Goal: Information Seeking & Learning: Compare options

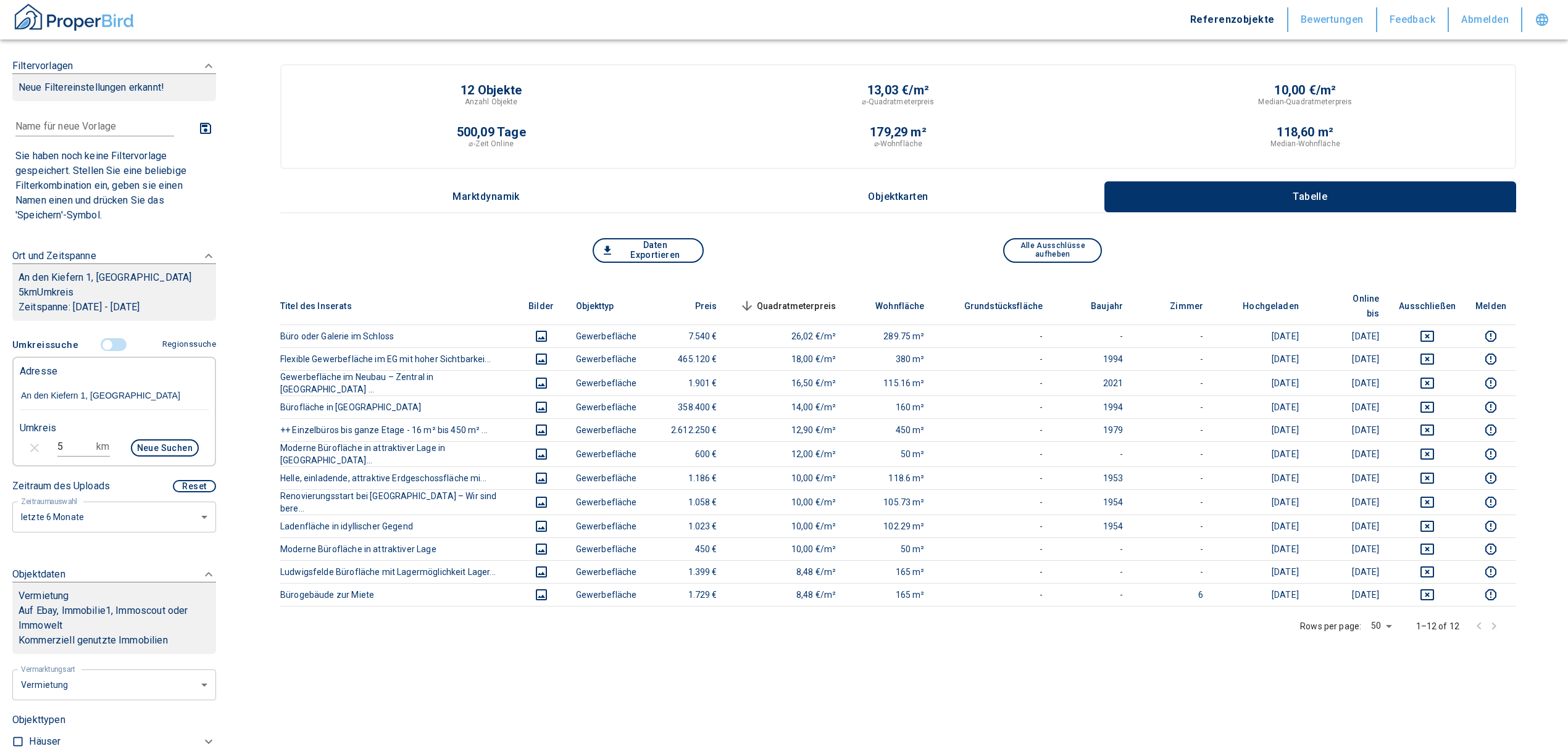
scroll to position [164, 0]
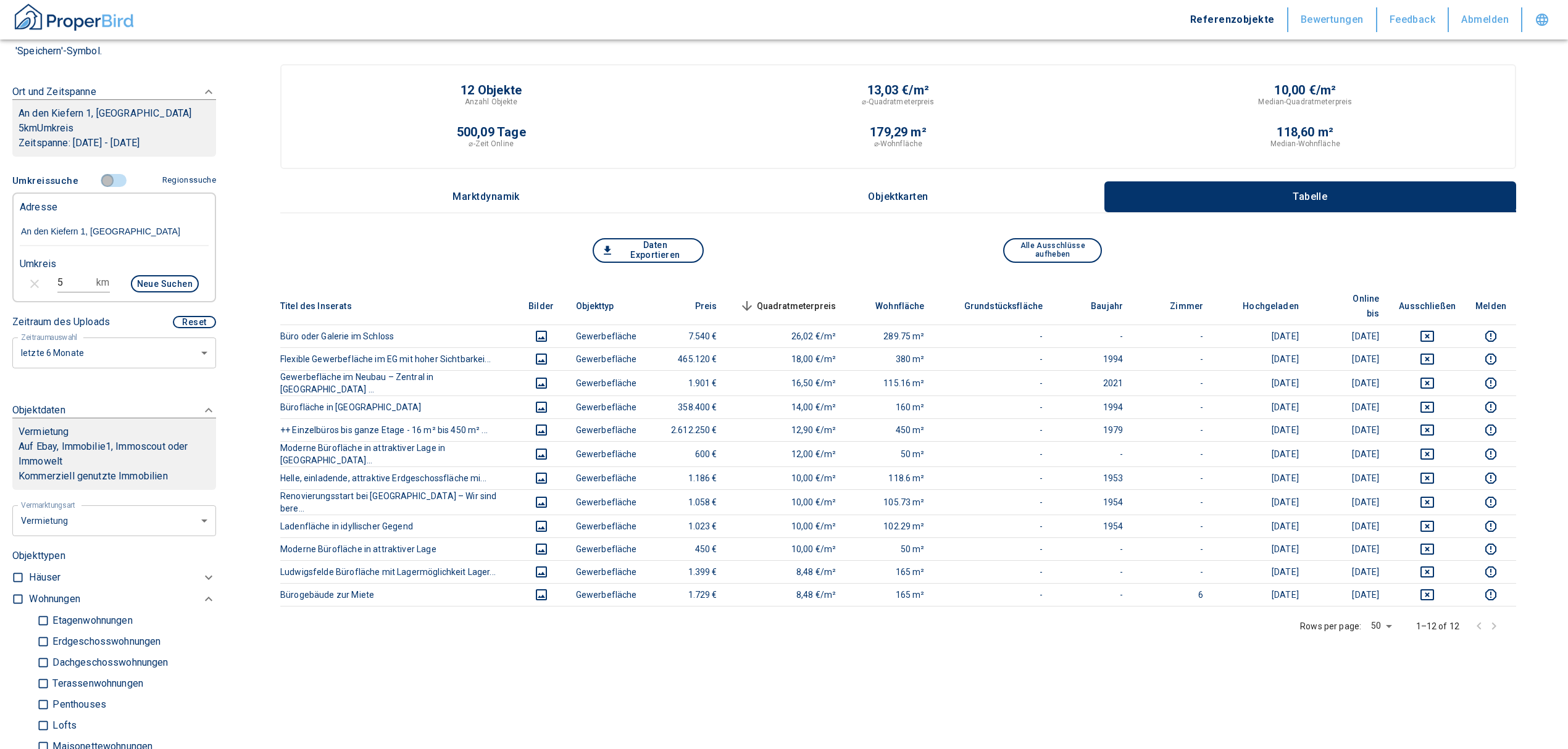
click at [98, 176] on input "controlled" at bounding box center [107, 181] width 37 height 14
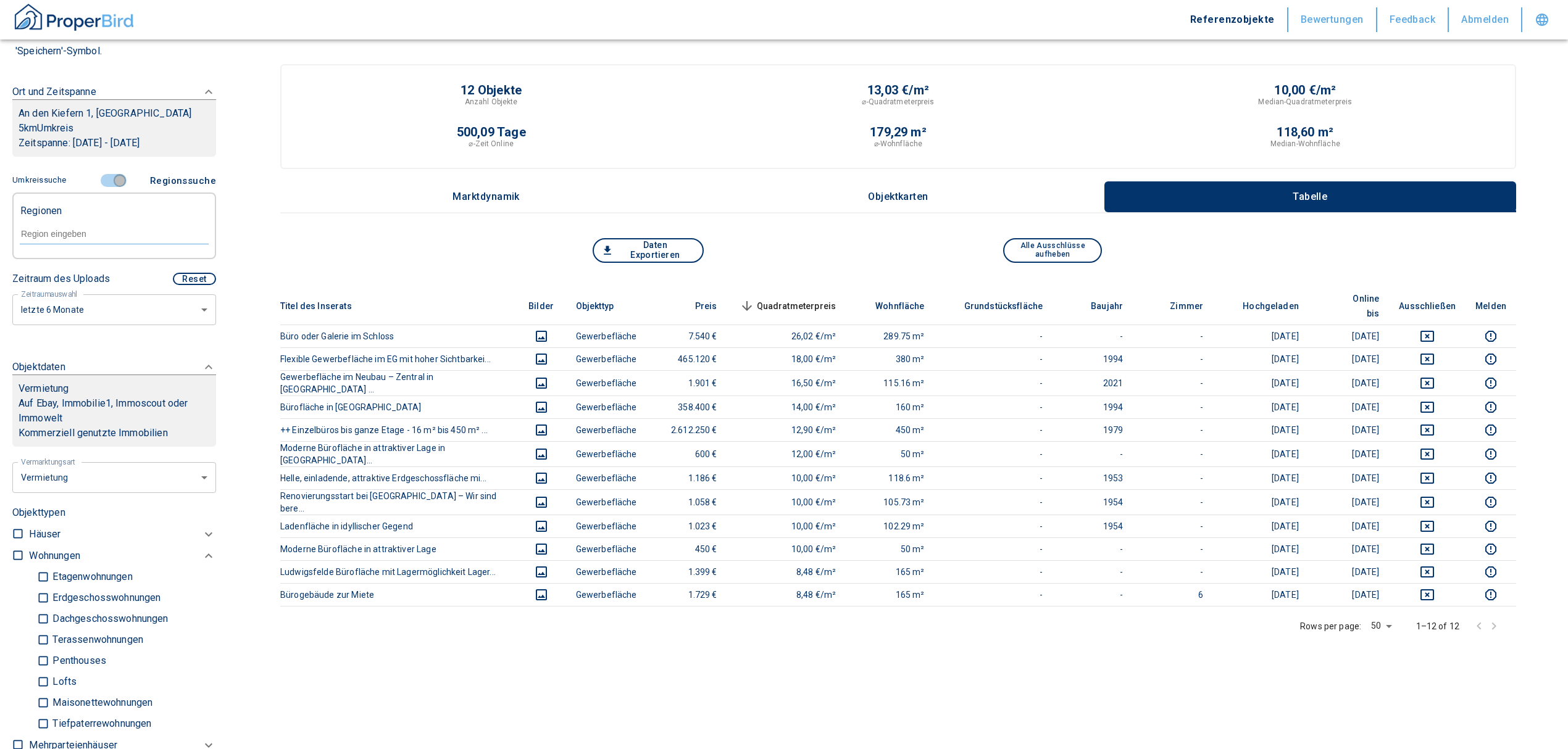
click at [115, 181] on input "controlled" at bounding box center [119, 181] width 37 height 14
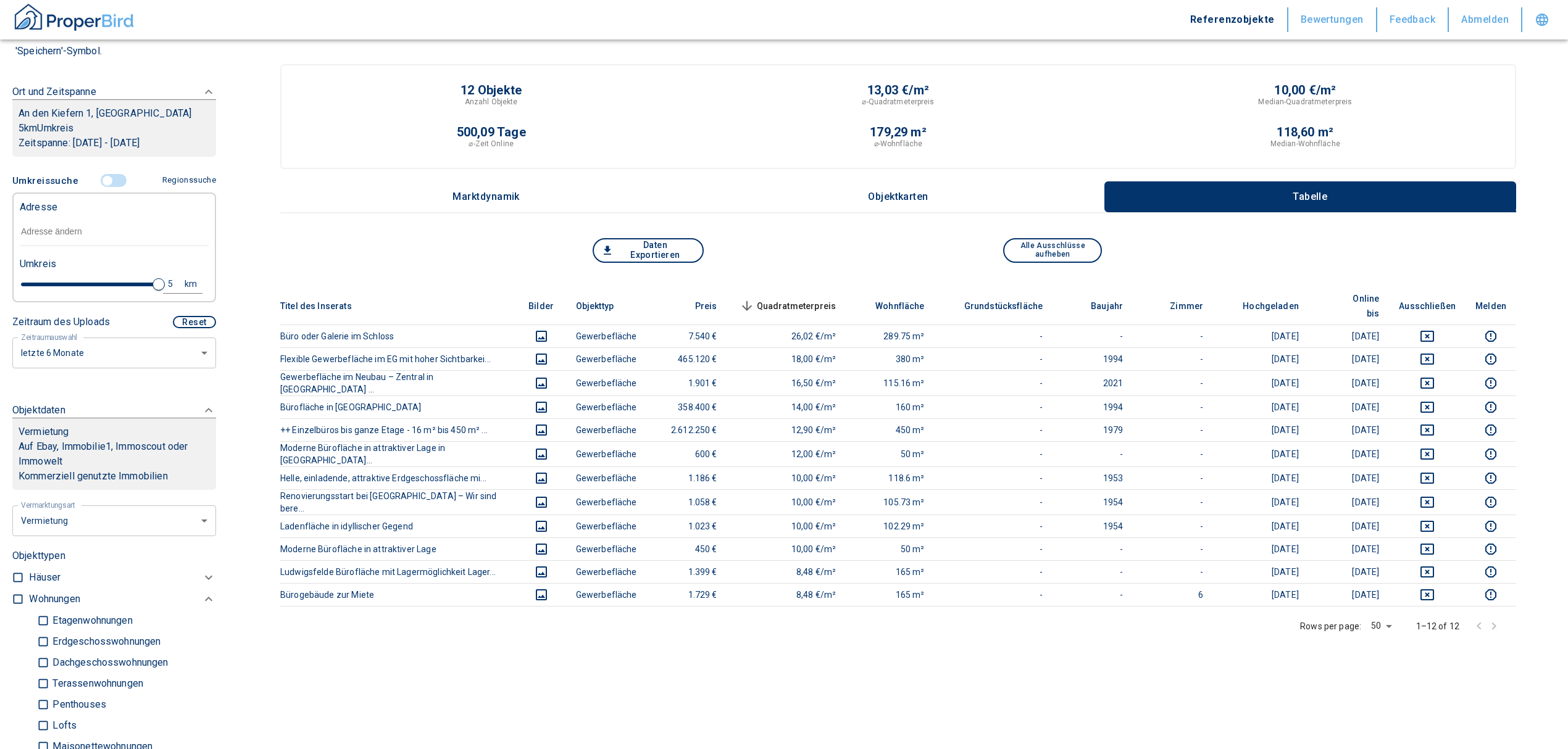
click at [89, 232] on input "text" at bounding box center [114, 232] width 189 height 28
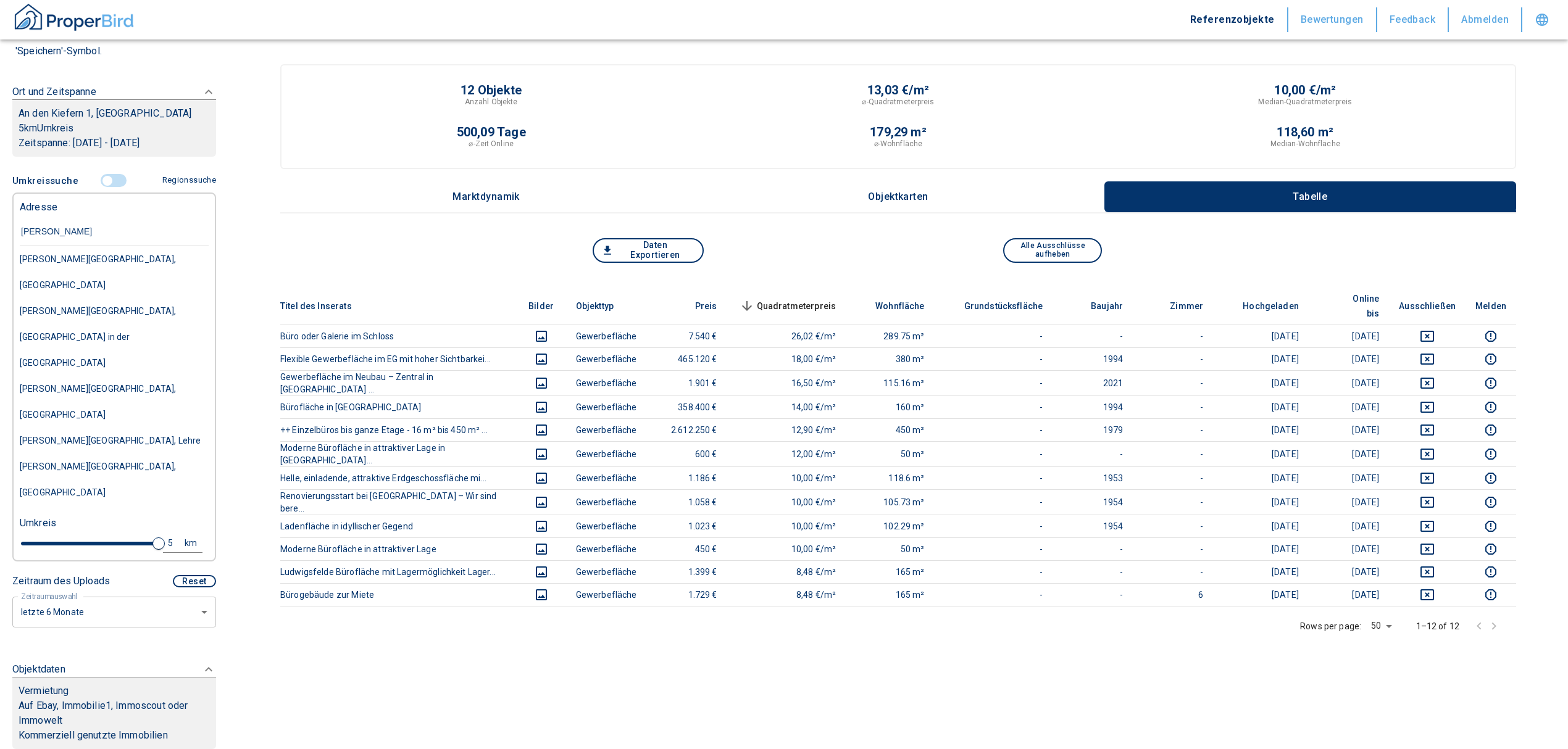
type input "nikolaus otto sraße 6"
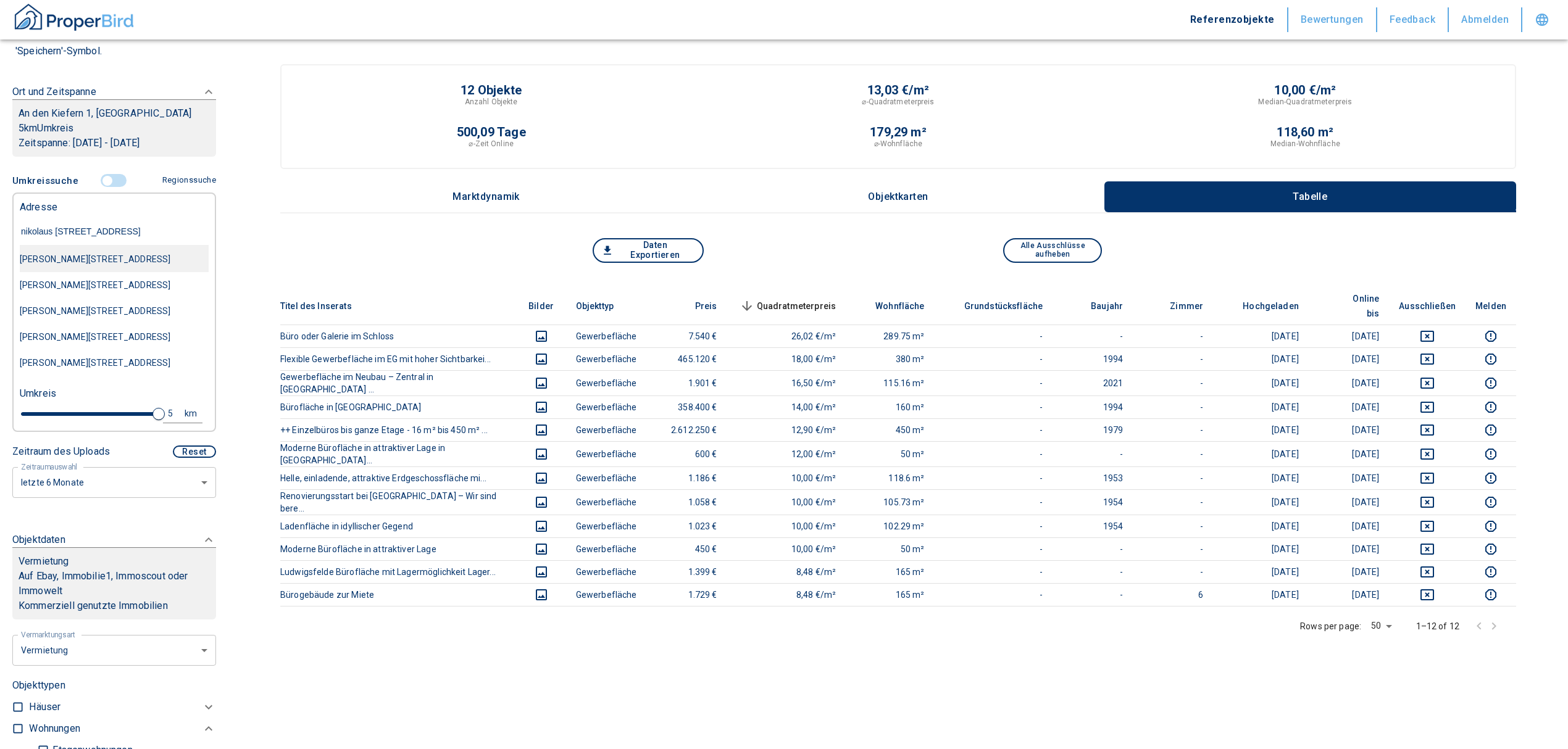
click at [174, 256] on div "[PERSON_NAME][STREET_ADDRESS]" at bounding box center [114, 259] width 189 height 26
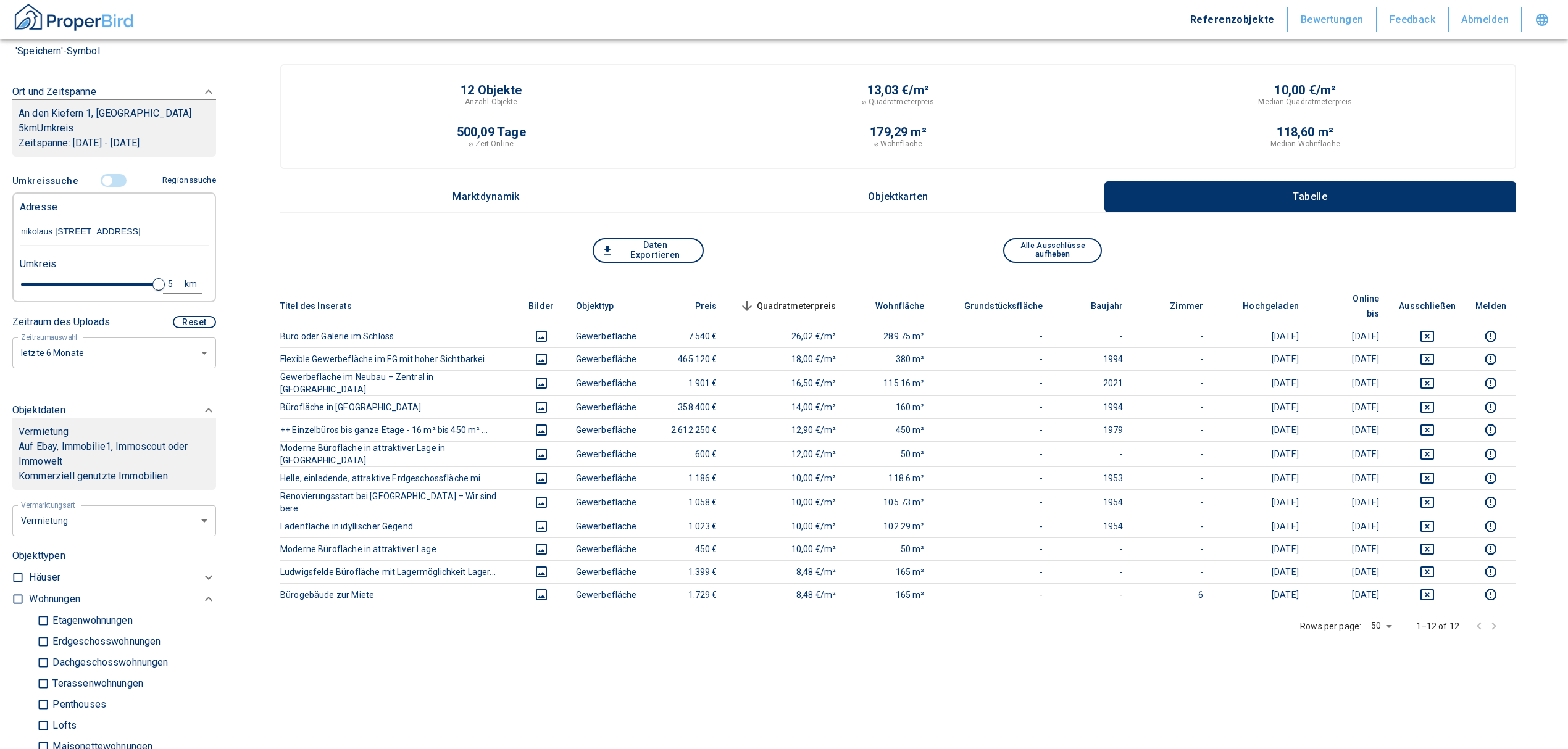
type input "2020"
type input "999999990"
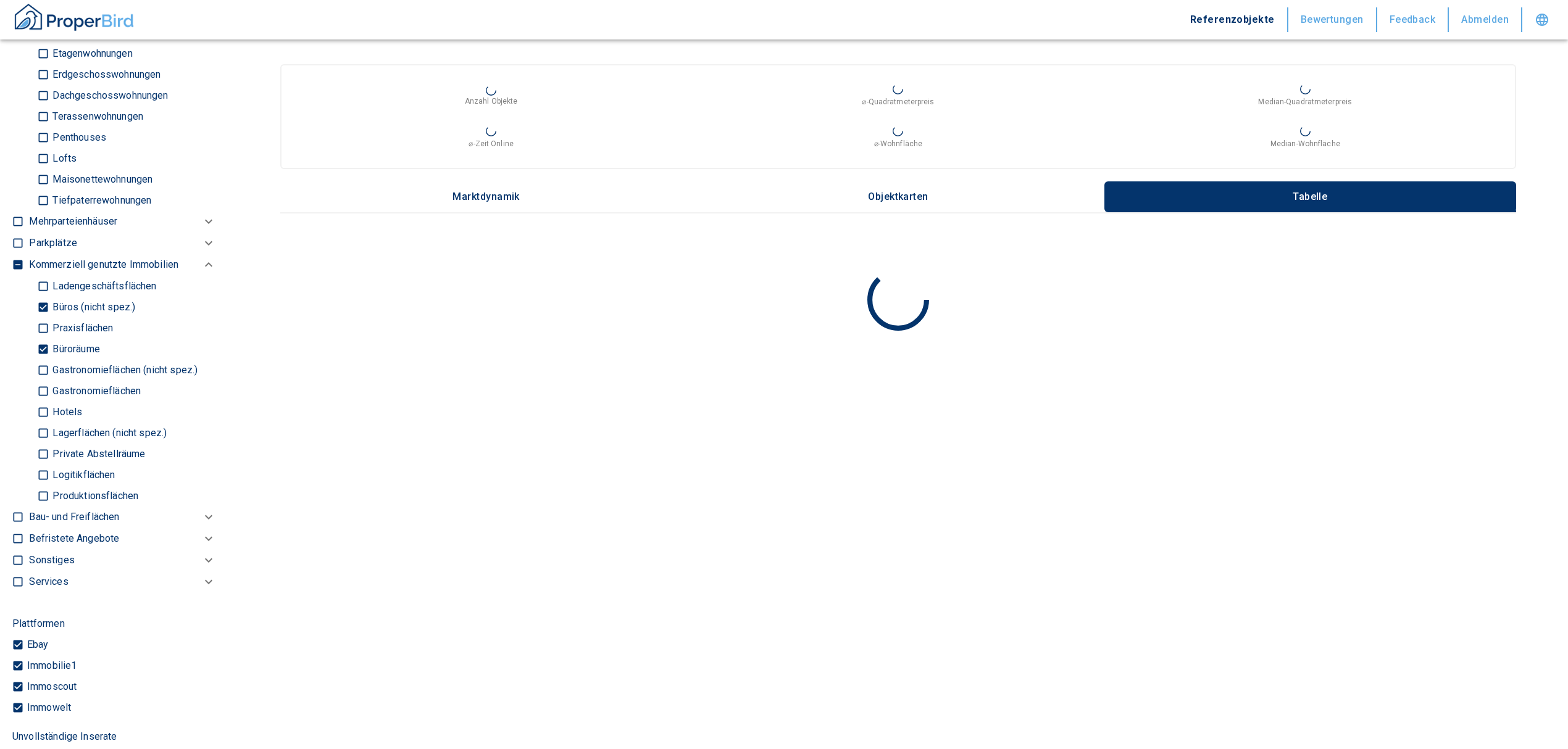
scroll to position [741, 0]
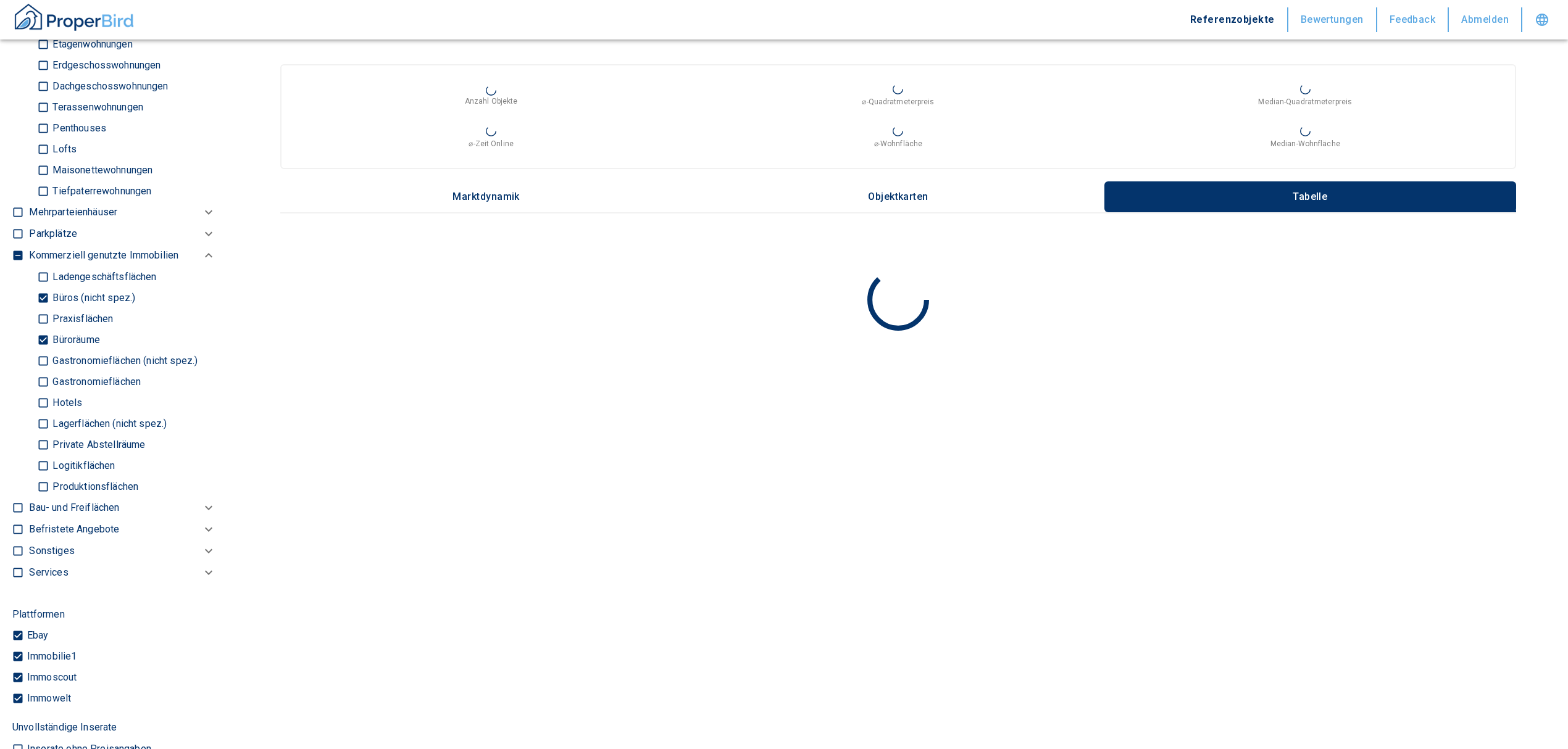
type input "[PERSON_NAME][STREET_ADDRESS]"
click at [43, 336] on input "Büroräume" at bounding box center [43, 339] width 12 height 21
checkbox input "false"
type input "2020"
type input "999999990"
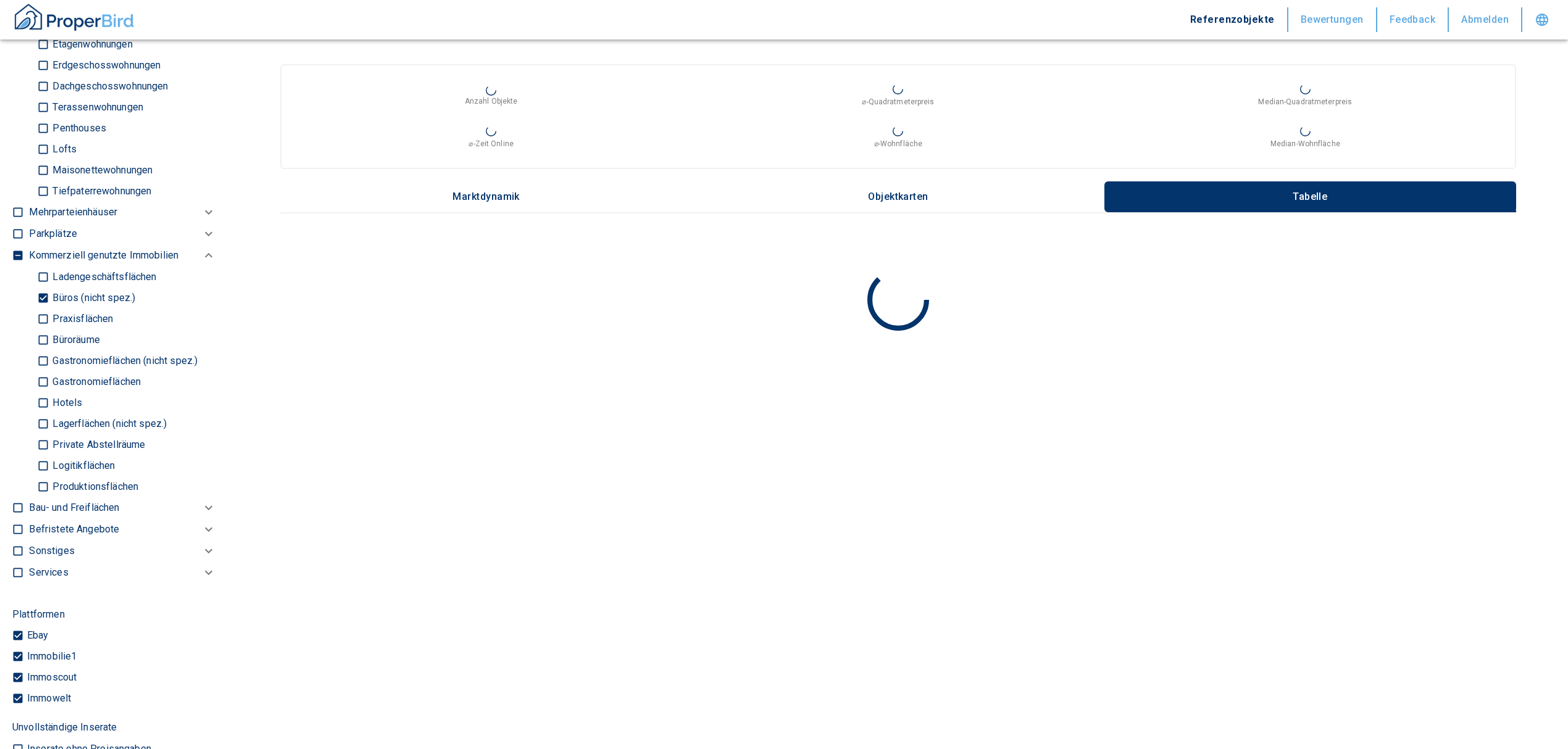
click at [47, 296] on input "Büros (nicht spez.)" at bounding box center [43, 297] width 12 height 21
checkbox input "false"
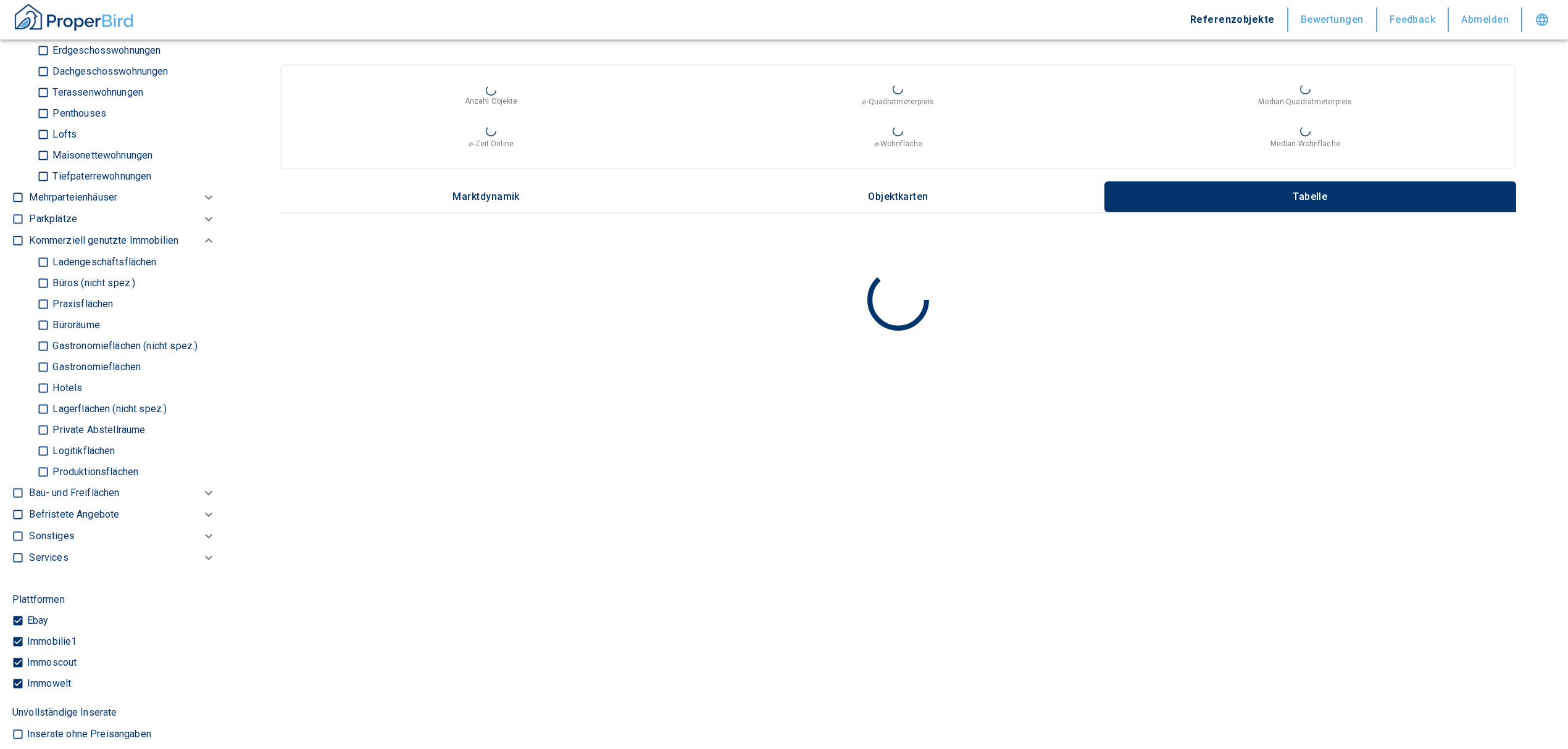
type input "2020"
type input "999999990"
click at [43, 451] on input "Logitikflächen" at bounding box center [43, 451] width 12 height 21
checkbox input "true"
type input "2020"
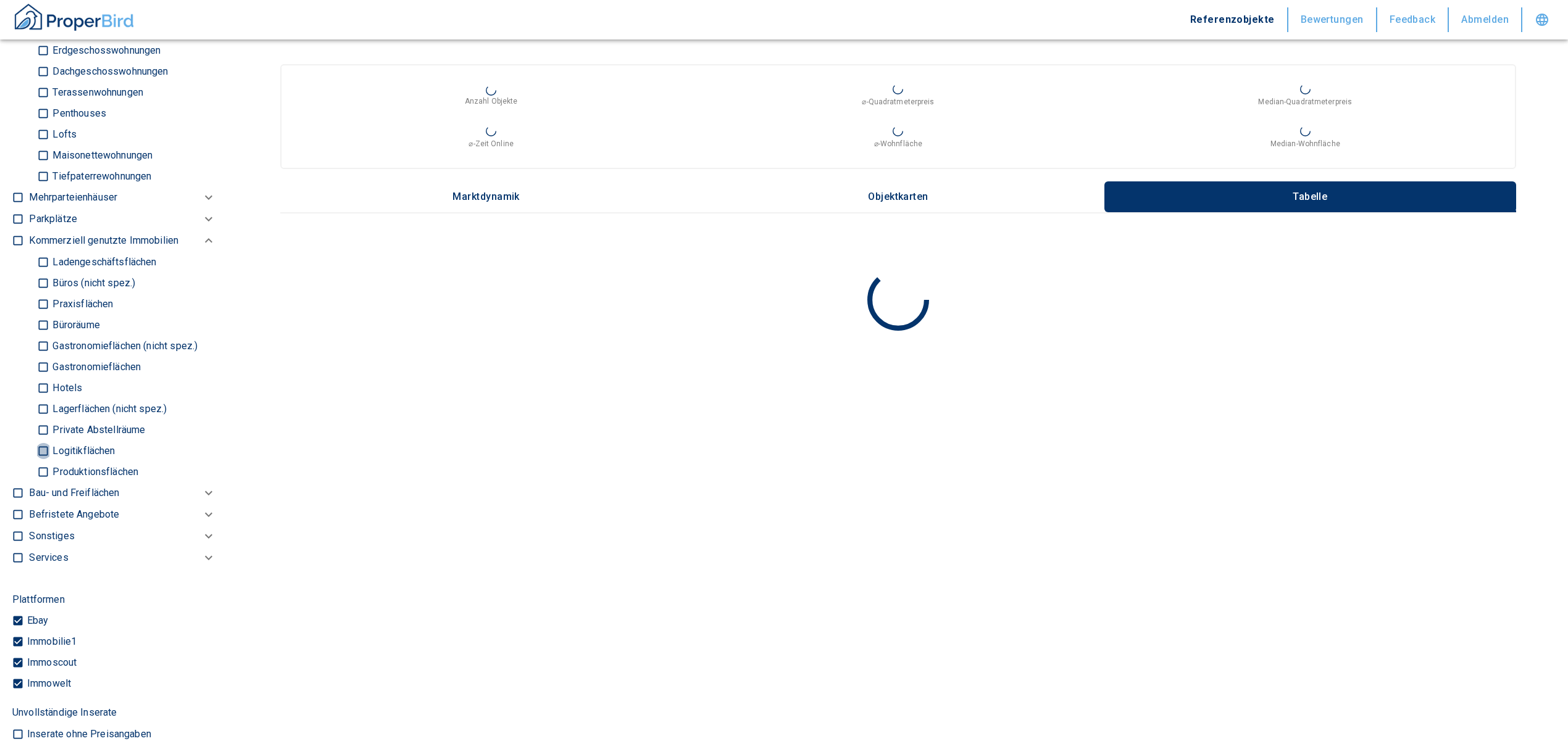
type input "999999990"
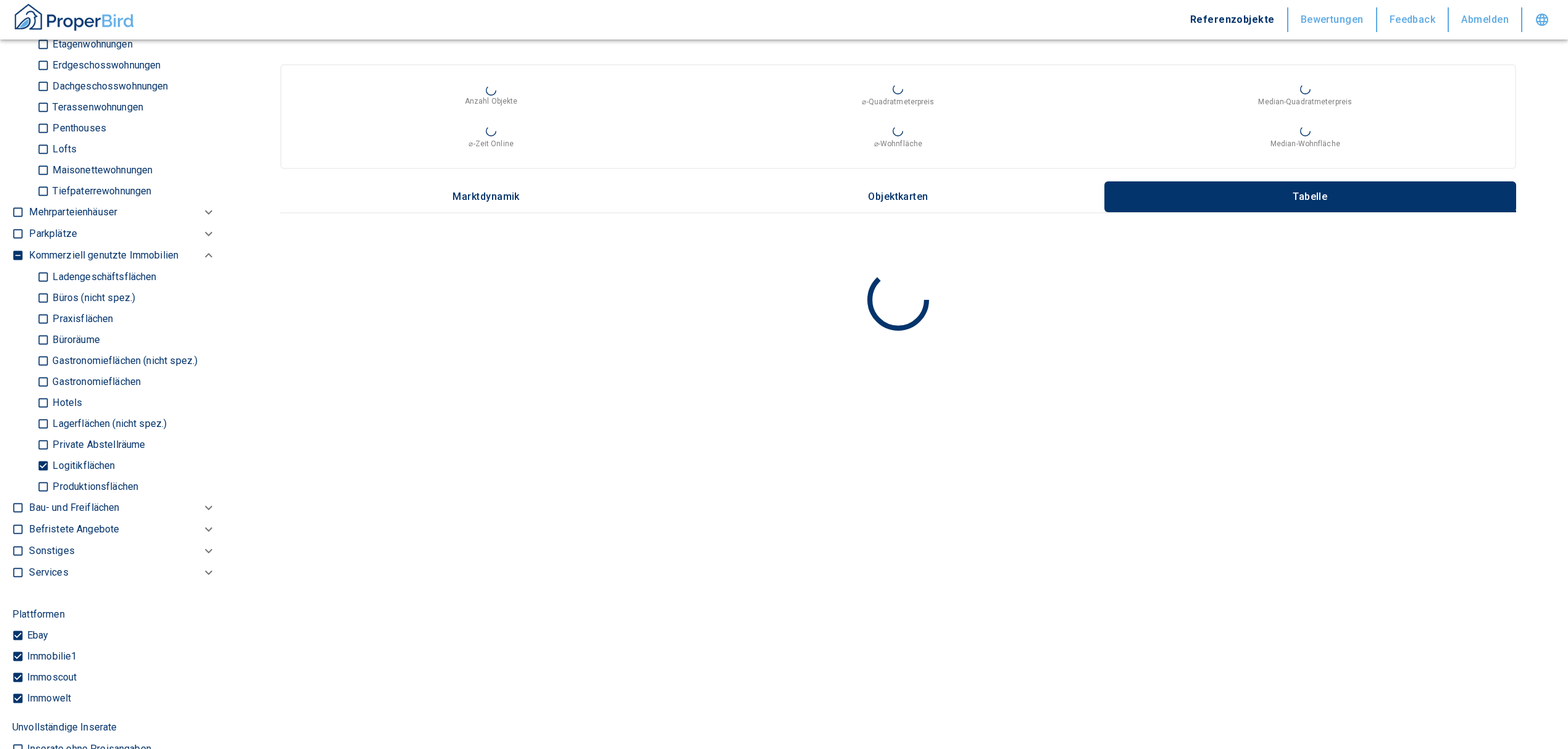
click at [45, 427] on input "Lagerflächen (nicht spez.)" at bounding box center [43, 423] width 12 height 21
checkbox input "true"
type input "2020"
type input "999999990"
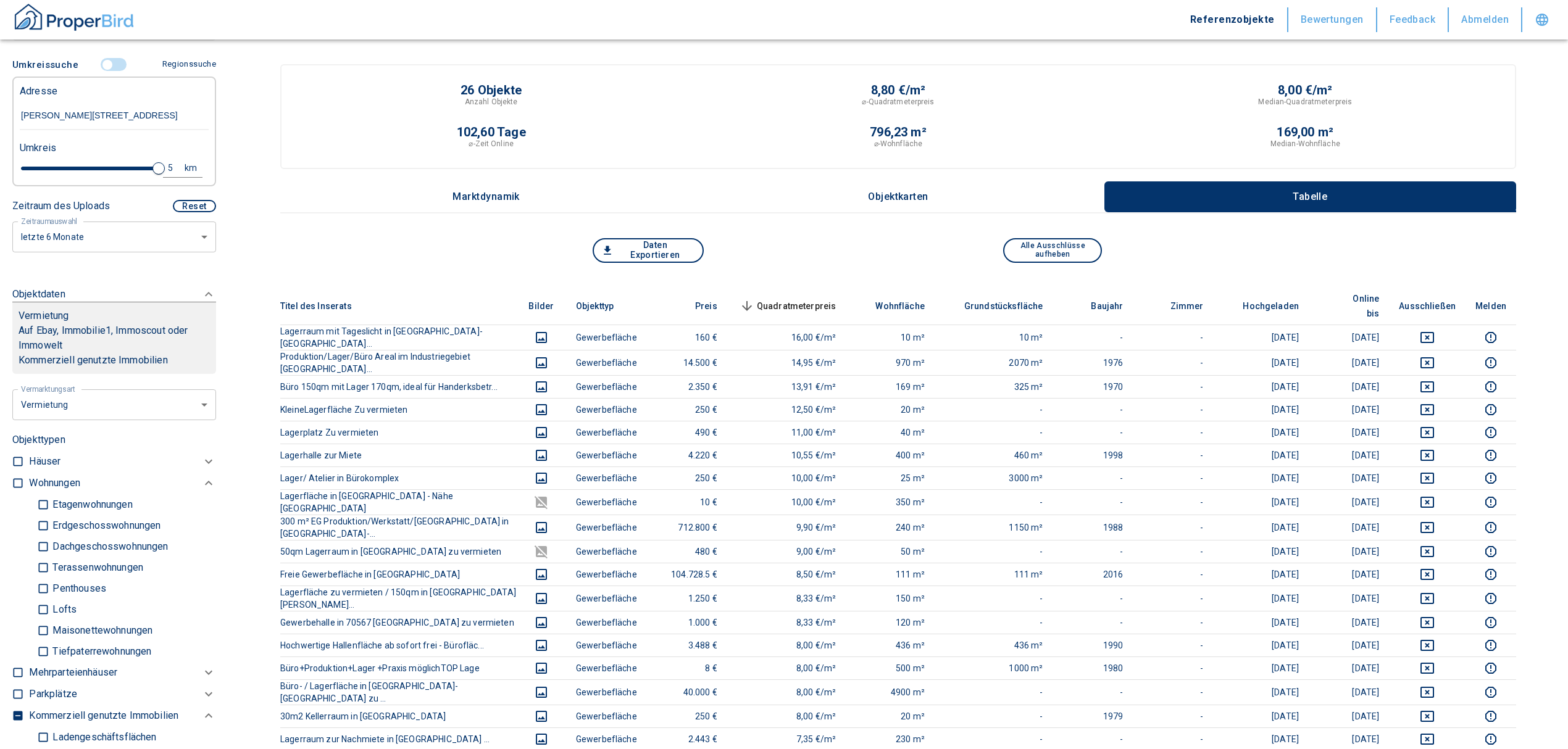
scroll to position [247, 0]
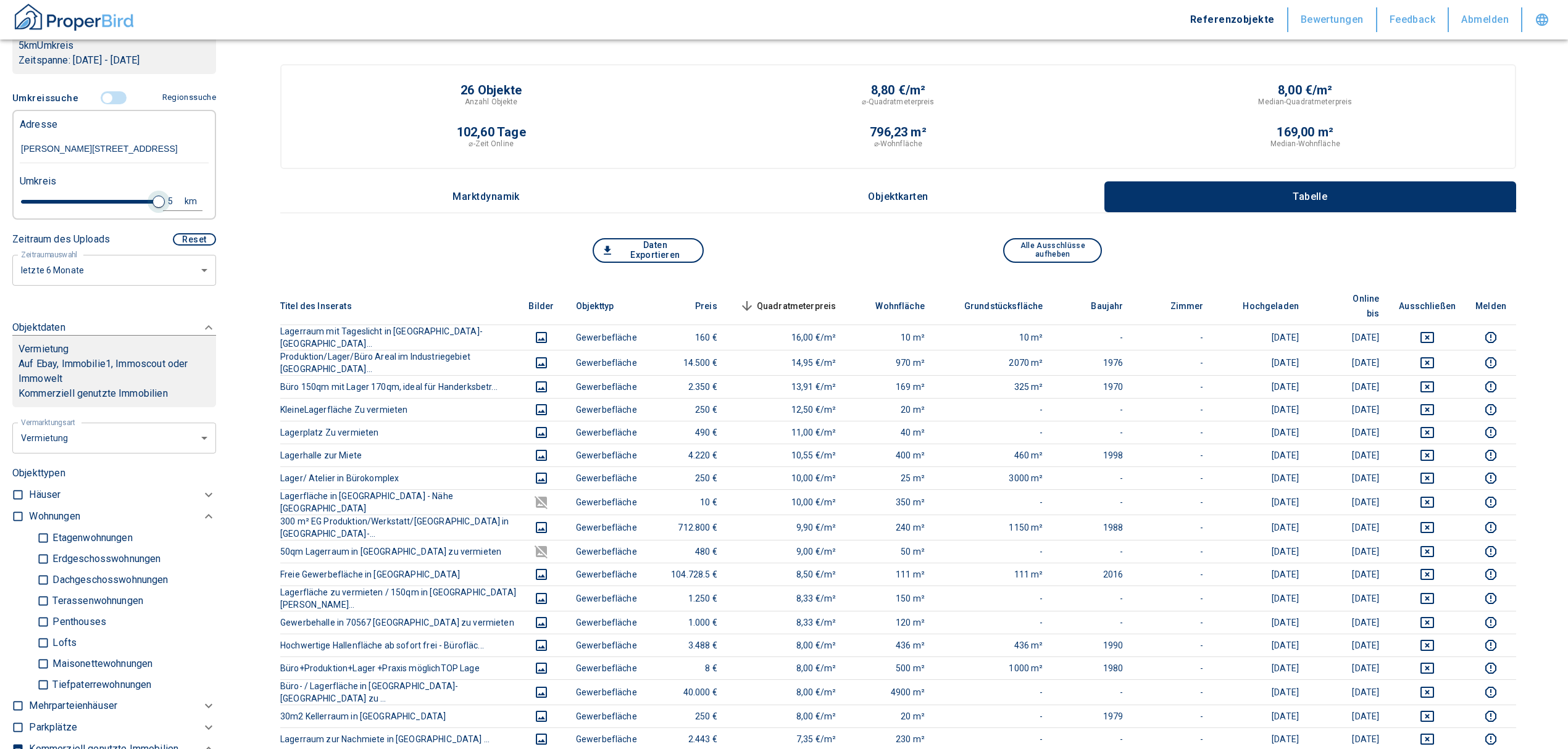
type input "2020"
type input "999999990"
type input "4.8"
type input "2020"
type input "999999990"
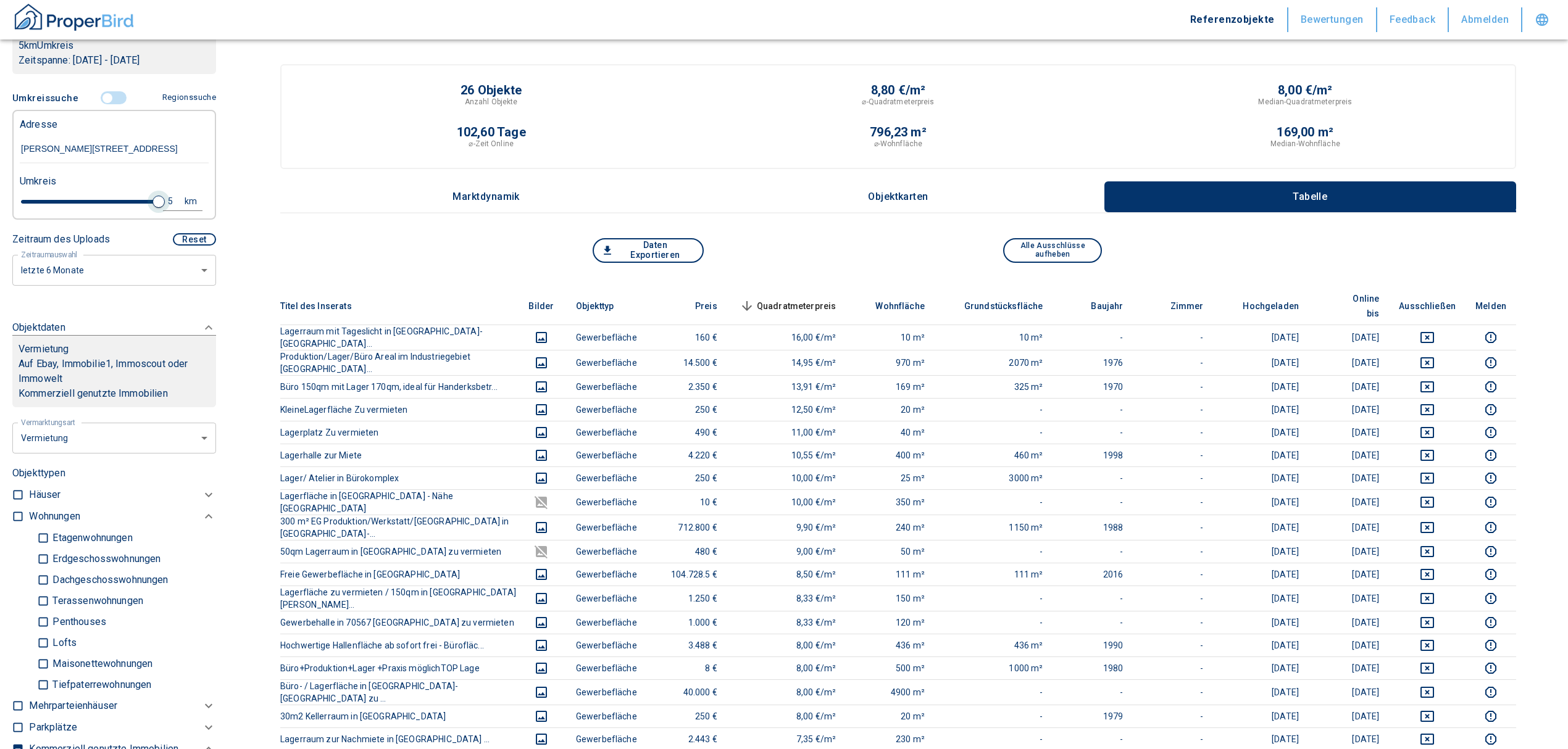
type input "4.6"
type input "2020"
type input "999999990"
type input "4.4"
type input "2020"
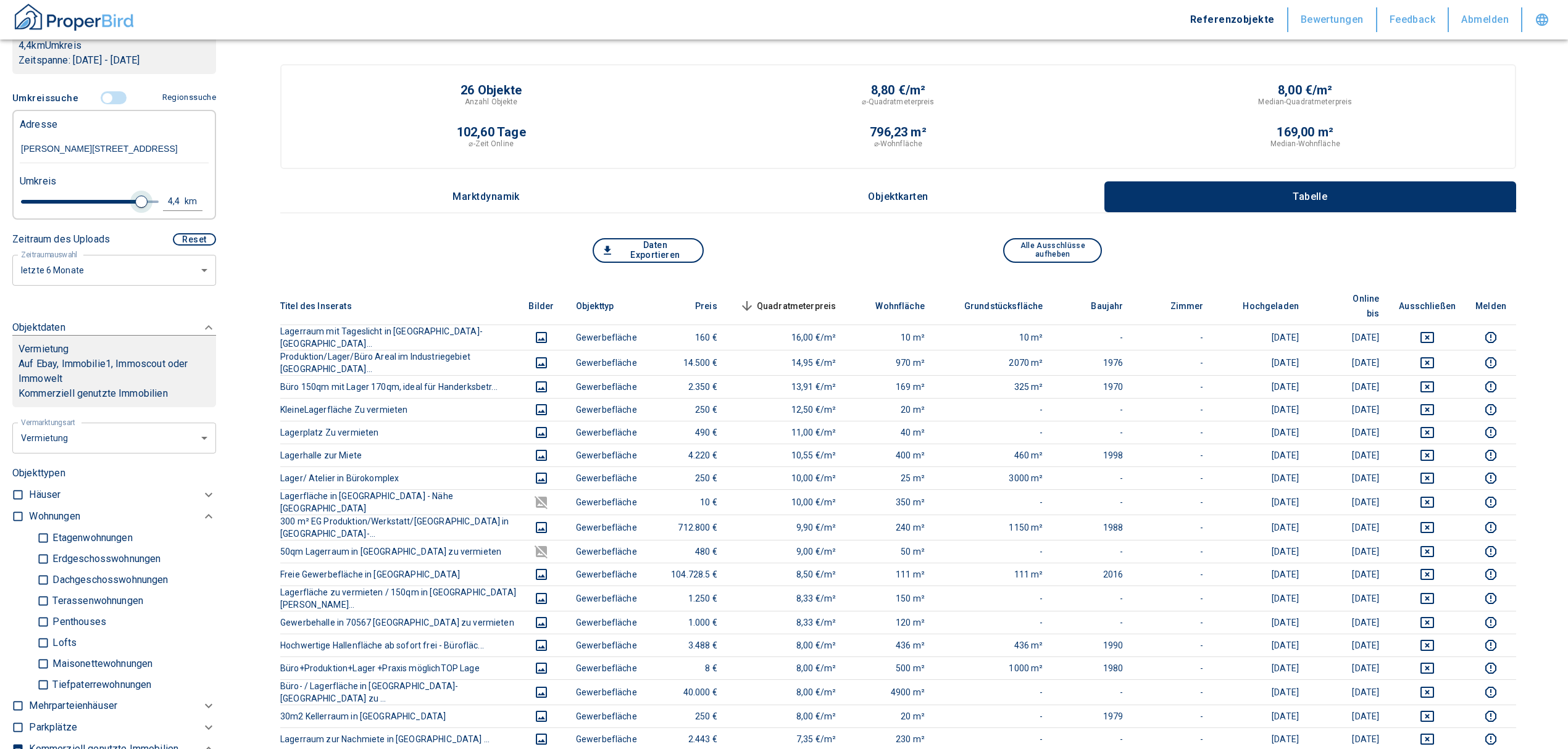
type input "999999990"
type input "4.2"
type input "2020"
type input "999999990"
type input "4"
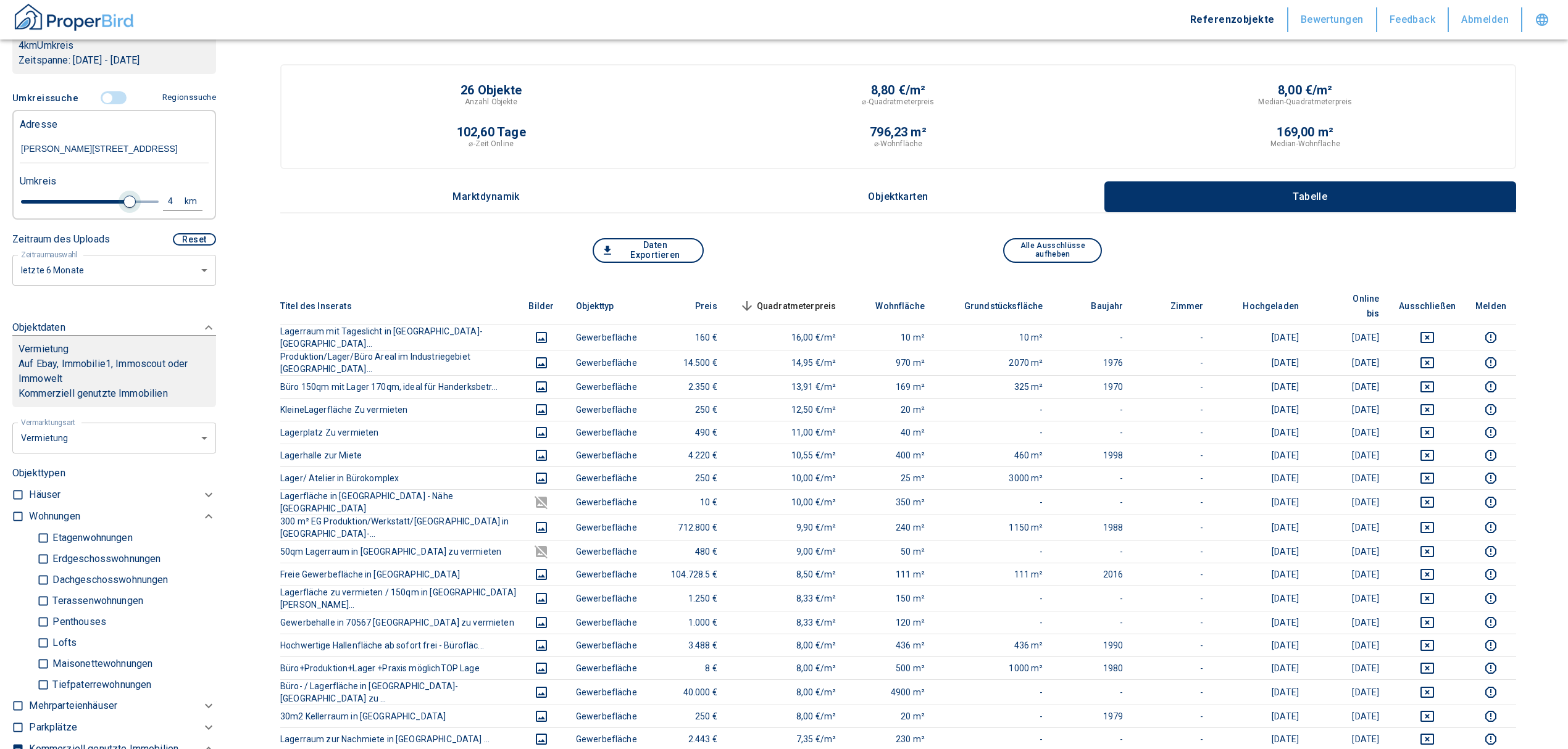
type input "2020"
type input "999999990"
type input "3.8"
type input "2020"
type input "999999990"
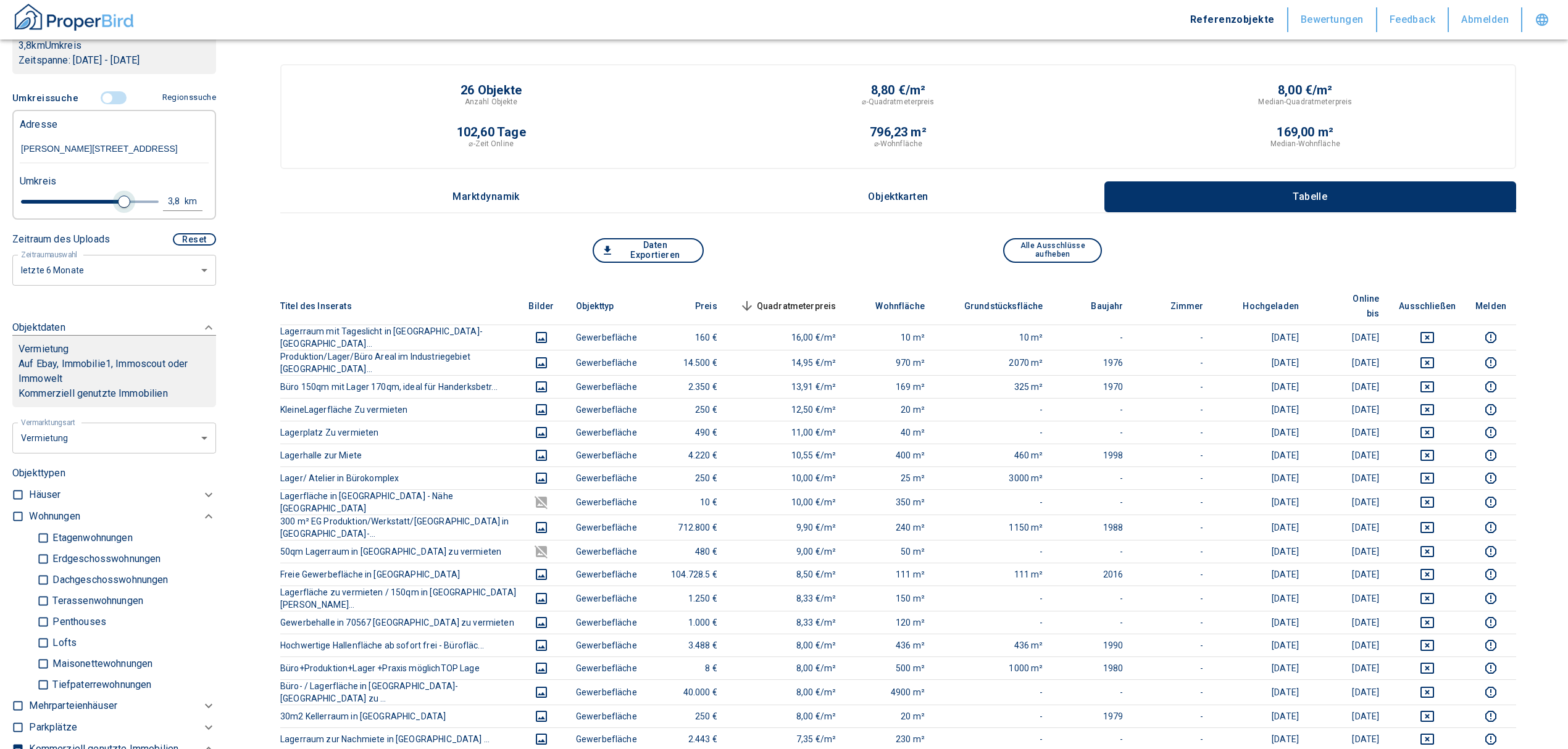
type input "3.6"
type input "2020"
type input "999999990"
type input "3.4"
type input "2020"
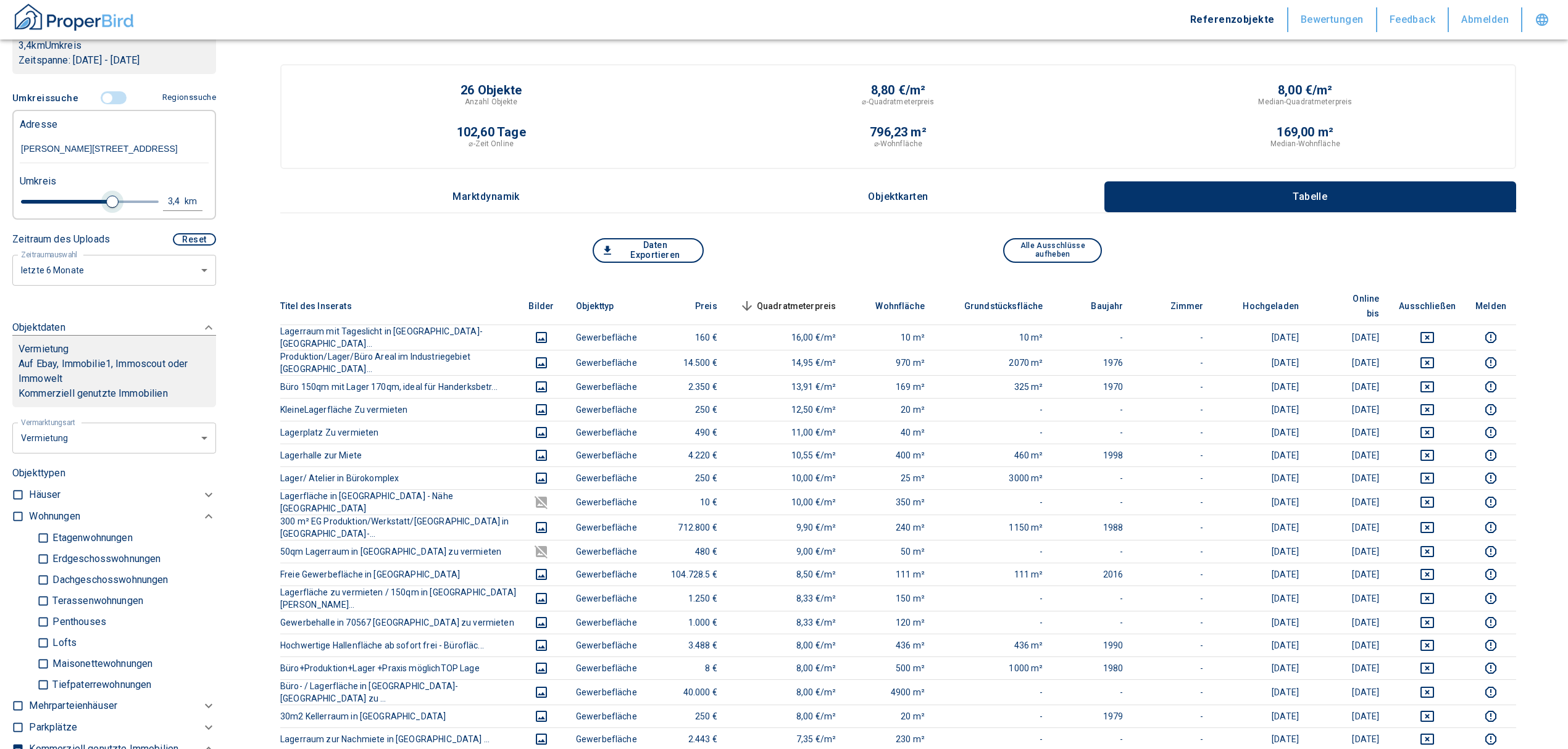
type input "999999990"
type input "3.2"
type input "2020"
type input "999999990"
type input "3"
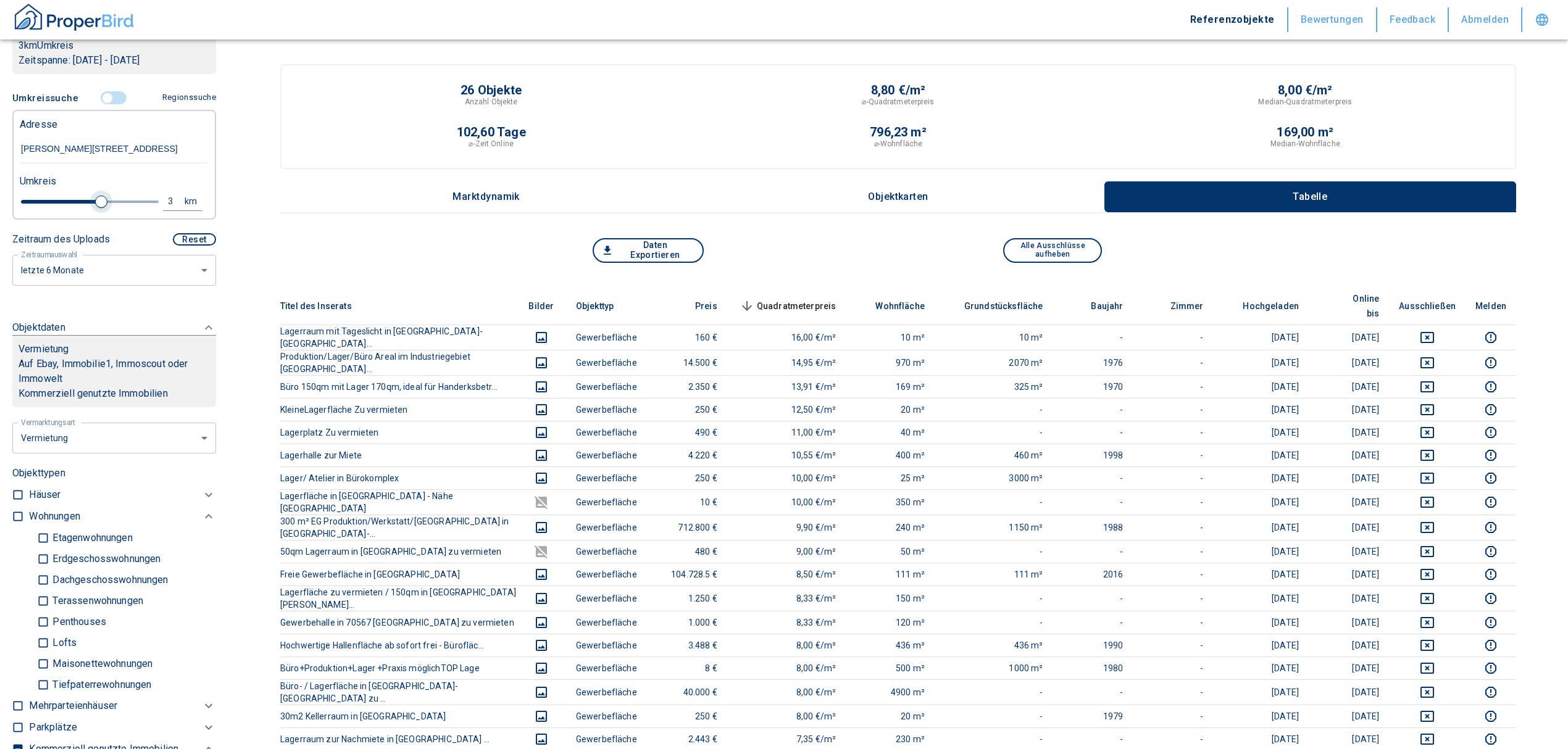
drag, startPoint x: 148, startPoint y: 203, endPoint x: 97, endPoint y: 196, distance: 51.5
click at [97, 196] on span at bounding box center [101, 201] width 12 height 12
type input "2020"
type input "999999990"
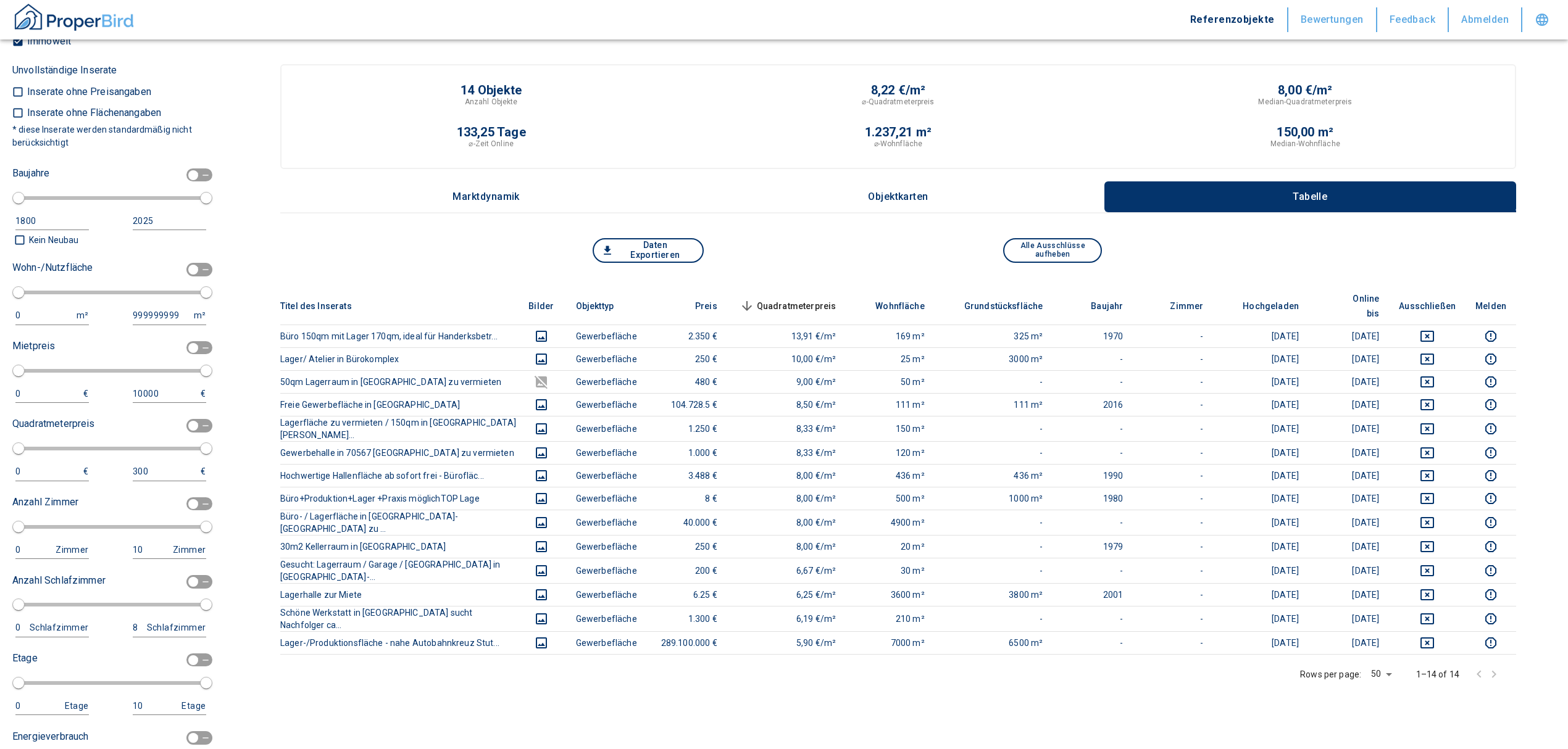
scroll to position [1398, 0]
click at [179, 270] on input "checkbox" at bounding box center [193, 269] width 37 height 14
checkbox input "true"
type input "2020"
type input "50"
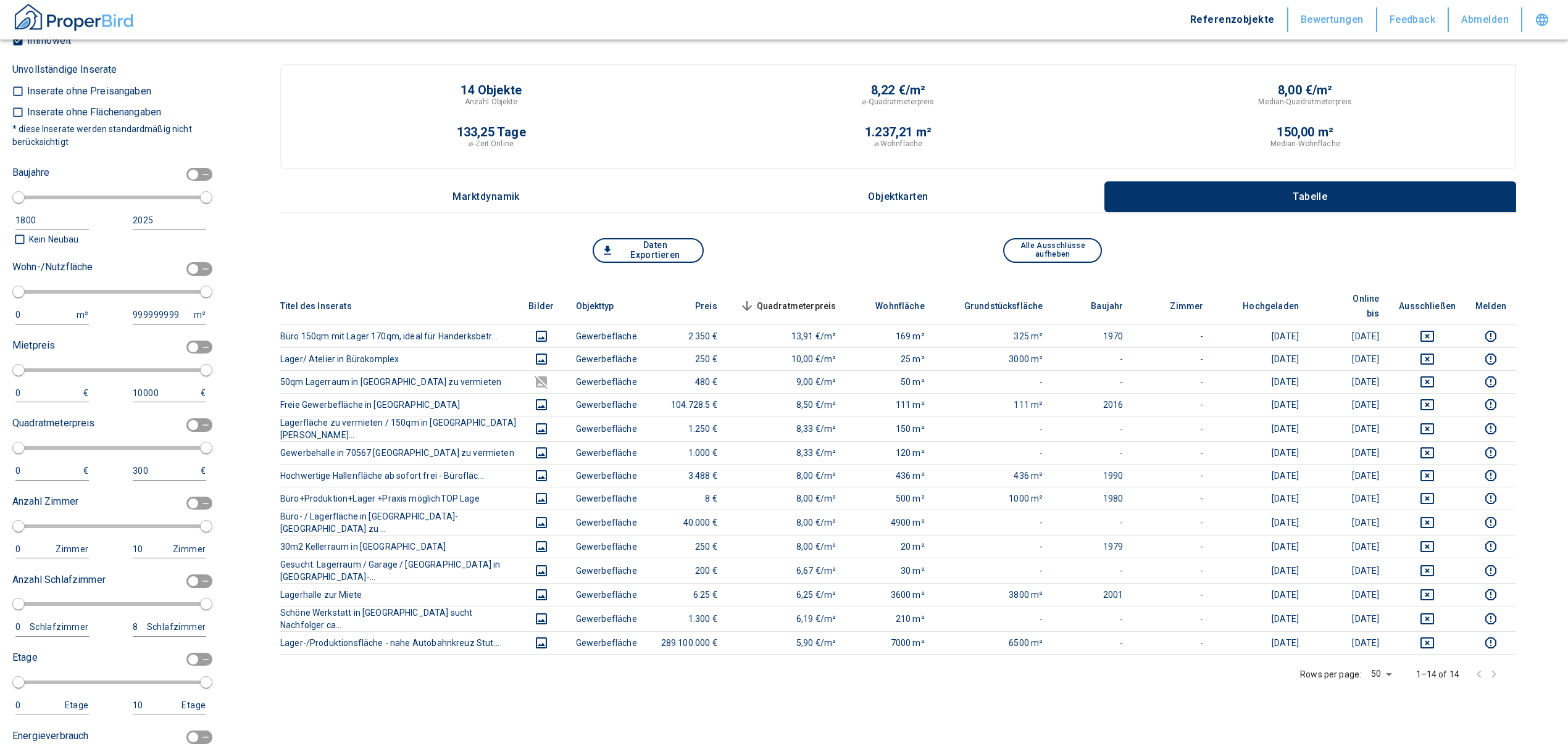
type input "150"
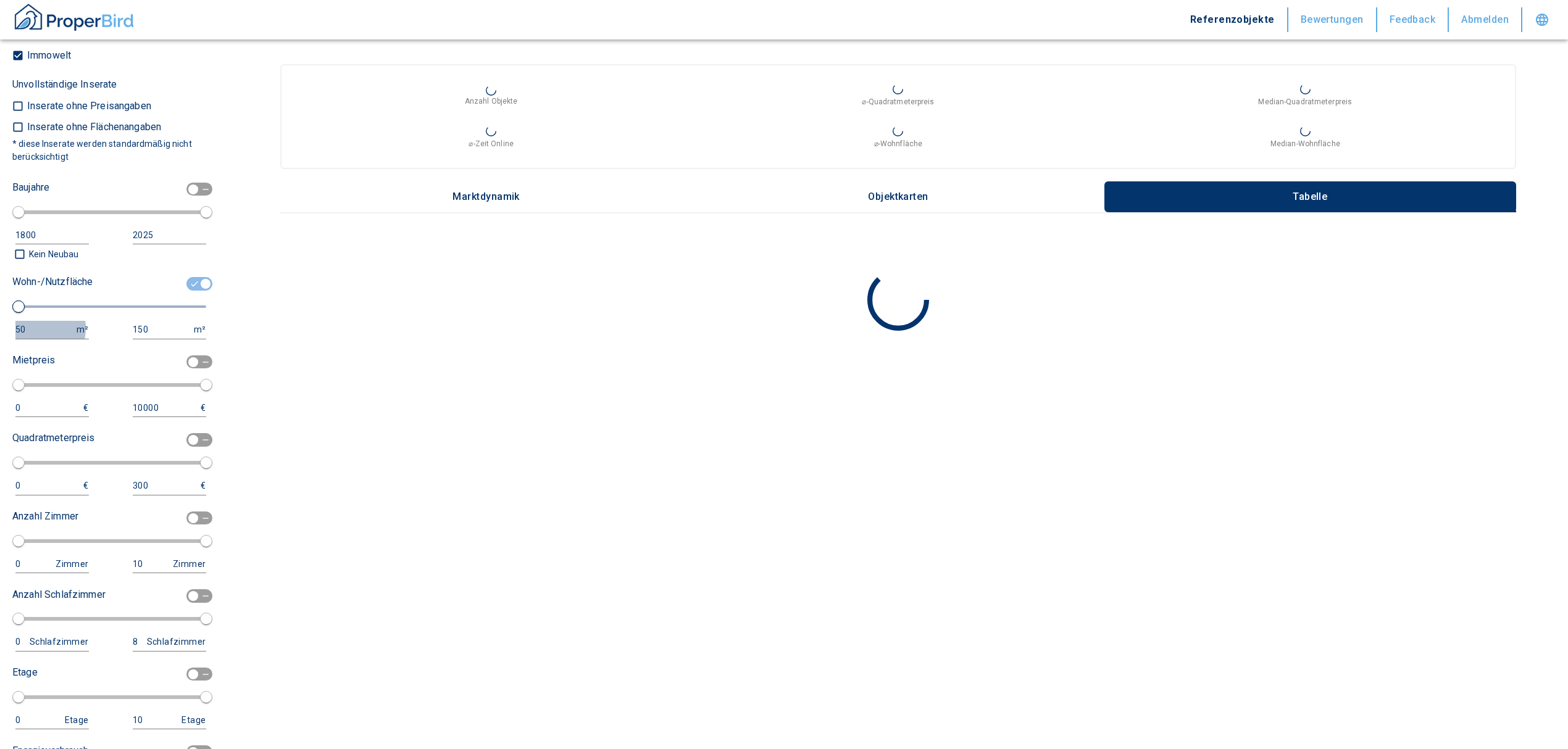
click at [30, 328] on div "50" at bounding box center [40, 330] width 49 height 16
drag, startPoint x: 30, startPoint y: 328, endPoint x: 5, endPoint y: 326, distance: 25.1
click at [5, 326] on div "Filtervorlagen Neue Filtereinstellungen erkannt! Name für neue Vorlage x Sie ha…" at bounding box center [114, 374] width 229 height 749
type input "1000"
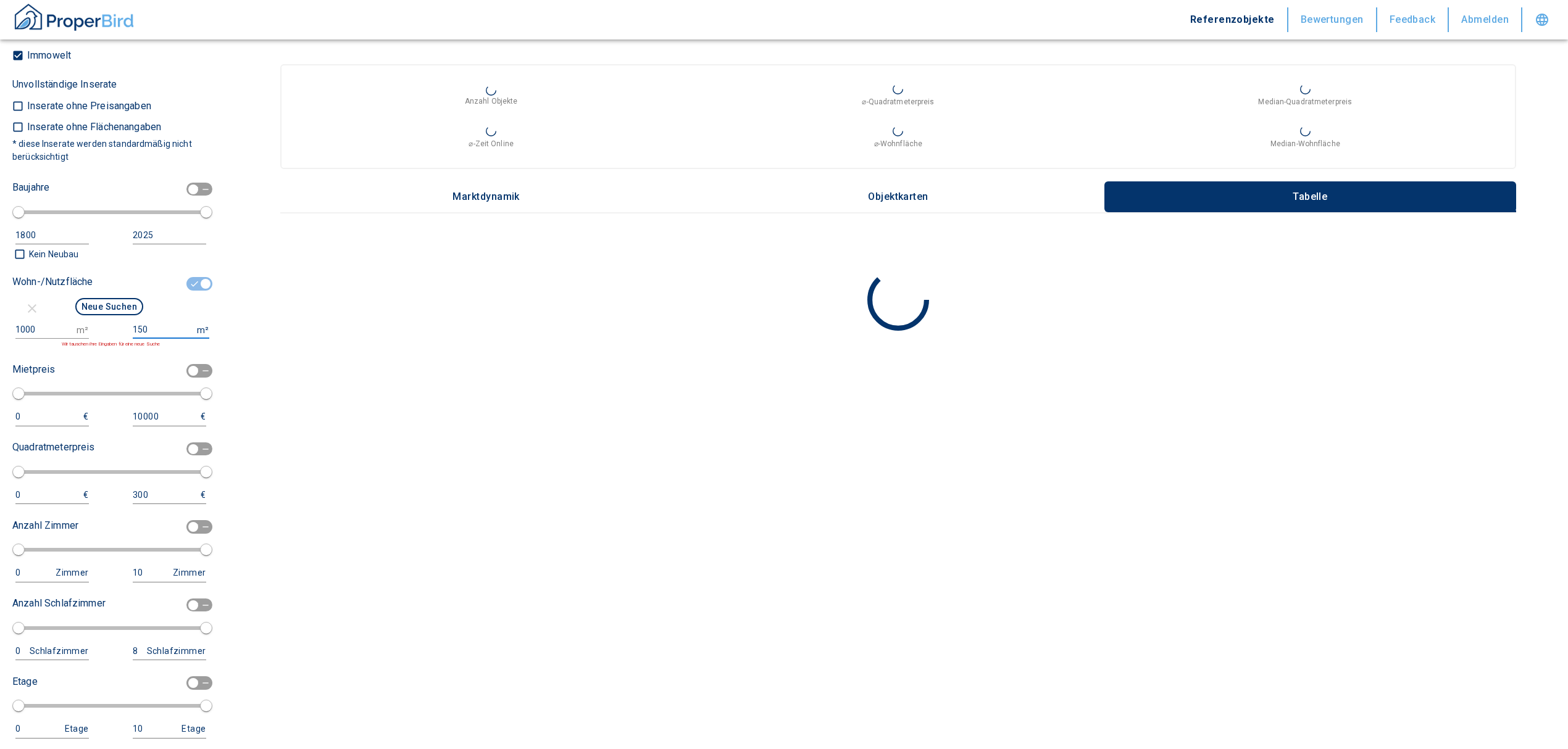
drag, startPoint x: 146, startPoint y: 329, endPoint x: 117, endPoint y: 326, distance: 29.2
click at [117, 326] on div "1000 m² 150 m² Wir tauschen ihre Eingaben für eine neue Suche" at bounding box center [109, 335] width 194 height 27
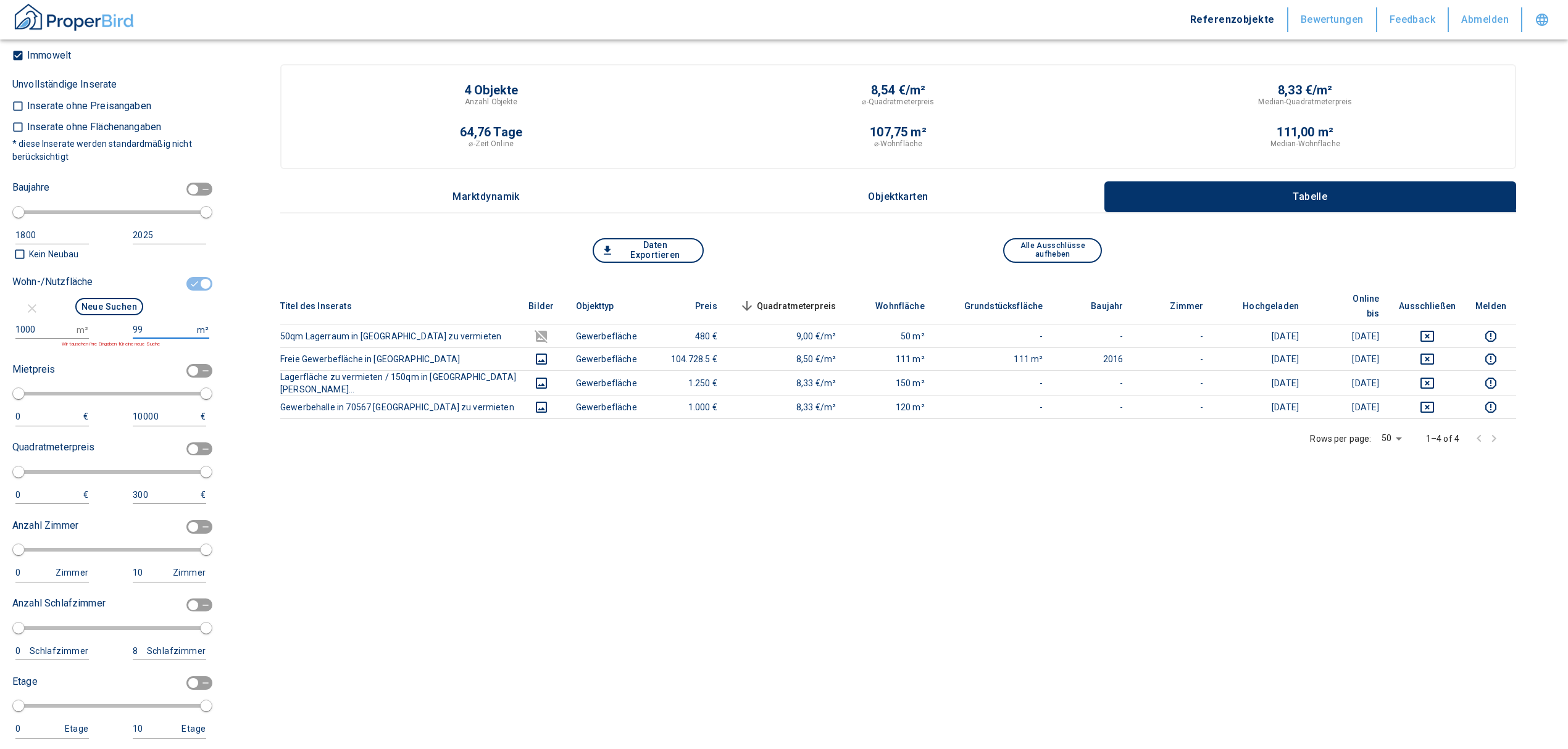
type input "999999999"
click at [97, 306] on button "Neue Suchen" at bounding box center [109, 306] width 68 height 17
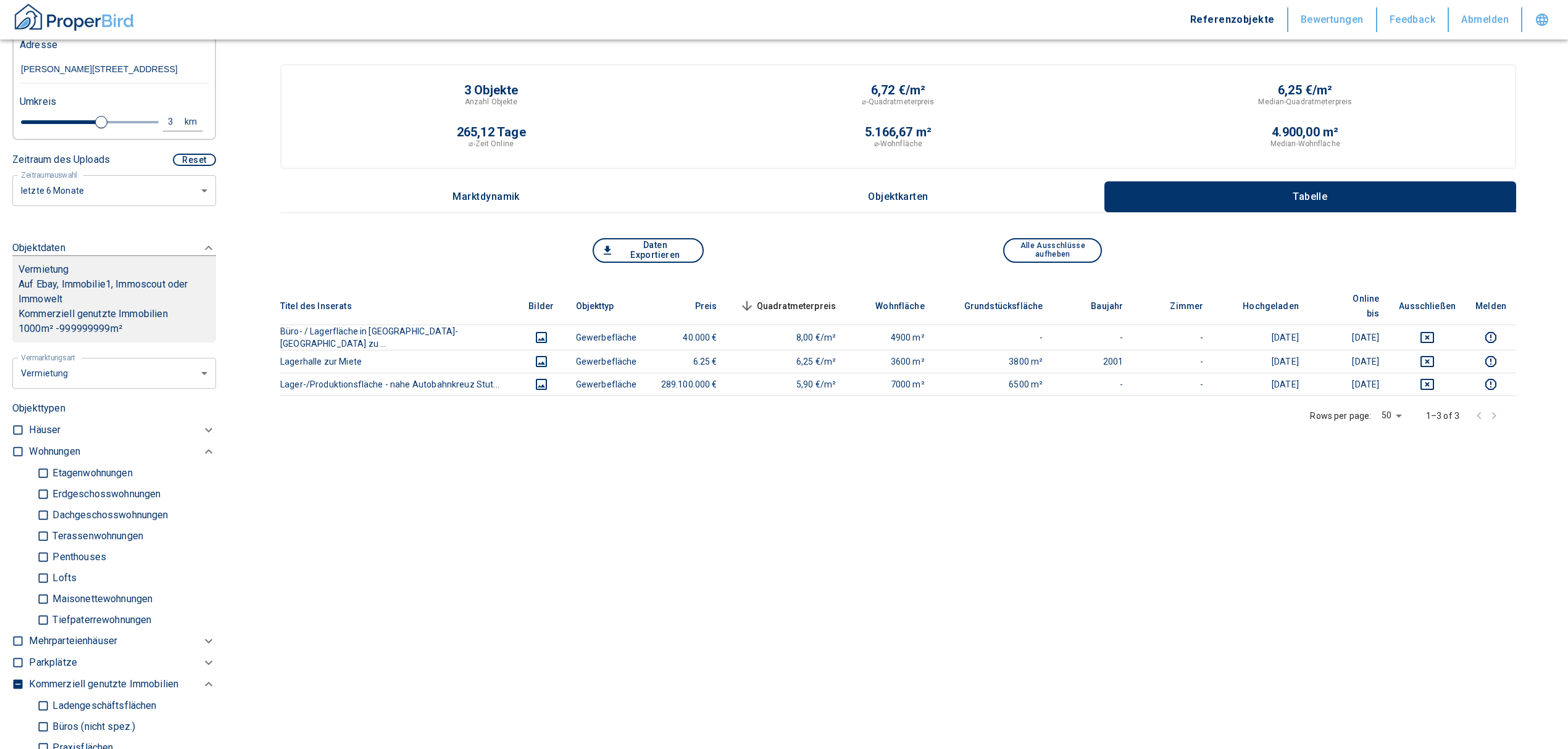
scroll to position [247, 0]
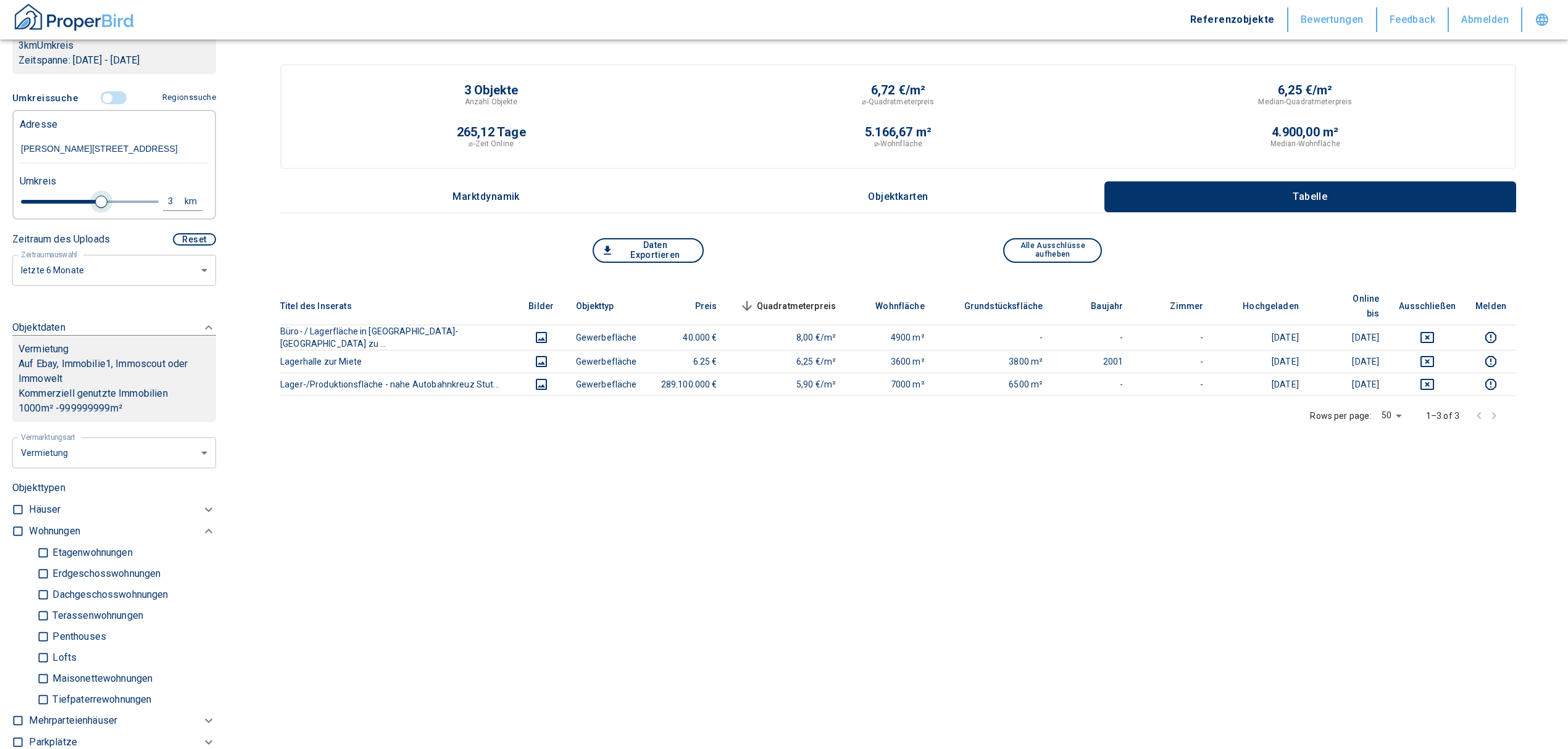
type input "2020"
type input "3.2"
type input "2020"
type input "3.4"
type input "2020"
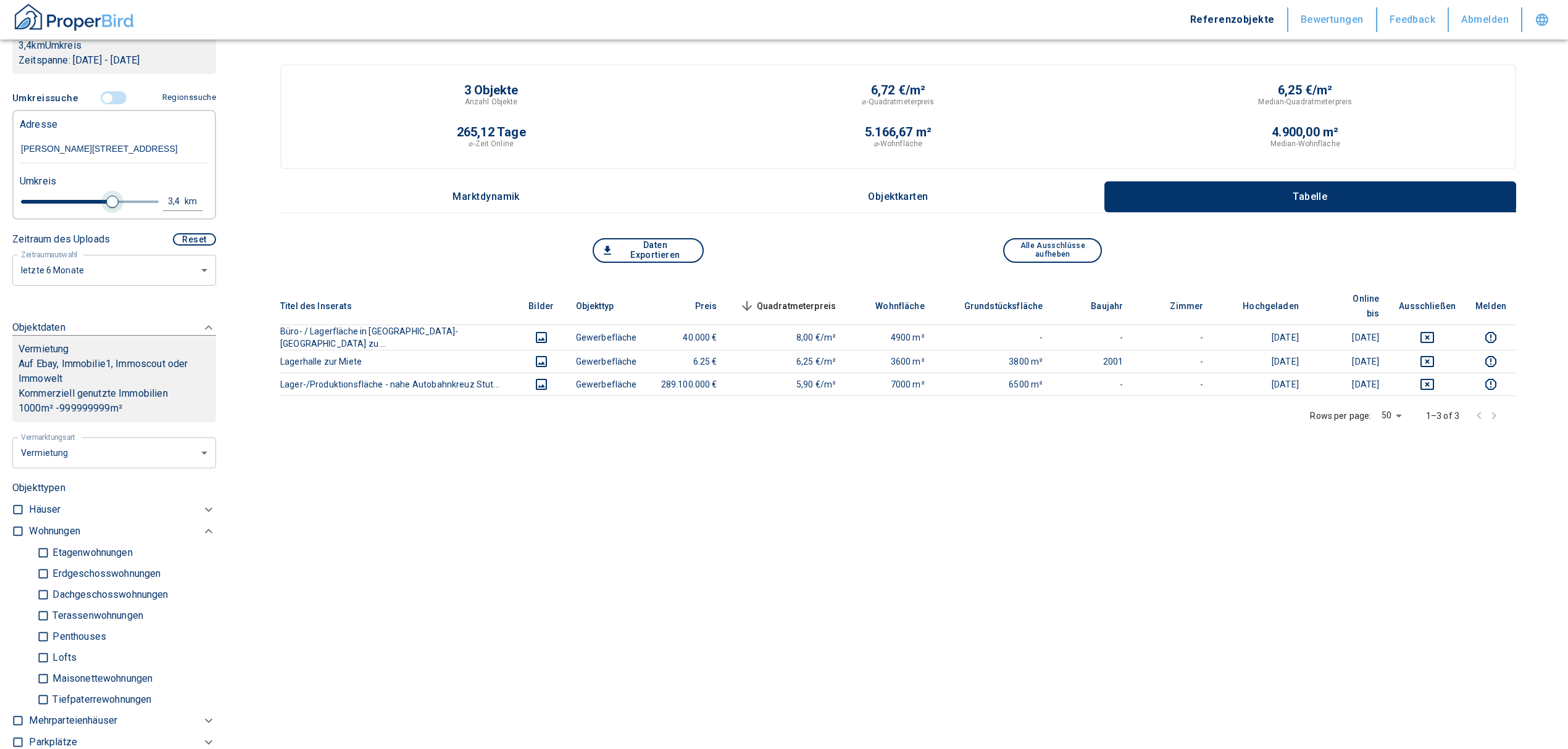
type input "3.6"
type input "2020"
type input "3.8"
type input "2020"
type input "4"
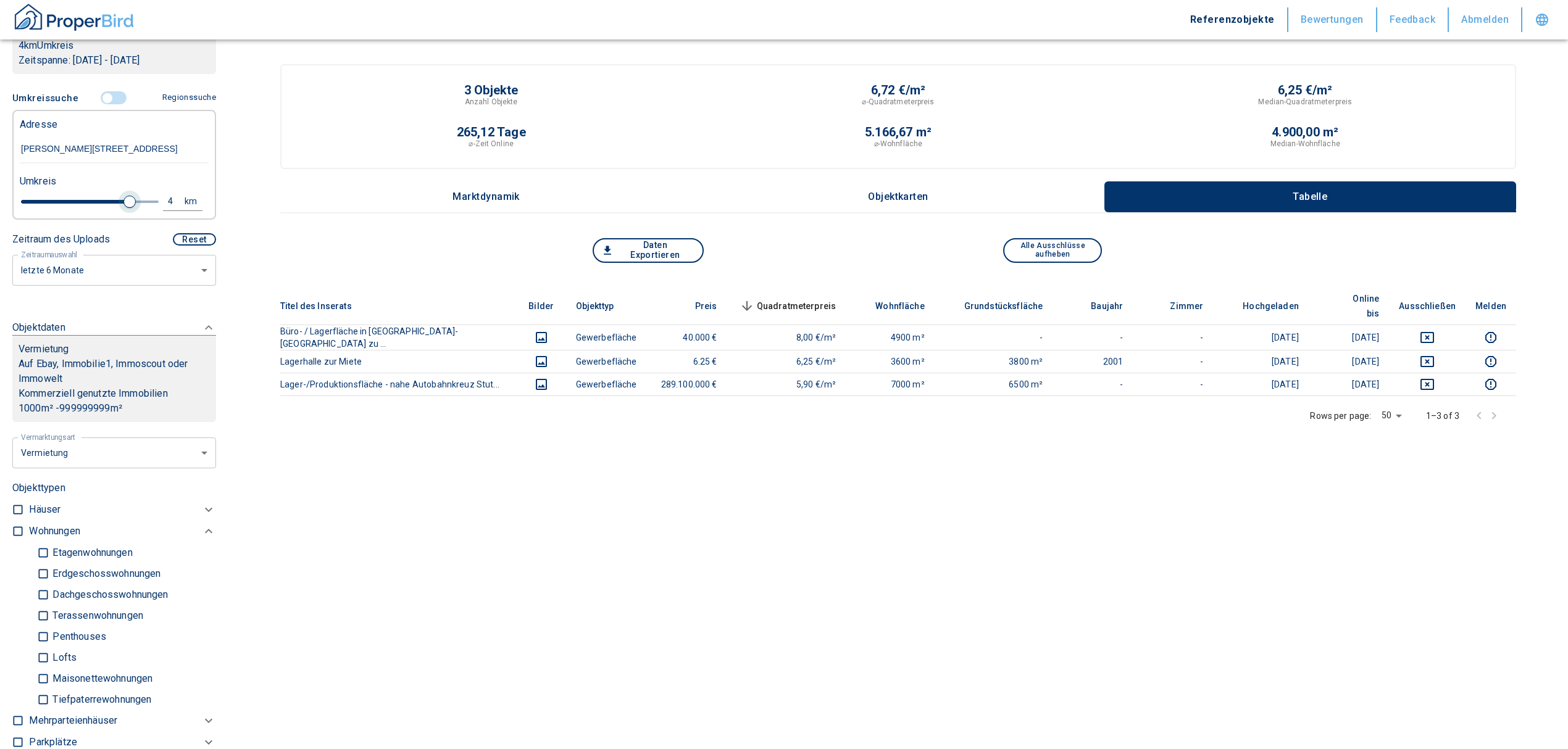
type input "2020"
type input "4.2"
type input "2020"
type input "4.4"
type input "2020"
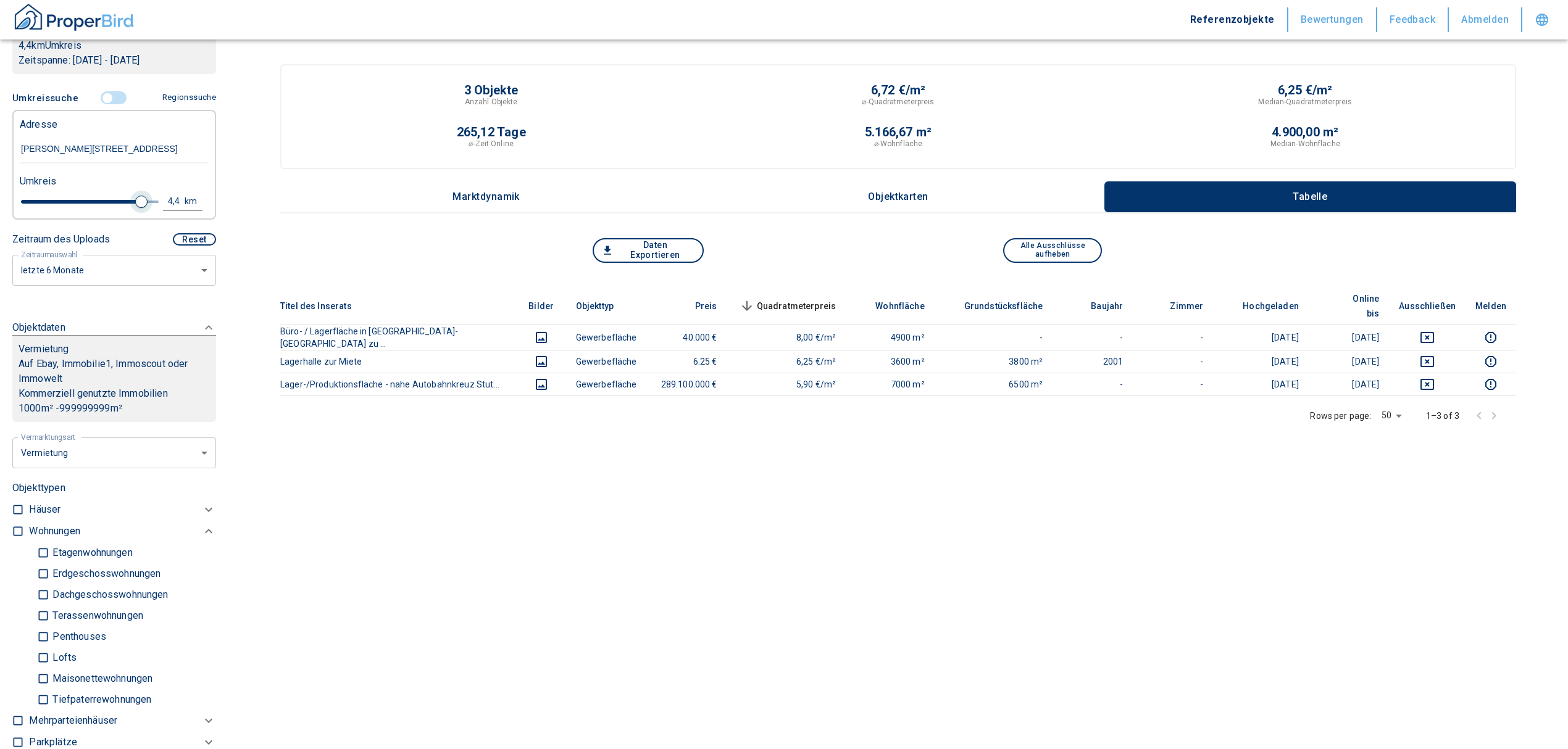
type input "4.6"
type input "2020"
type input "4.8"
type input "2020"
type input "5"
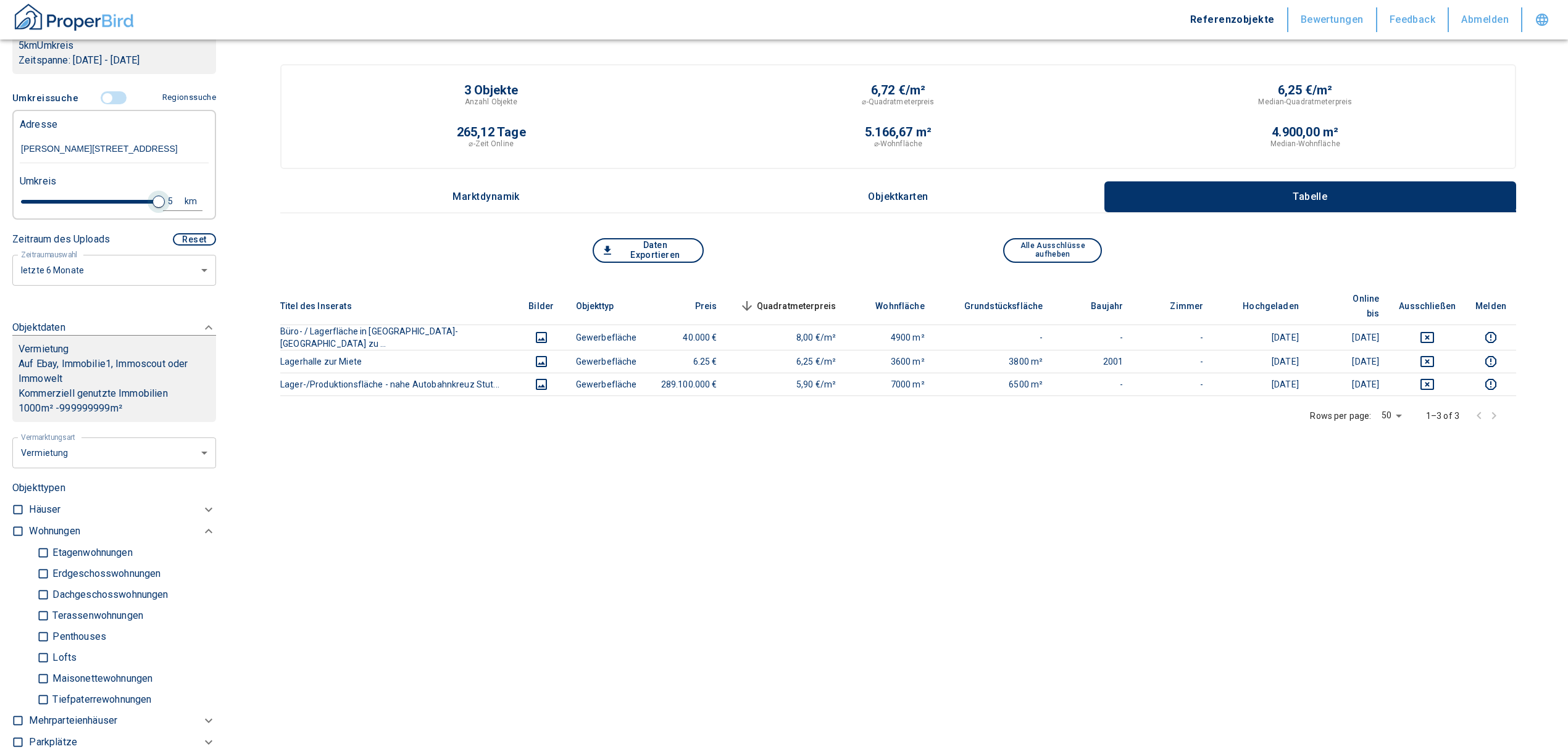
drag, startPoint x: 100, startPoint y: 198, endPoint x: 148, endPoint y: 208, distance: 49.0
click at [152, 208] on span at bounding box center [158, 201] width 12 height 12
type input "2020"
click at [163, 206] on button "5 km" at bounding box center [183, 201] width 40 height 19
click at [38, 189] on div "5 km Neue Suchen" at bounding box center [104, 203] width 189 height 30
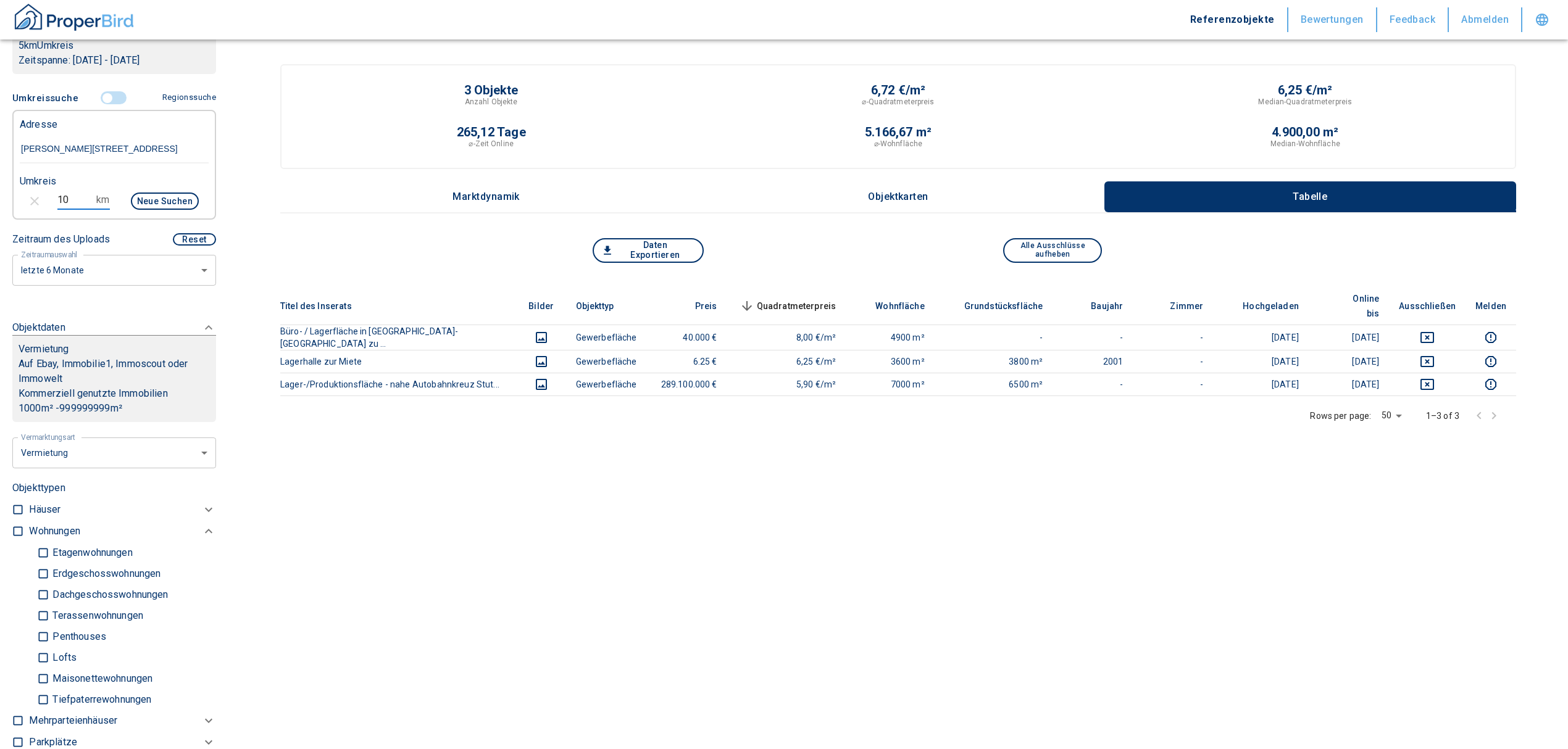
type input "10"
drag, startPoint x: 157, startPoint y: 208, endPoint x: 155, endPoint y: 201, distance: 7.3
click at [156, 206] on button "Neue Suchen" at bounding box center [165, 201] width 68 height 17
type input "2020"
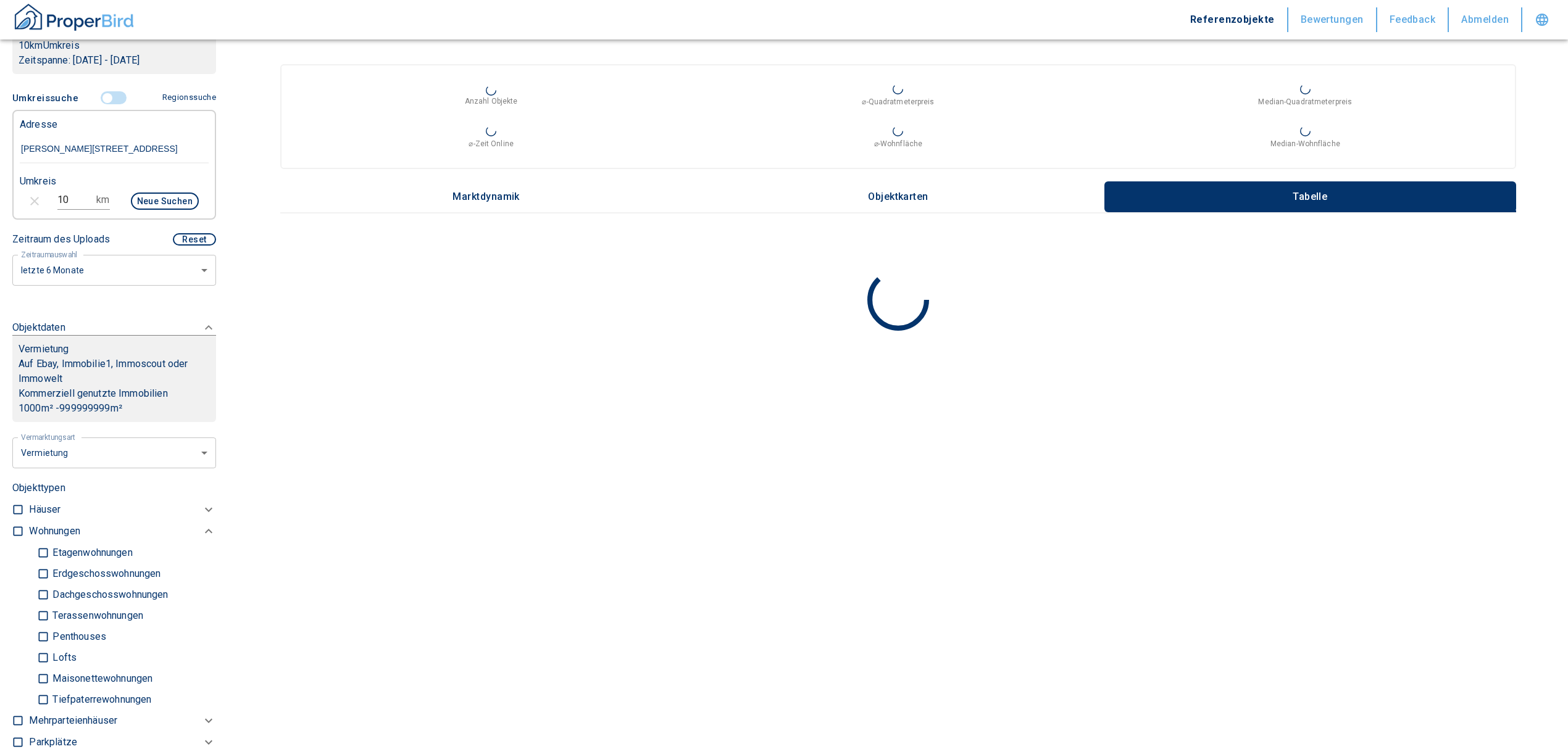
click at [67, 201] on input "10" at bounding box center [74, 200] width 34 height 19
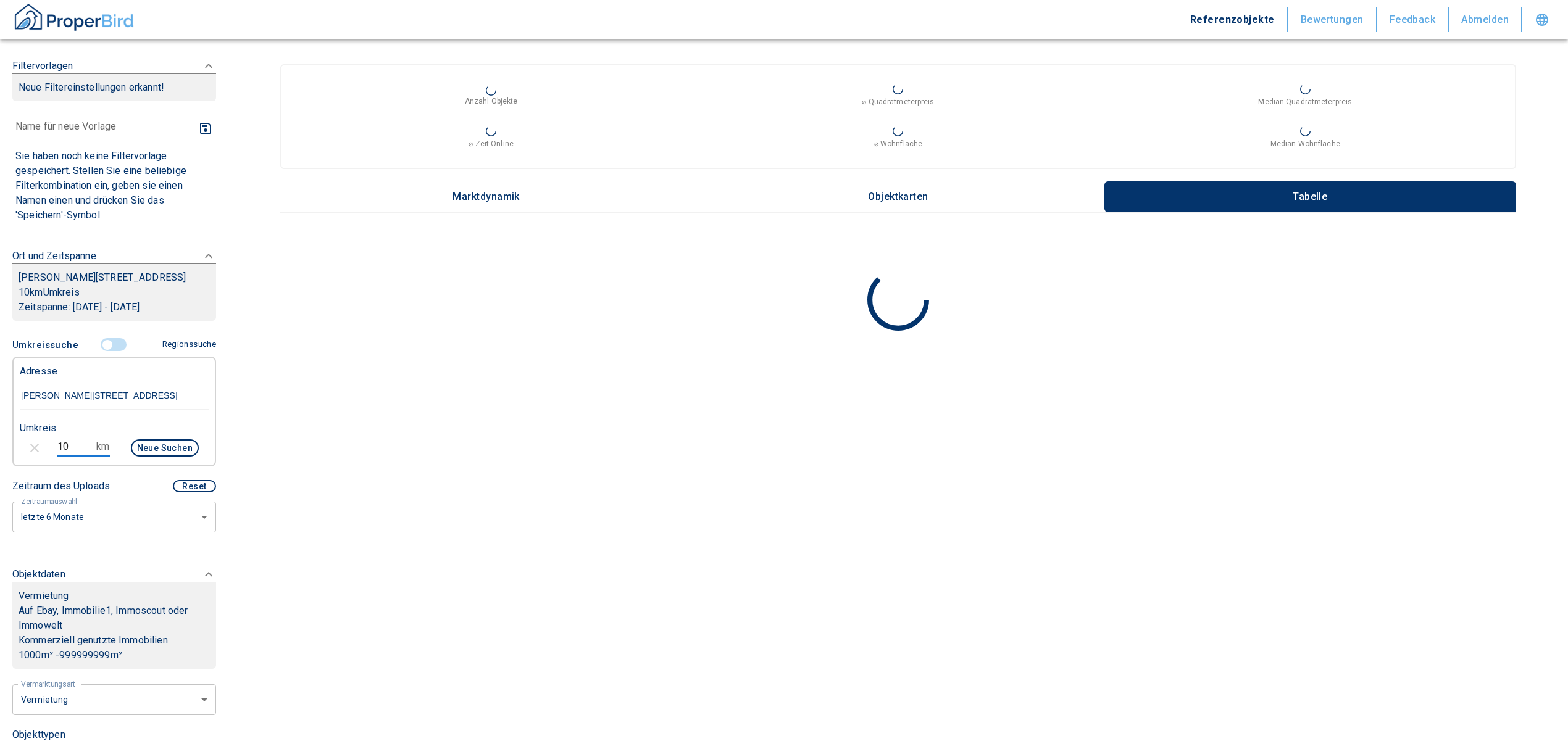
drag, startPoint x: 65, startPoint y: 447, endPoint x: 1, endPoint y: 435, distance: 65.1
click at [1, 435] on div "Filtervorlagen Neue Filtereinstellungen erkannt! Name für neue Vorlage x Sie ha…" at bounding box center [114, 374] width 229 height 749
type input "8"
click at [173, 451] on button "Neue Suchen" at bounding box center [165, 448] width 68 height 17
type input "2020"
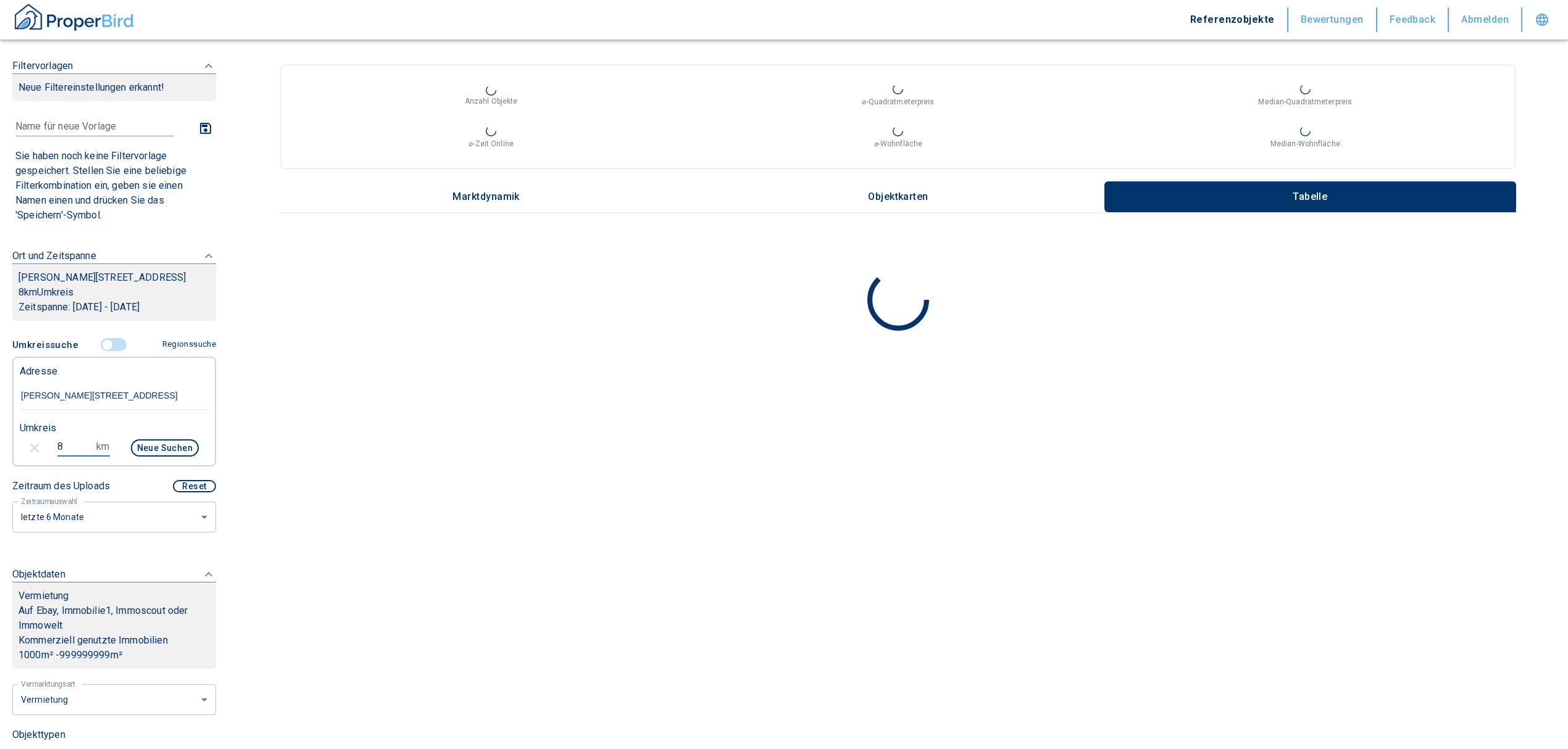
drag, startPoint x: 72, startPoint y: 438, endPoint x: 47, endPoint y: 438, distance: 25.0
click at [47, 438] on div "8 km Neue Suchen" at bounding box center [104, 449] width 189 height 30
type input "5"
click at [132, 449] on button "Neue Suchen" at bounding box center [165, 448] width 68 height 17
type input "2020"
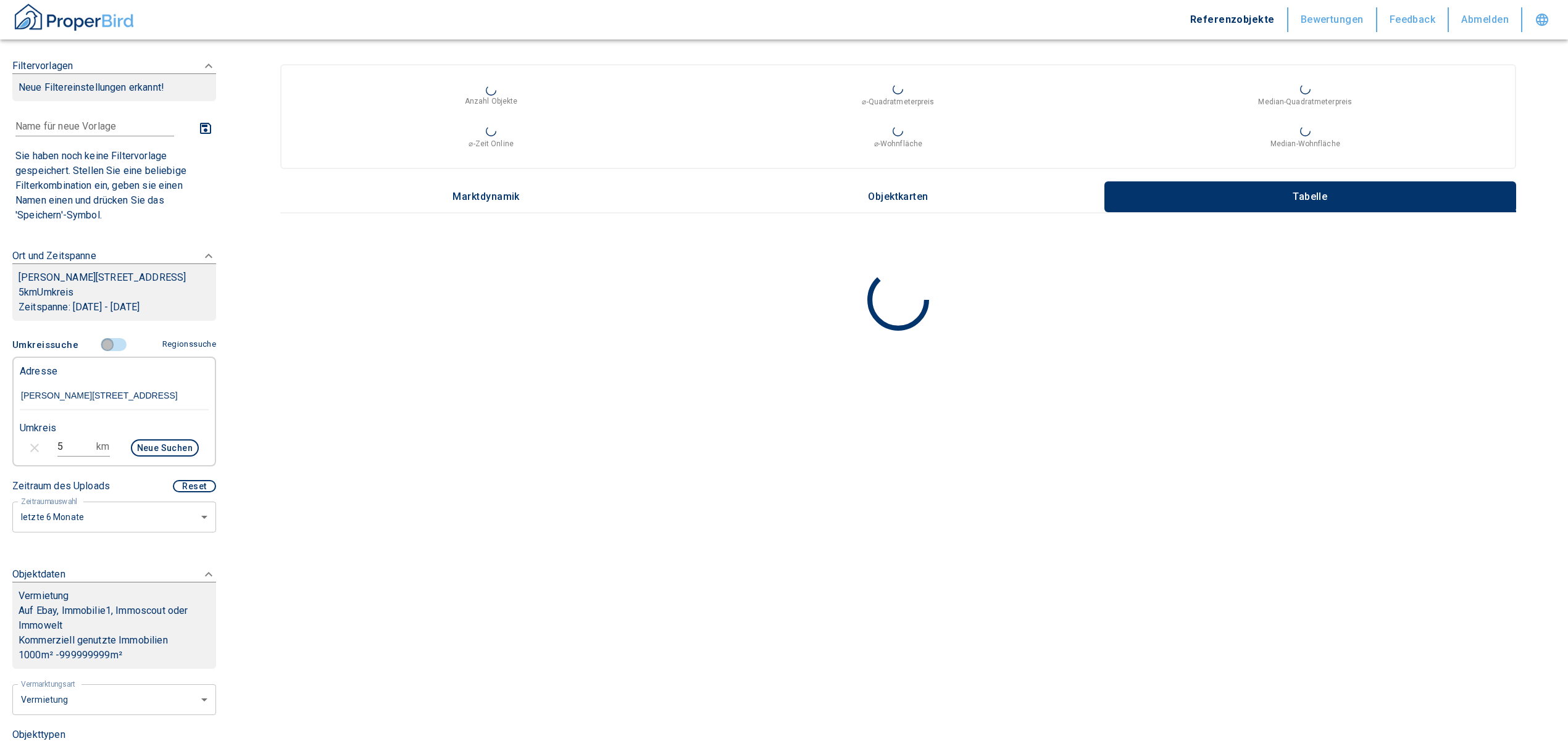
click at [99, 339] on input "controlled" at bounding box center [107, 344] width 37 height 14
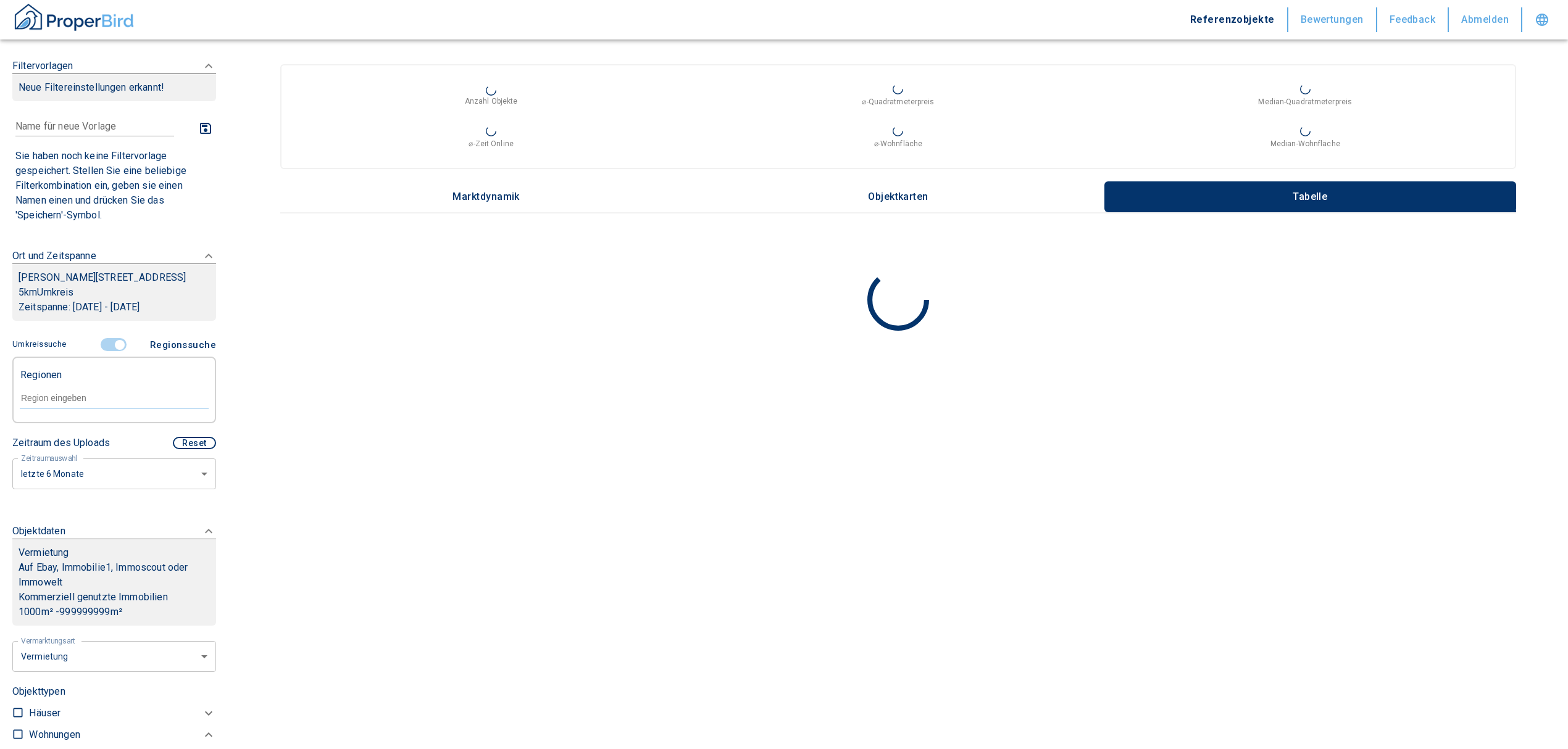
click at [111, 346] on input "controlled" at bounding box center [119, 344] width 37 height 14
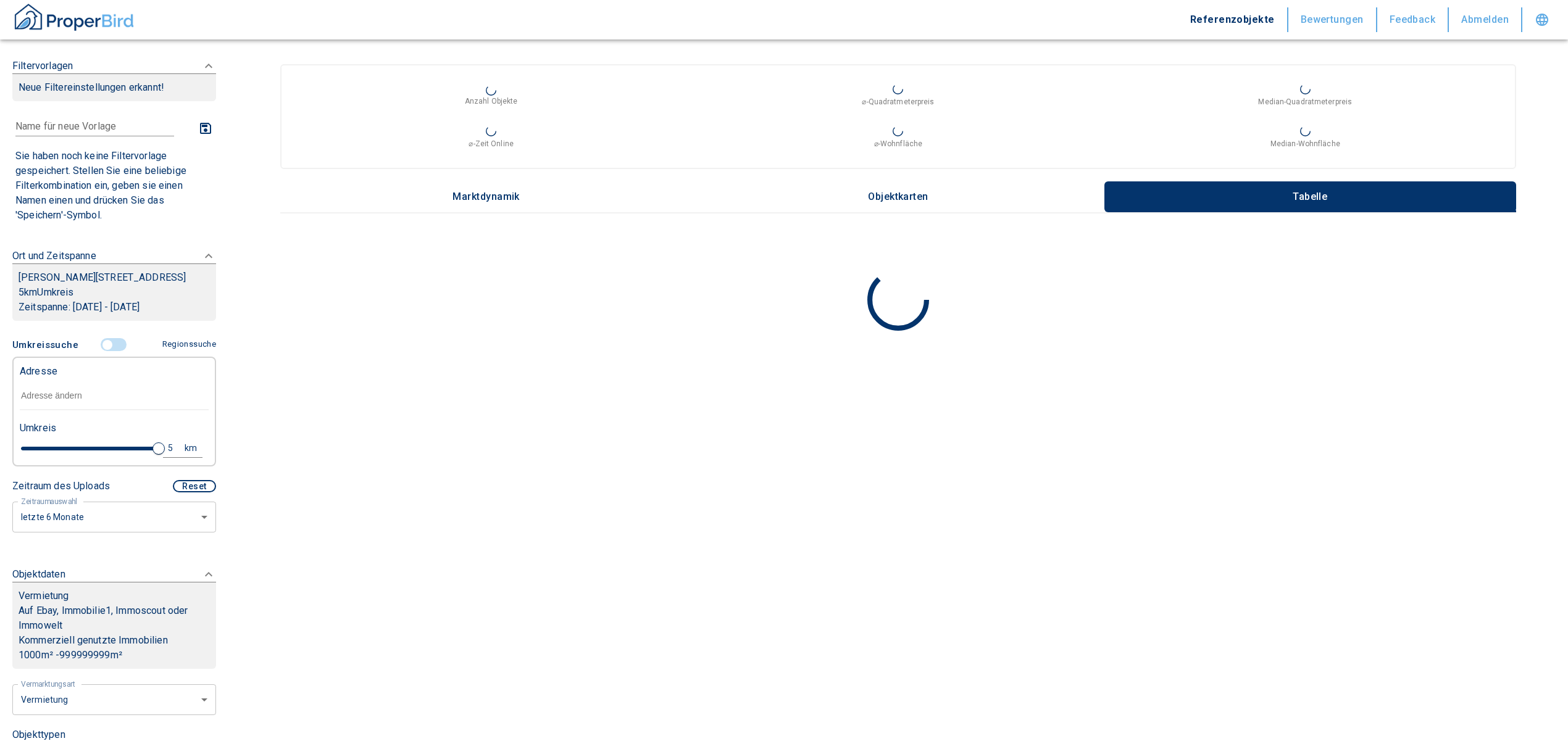
click at [83, 388] on input "text" at bounding box center [114, 396] width 189 height 28
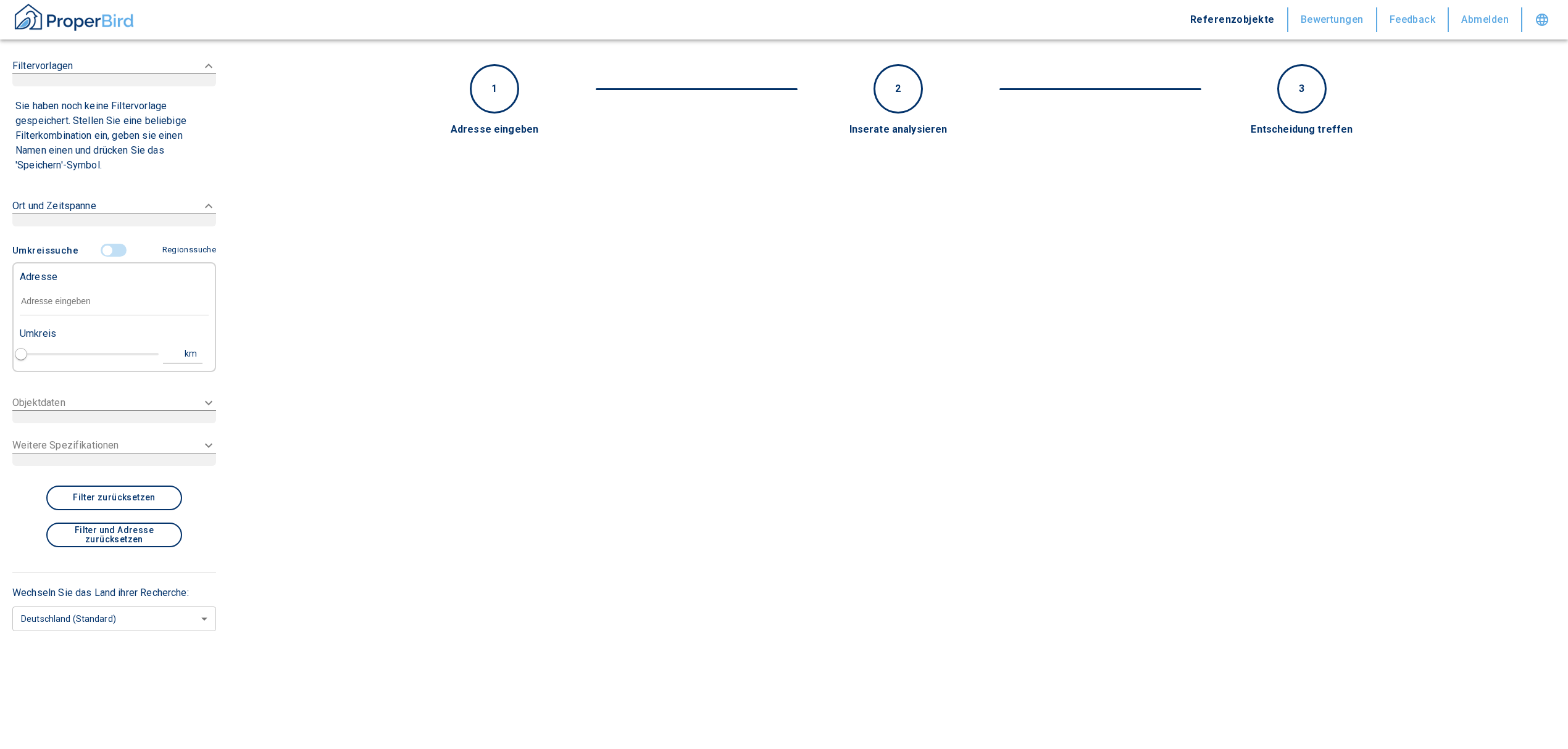
click at [87, 298] on input "text" at bounding box center [114, 302] width 189 height 28
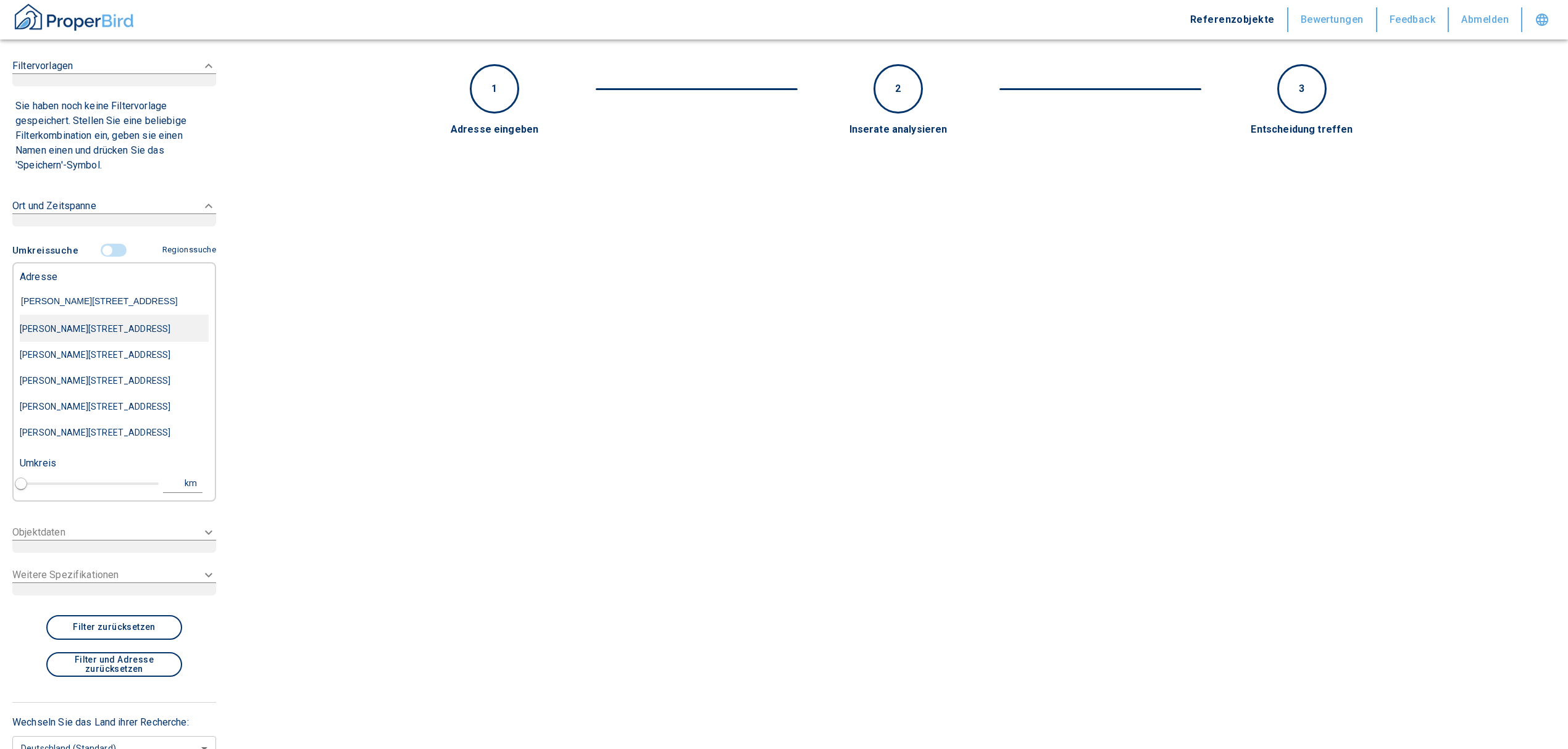
click at [102, 335] on div "[PERSON_NAME][STREET_ADDRESS]" at bounding box center [114, 329] width 189 height 26
type input "[PERSON_NAME][STREET_ADDRESS]"
type input "1"
type input "2020"
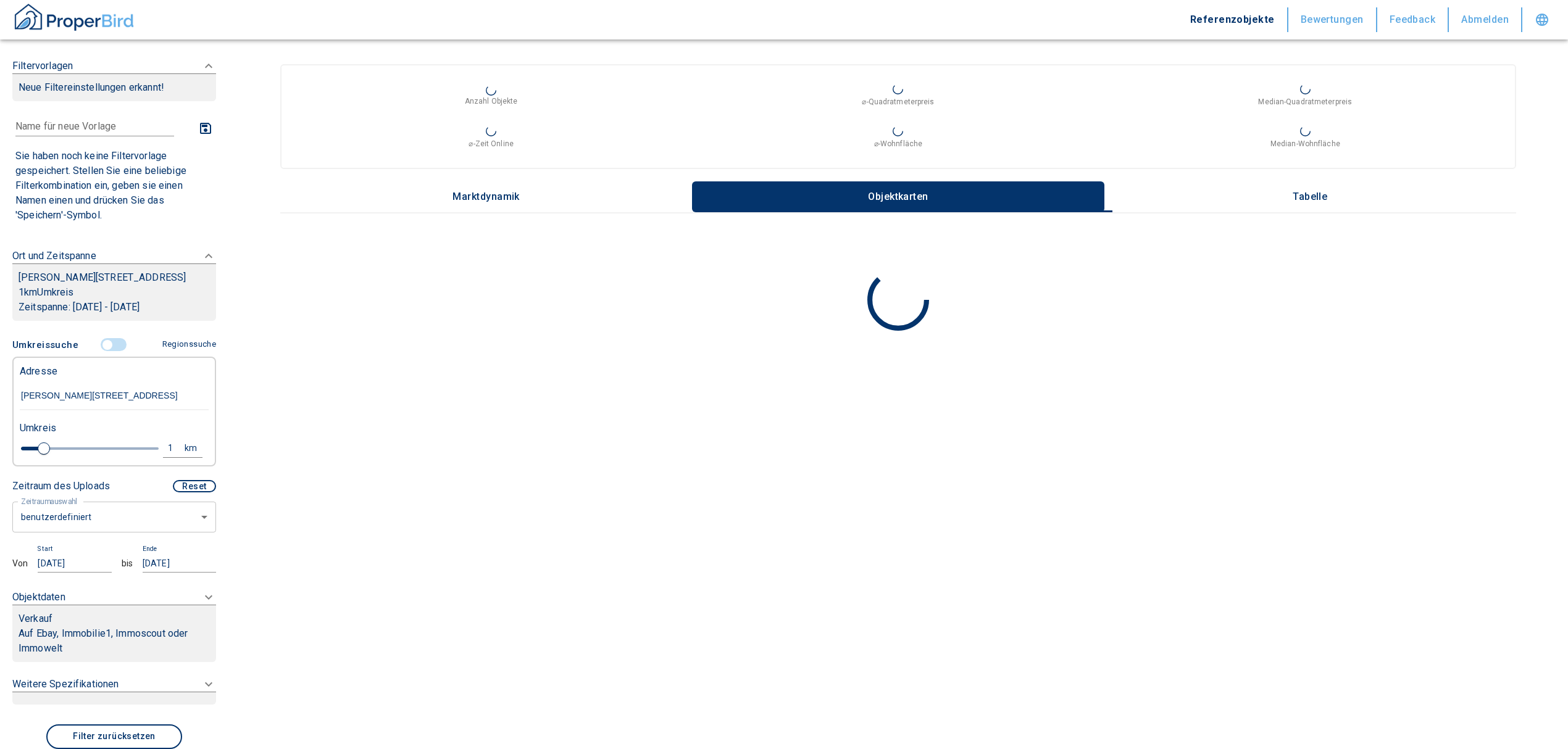
type input "[PERSON_NAME][STREET_ADDRESS]"
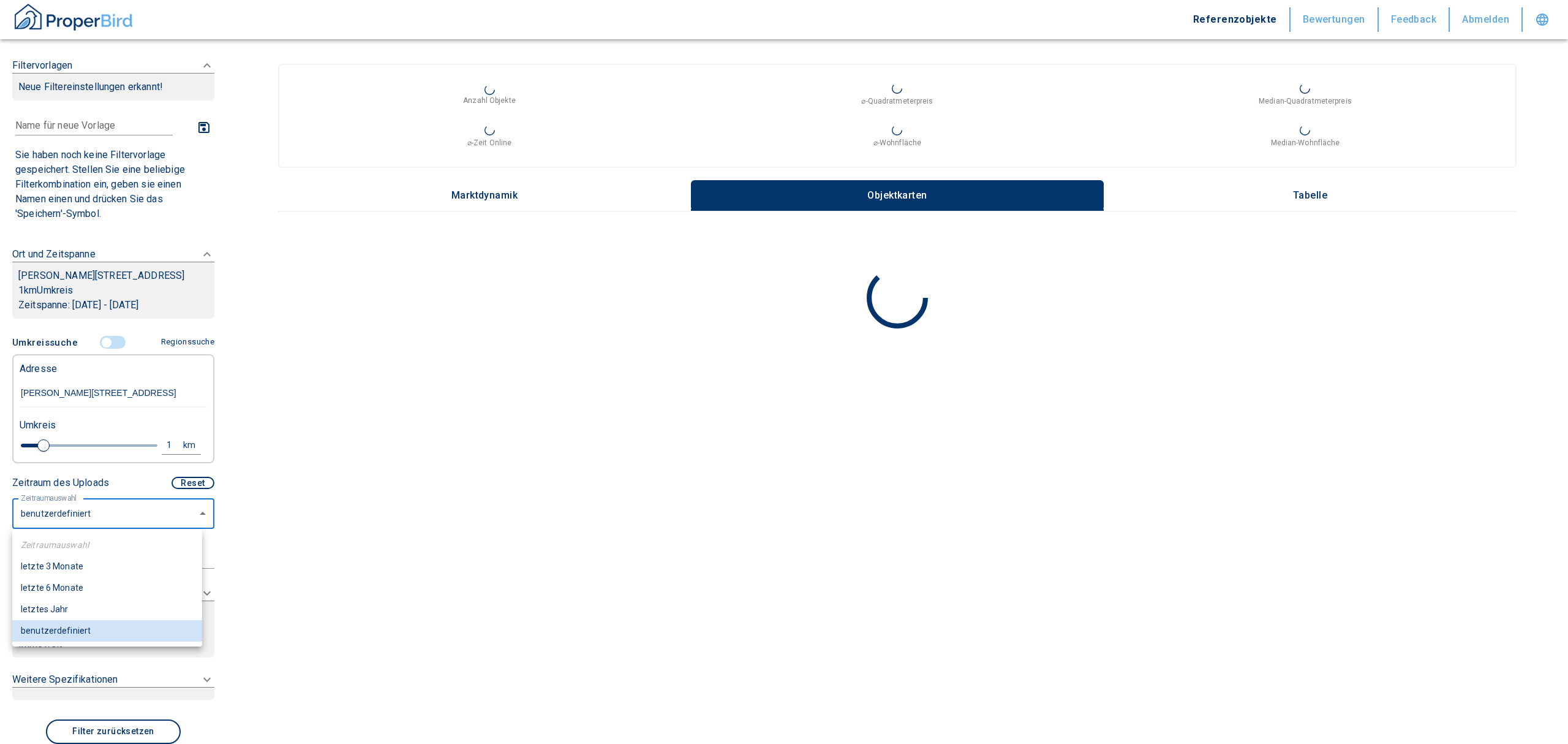
click at [121, 513] on body "Referenzobjekte Bewertungen Feedback Abmelden Filtervorlagen Neue Filtereinstel…" at bounding box center [784, 372] width 1568 height 744
click at [76, 579] on li "letzte 6 Monate" at bounding box center [107, 588] width 190 height 21
type input "2020"
type input "6"
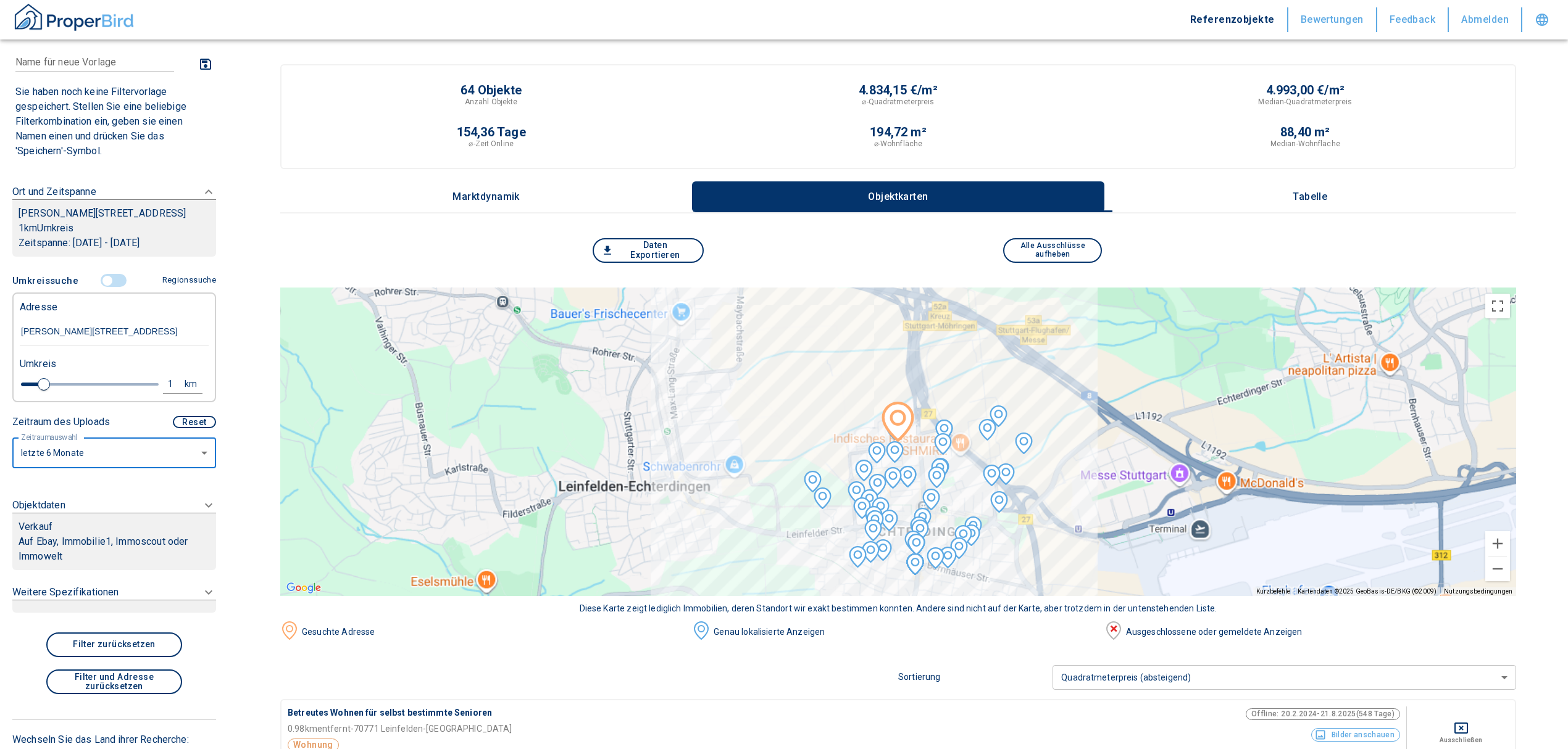
scroll to position [63, 0]
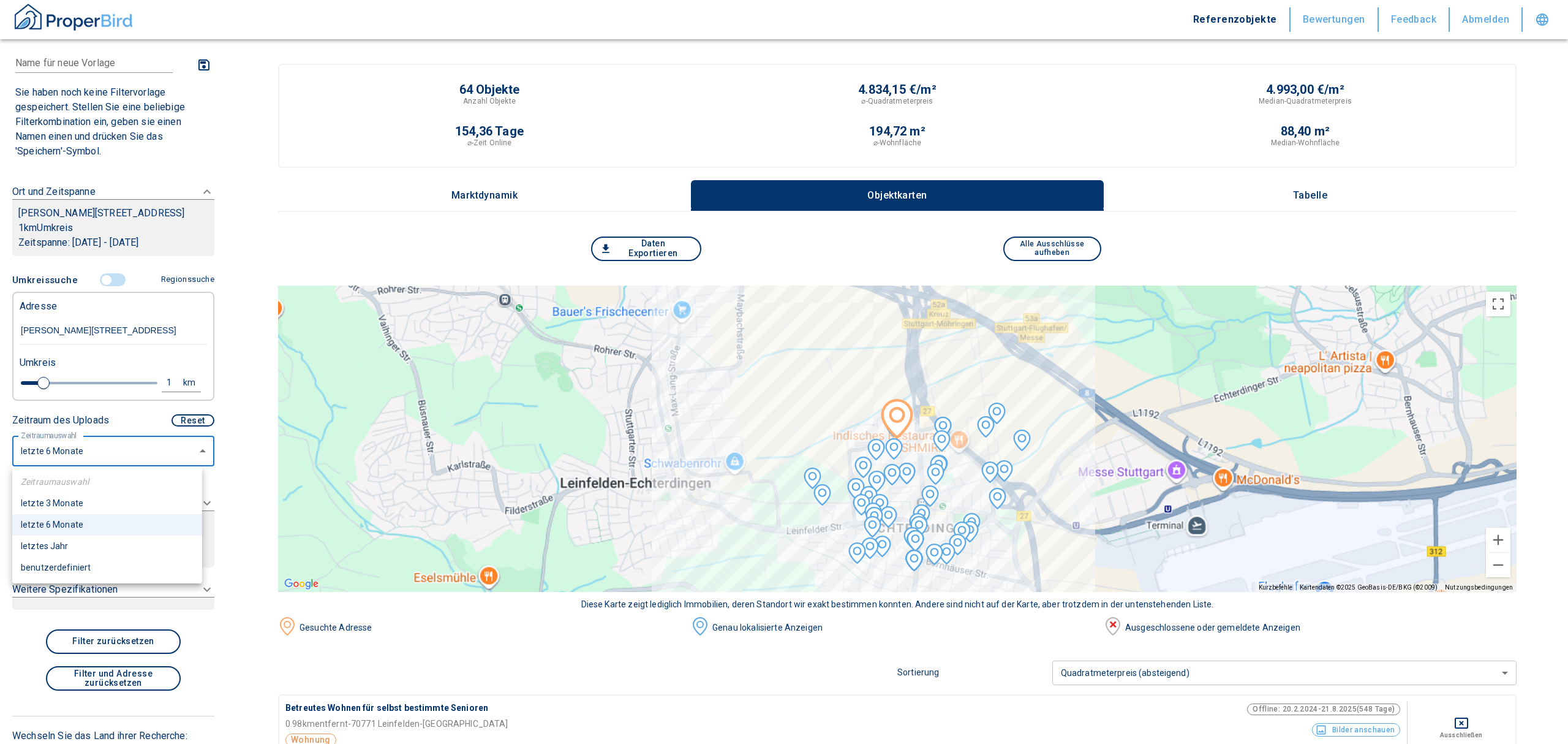
click at [114, 424] on div at bounding box center [784, 372] width 1568 height 744
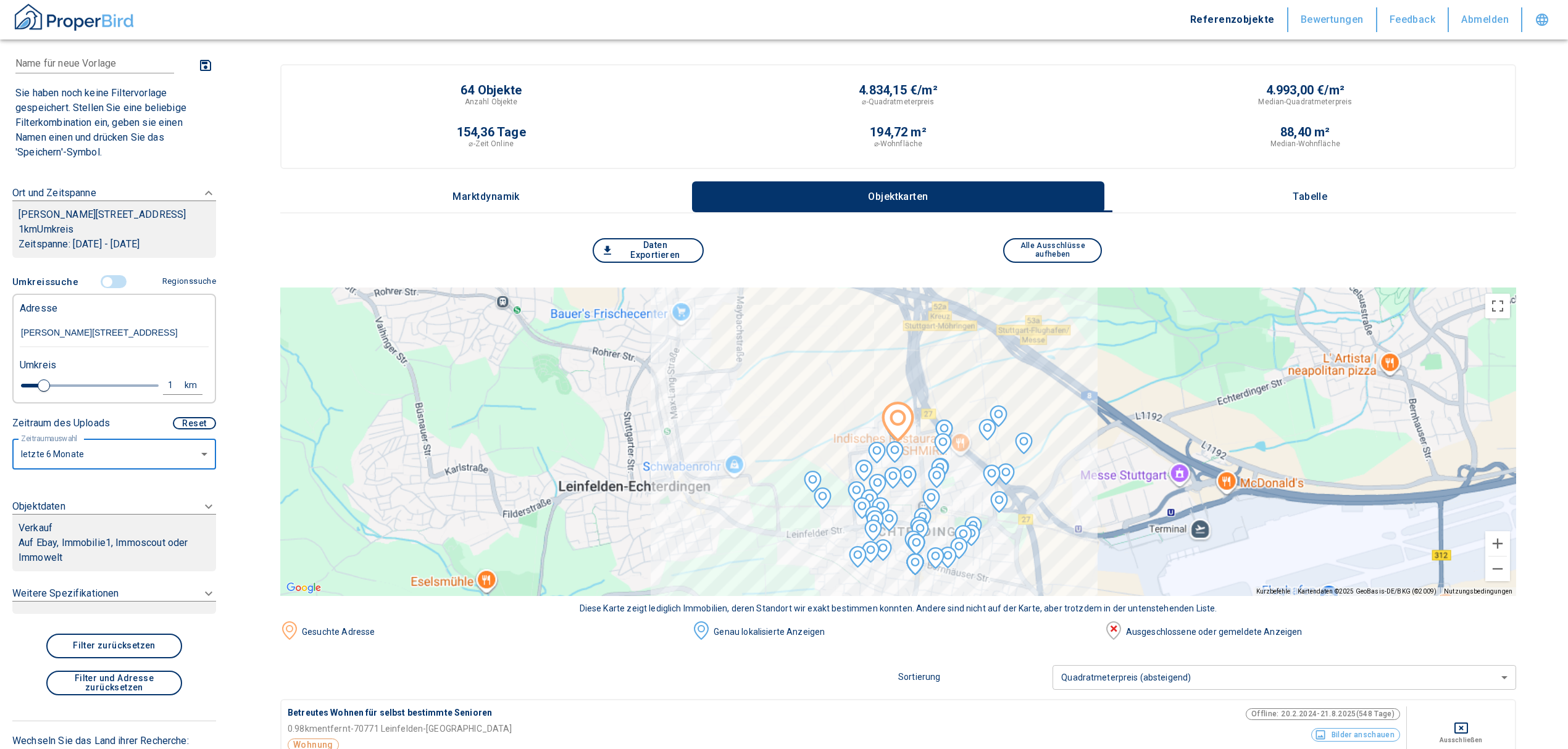
click at [111, 528] on div "Verkauf" at bounding box center [114, 528] width 191 height 15
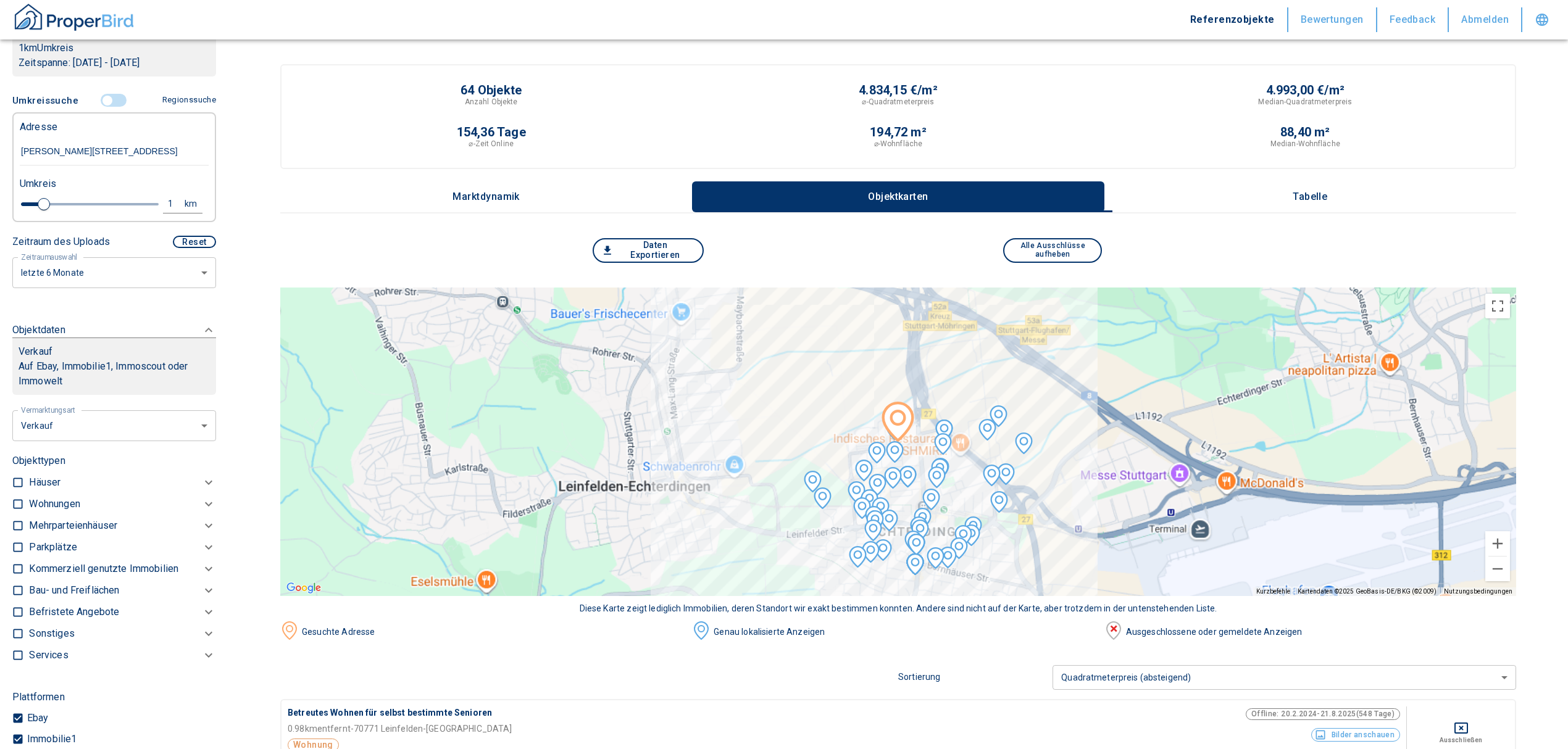
scroll to position [272, 0]
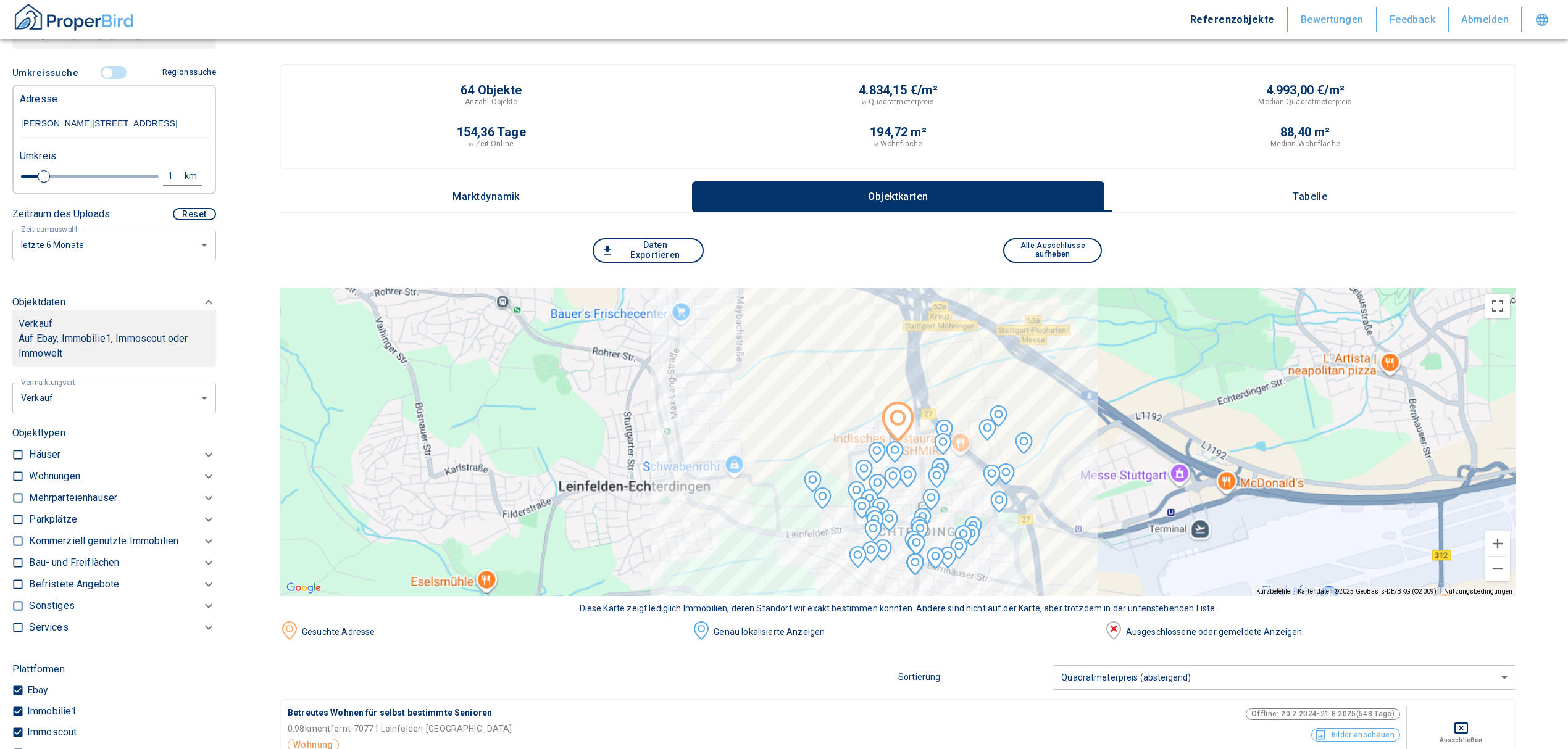
click at [94, 533] on p "Kommerziell genutzte Immobilien" at bounding box center [104, 541] width 150 height 15
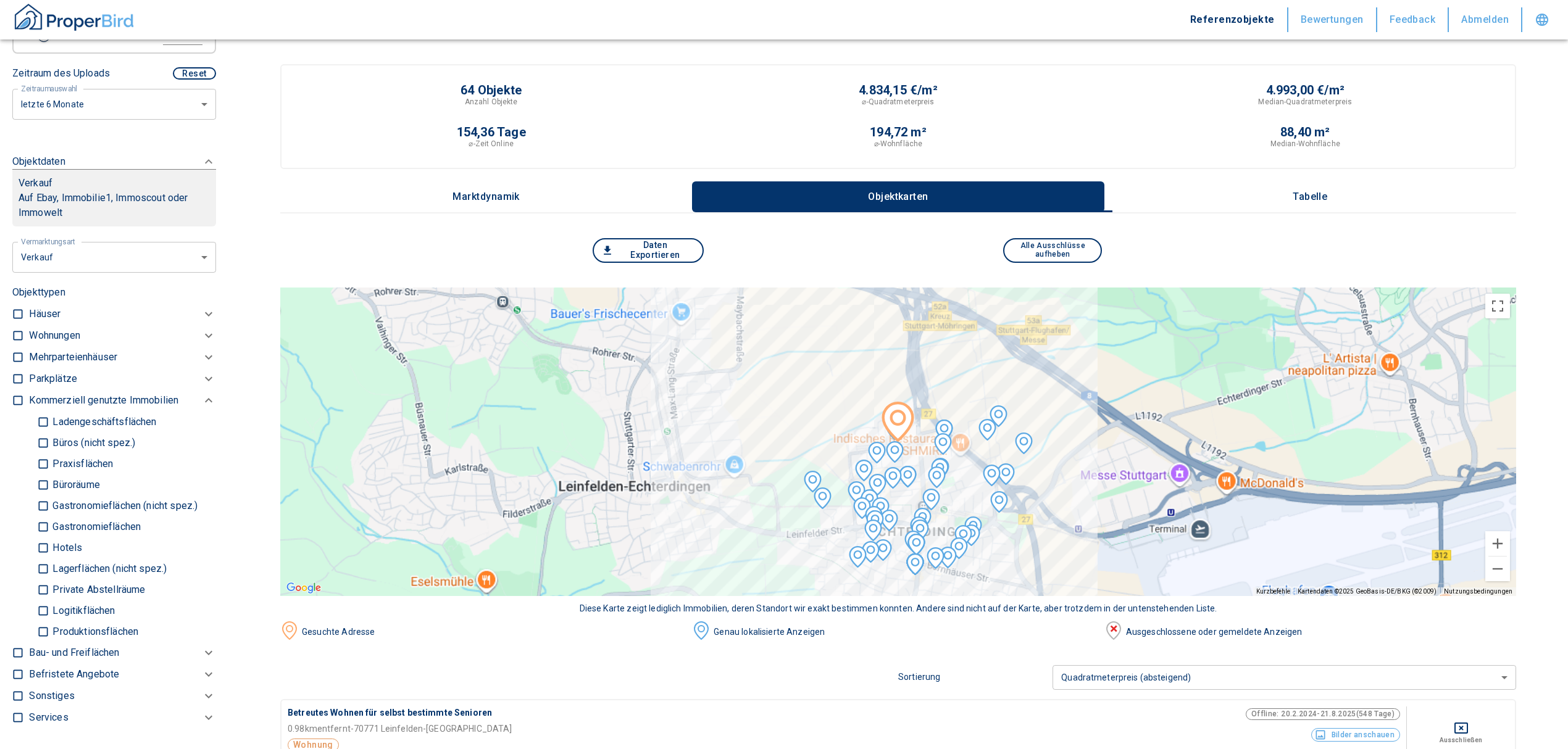
scroll to position [354, 0]
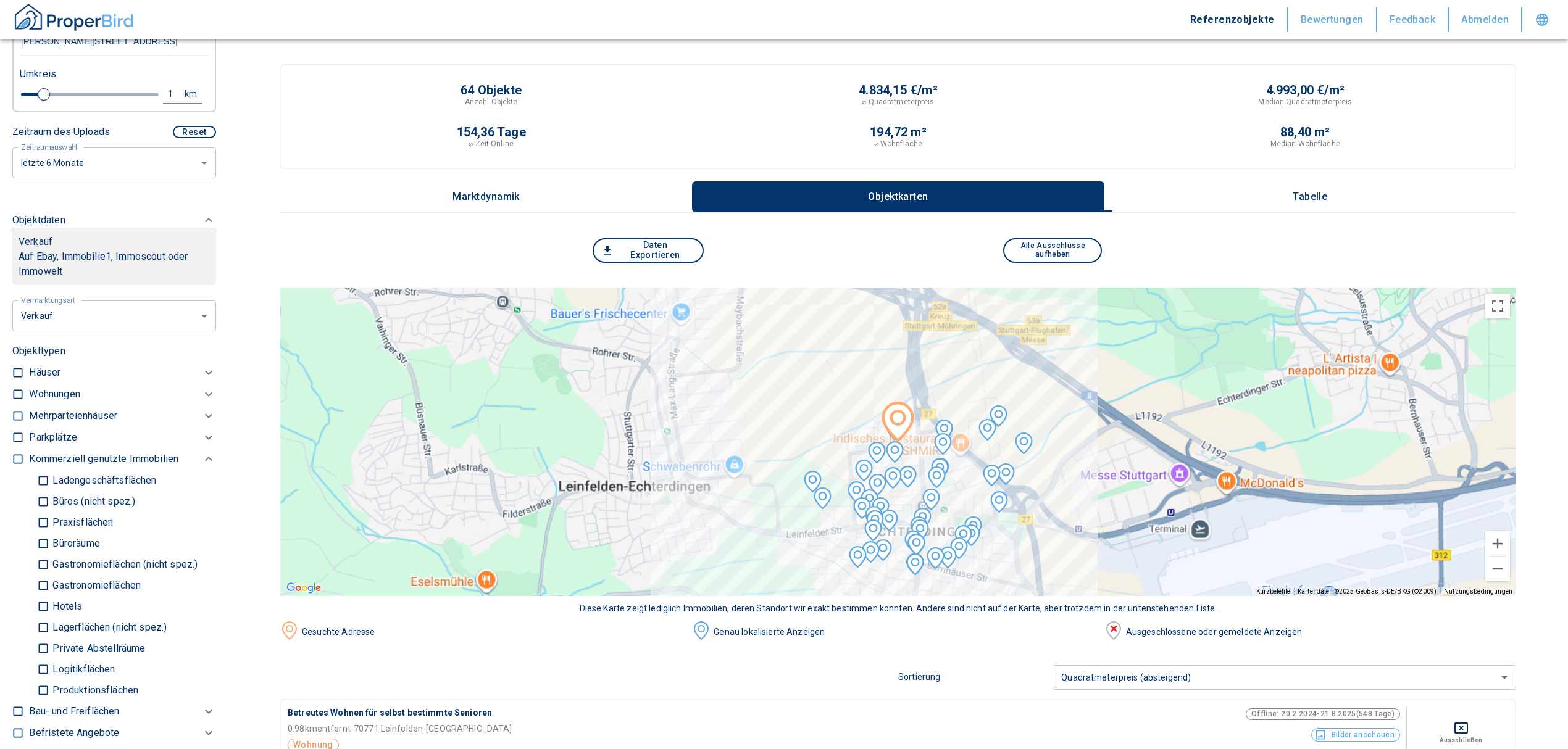
click at [43, 627] on input "Lagerflächen (nicht spez.)" at bounding box center [43, 627] width 12 height 21
checkbox input "true"
type input "2020"
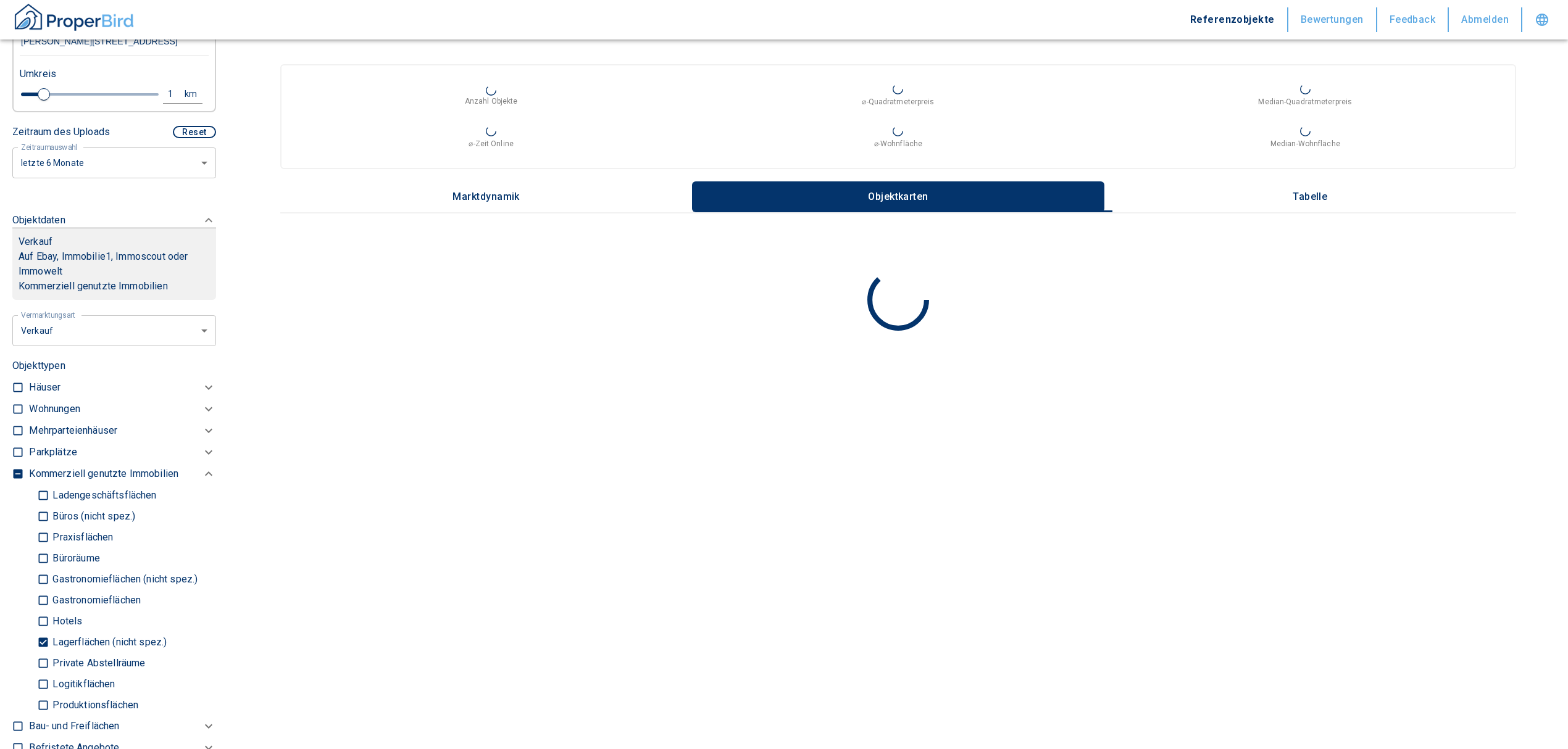
click at [42, 684] on input "Logitikflächen" at bounding box center [43, 684] width 12 height 21
checkbox input "true"
type input "2020"
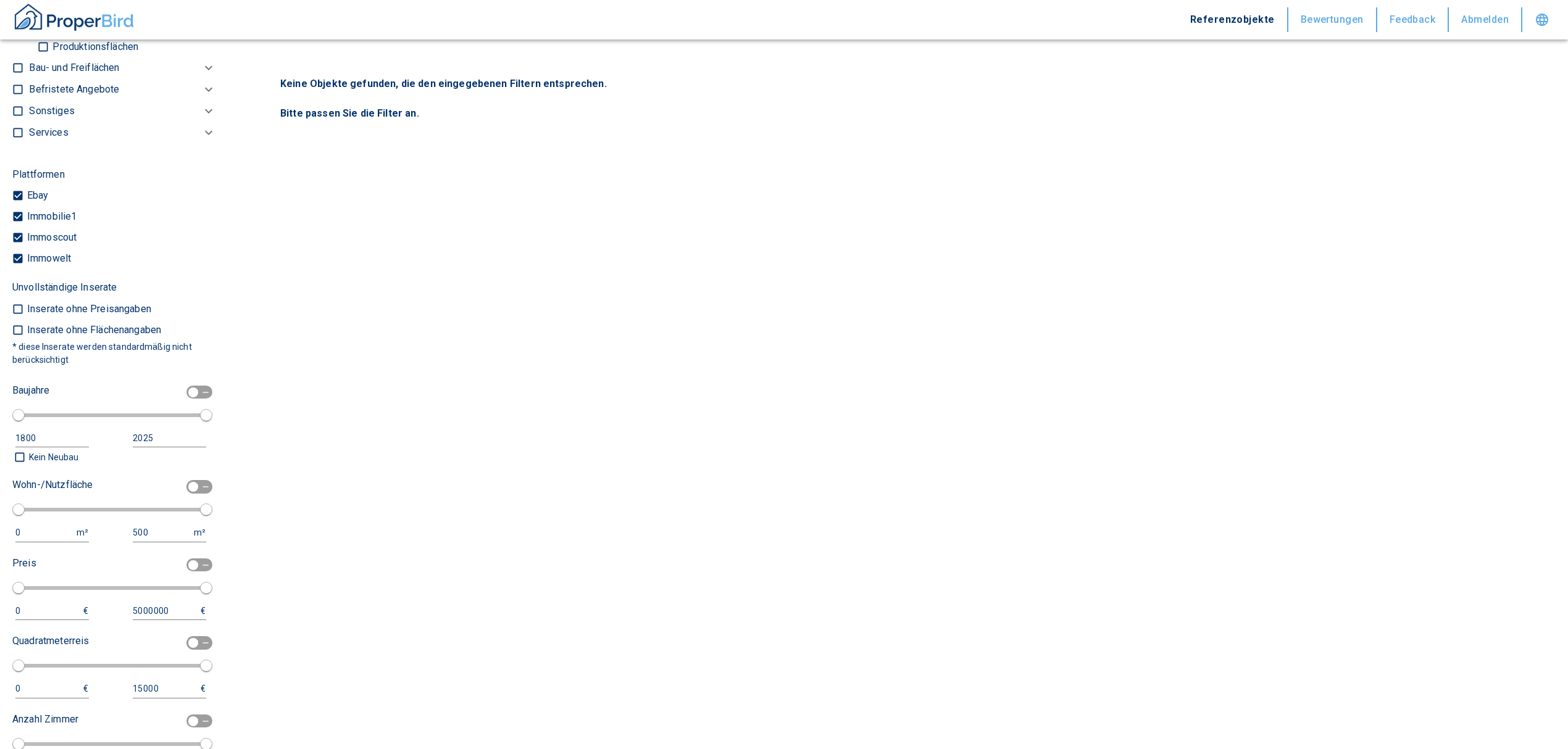
scroll to position [1095, 0]
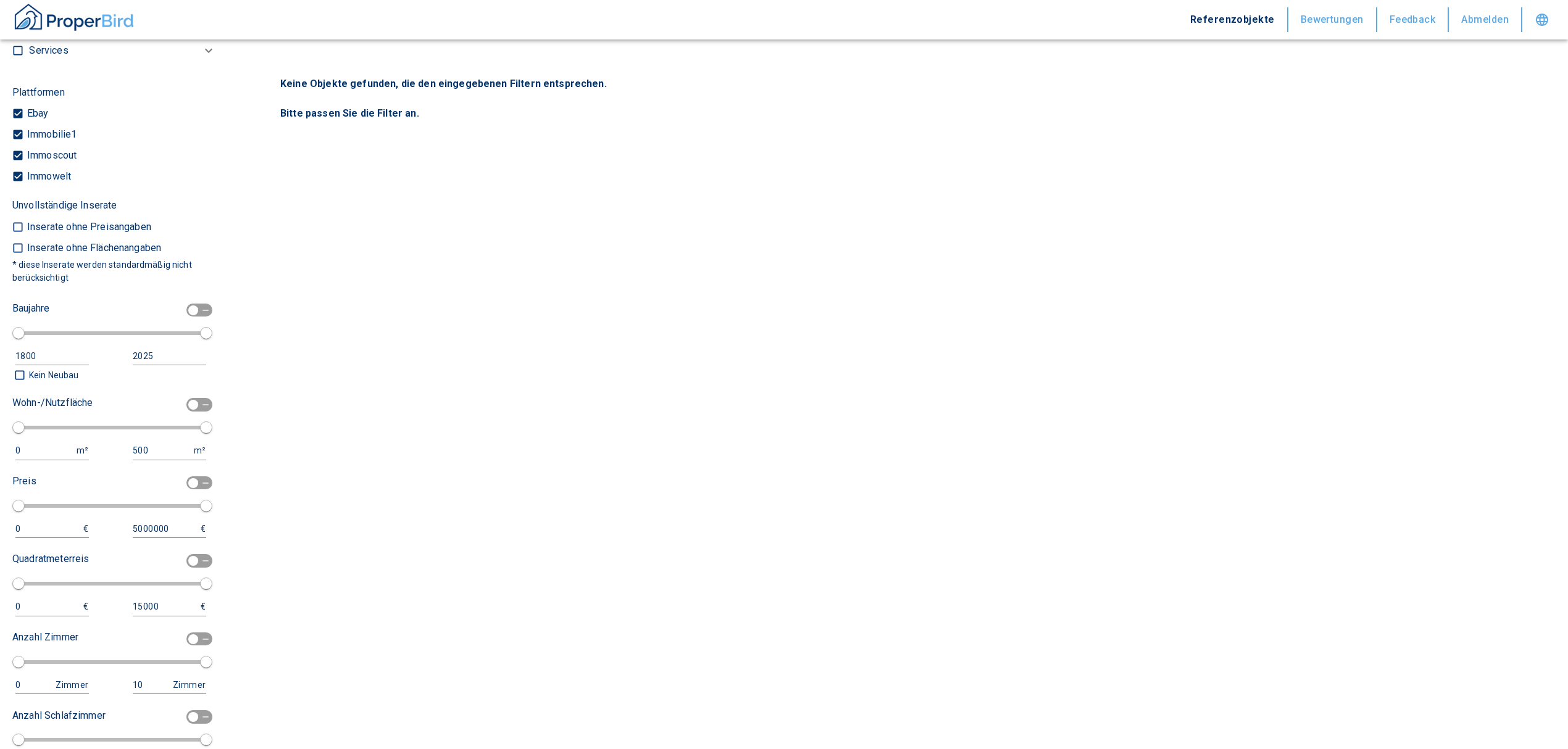
click at [185, 401] on input "checkbox" at bounding box center [193, 405] width 37 height 14
checkbox input "true"
type input "2020"
type input "50"
type input "150"
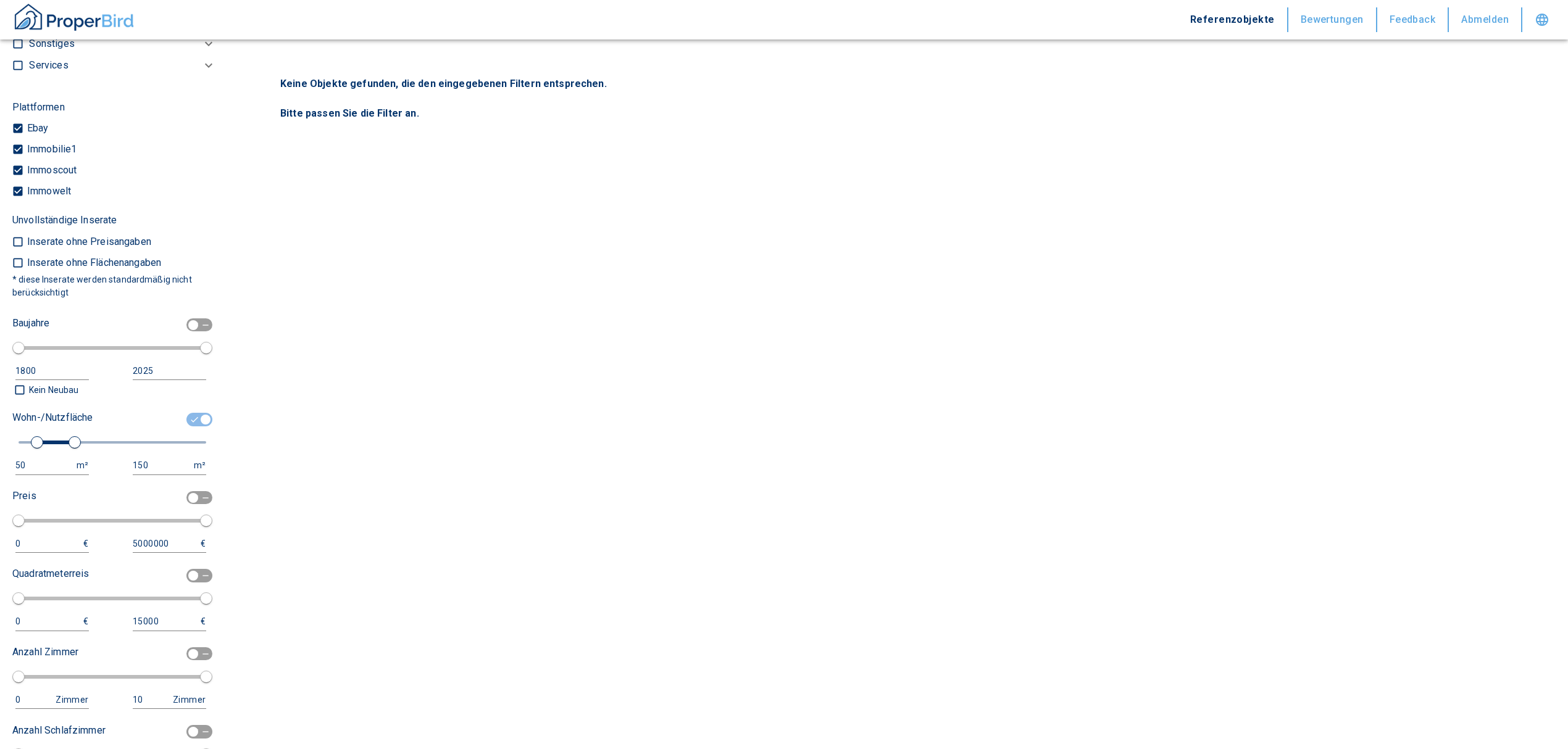
click at [42, 463] on div "50" at bounding box center [40, 465] width 49 height 16
drag, startPoint x: 36, startPoint y: 463, endPoint x: 0, endPoint y: 469, distance: 36.5
click at [0, 469] on div "Filtervorlagen Neue Filtereinstellungen erkannt! Name für neue Vorlage x Sie ha…" at bounding box center [114, 374] width 229 height 749
type input "1000"
drag, startPoint x: 161, startPoint y: 465, endPoint x: 69, endPoint y: 471, distance: 92.2
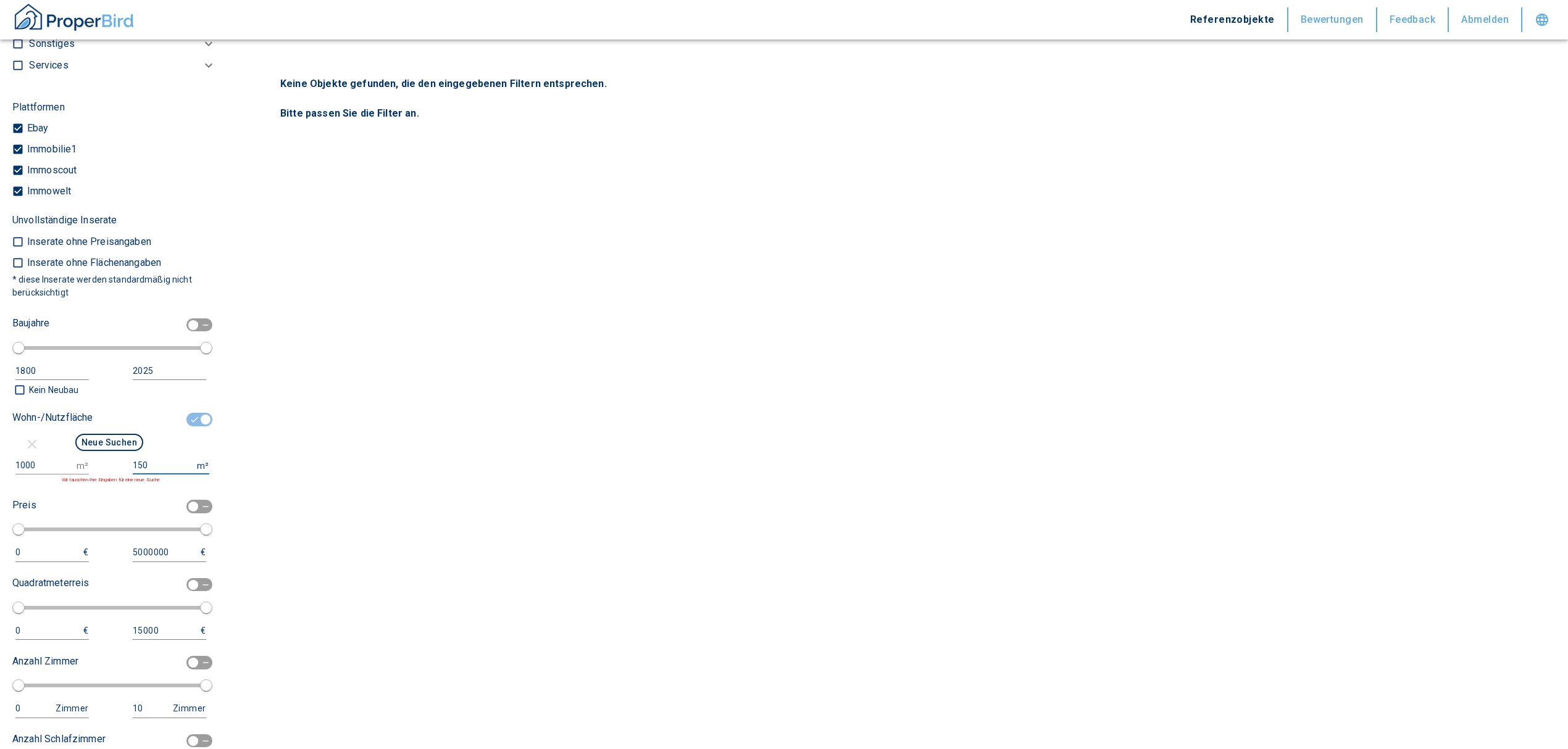
click at [70, 471] on div "1000 m² 150 m² Wir tauschen ihre Eingaben für eine neue Suche" at bounding box center [109, 470] width 194 height 27
type input "999999999"
click at [102, 436] on button "Neue Suchen" at bounding box center [109, 442] width 68 height 17
type input "2020"
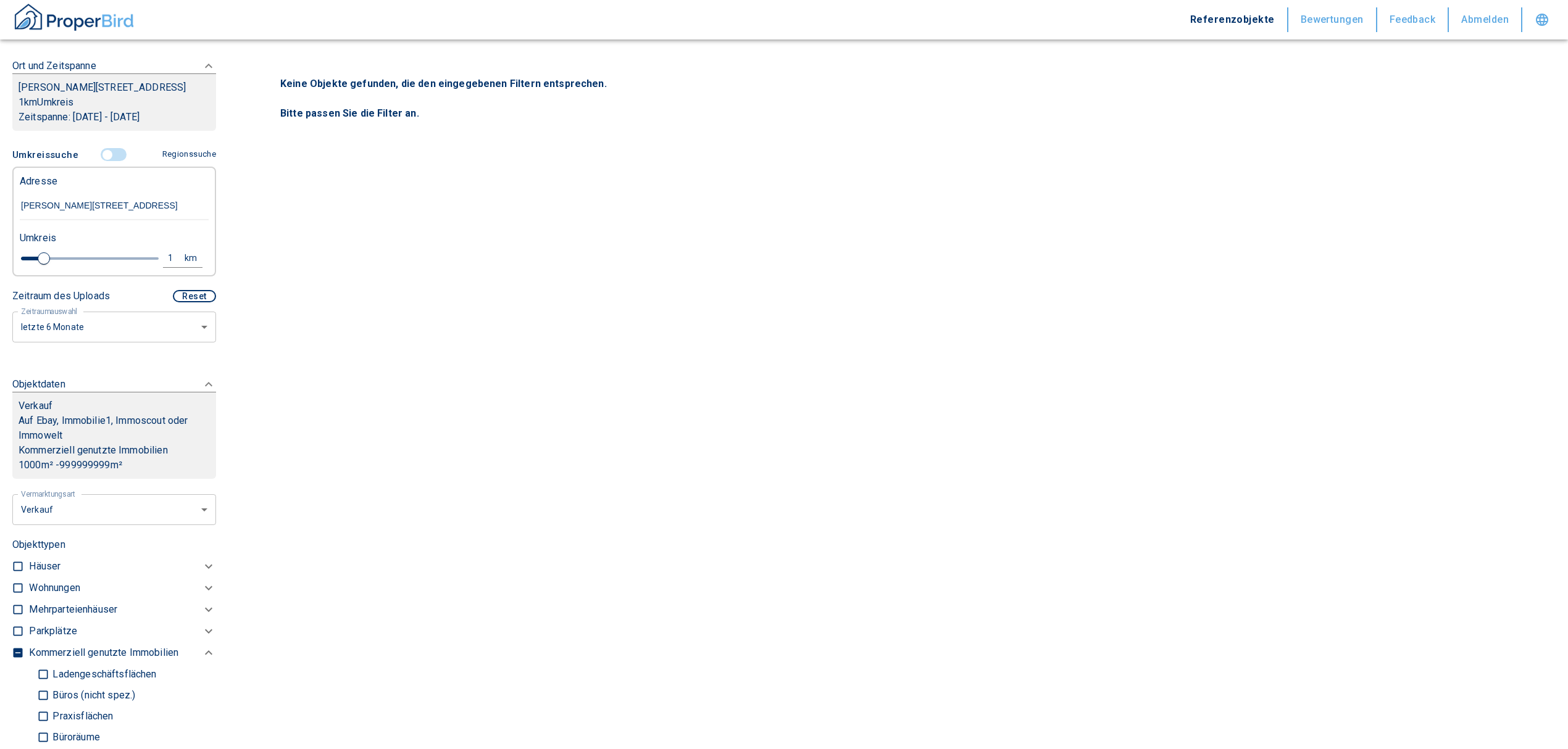
scroll to position [354, 0]
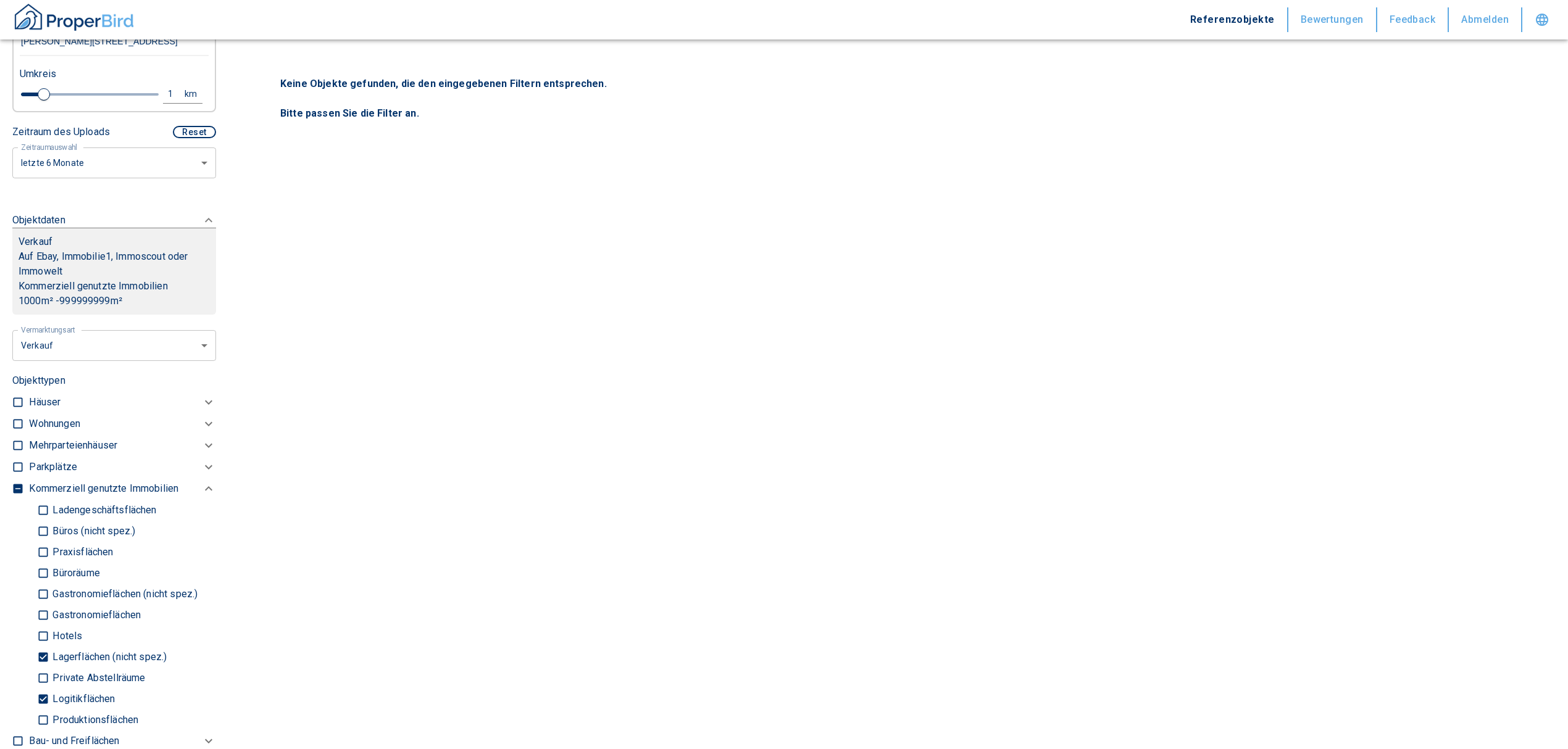
click at [107, 344] on body "Referenzobjekte Bewertungen Feedback Abmelden Filtervorlagen Neue Filtereinstel…" at bounding box center [784, 374] width 1568 height 749
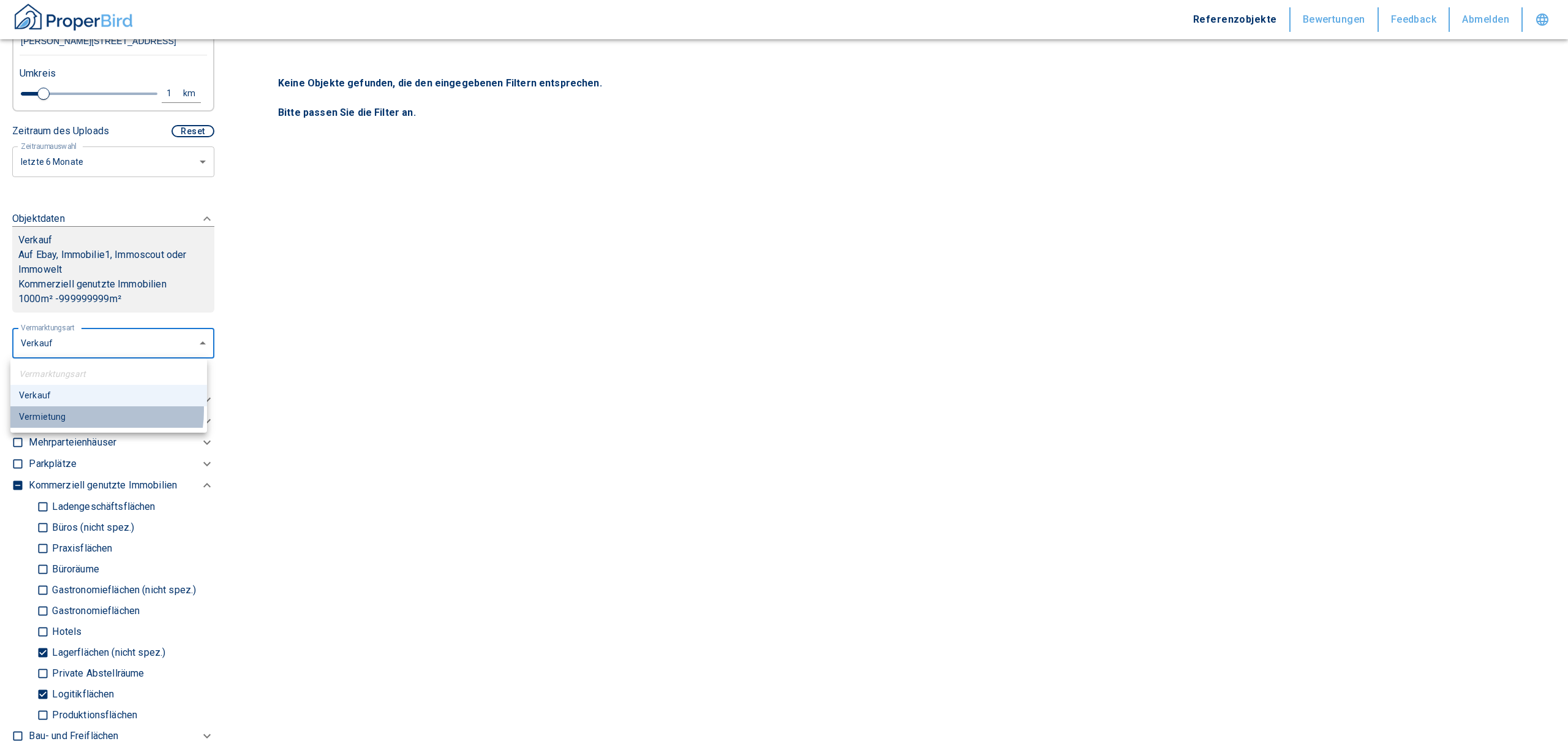
click at [79, 411] on li "Vermietung" at bounding box center [109, 417] width 197 height 21
type input "rent"
type input "2020"
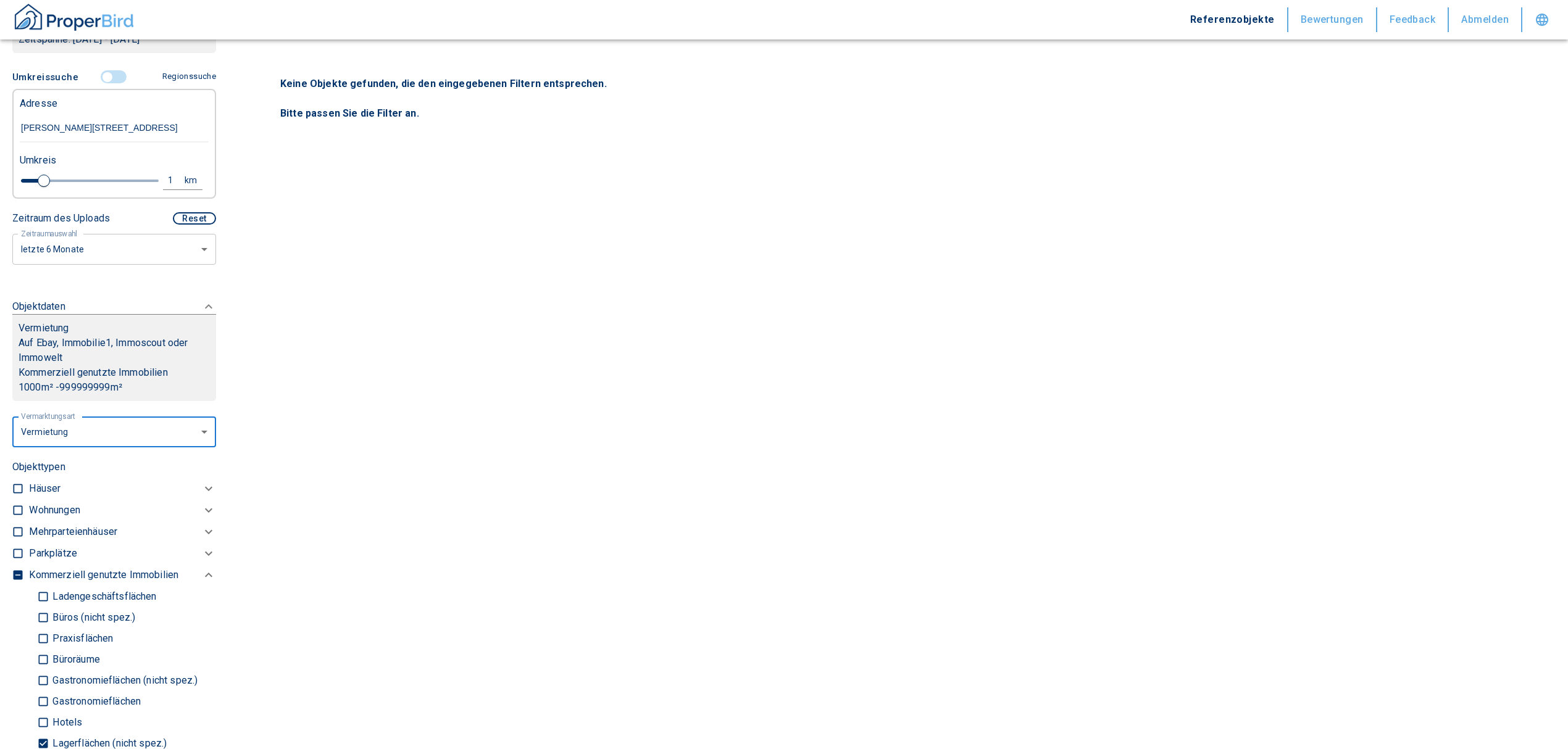
scroll to position [190, 0]
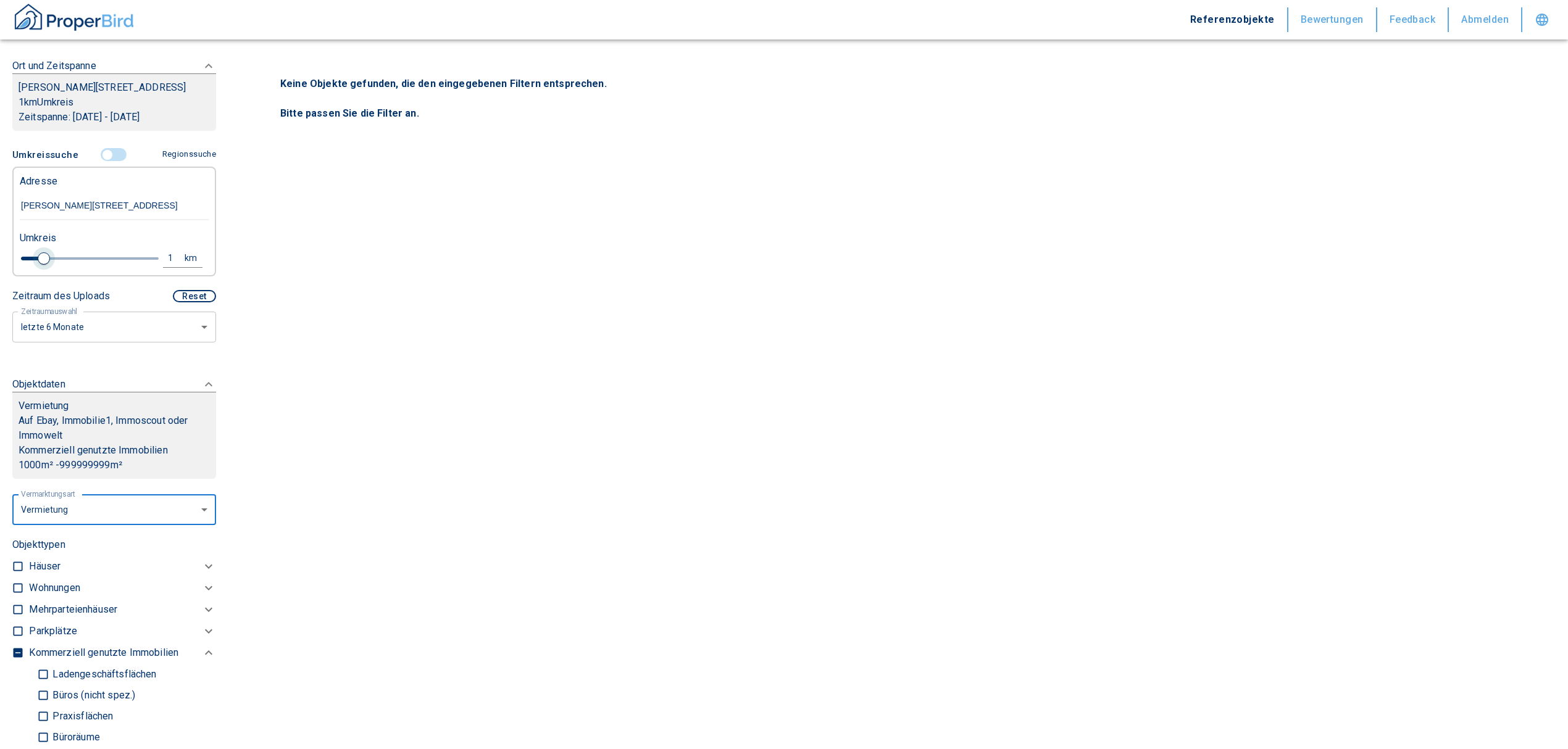
type input "0.8"
type input "2020"
type input "1"
type input "2020"
type input "2.4"
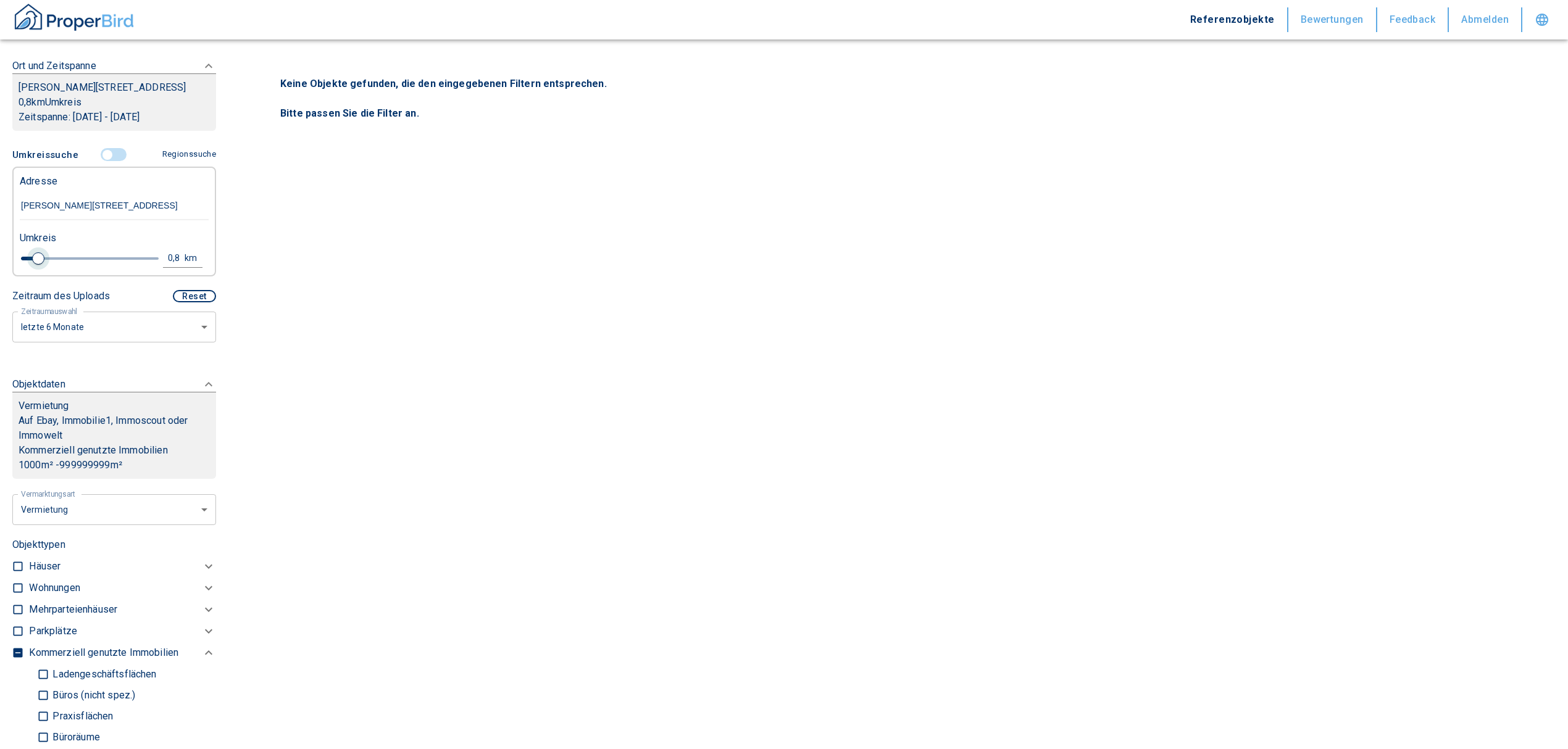
type input "2020"
type input "3.8"
type input "2020"
type input "4.2"
type input "2020"
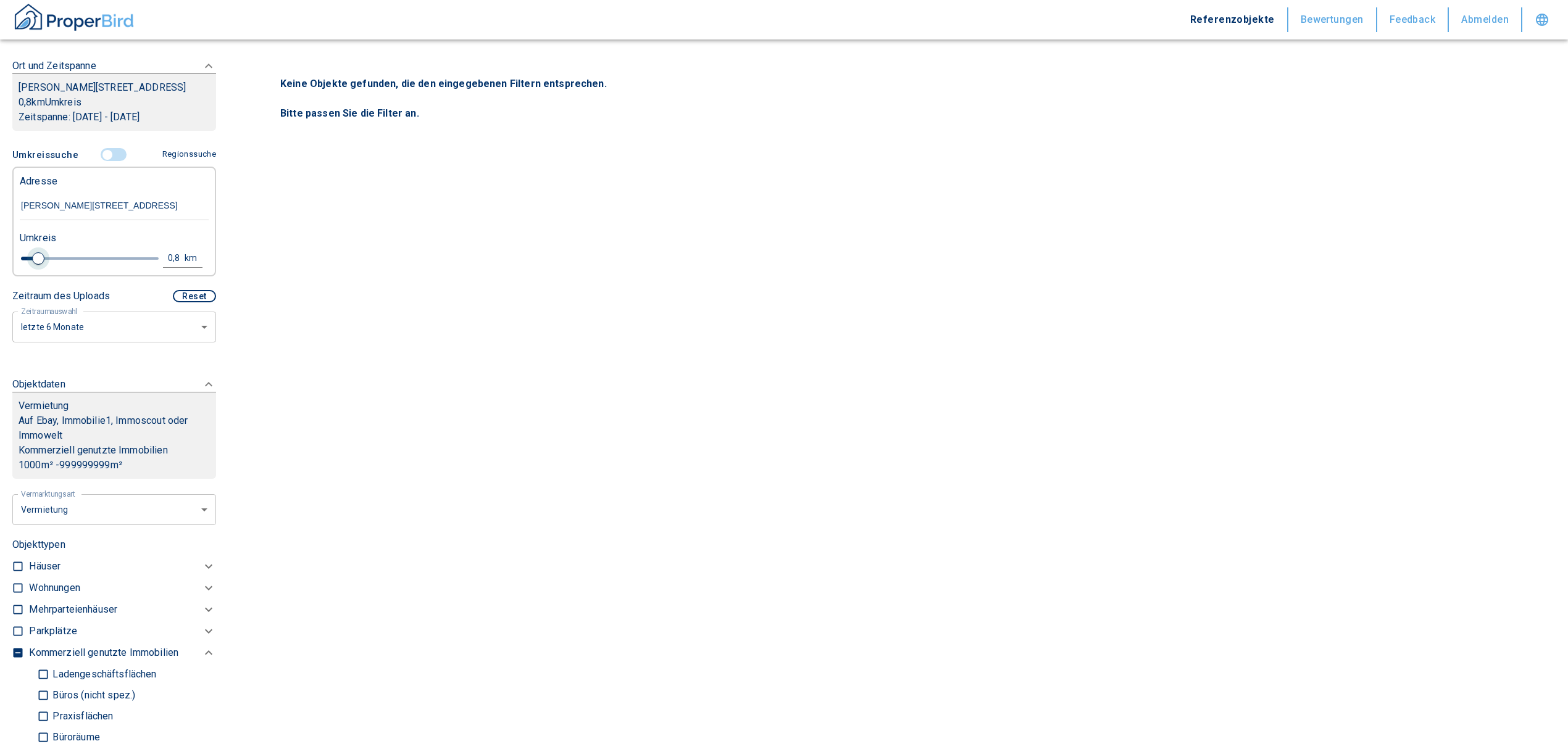
type input "4.4"
type input "2020"
type input "4.8"
type input "2020"
type input "5"
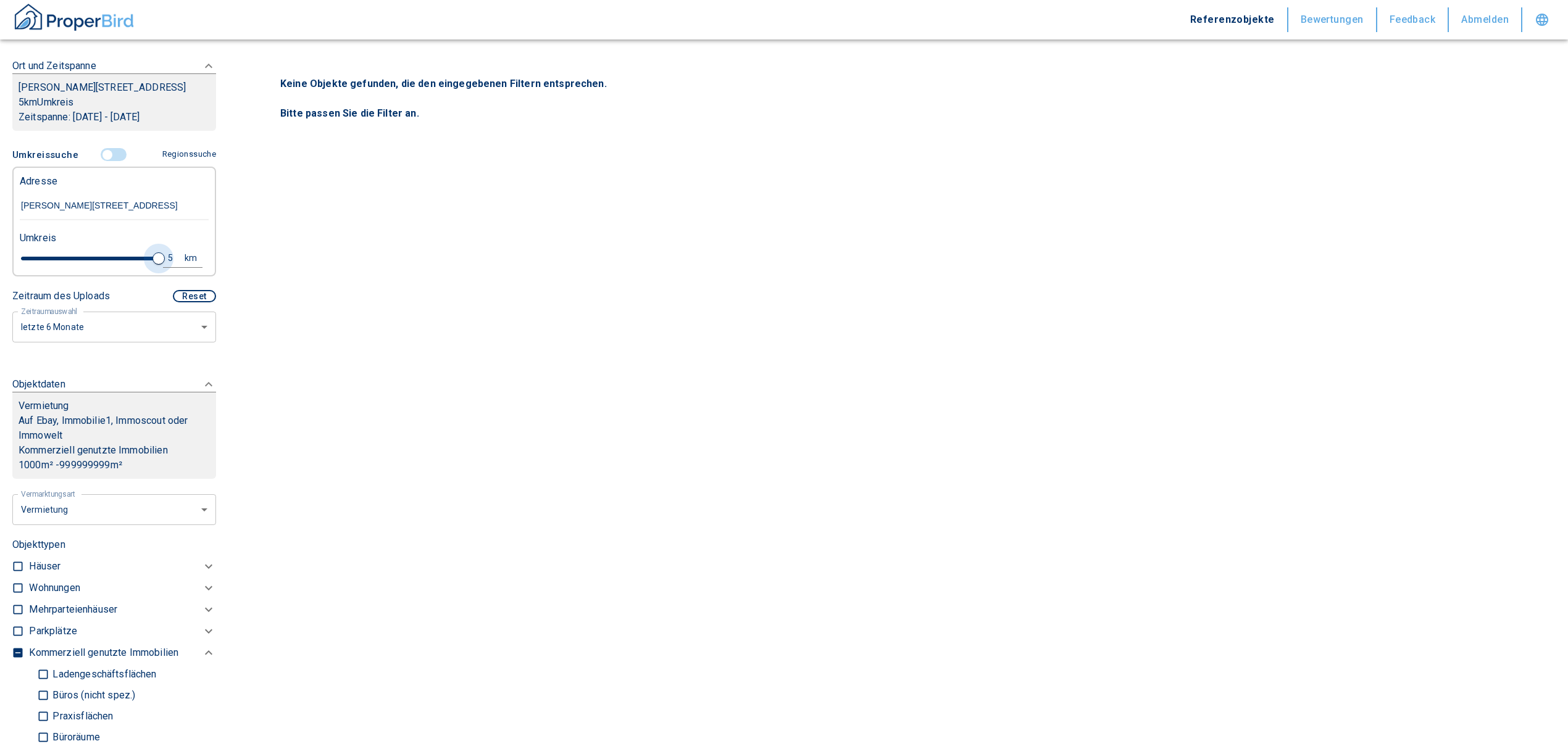
drag, startPoint x: 38, startPoint y: 260, endPoint x: 169, endPoint y: 252, distance: 131.2
click at [169, 252] on div "5 km" at bounding box center [109, 260] width 189 height 21
type input "2020"
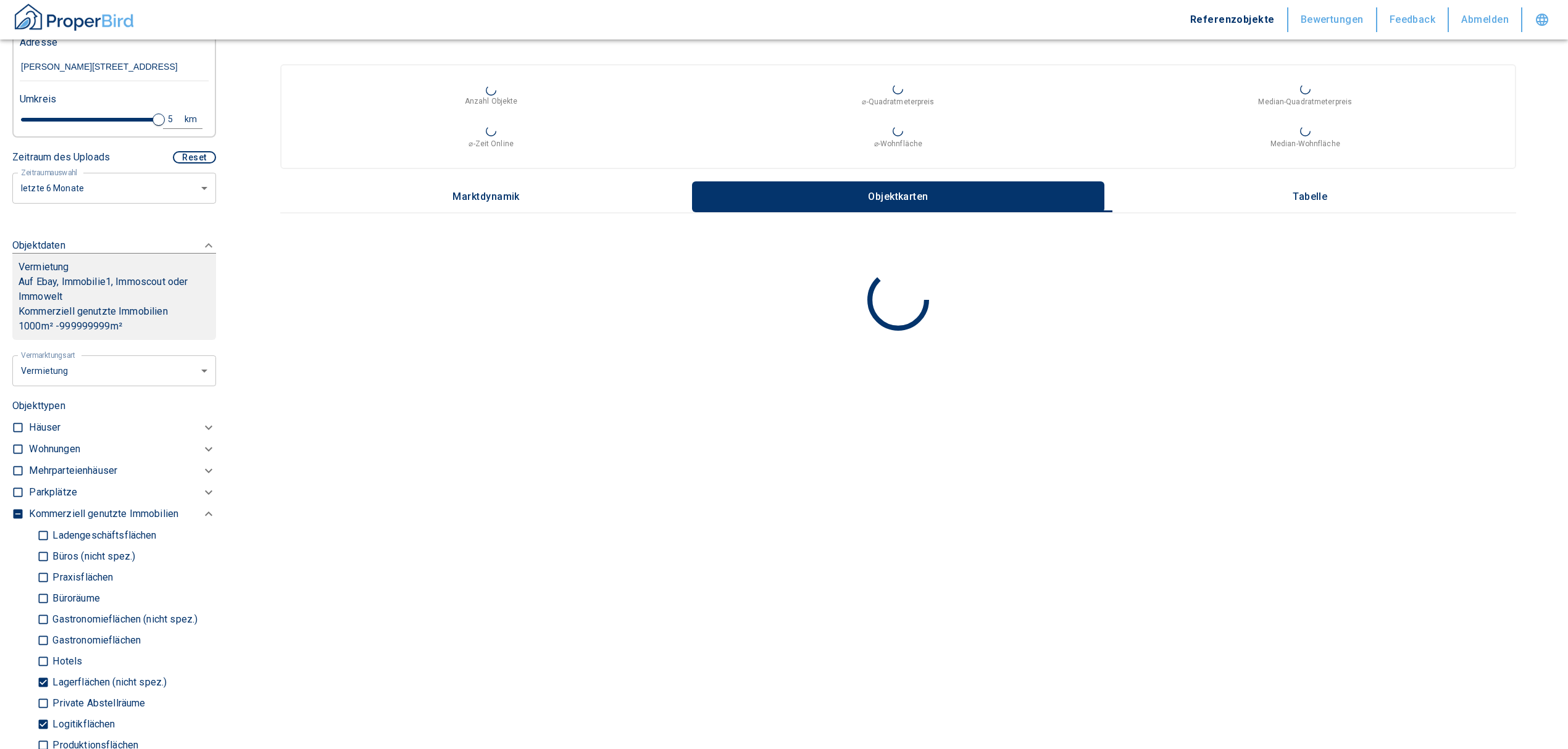
scroll to position [190, 0]
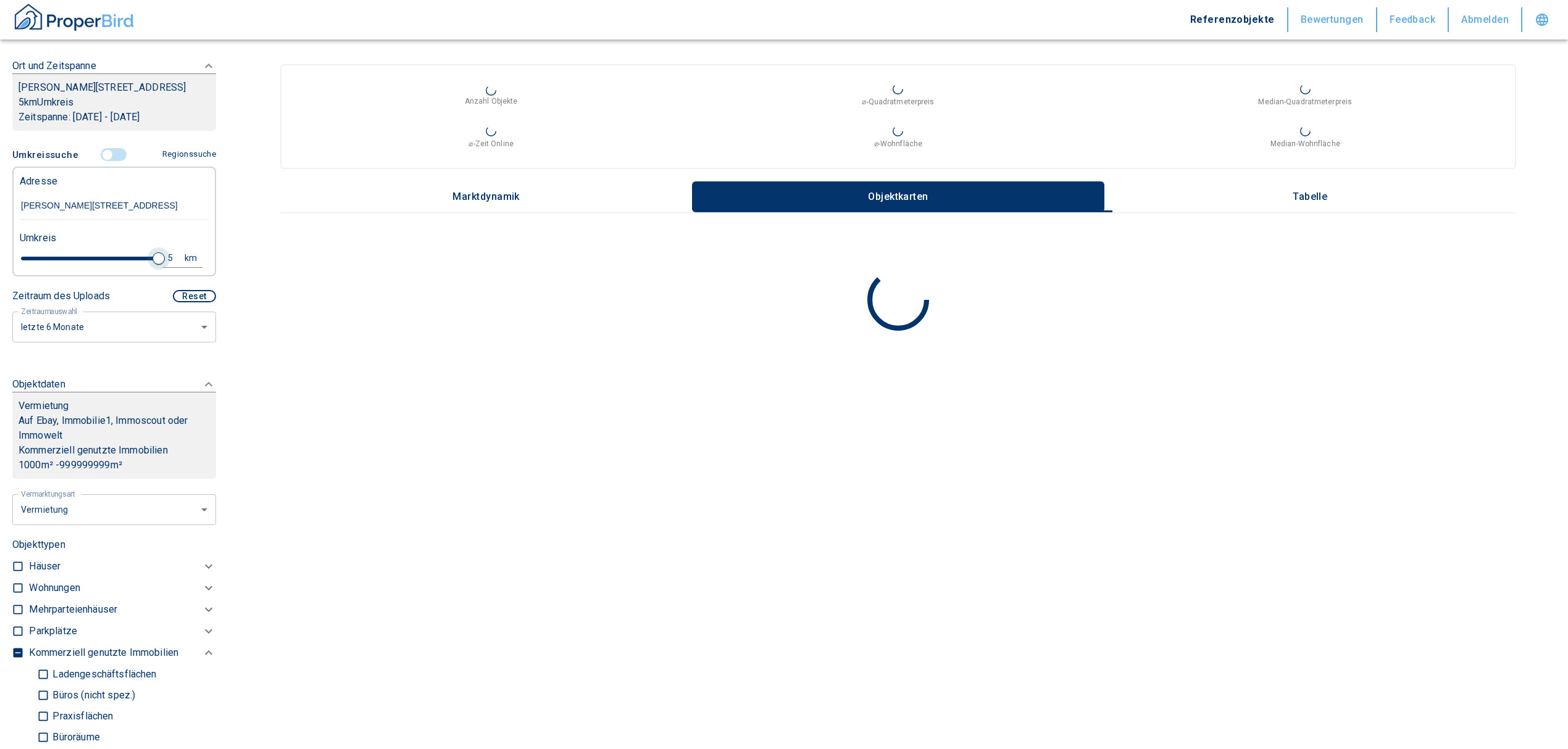
type input "4.8"
type input "2020"
type input "4.4"
type input "2020"
type input "4.2"
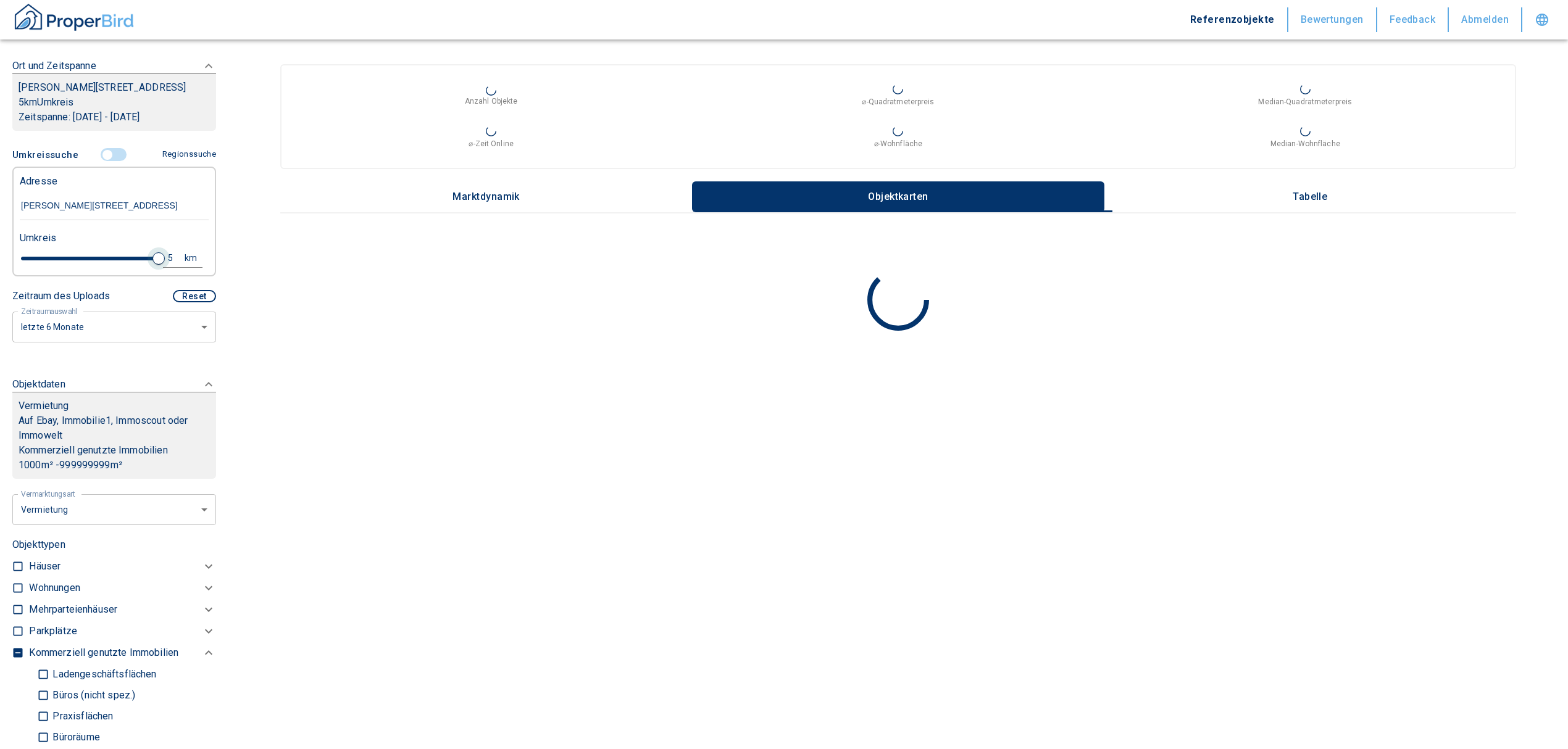
type input "2020"
type input "4"
type input "2020"
type input "3.8"
type input "2020"
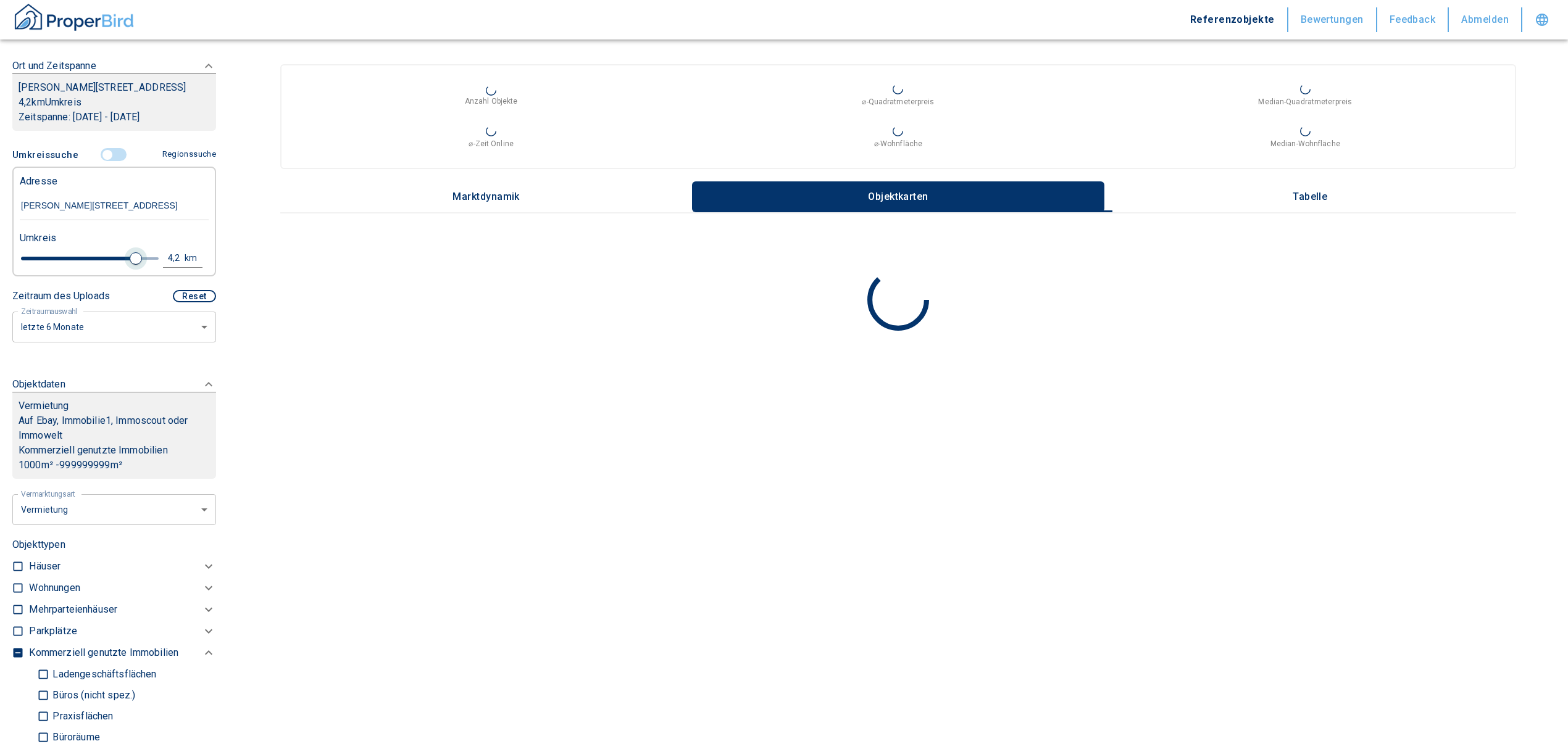
type input "3.4"
type input "2020"
type input "3.2"
type input "2020"
type input "3"
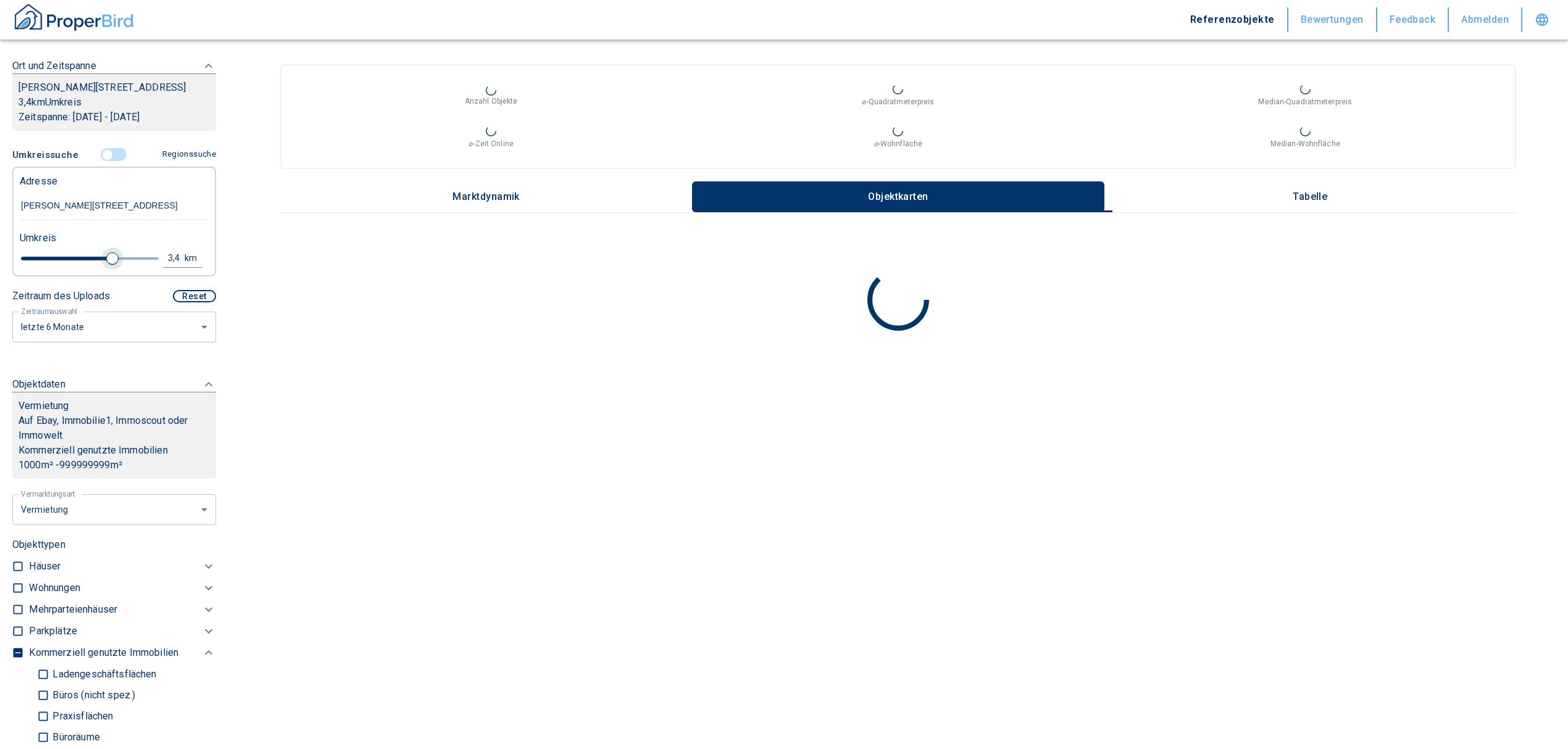
type input "2020"
type input "2.8"
type input "2020"
type input "2.6"
type input "2020"
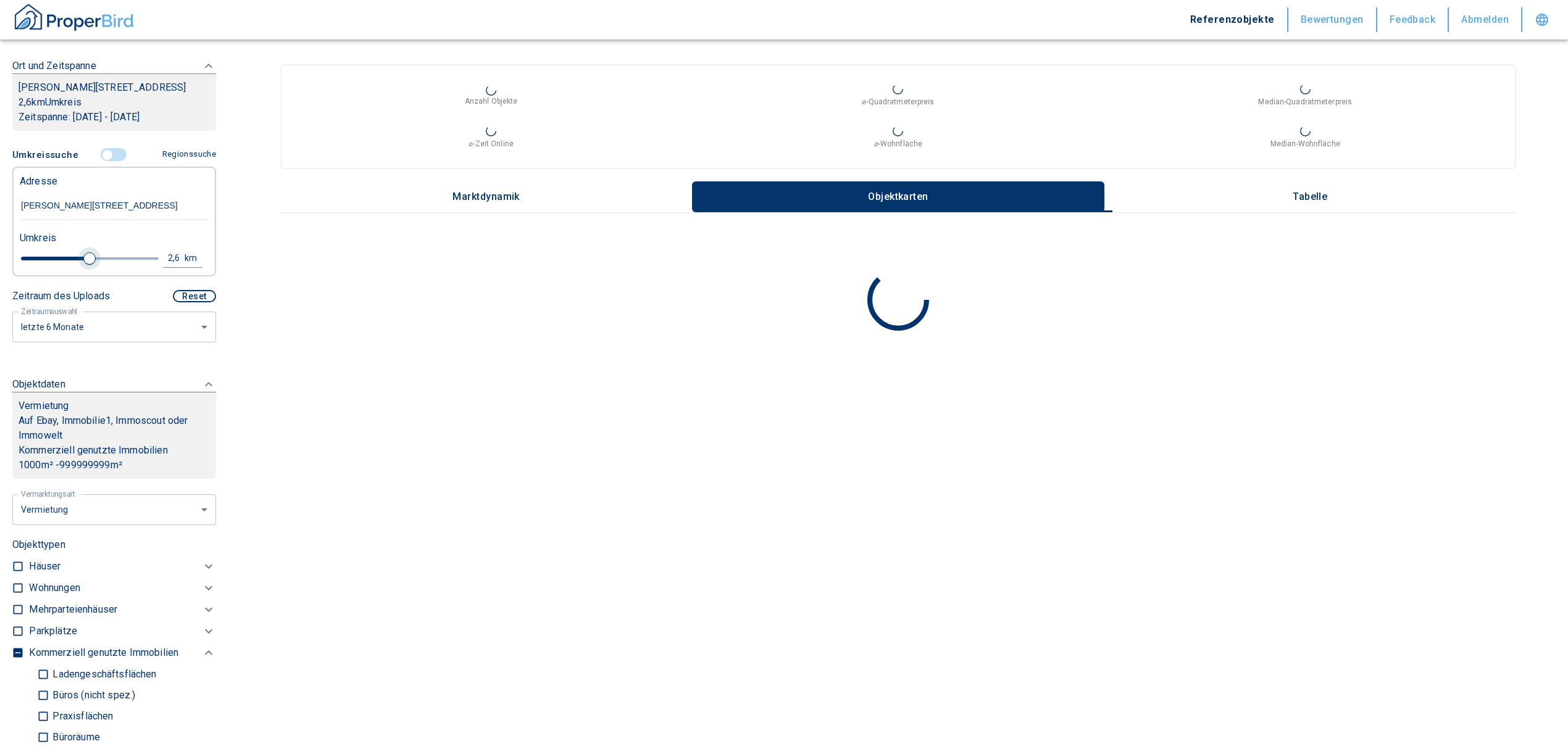
type input "2.8"
type input "2020"
type input "3"
type input "2020"
type input "3.2"
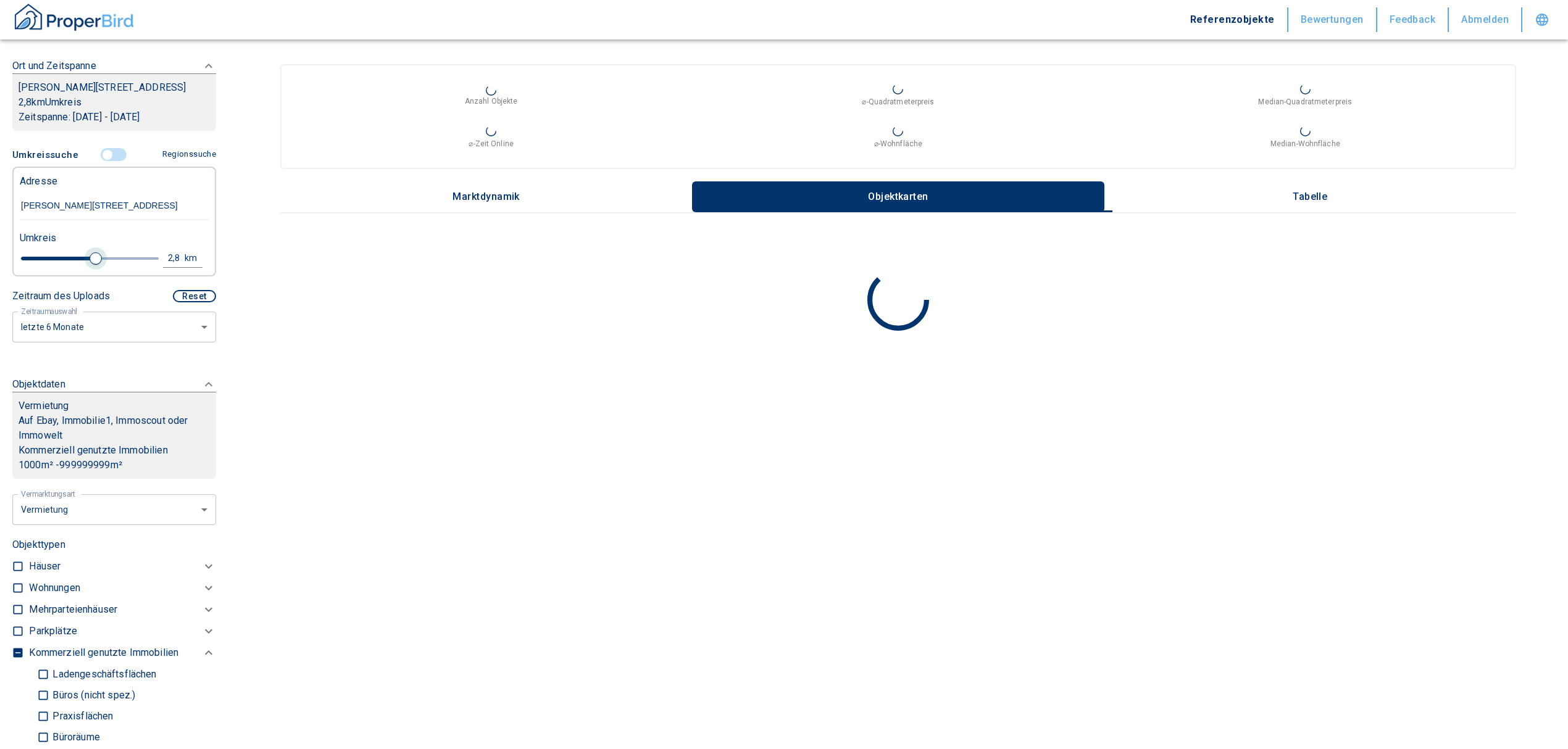
type input "2020"
type input "3"
drag, startPoint x: 151, startPoint y: 258, endPoint x: 97, endPoint y: 249, distance: 54.7
click at [97, 252] on span at bounding box center [101, 258] width 12 height 12
type input "2020"
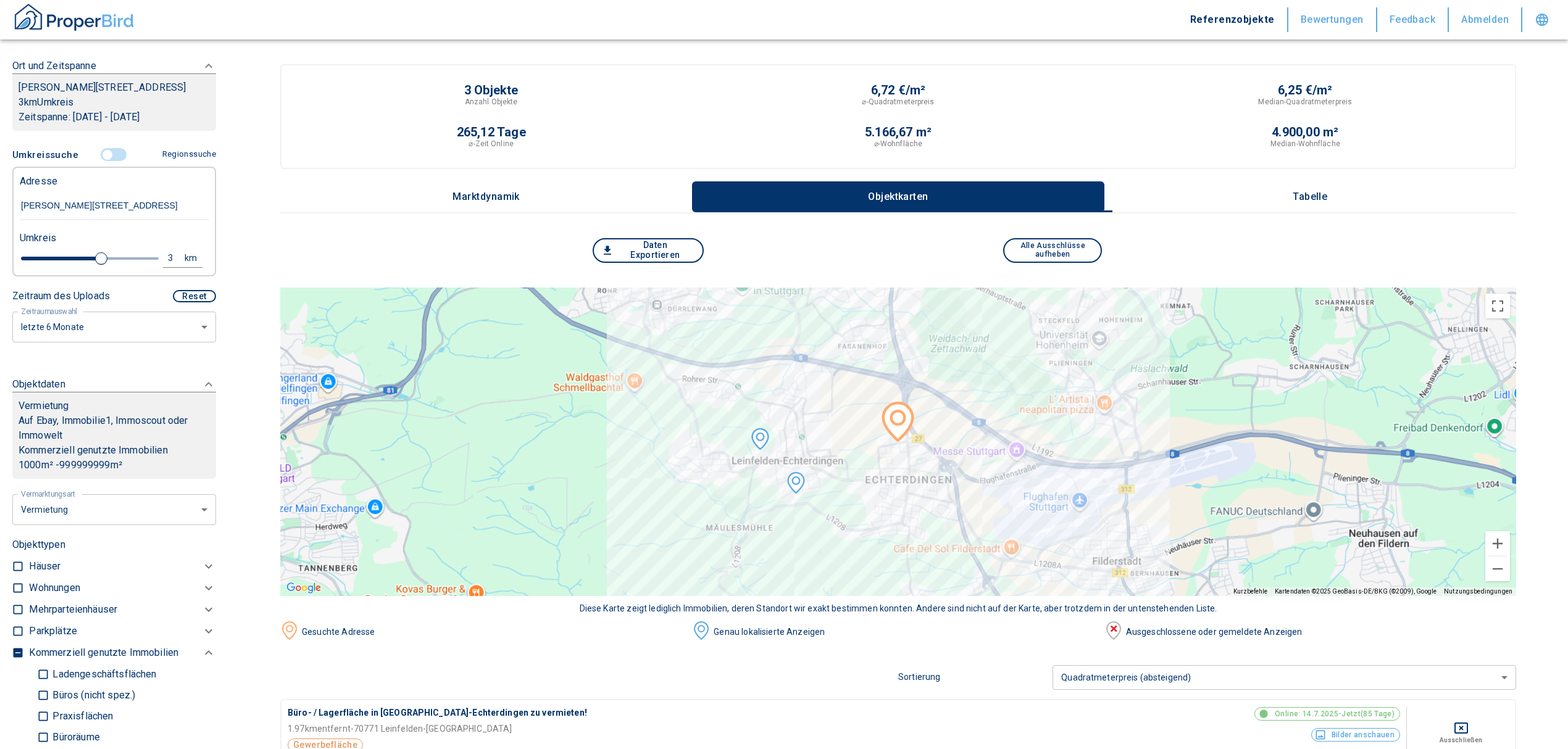
click at [1334, 189] on button "Tabelle" at bounding box center [1310, 197] width 412 height 31
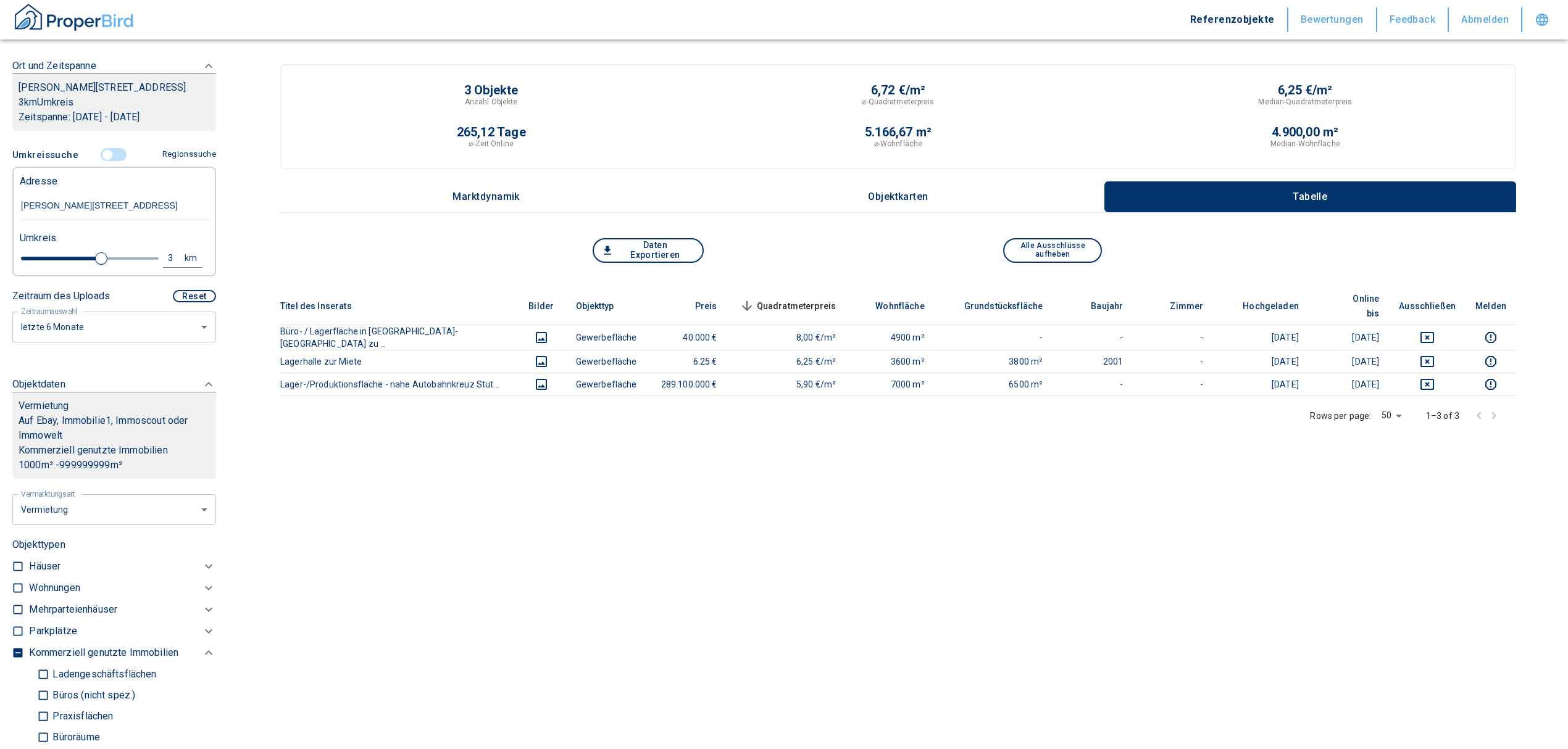
click at [166, 253] on div "3" at bounding box center [177, 258] width 22 height 16
drag, startPoint x: 67, startPoint y: 254, endPoint x: 53, endPoint y: 256, distance: 14.1
click at [58, 256] on input "3" at bounding box center [74, 256] width 34 height 19
type input "4"
click at [166, 260] on button "Neue Suchen" at bounding box center [165, 258] width 68 height 17
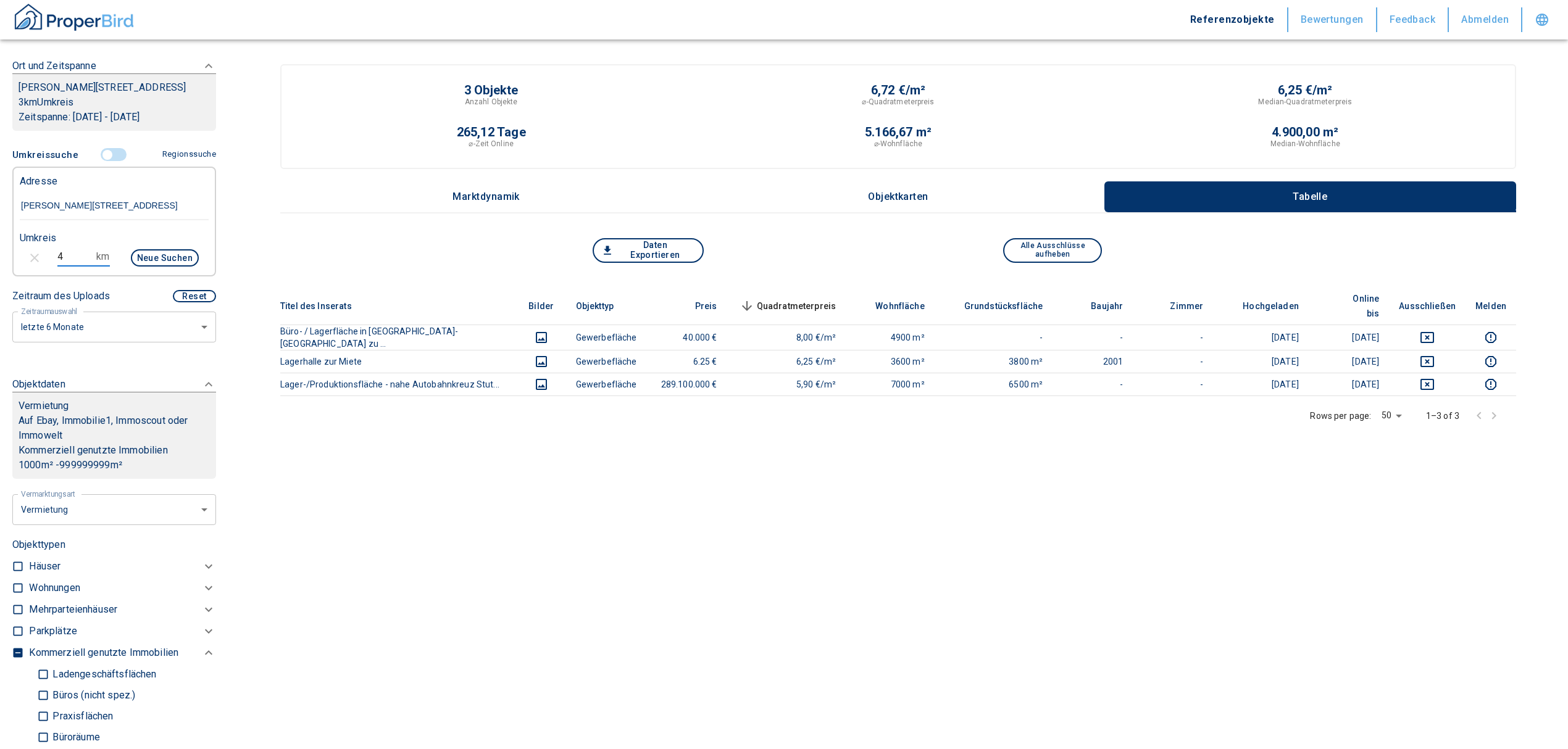
type input "2020"
click at [70, 253] on input "4" at bounding box center [74, 256] width 34 height 19
type input "5"
click at [151, 252] on button "Neue Suchen" at bounding box center [165, 258] width 68 height 17
type input "2020"
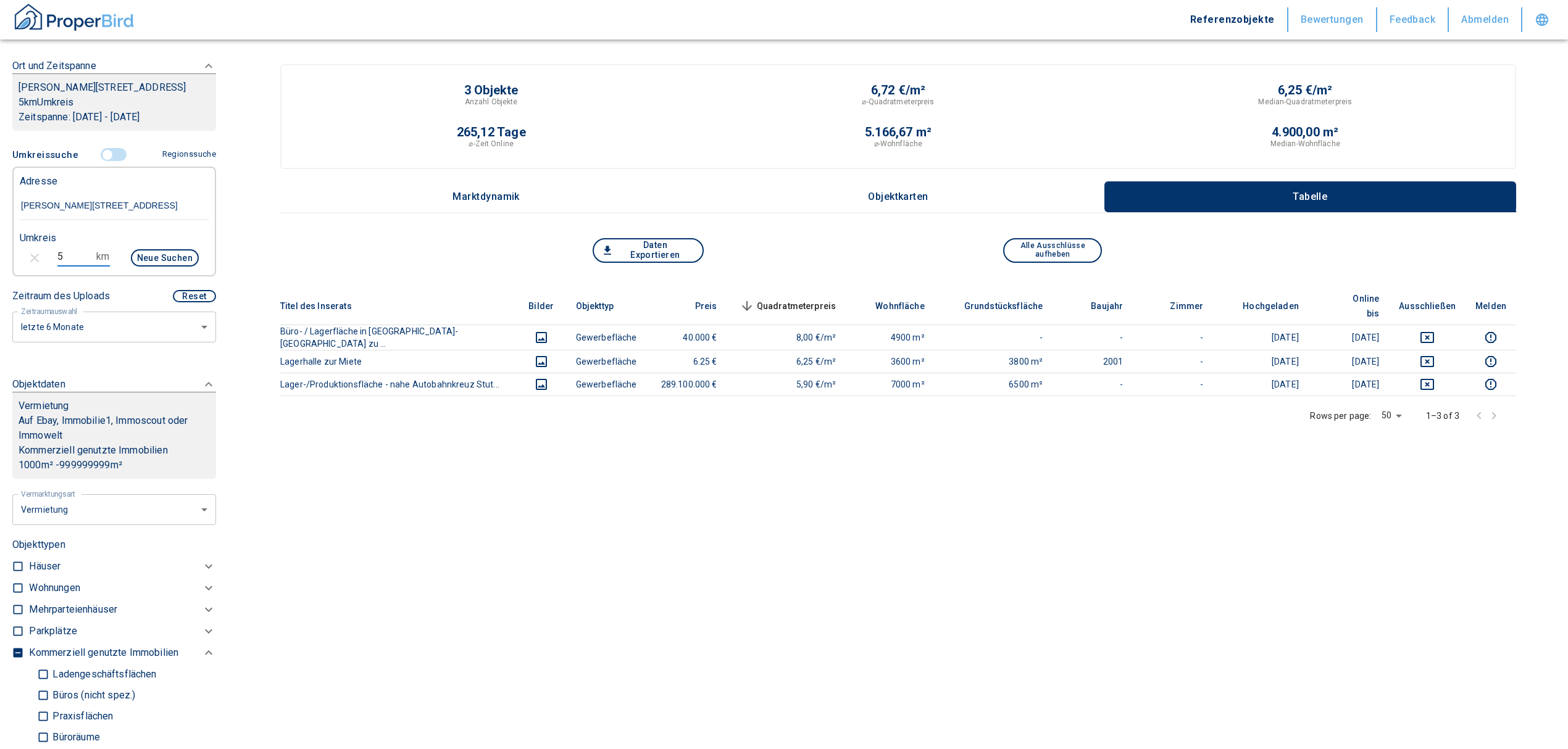
click at [71, 256] on input "5" at bounding box center [74, 256] width 34 height 19
type input "8"
click at [157, 252] on button "Neue Suchen" at bounding box center [165, 258] width 68 height 17
type input "2020"
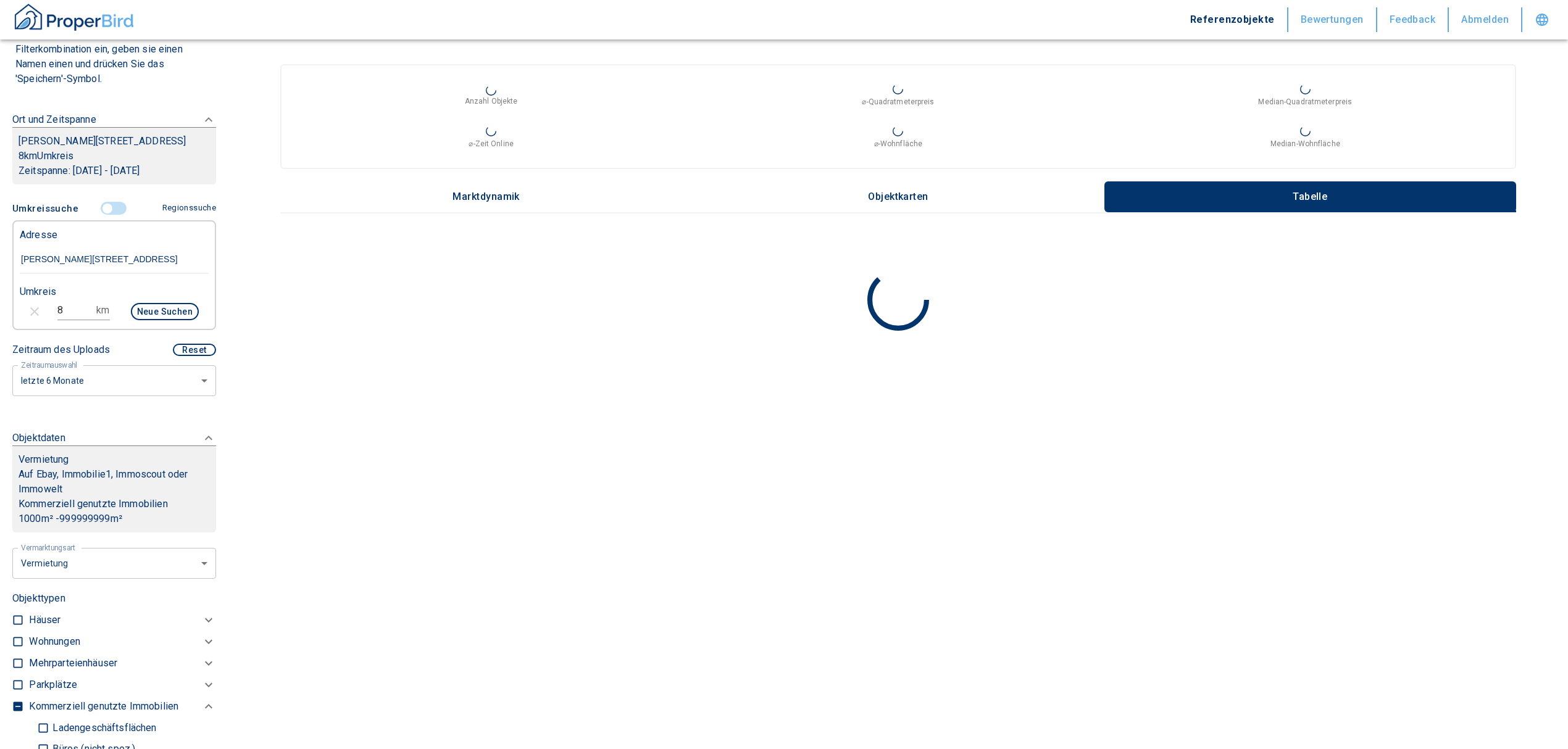
scroll to position [107, 0]
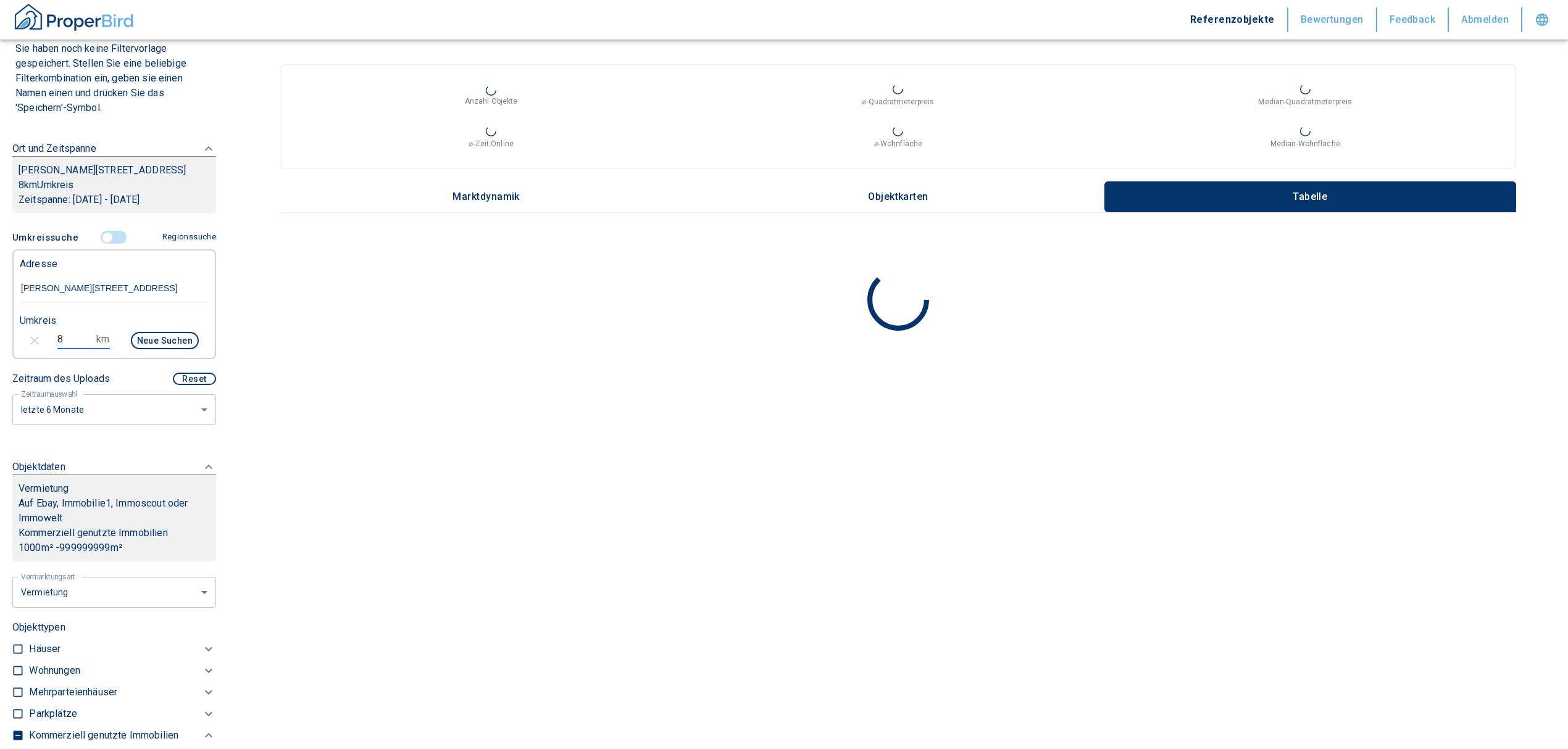
drag, startPoint x: 70, startPoint y: 334, endPoint x: 27, endPoint y: 328, distance: 43.4
click at [31, 331] on div "8 km Neue Suchen" at bounding box center [104, 342] width 189 height 30
type input "7"
click at [161, 343] on button "Neue Suchen" at bounding box center [165, 341] width 68 height 17
type input "2020"
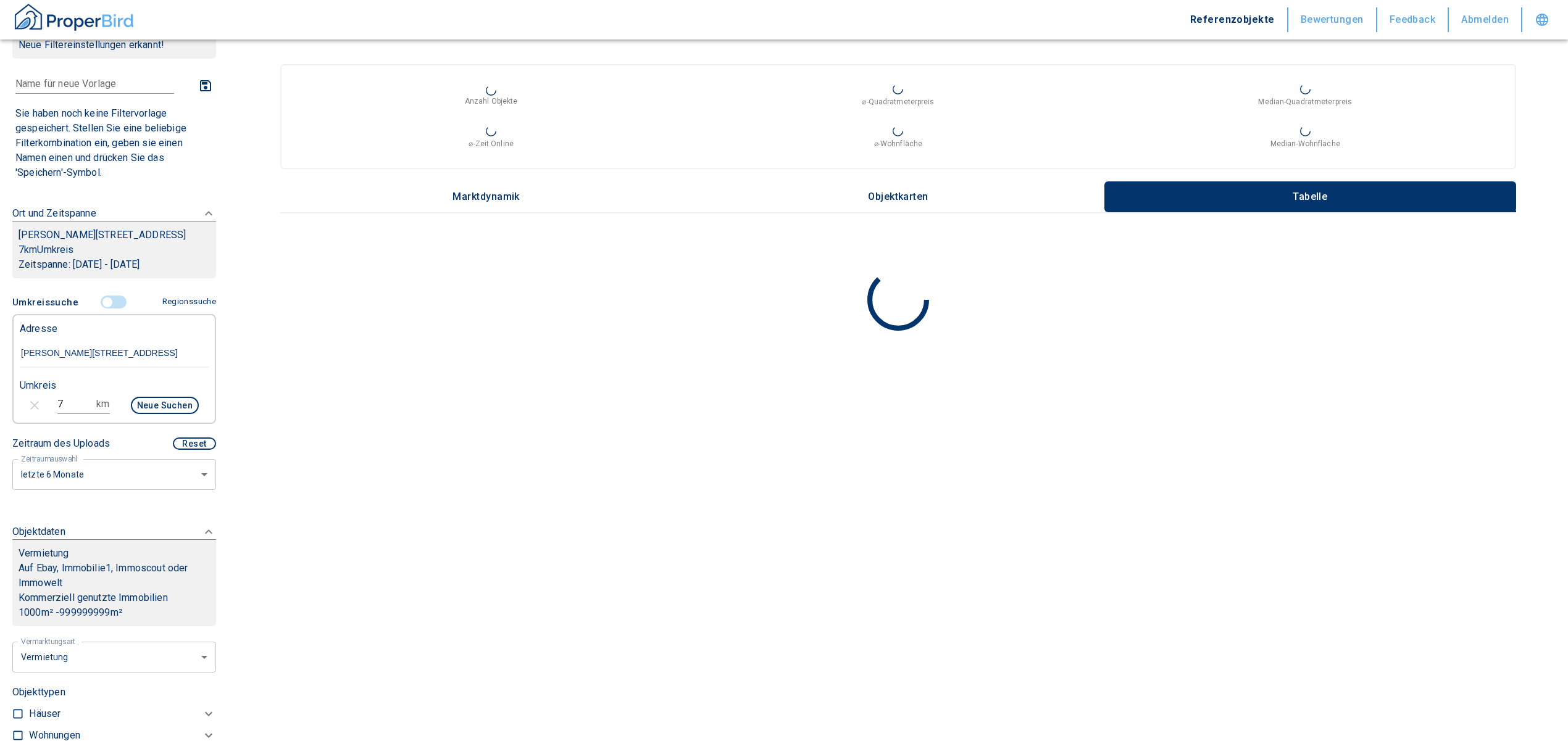
scroll to position [6, 0]
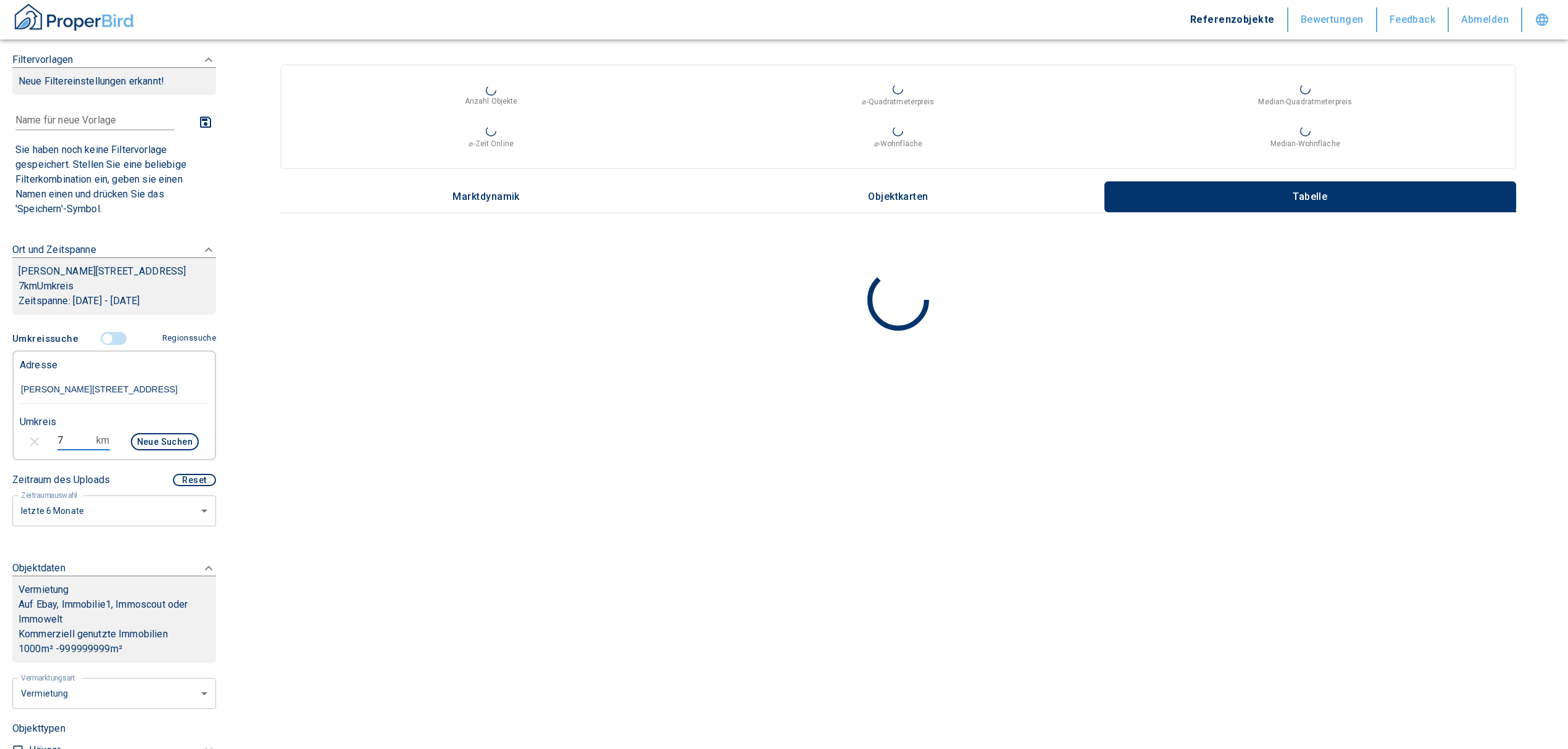
drag, startPoint x: 73, startPoint y: 442, endPoint x: 47, endPoint y: 440, distance: 26.1
click at [47, 440] on div "7 km Neue Suchen" at bounding box center [104, 443] width 189 height 30
type input "6"
click at [150, 440] on button "Neue Suchen" at bounding box center [165, 442] width 68 height 17
type input "2020"
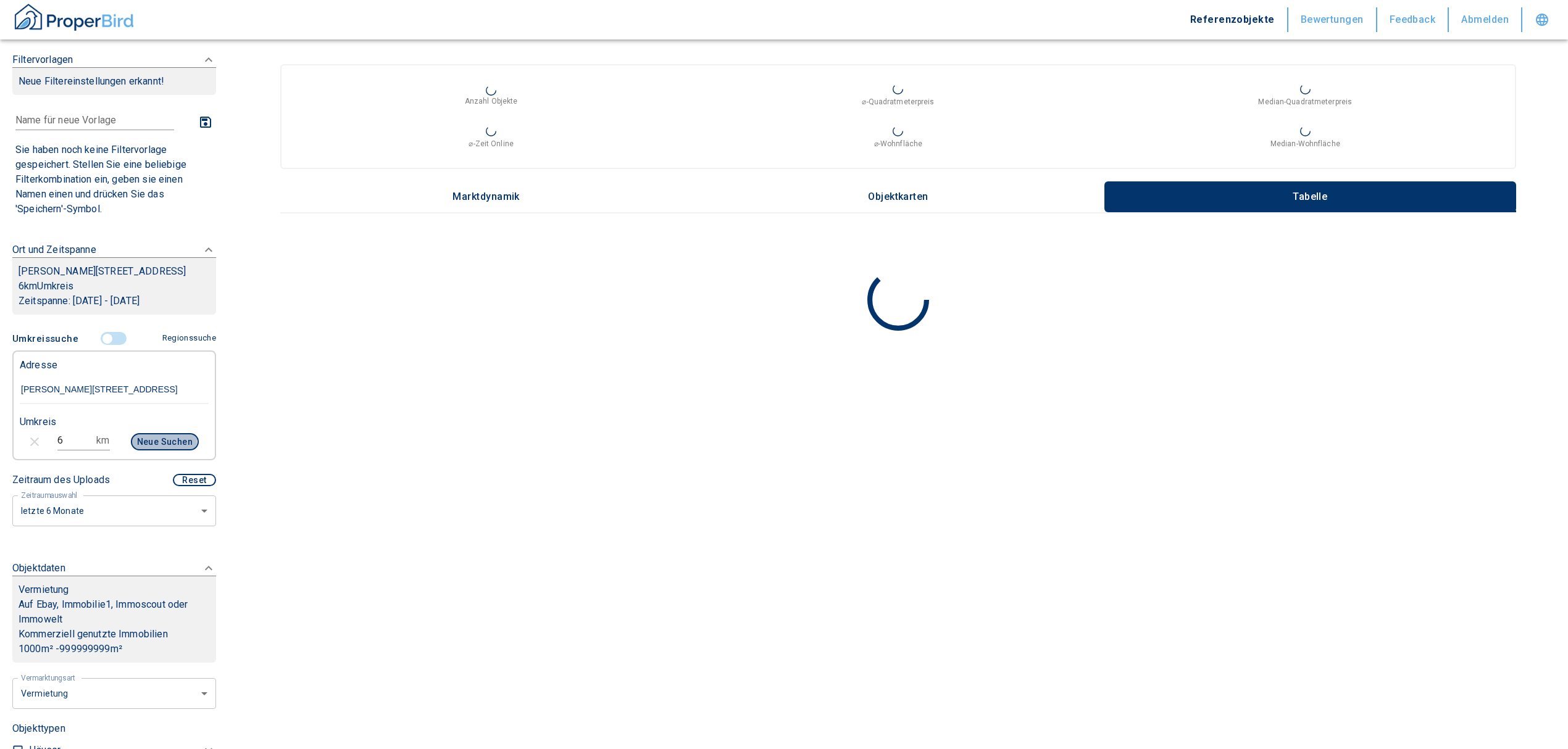
click at [150, 440] on button "Neue Suchen" at bounding box center [165, 442] width 68 height 17
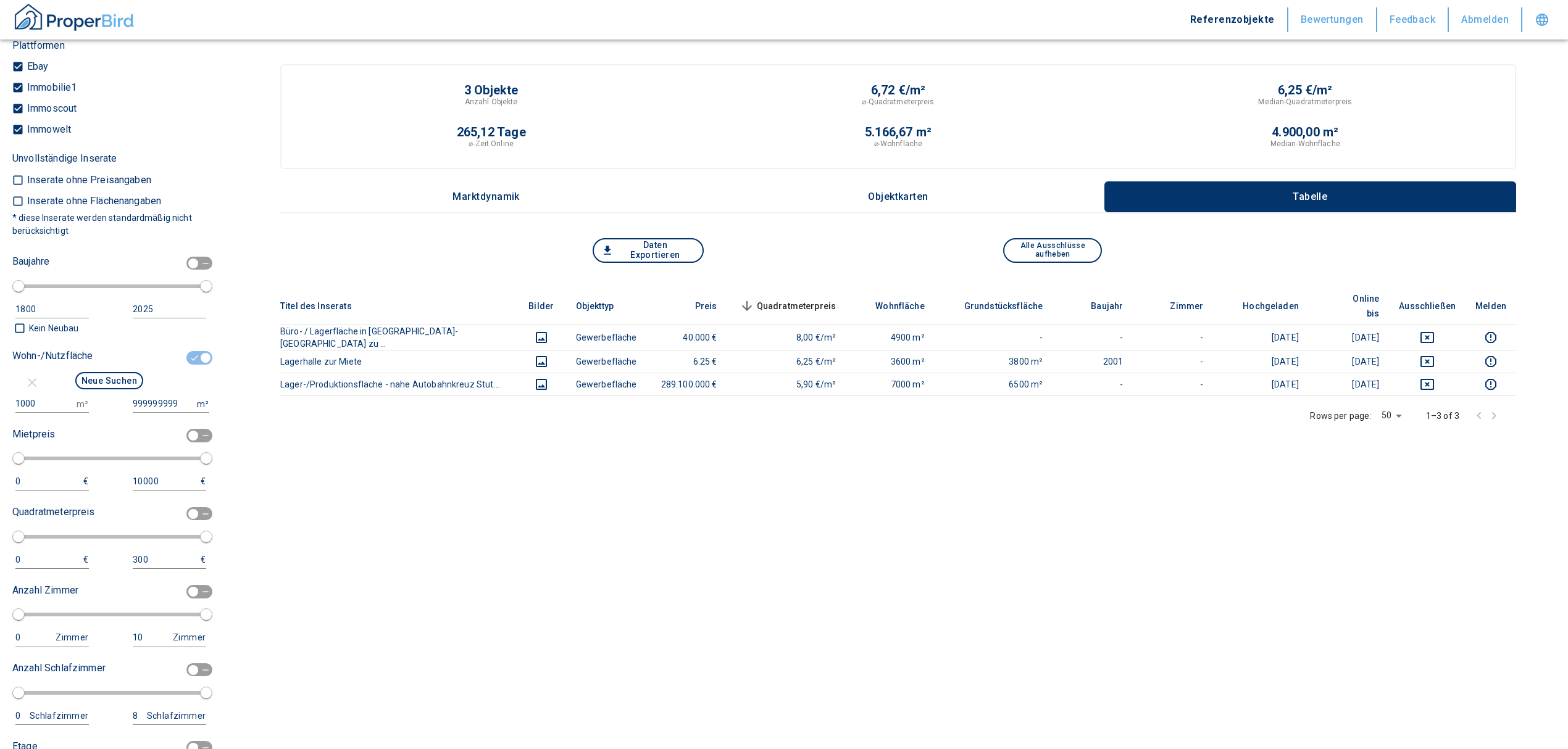
scroll to position [1158, 0]
drag, startPoint x: 46, startPoint y: 395, endPoint x: 0, endPoint y: 402, distance: 46.5
click at [0, 402] on div "Filtervorlagen Neue Filtereinstellungen erkannt! Name für neue Vorlage x Sie ha…" at bounding box center [114, 374] width 229 height 749
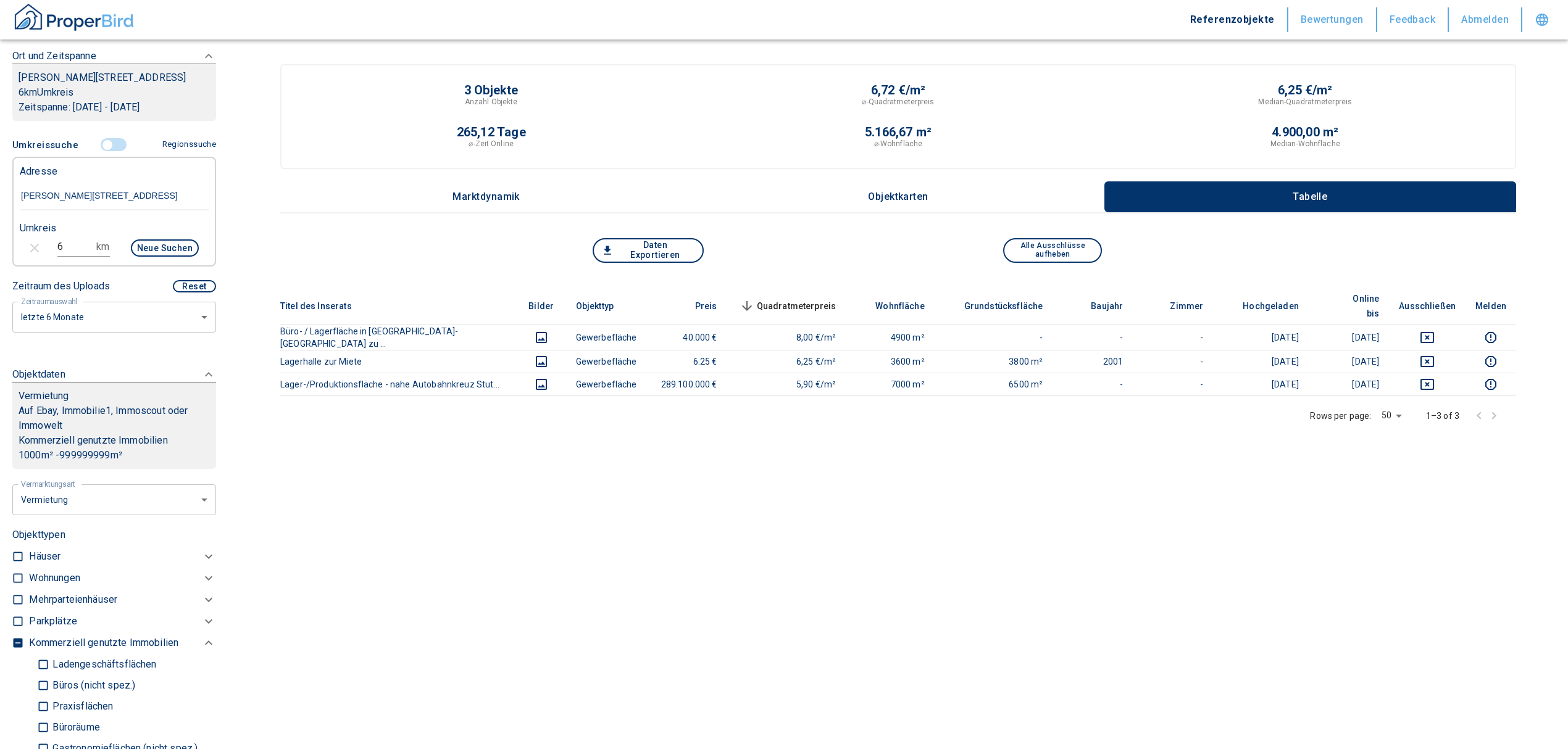
scroll to position [171, 0]
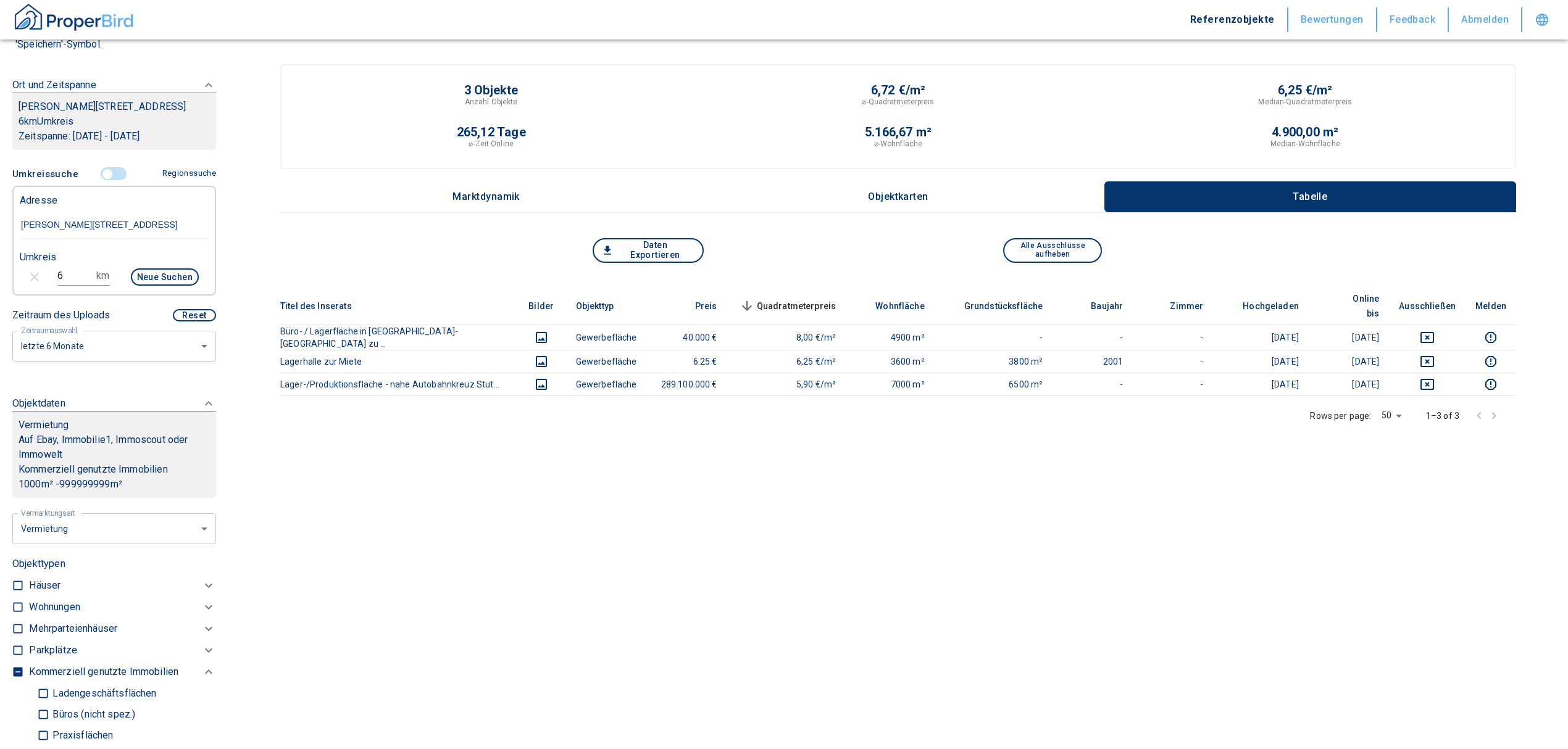
type input "500"
click at [46, 276] on div "6 km Neue Suchen" at bounding box center [104, 278] width 189 height 30
type input "5"
click at [151, 277] on button "Neue Suchen" at bounding box center [165, 277] width 68 height 17
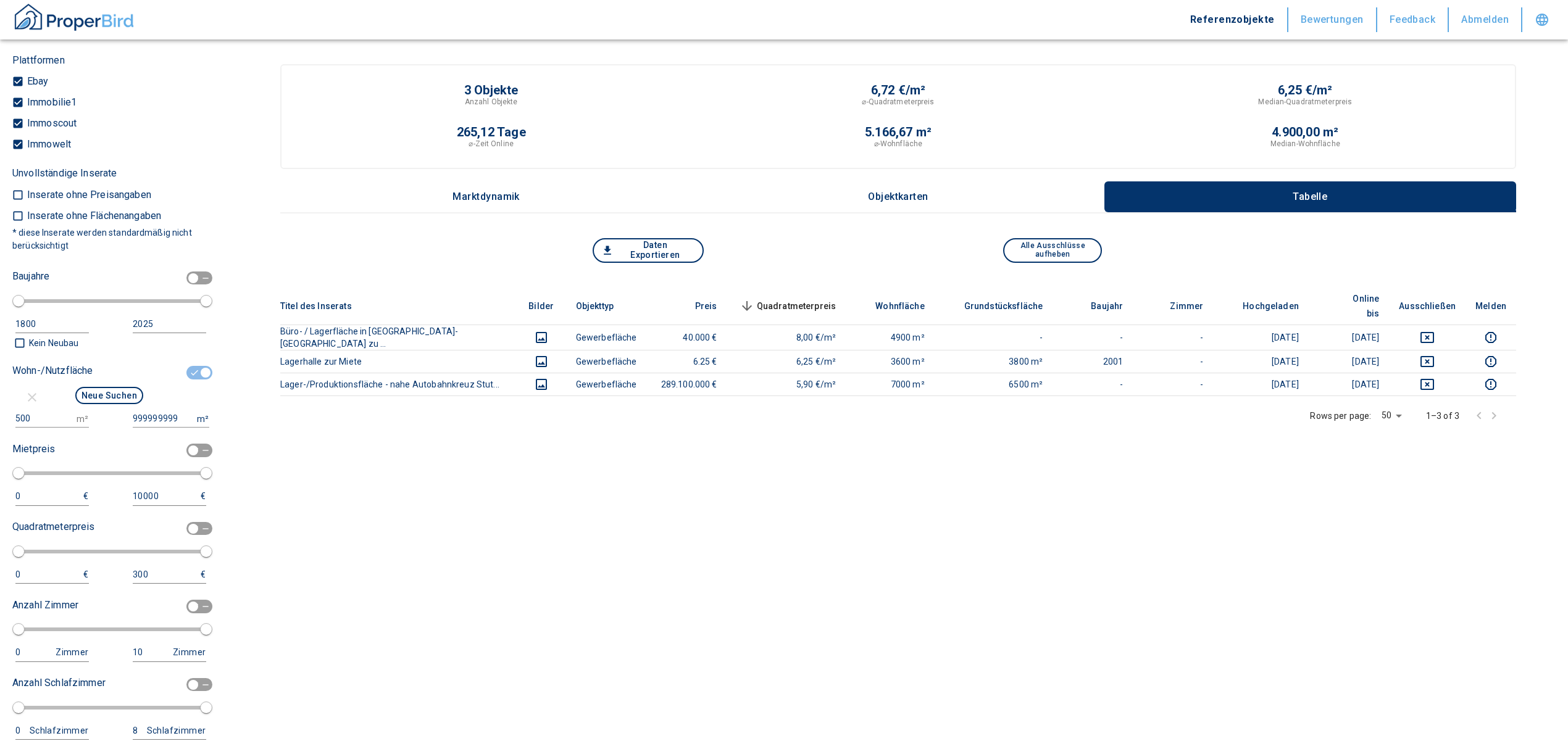
scroll to position [1151, 0]
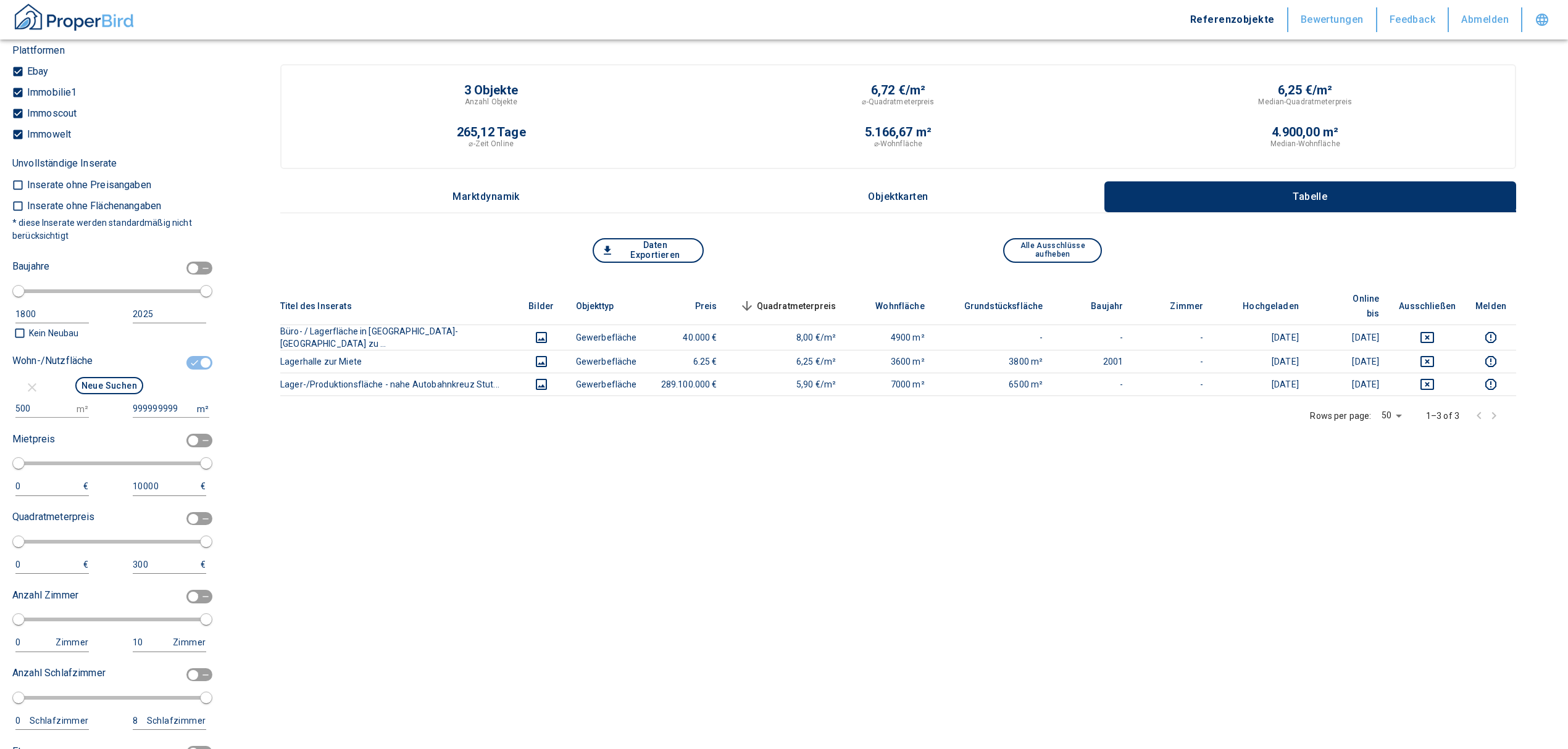
click at [102, 383] on button "Neue Suchen" at bounding box center [109, 385] width 68 height 17
type input "2020"
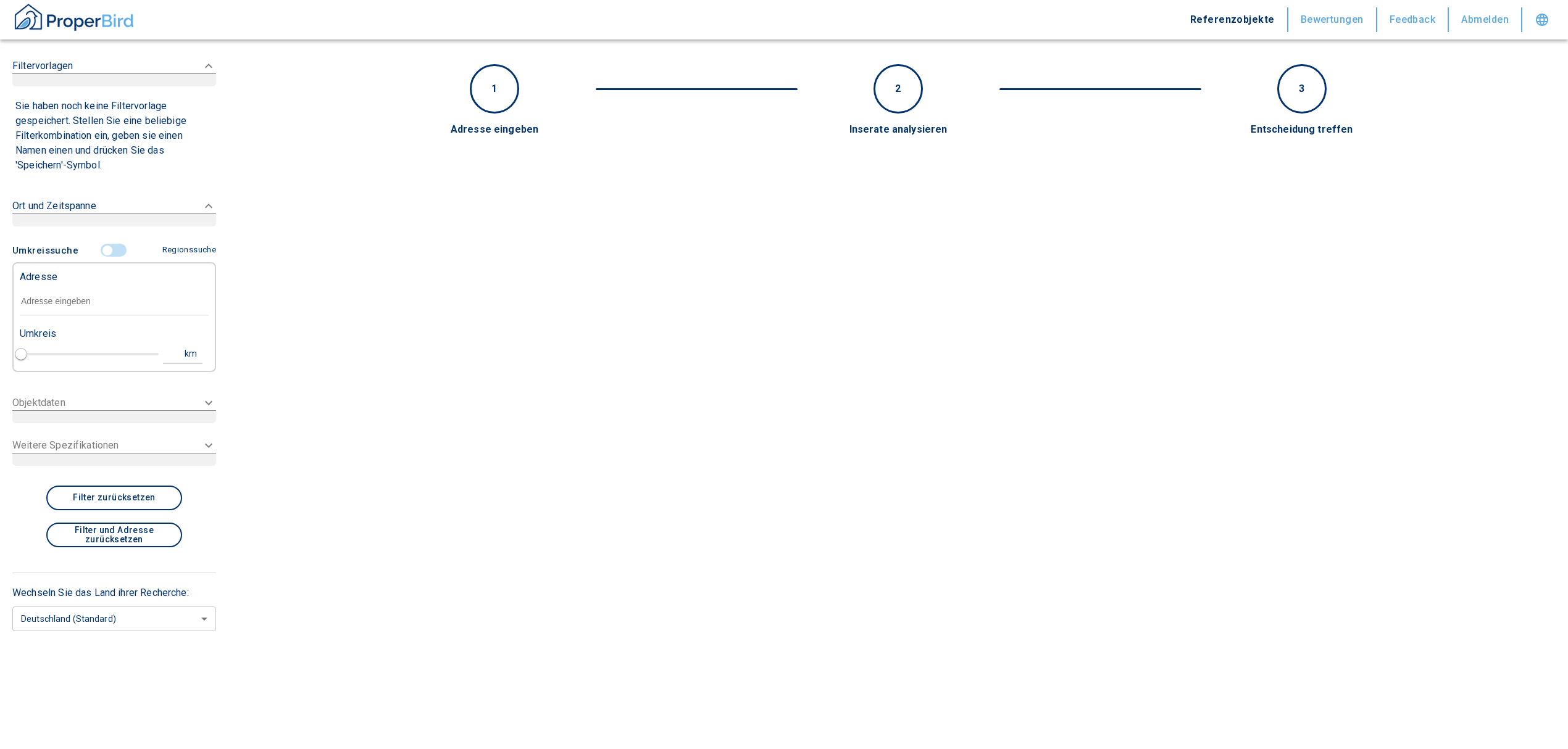
click at [89, 298] on input "text" at bounding box center [114, 302] width 189 height 28
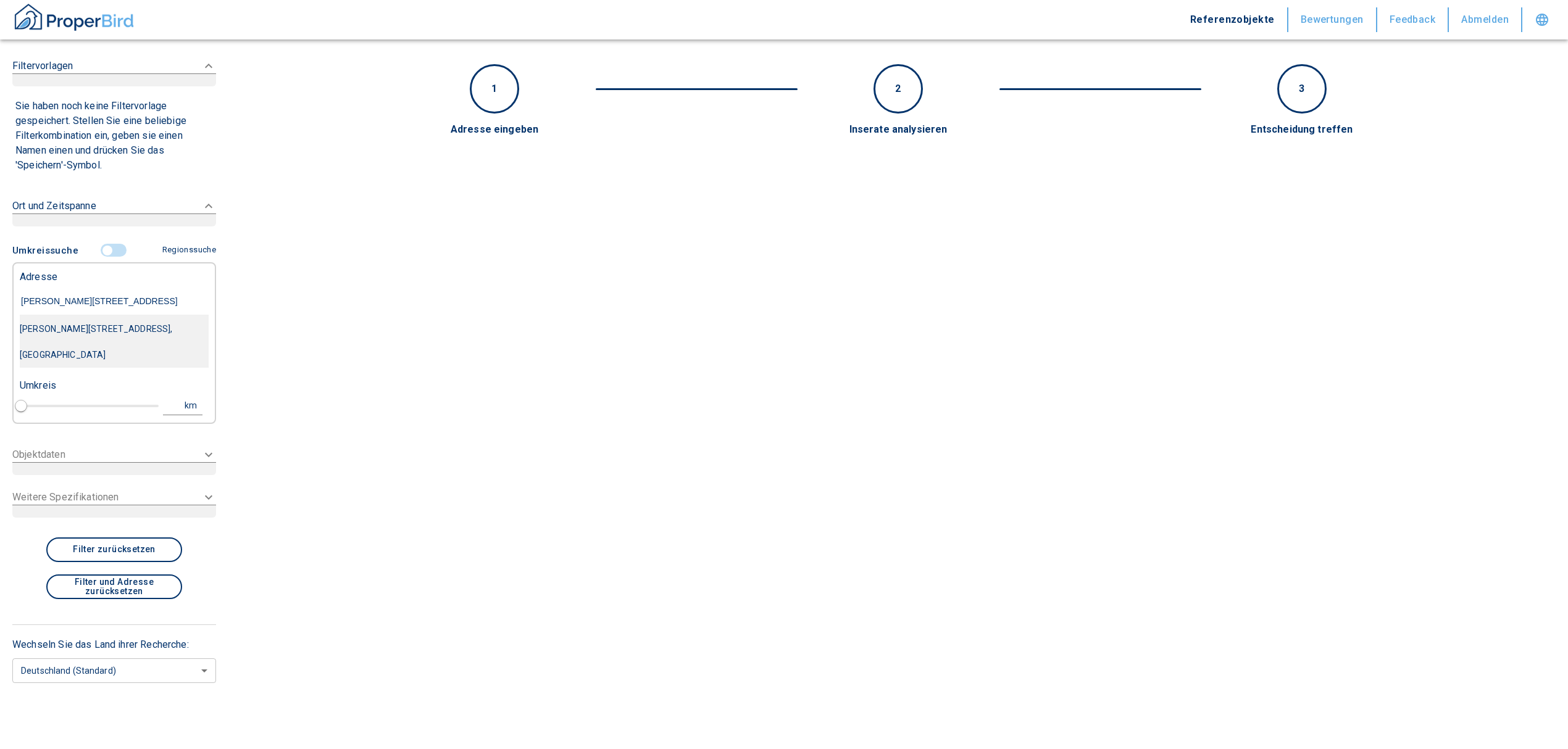
click at [104, 326] on div "Nikolaus-Otto-Straße 6, Leinfelden-Echterdingen, Echterdingen" at bounding box center [114, 342] width 189 height 52
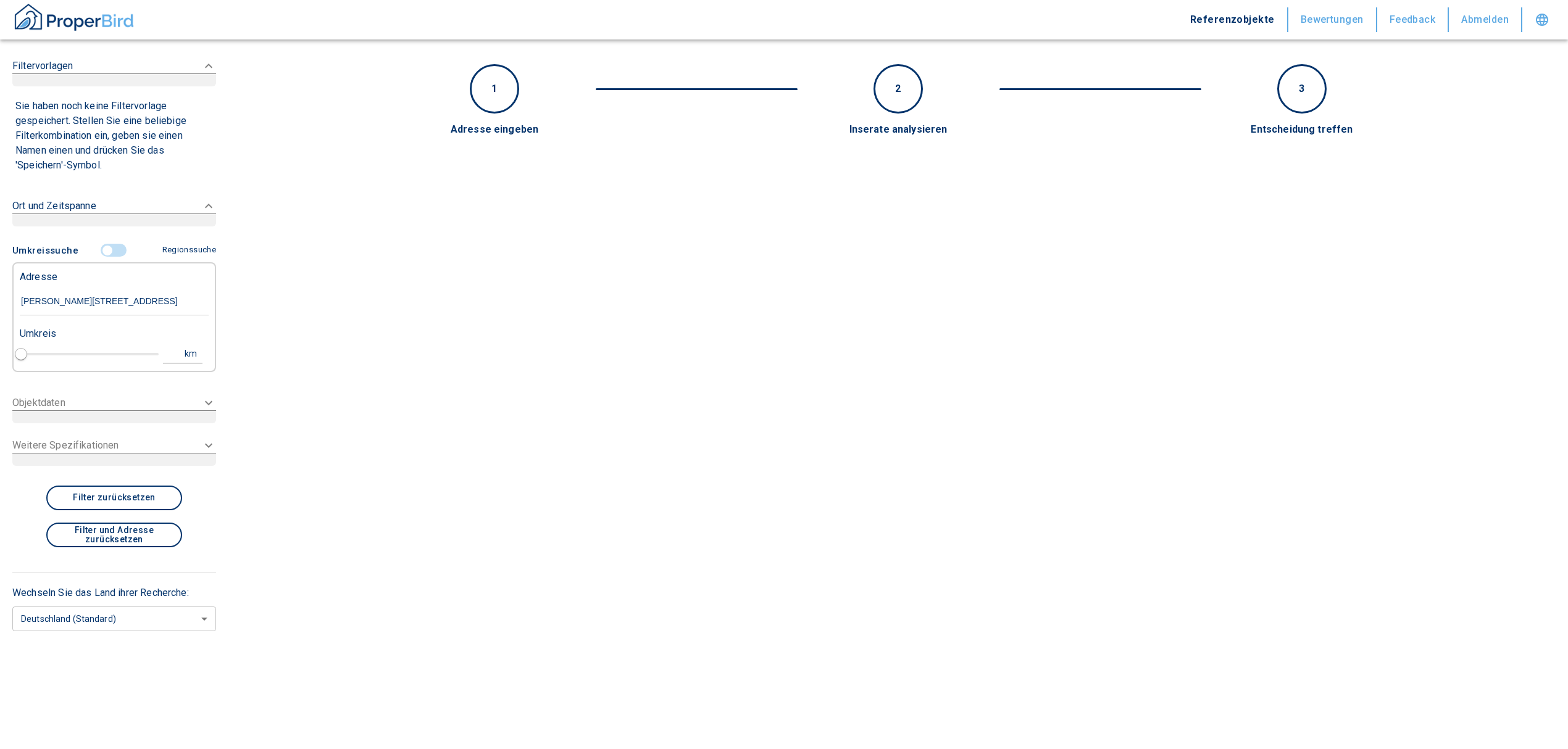
type input "Nikolaus-Otto-Straße 6, Leinfelden-Echterdingen, Echterdingen"
type input "1"
type input "2020"
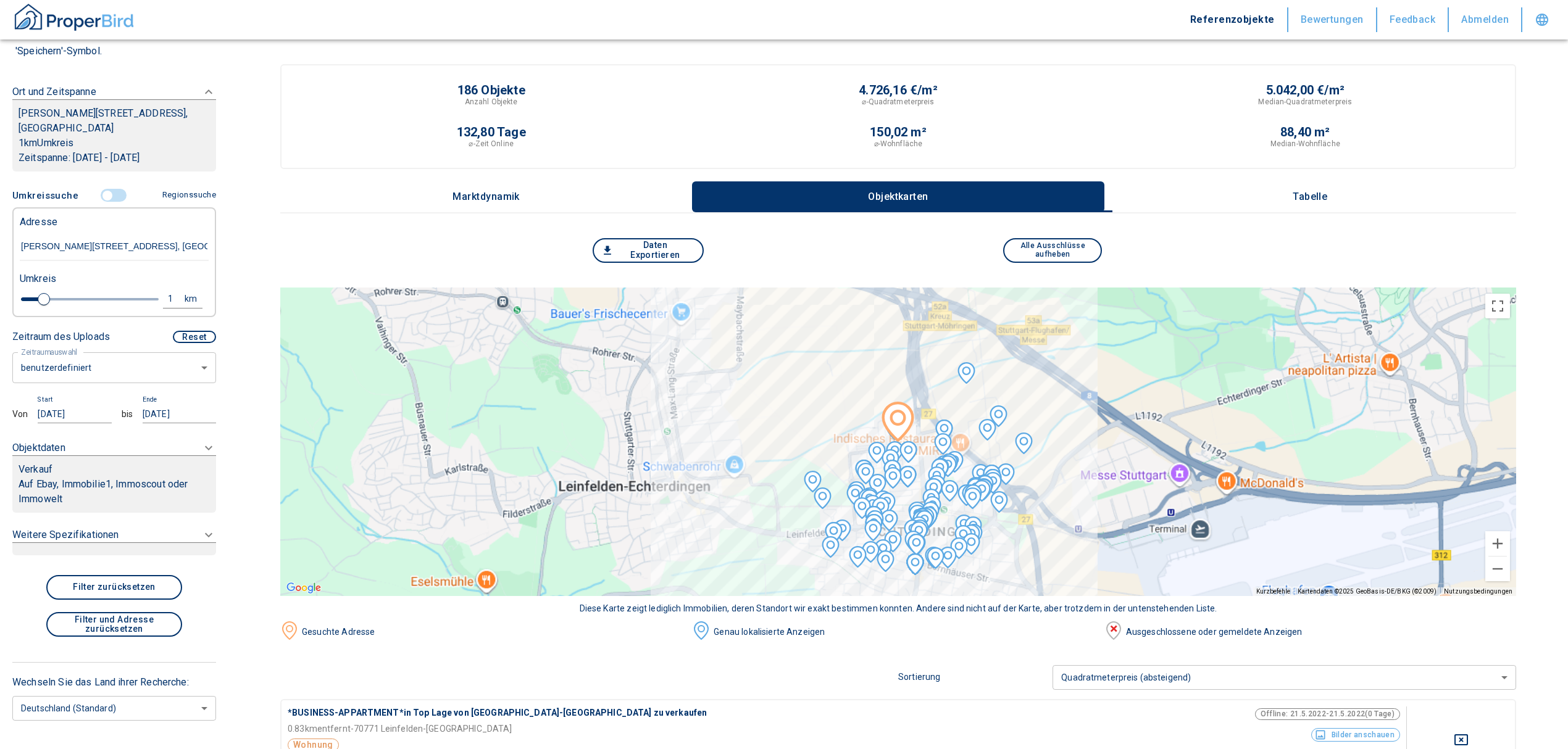
scroll to position [188, 0]
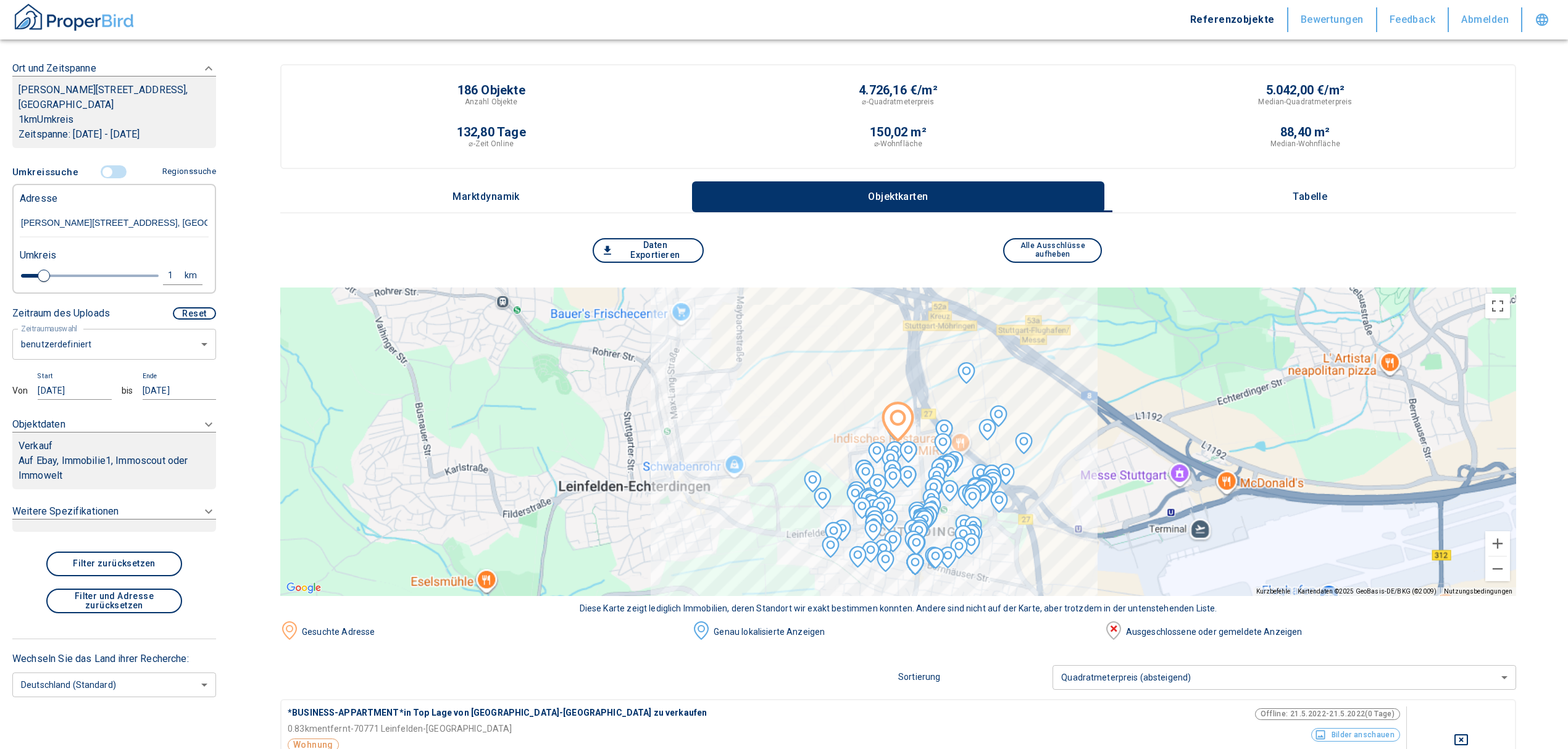
type input "Nikolaus-Otto-Straße 6, Leinfelden-Echterdingen, Echterdingen"
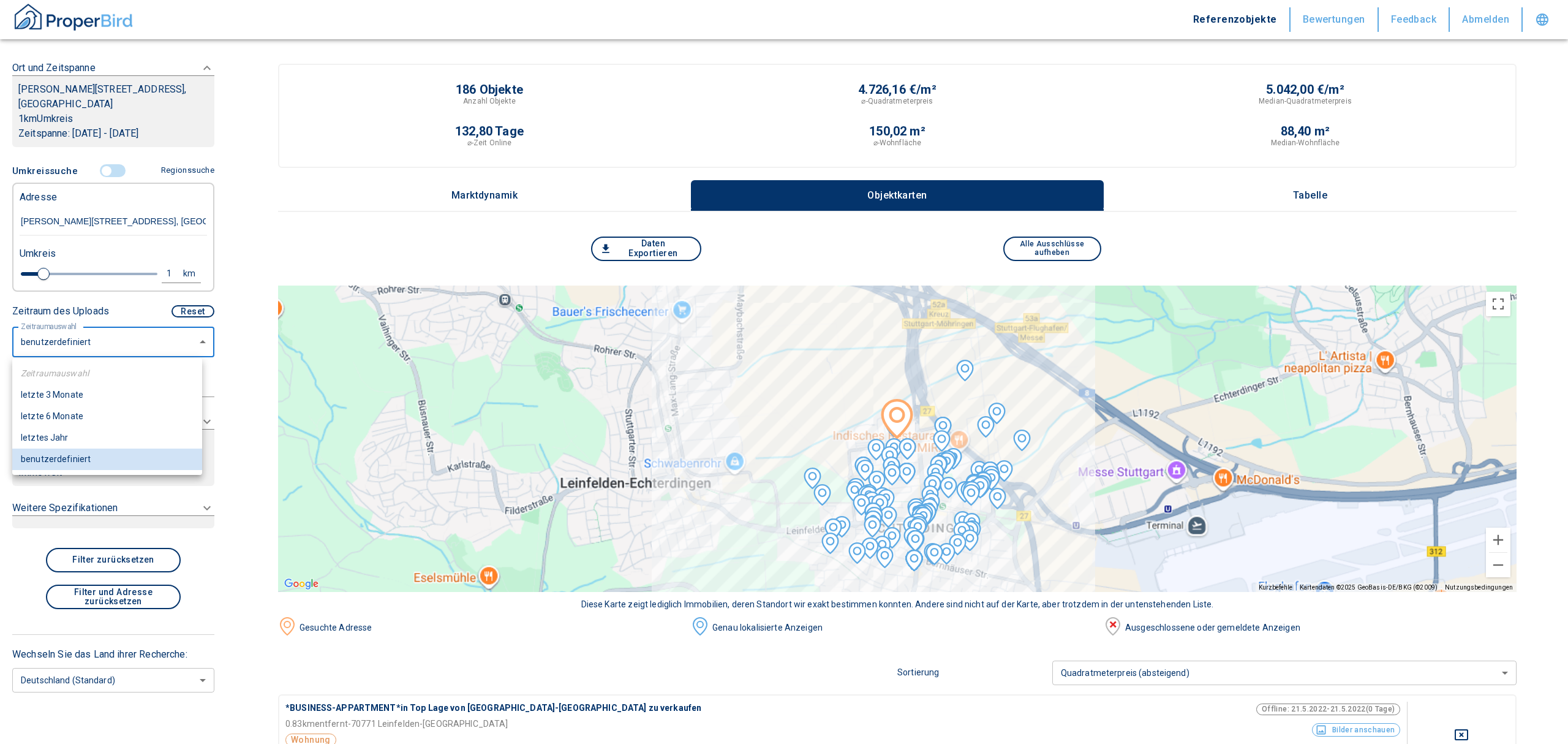
click at [80, 424] on li "letzte 6 Monate" at bounding box center [107, 416] width 190 height 21
type input "2020"
type input "6"
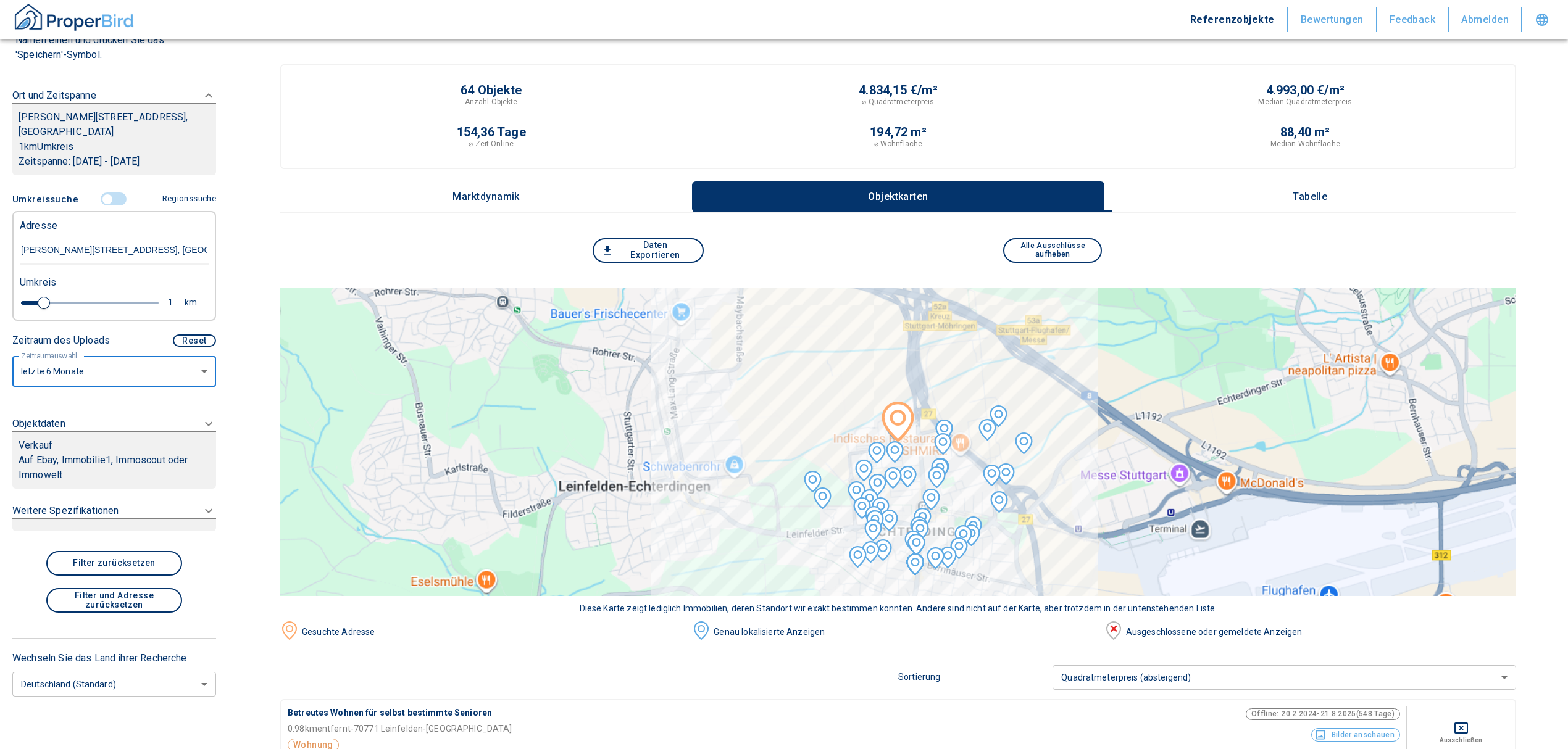
scroll to position [82, 0]
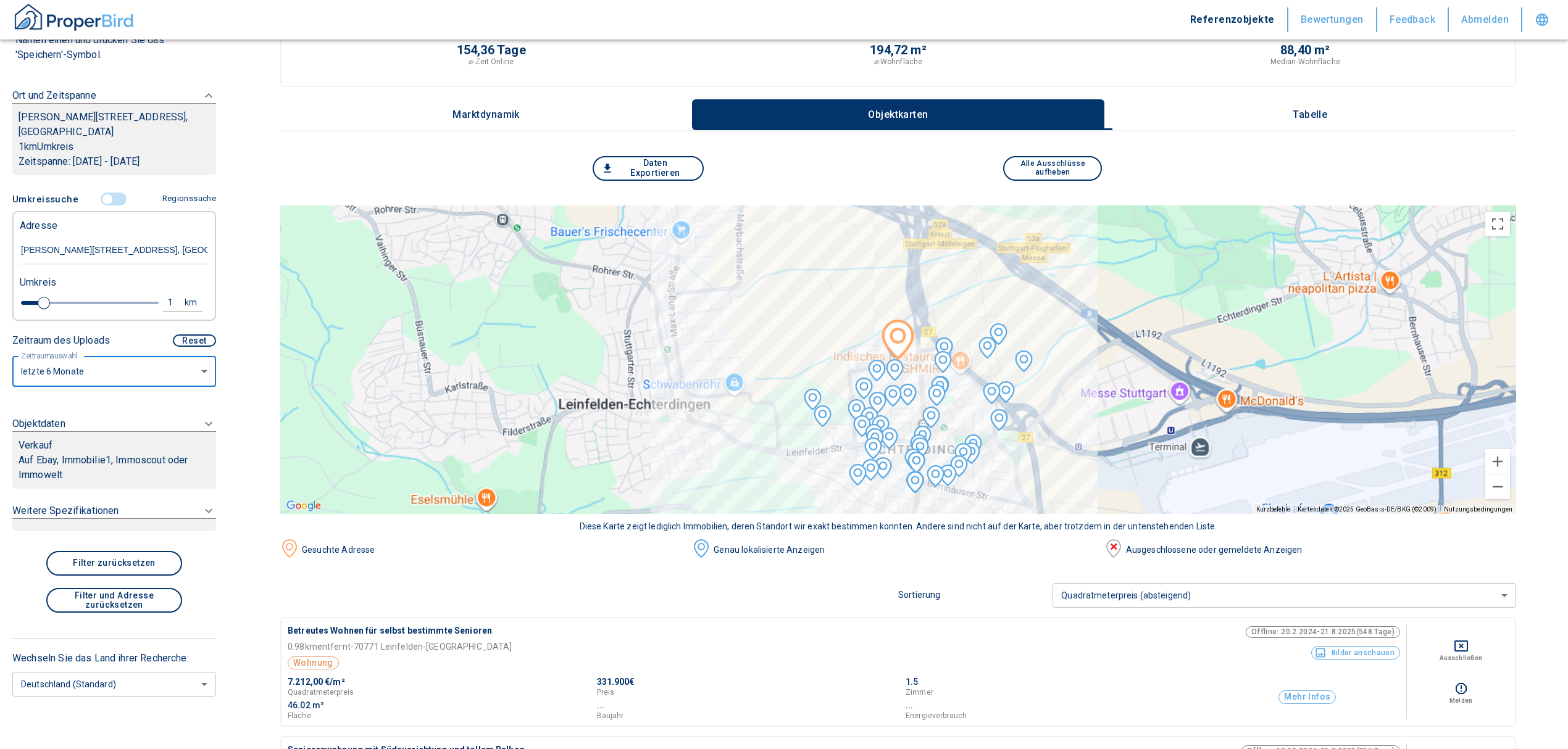
click at [94, 472] on p "Auf Ebay, Immobilie1, Immoscout oder Immowelt" at bounding box center [114, 468] width 191 height 30
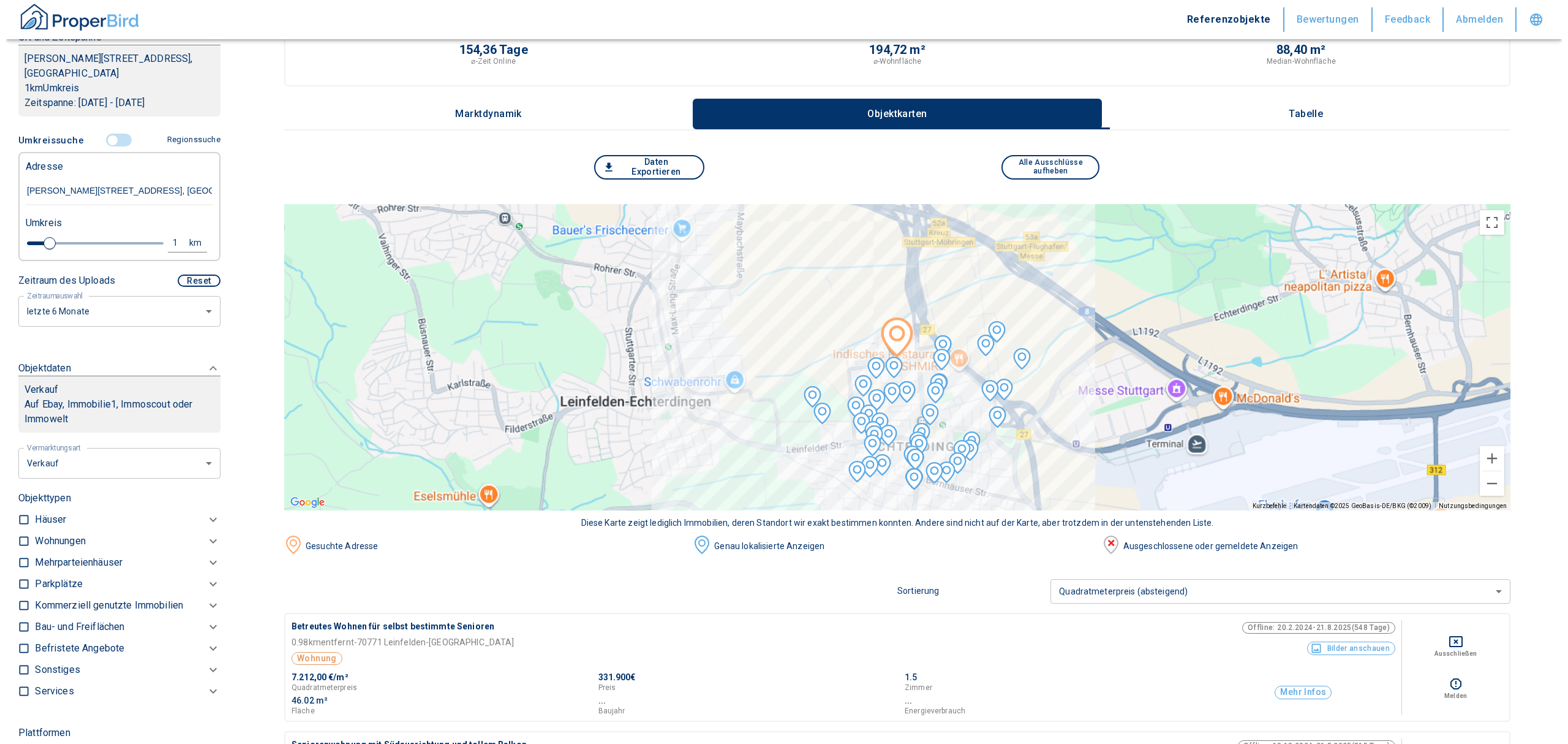
scroll to position [213, 0]
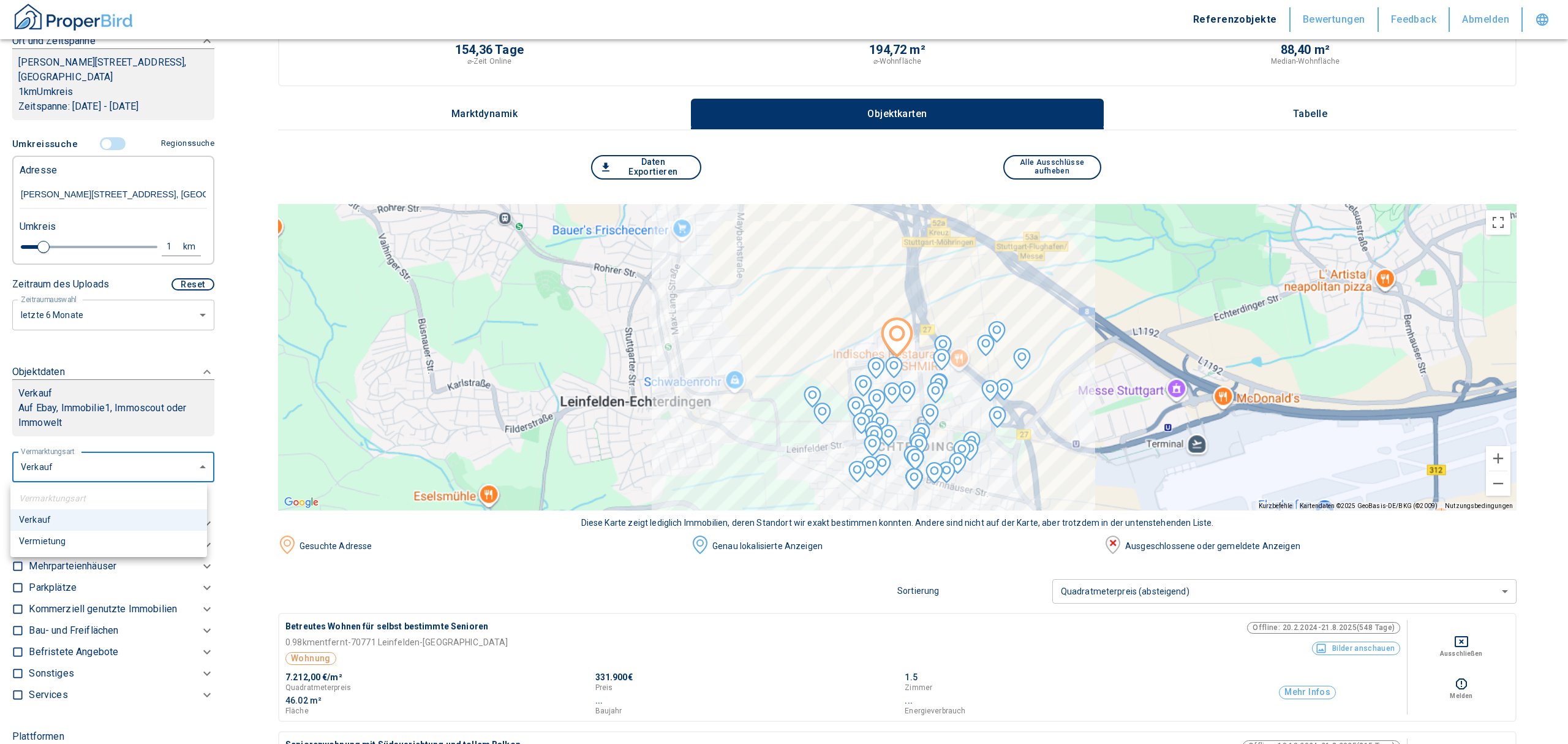
click at [73, 548] on li "Vermietung" at bounding box center [109, 541] width 197 height 21
type input "rent"
type input "2020"
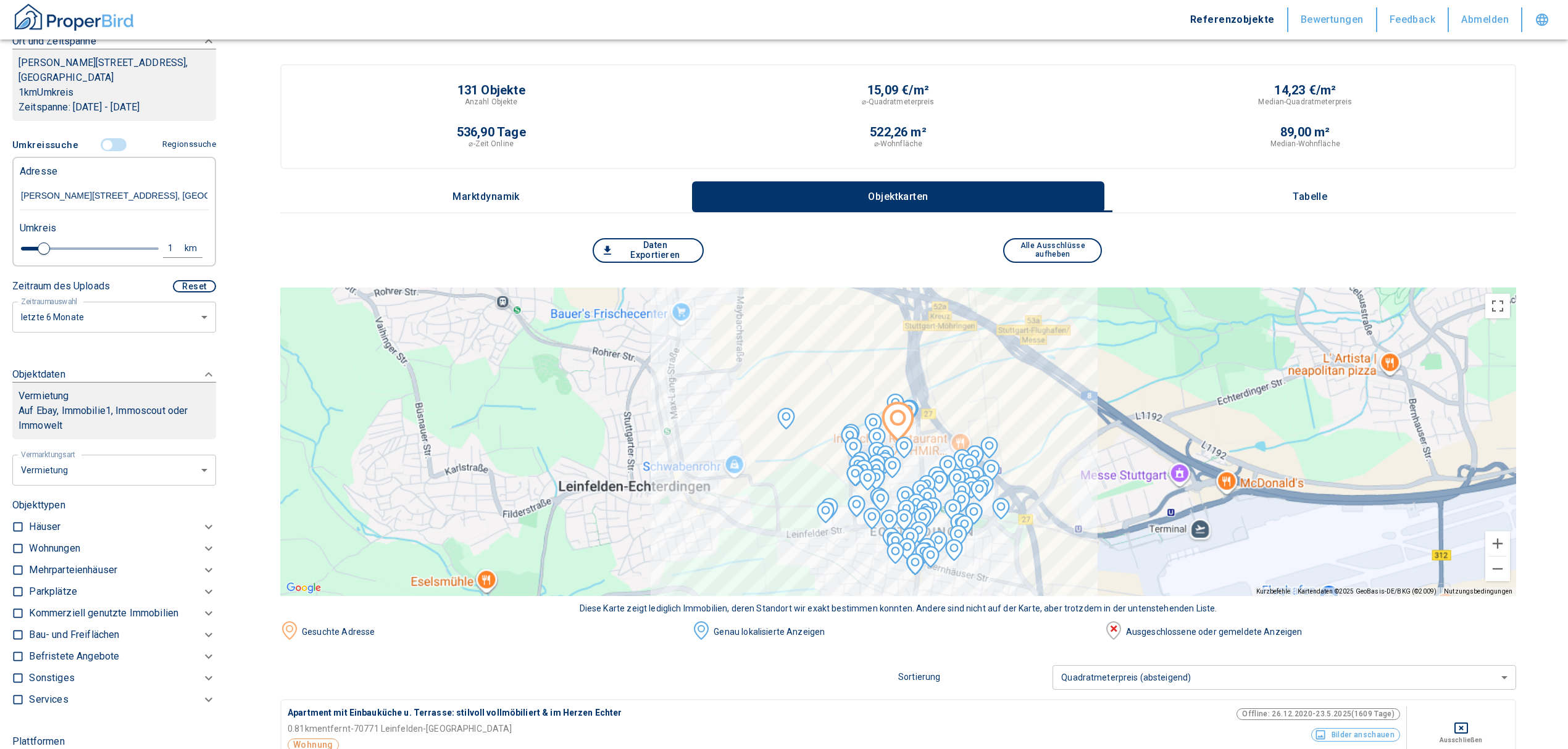
click at [74, 603] on div "Kommerziell genutzte Immobilien" at bounding box center [122, 613] width 187 height 21
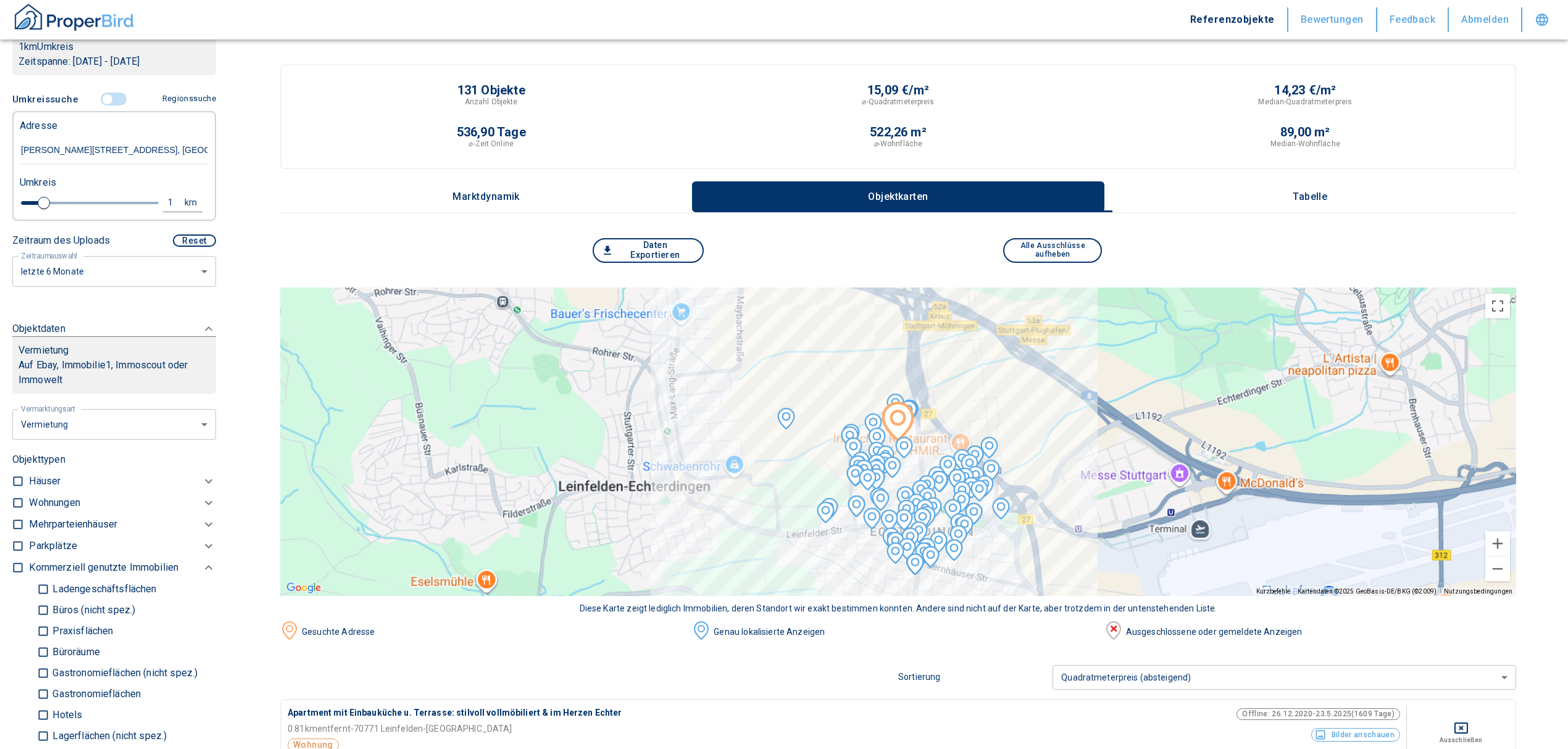
scroll to position [296, 0]
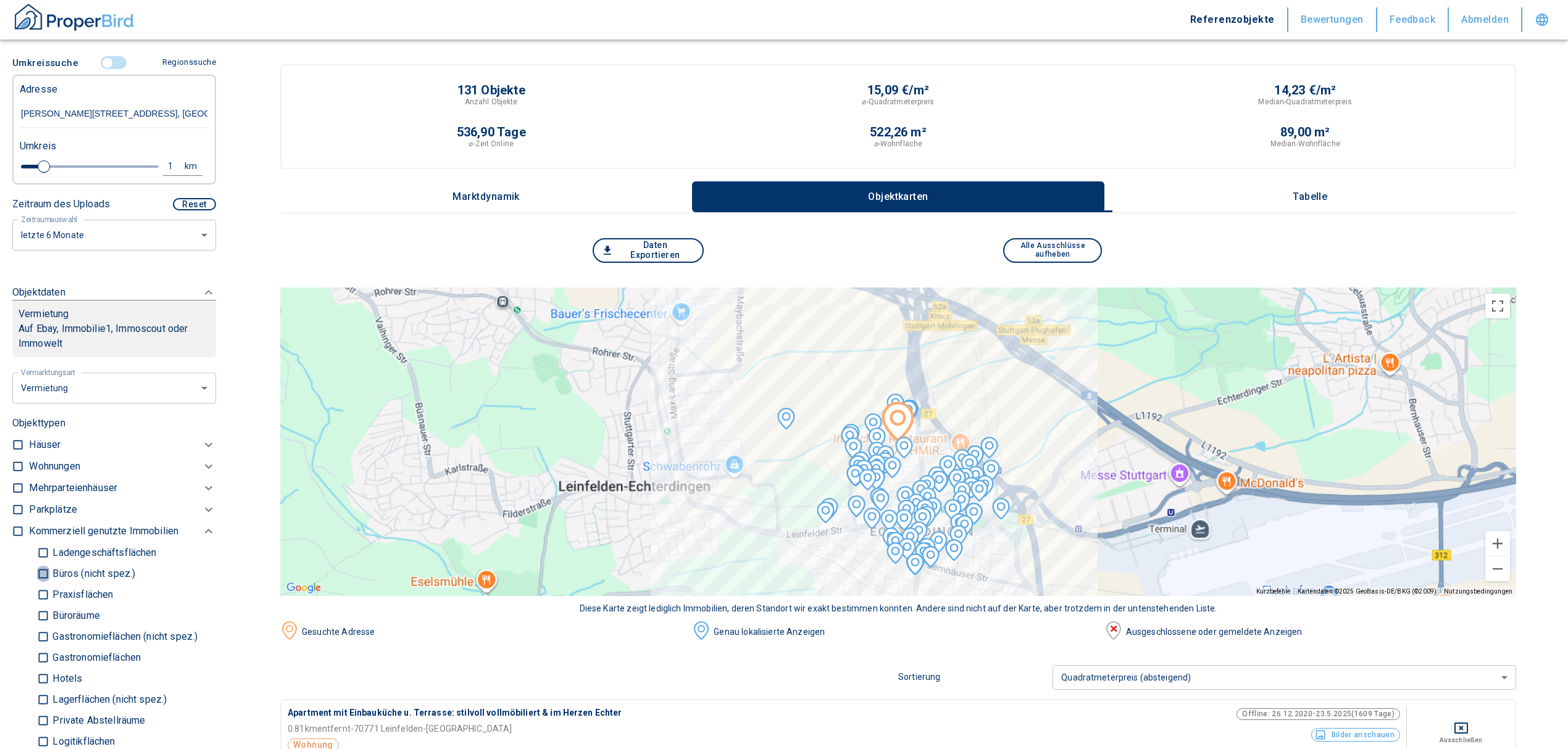
click at [38, 566] on input "Büros (nicht spez.)" at bounding box center [43, 573] width 12 height 21
checkbox input "true"
type input "2020"
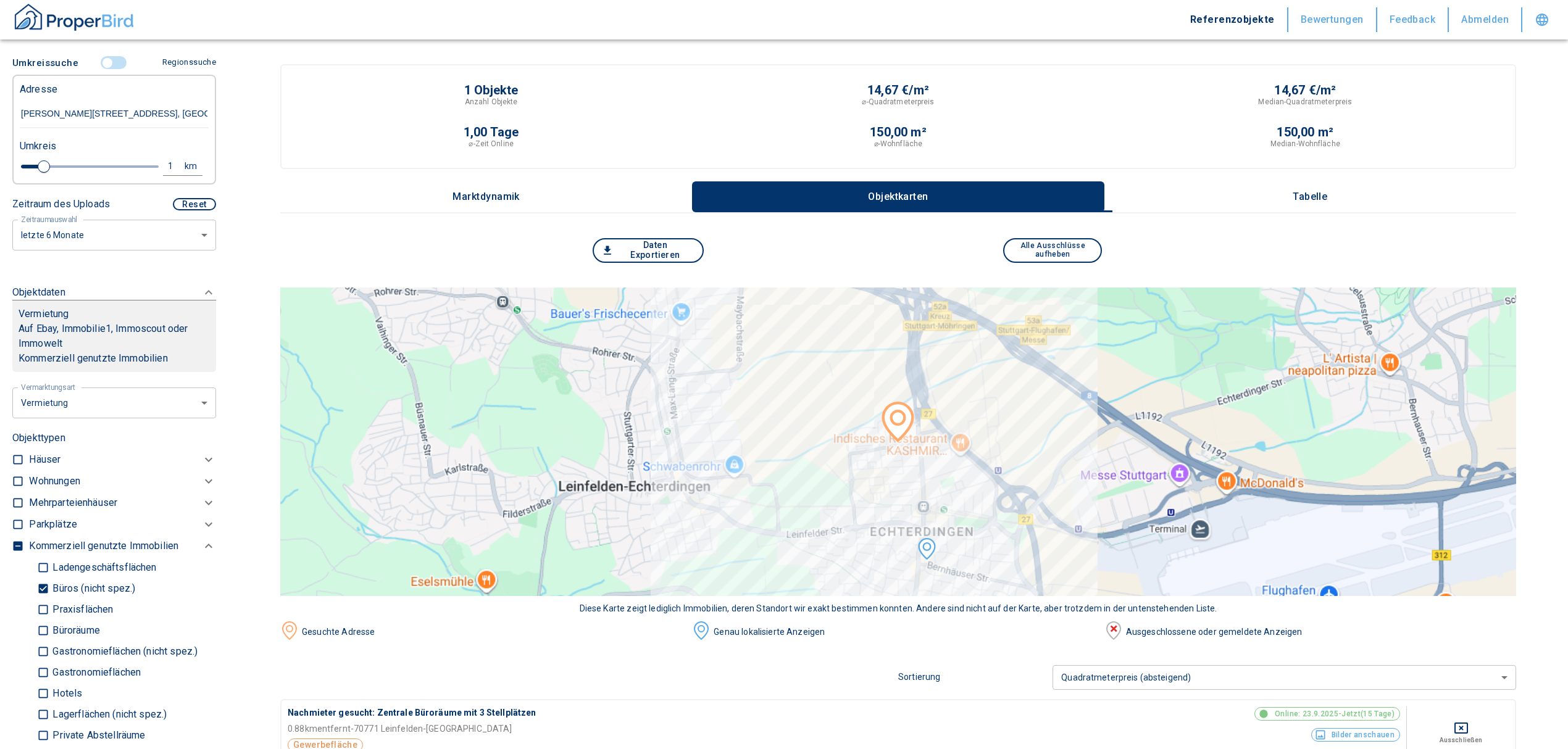
click at [40, 623] on input "Büroräume" at bounding box center [43, 630] width 12 height 21
checkbox input "true"
type input "2020"
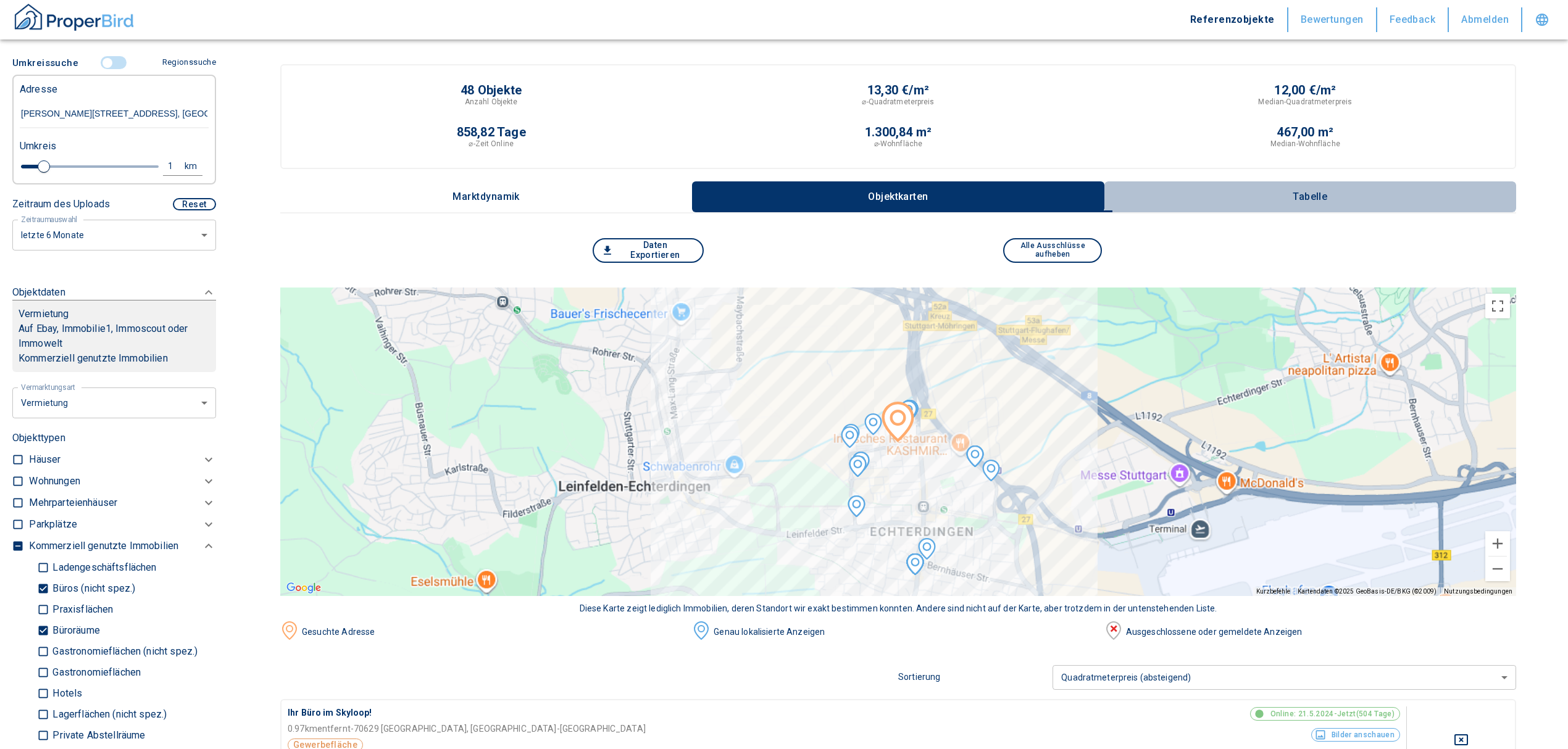
click at [1319, 203] on button "Tabelle" at bounding box center [1310, 197] width 412 height 31
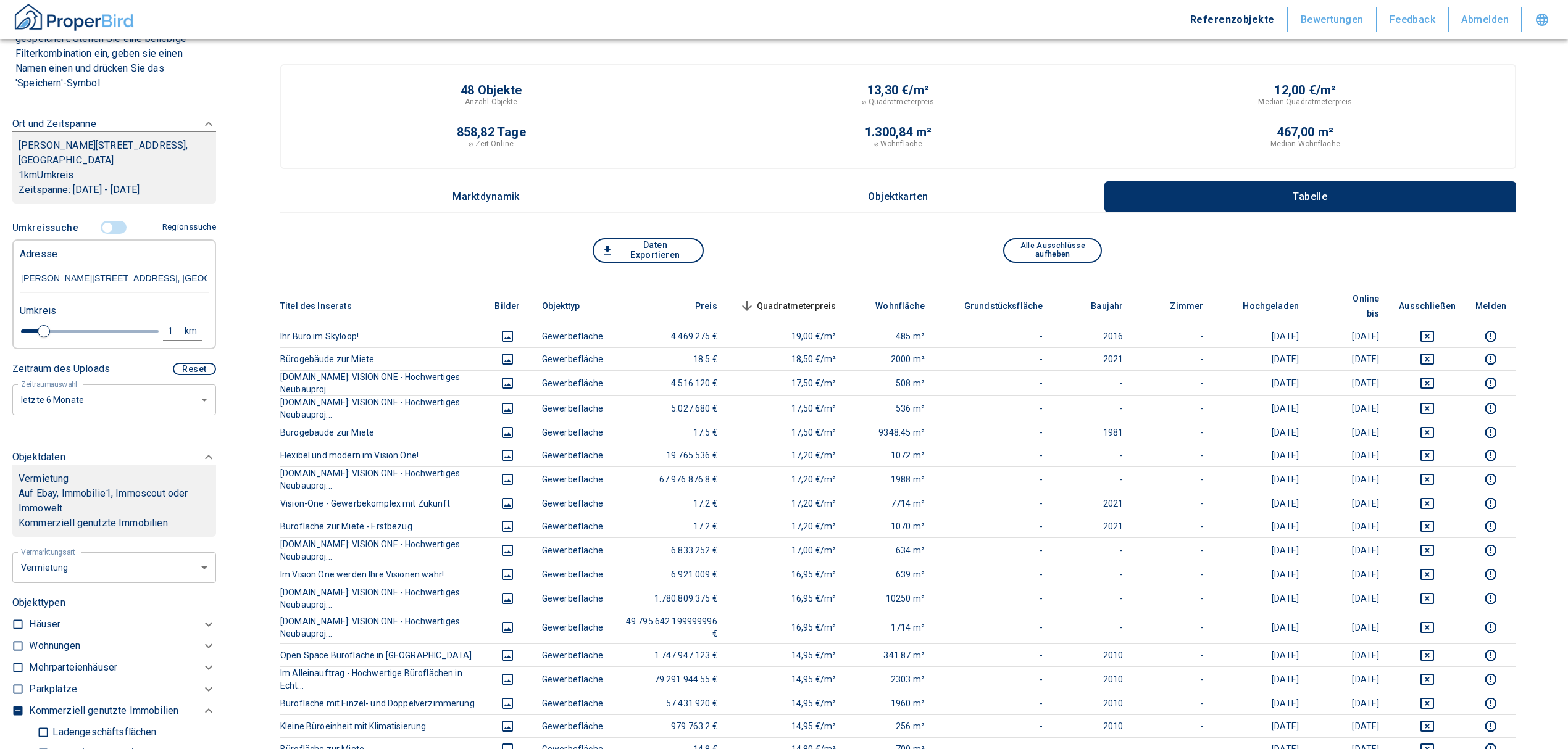
scroll to position [50, 0]
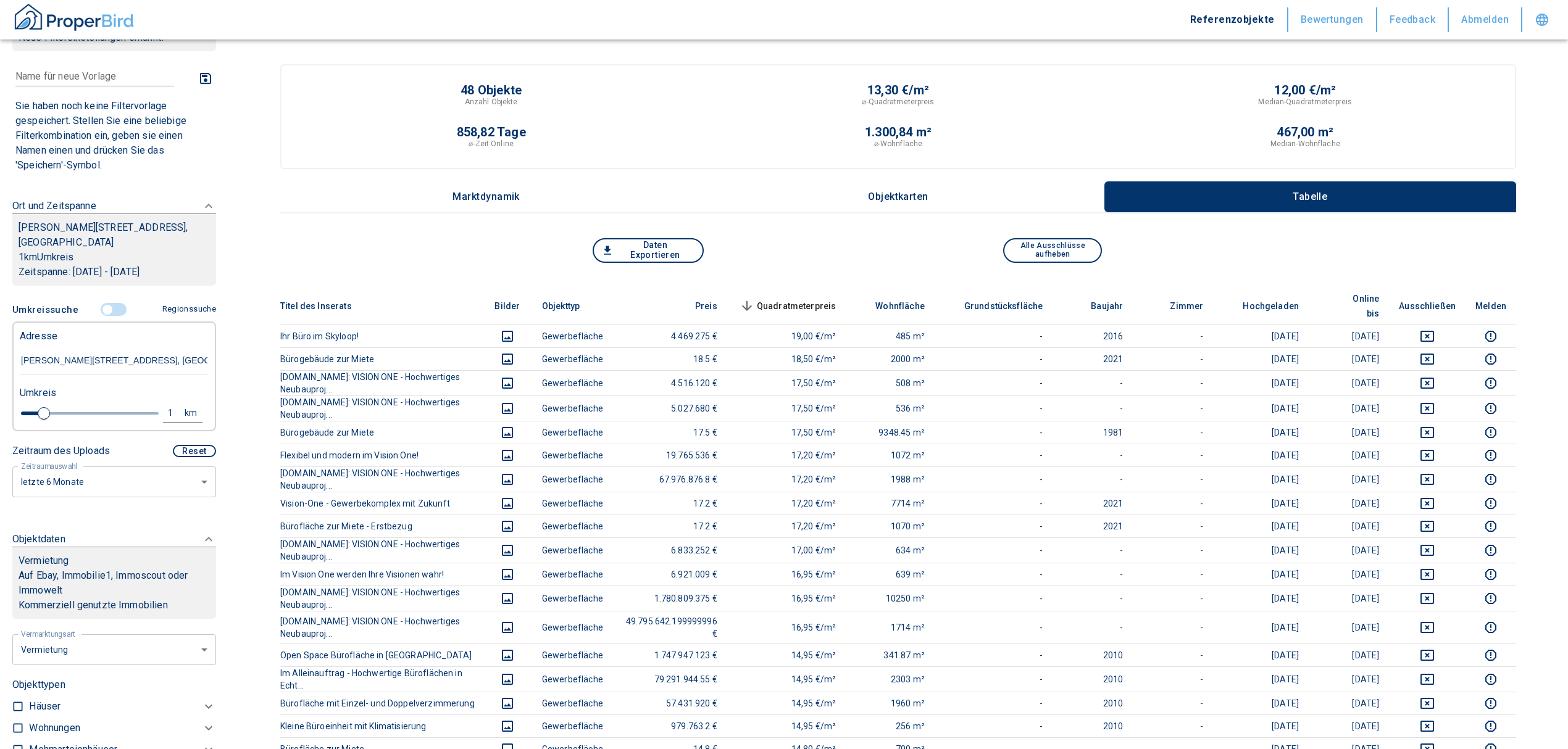
click at [821, 298] on span "Quadratmeterpreis sorted descending" at bounding box center [786, 306] width 99 height 15
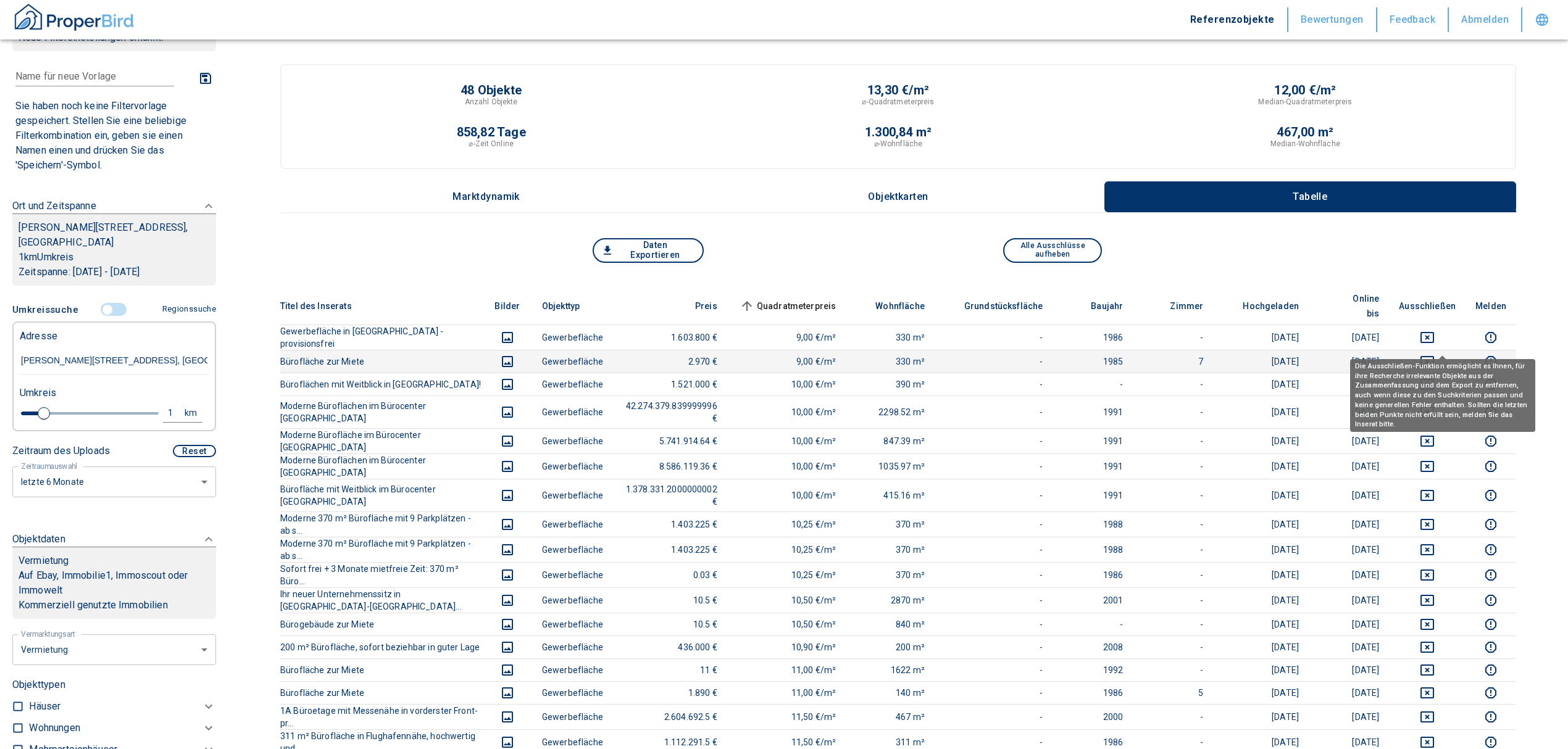
click at [1434, 356] on icon "deselect this listing" at bounding box center [1427, 361] width 14 height 11
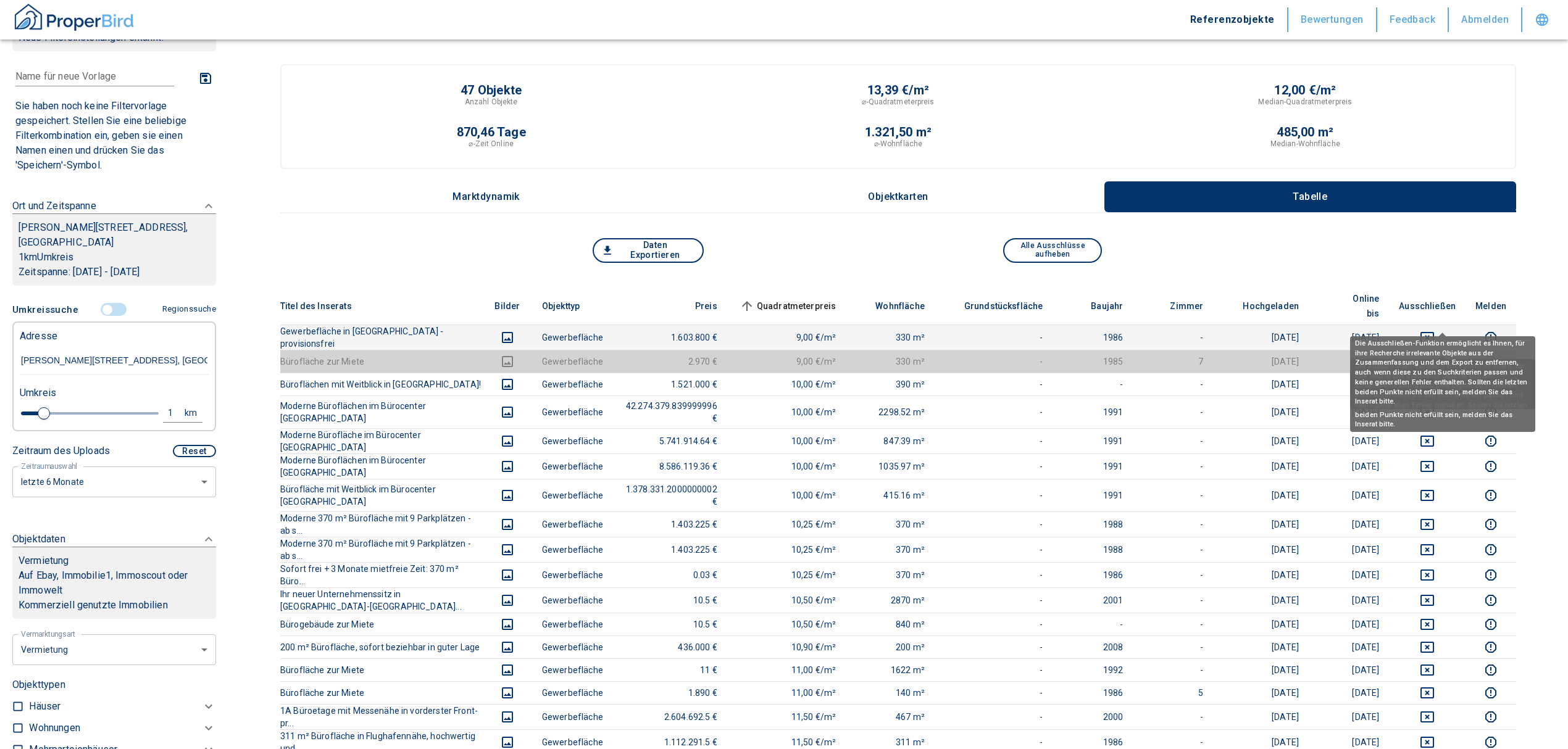
click at [1434, 332] on icon "deselect this listing" at bounding box center [1427, 337] width 14 height 11
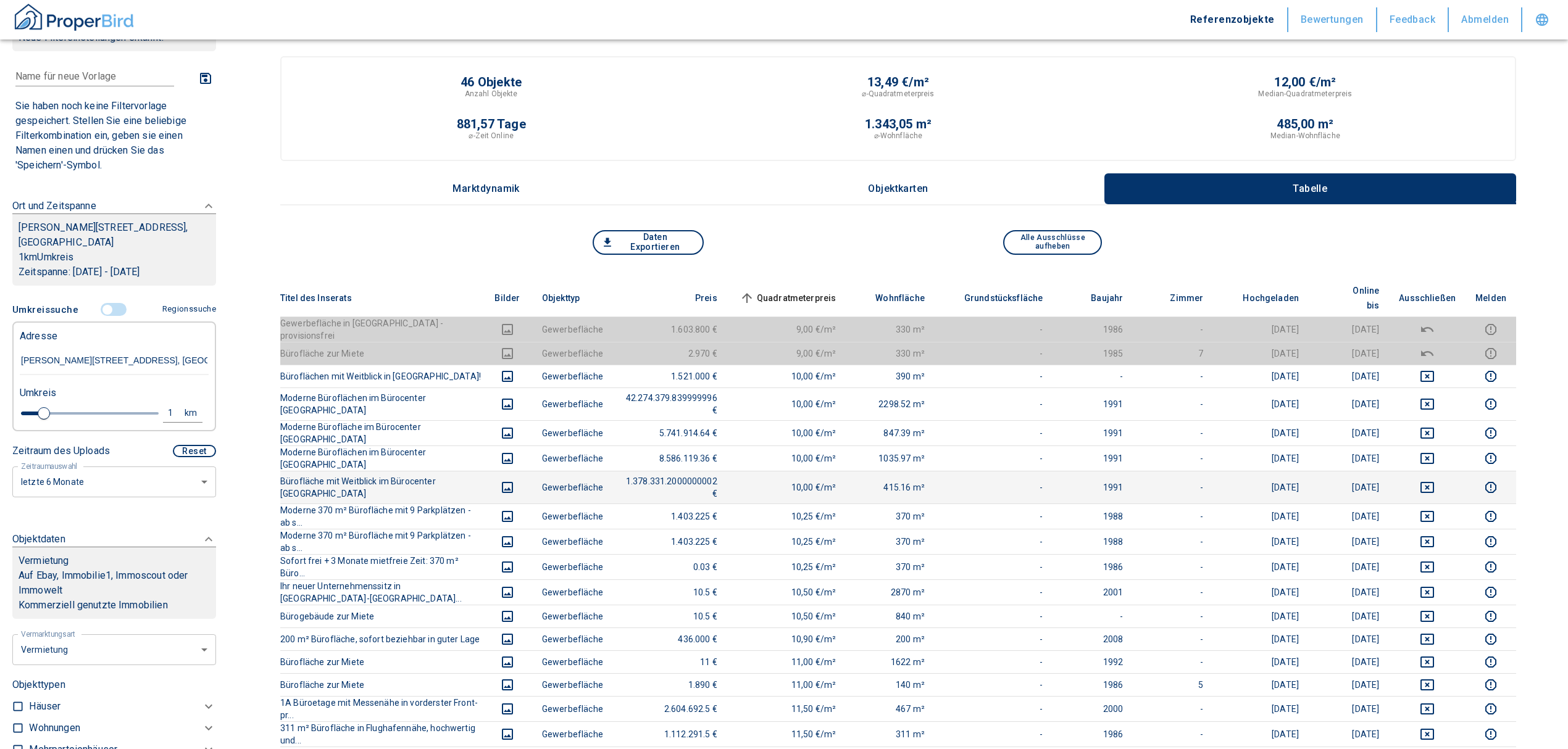
scroll to position [0, 0]
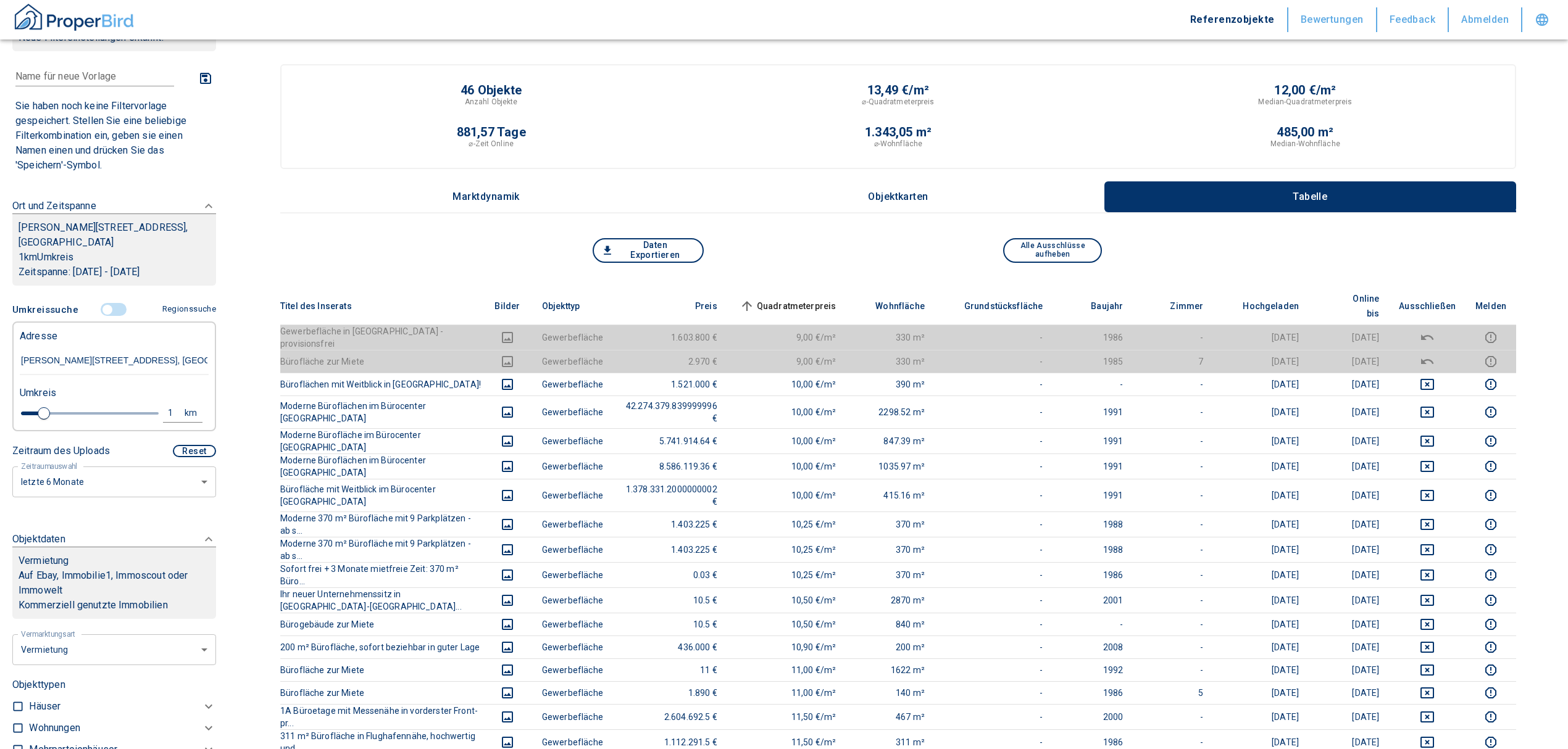
click at [830, 302] on span "Quadratmeterpreis sorted ascending" at bounding box center [786, 306] width 99 height 15
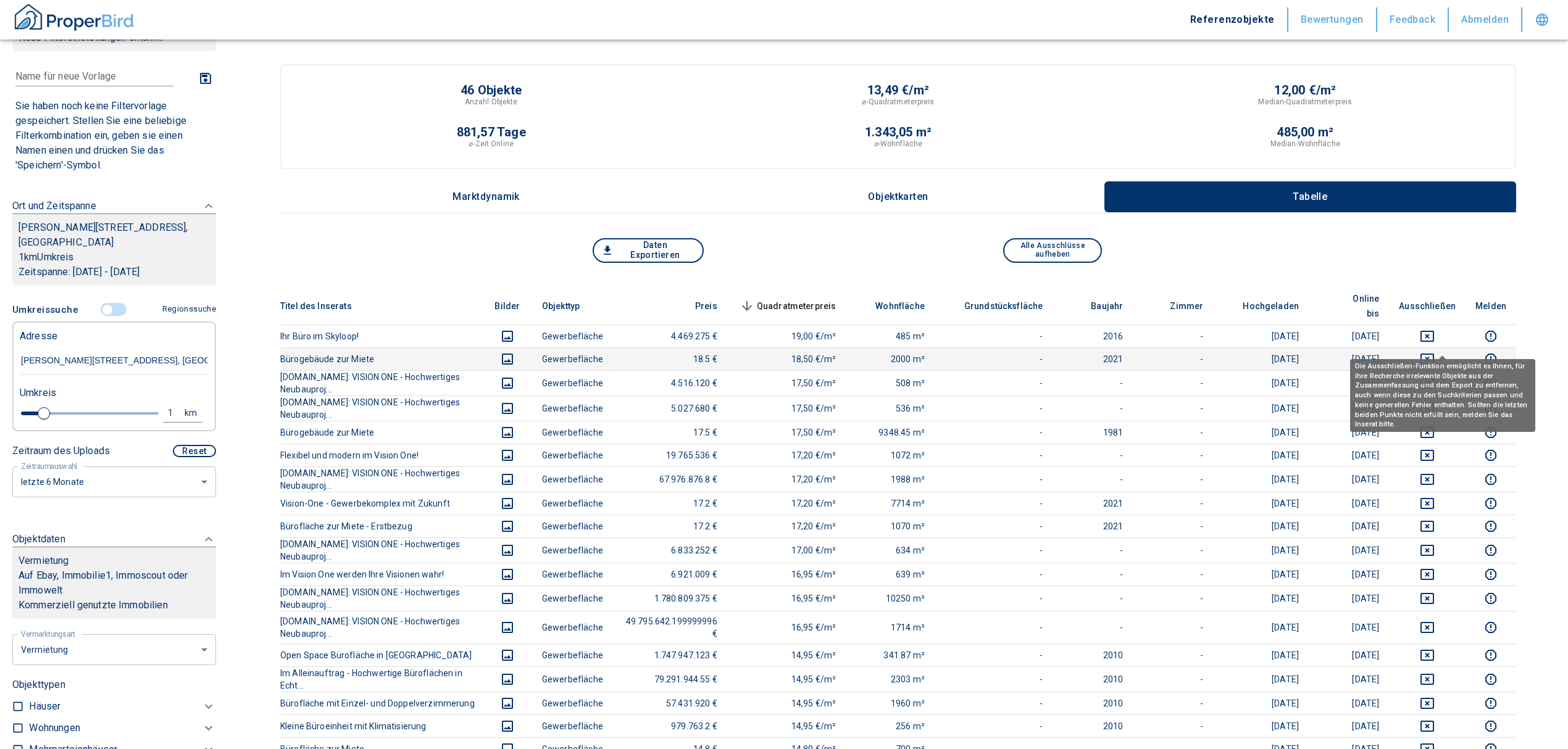
click at [1435, 352] on icon "deselect this listing" at bounding box center [1427, 359] width 15 height 15
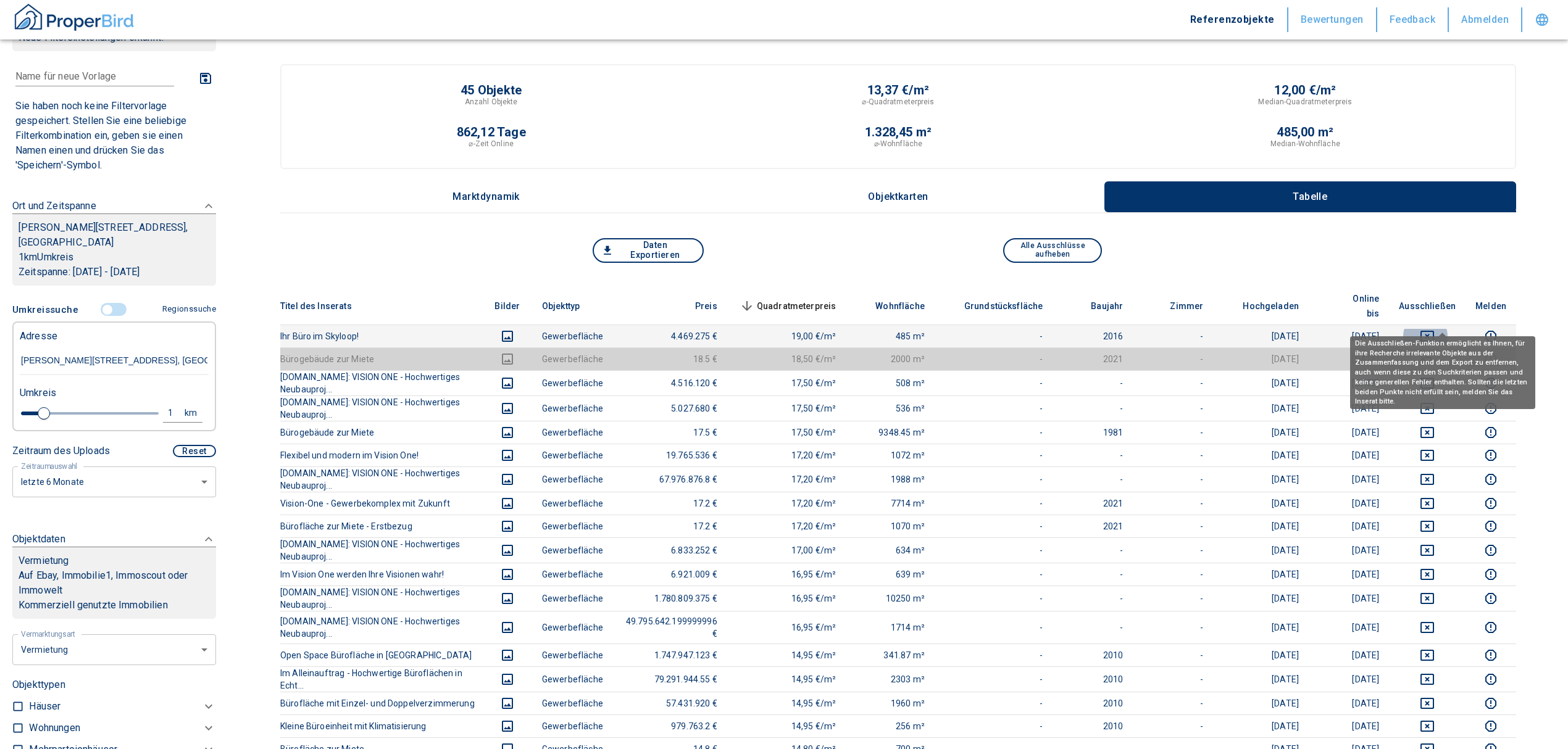
click at [1435, 329] on icon "deselect this listing" at bounding box center [1427, 336] width 15 height 15
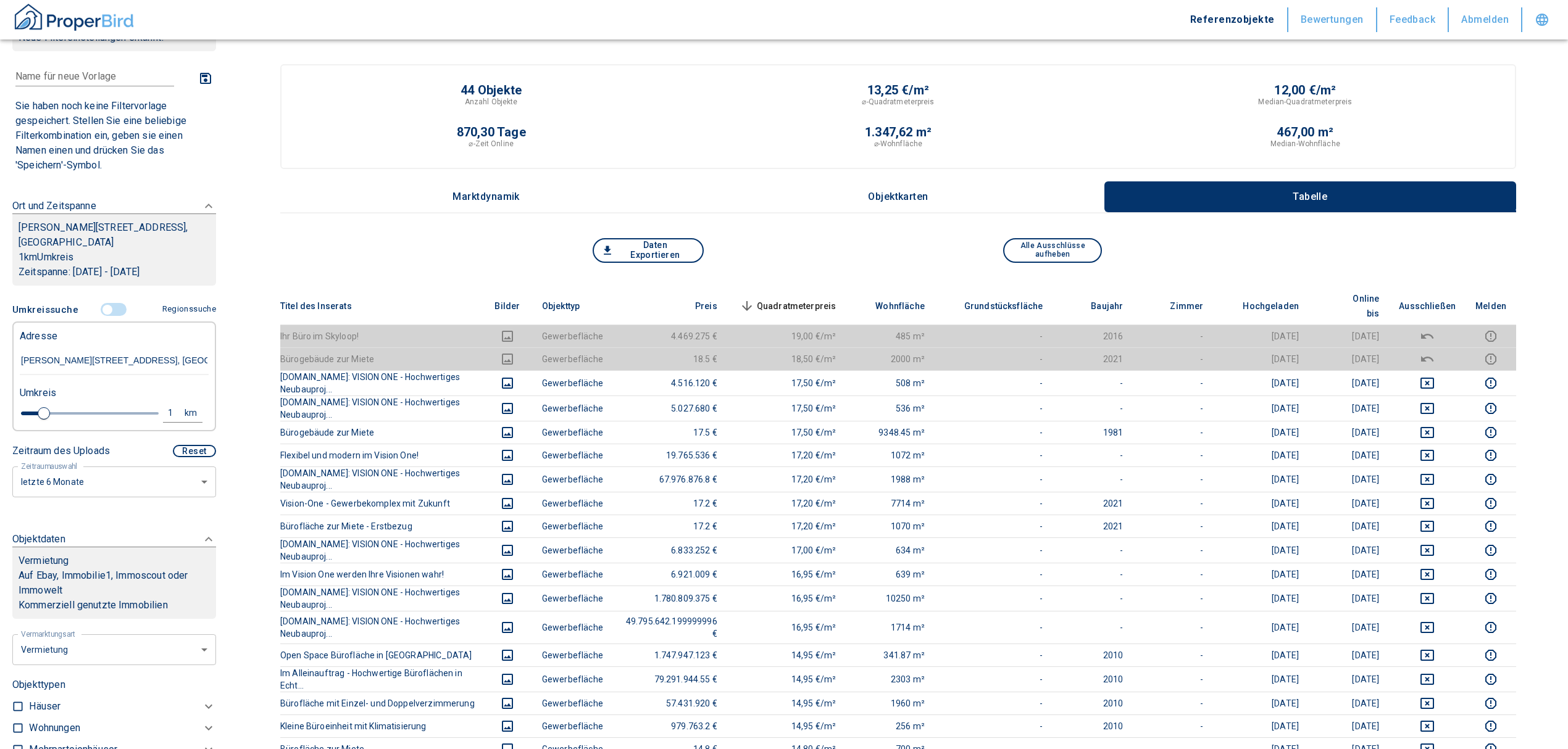
click at [819, 287] on th "Quadratmeterpreis sorted descending" at bounding box center [787, 306] width 119 height 38
click at [823, 298] on span "Quadratmeterpreis sorted descending" at bounding box center [786, 306] width 99 height 15
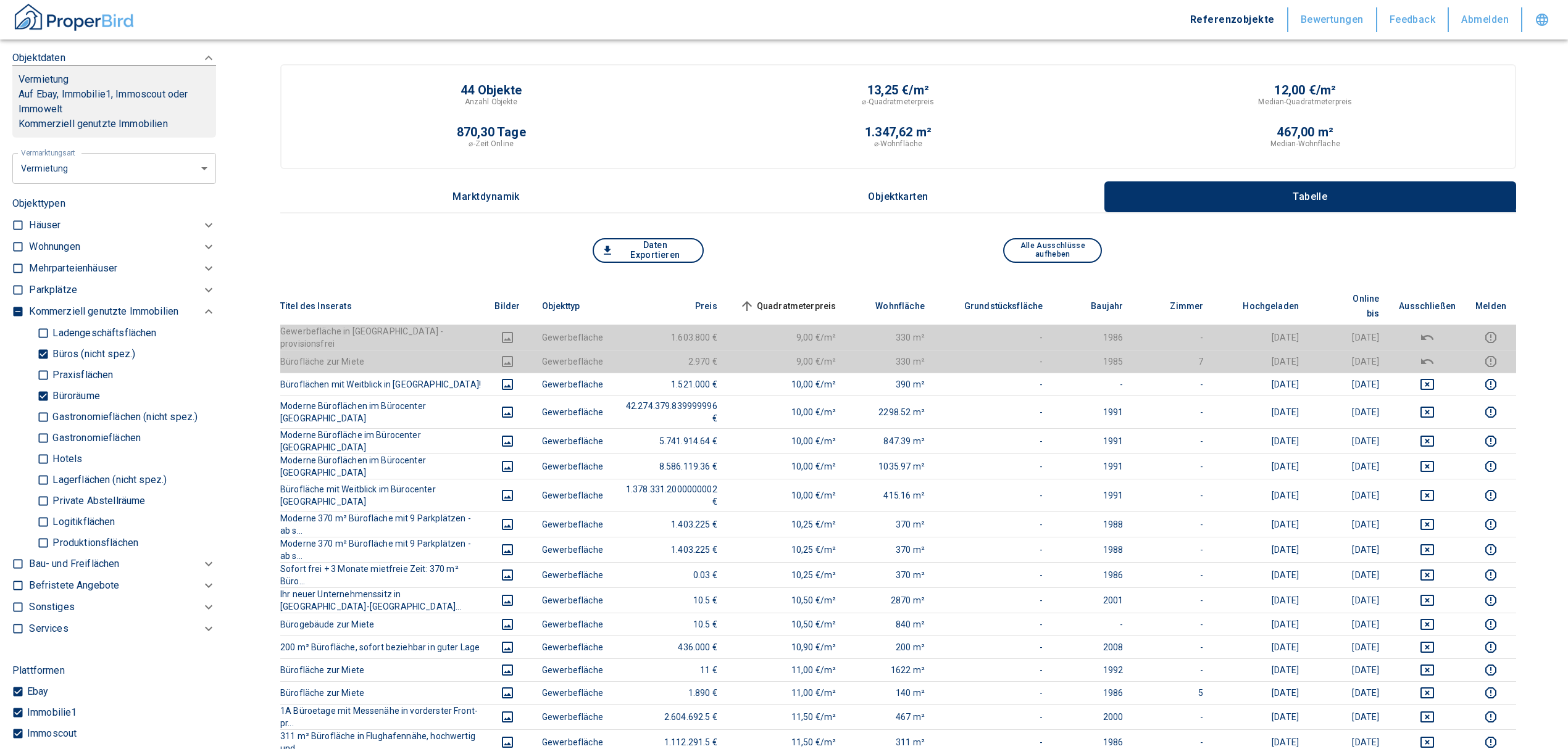
scroll to position [544, 0]
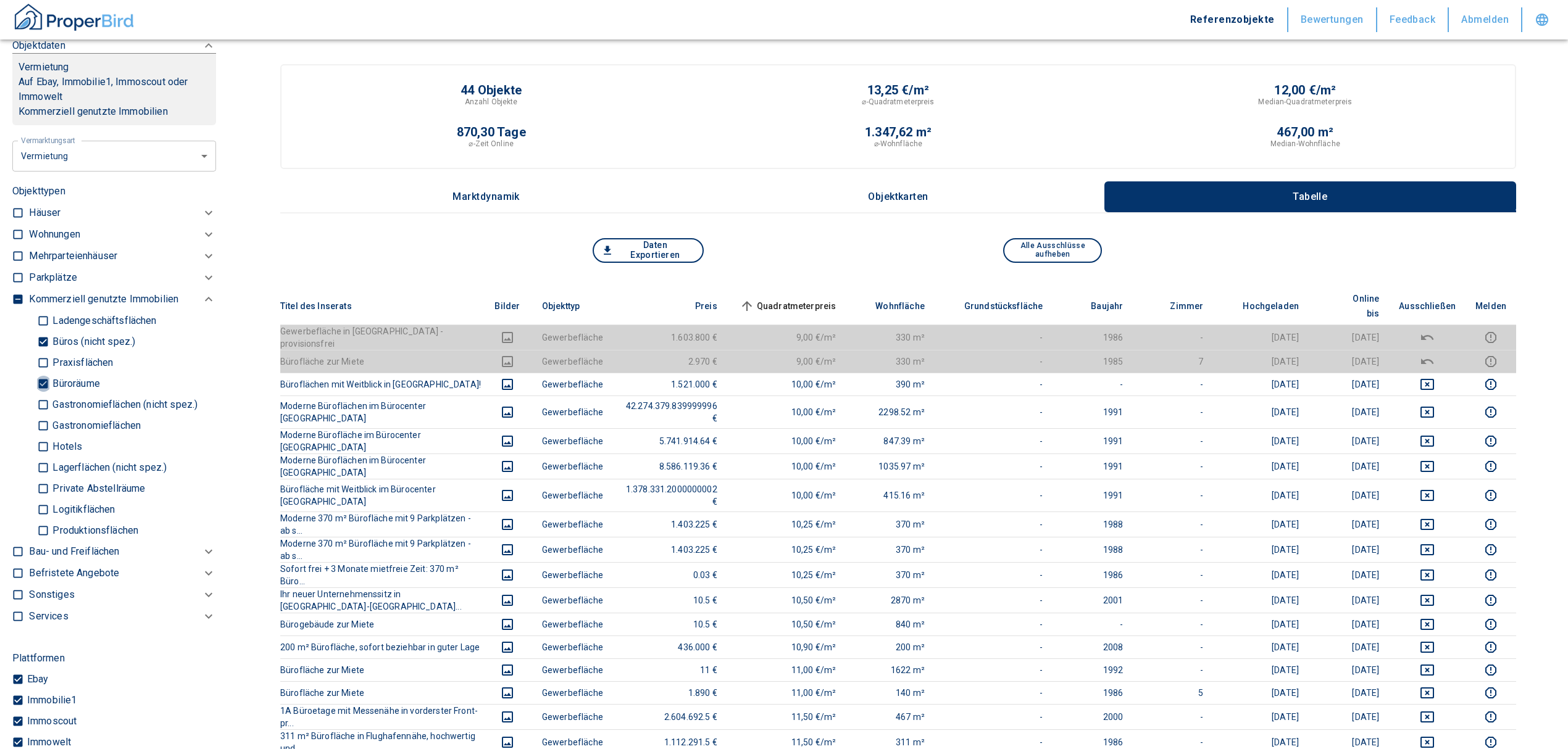
click at [41, 375] on input "Büroräume" at bounding box center [43, 383] width 12 height 21
checkbox input "false"
type input "2020"
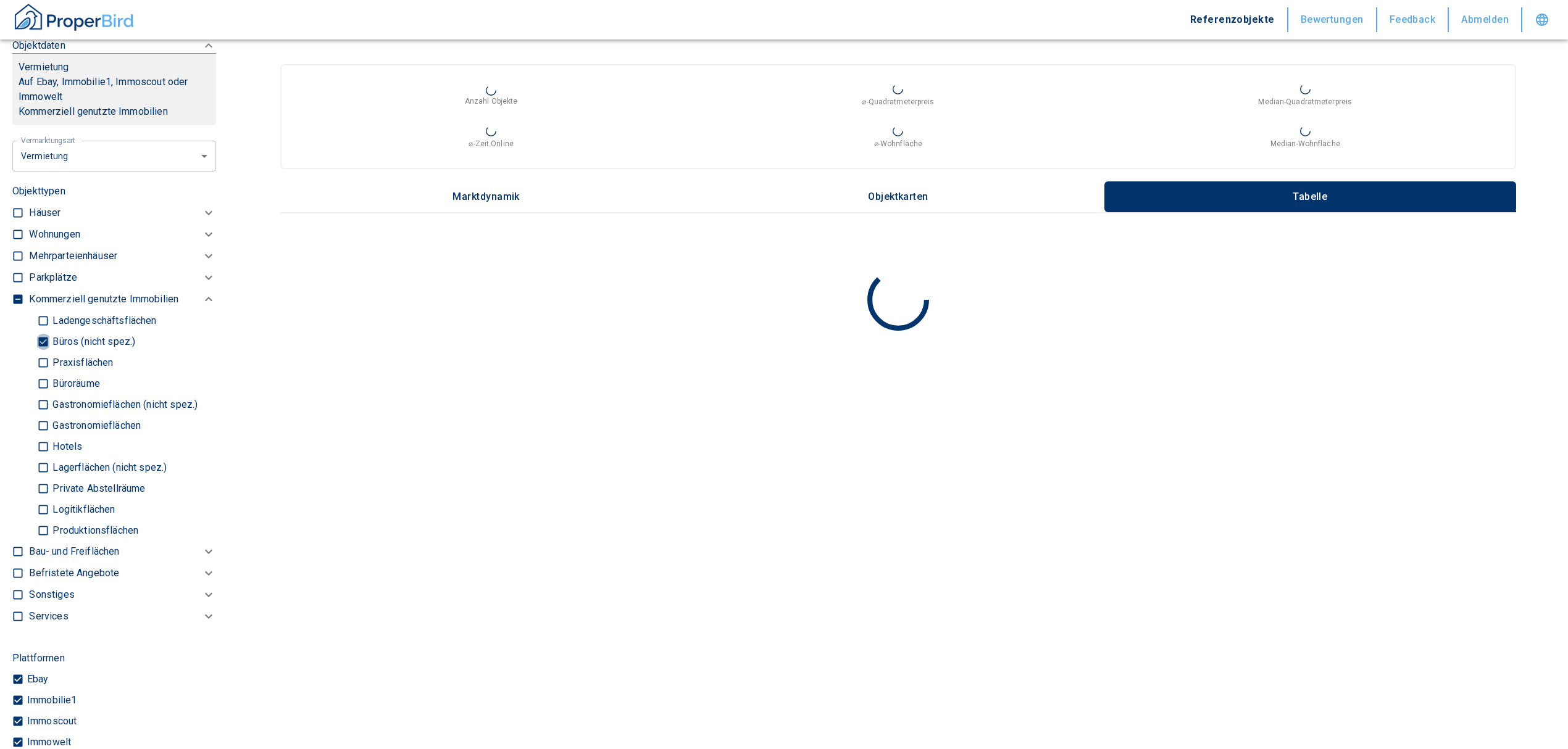
click at [43, 337] on input "Büros (nicht spez.)" at bounding box center [43, 341] width 12 height 21
checkbox input "false"
type input "2020"
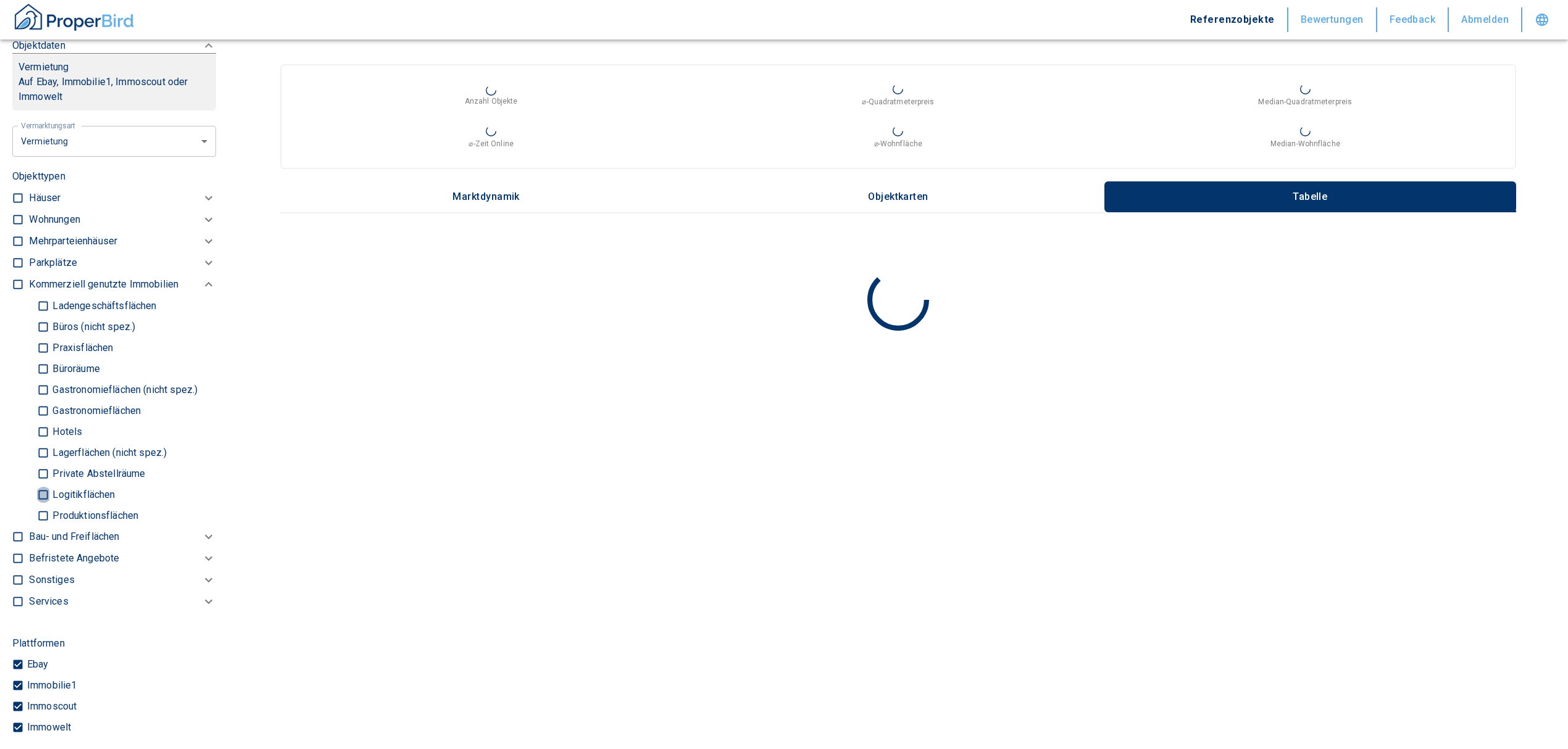
click at [45, 493] on input "Logitikflächen" at bounding box center [43, 494] width 12 height 21
checkbox input "true"
type input "2020"
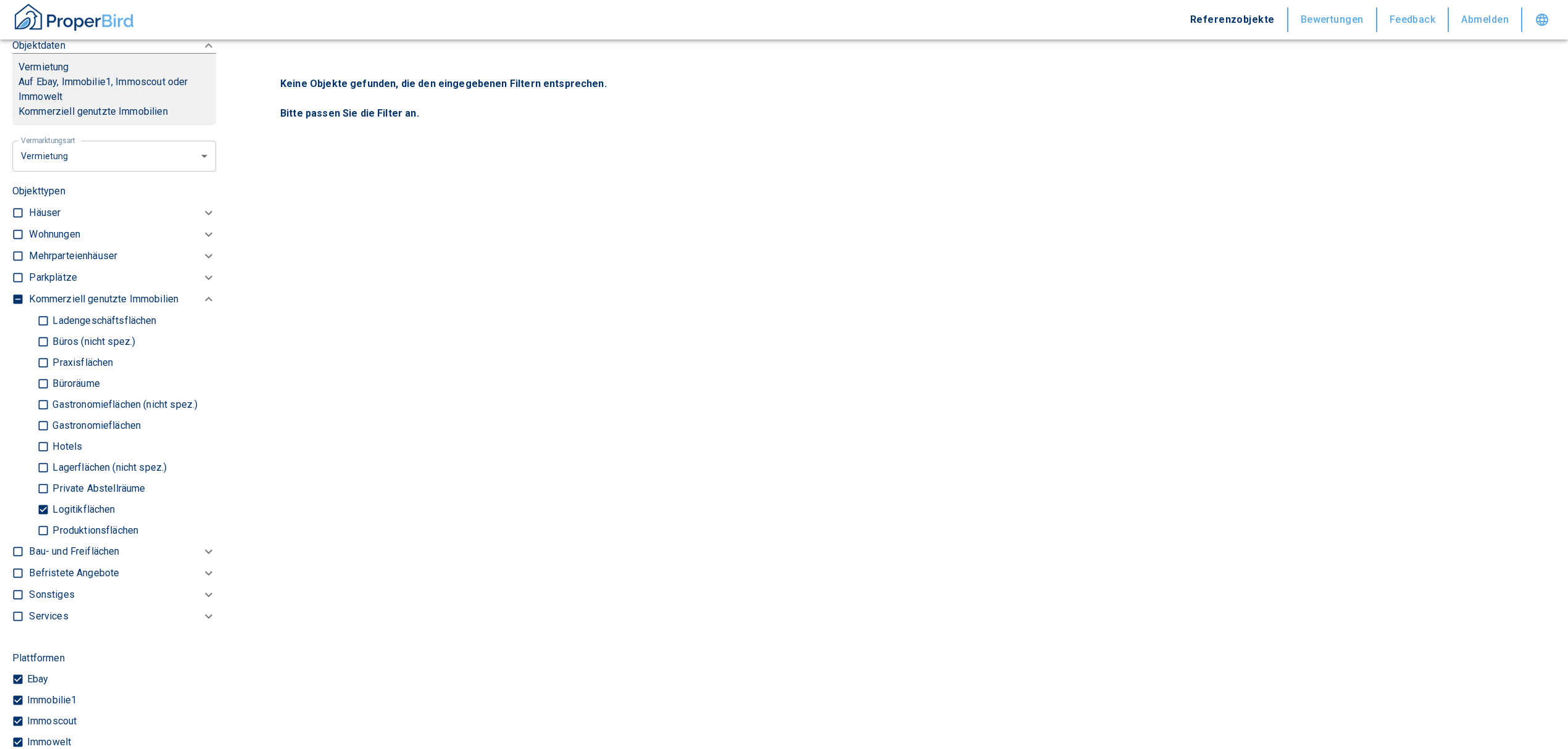
click at [42, 464] on input "Lagerflächen (nicht spez.)" at bounding box center [43, 467] width 12 height 21
checkbox input "true"
type input "2020"
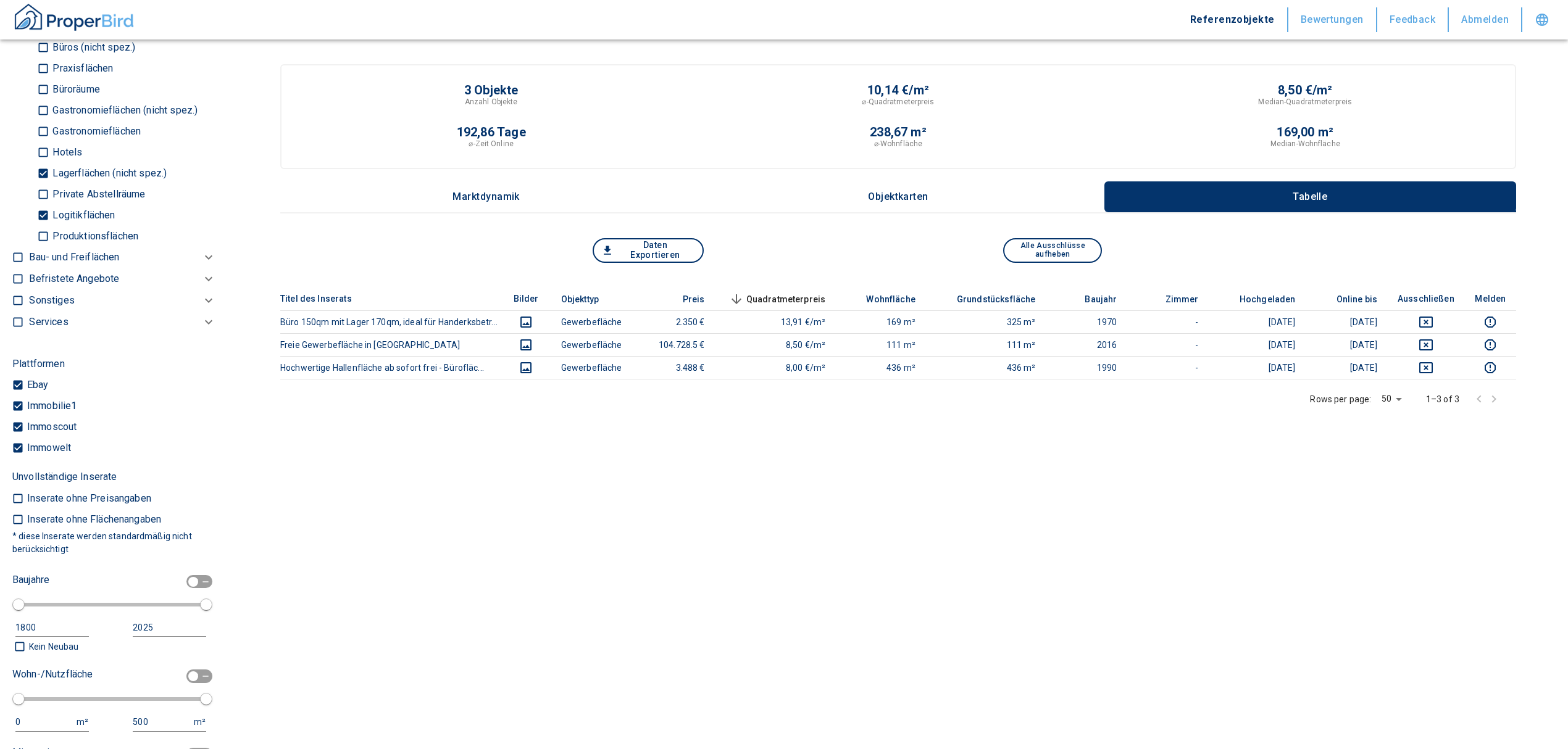
scroll to position [1037, 0]
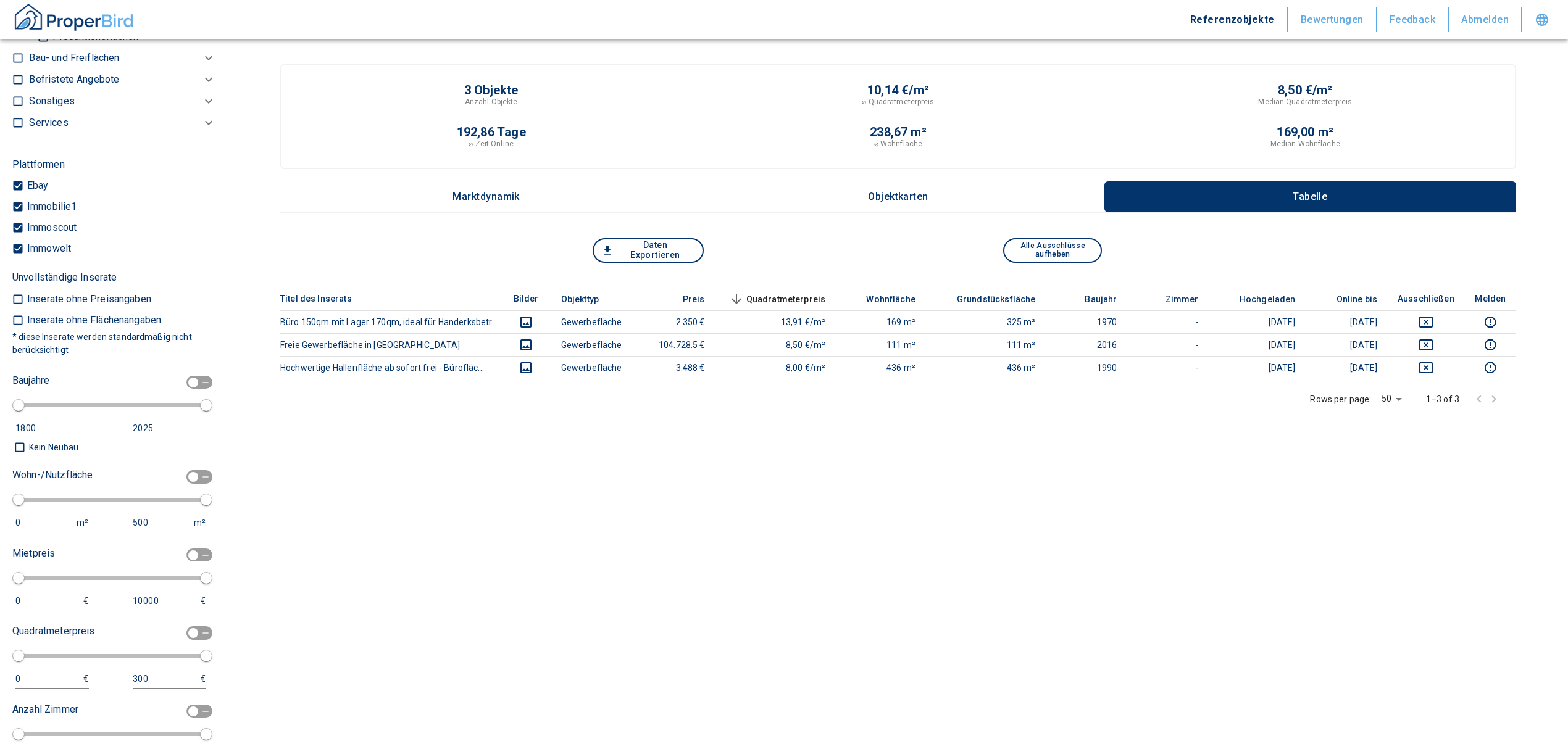
click at [180, 474] on input "checkbox" at bounding box center [193, 476] width 37 height 14
checkbox input "true"
type input "2020"
type input "50"
type input "150"
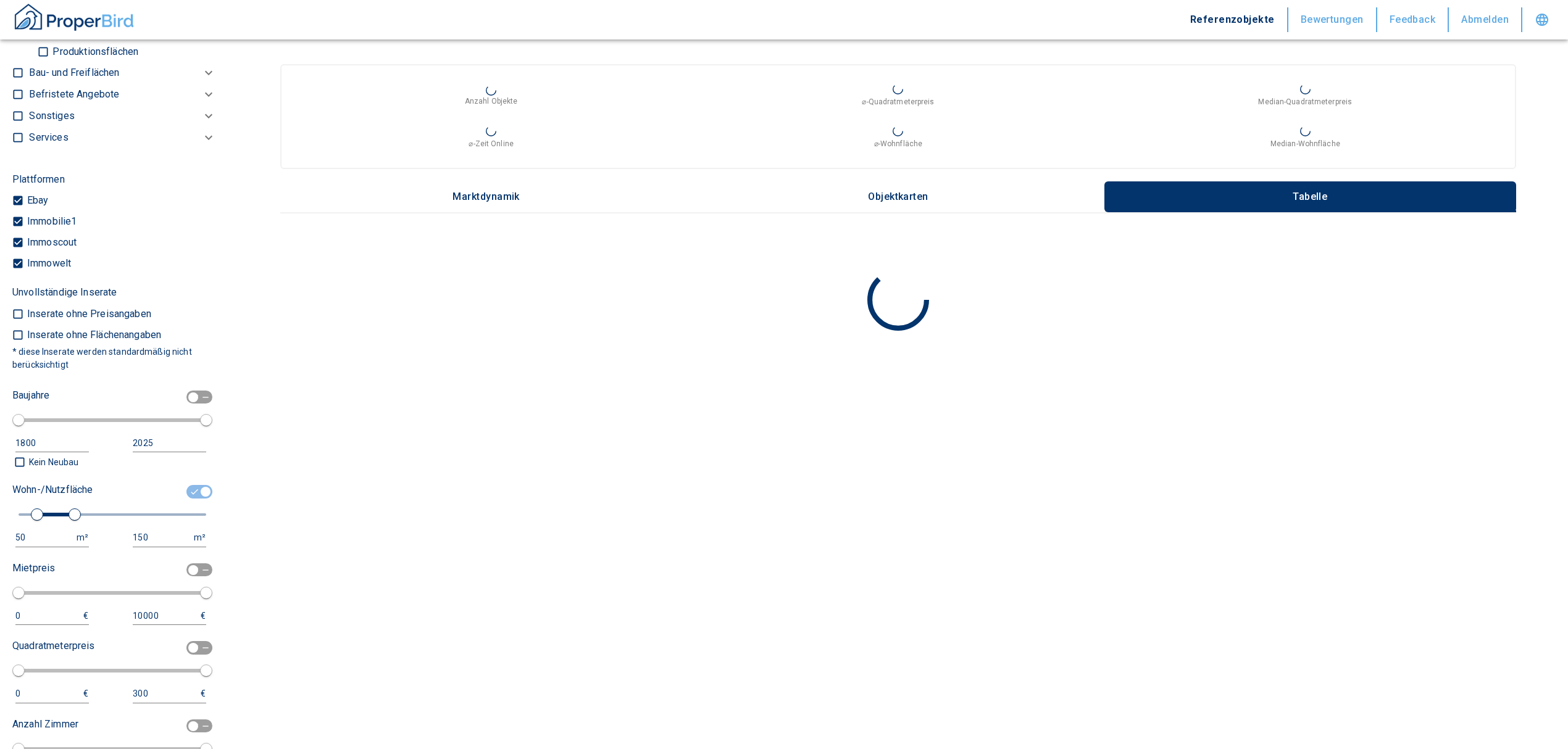
click at [43, 538] on div "50" at bounding box center [40, 538] width 49 height 16
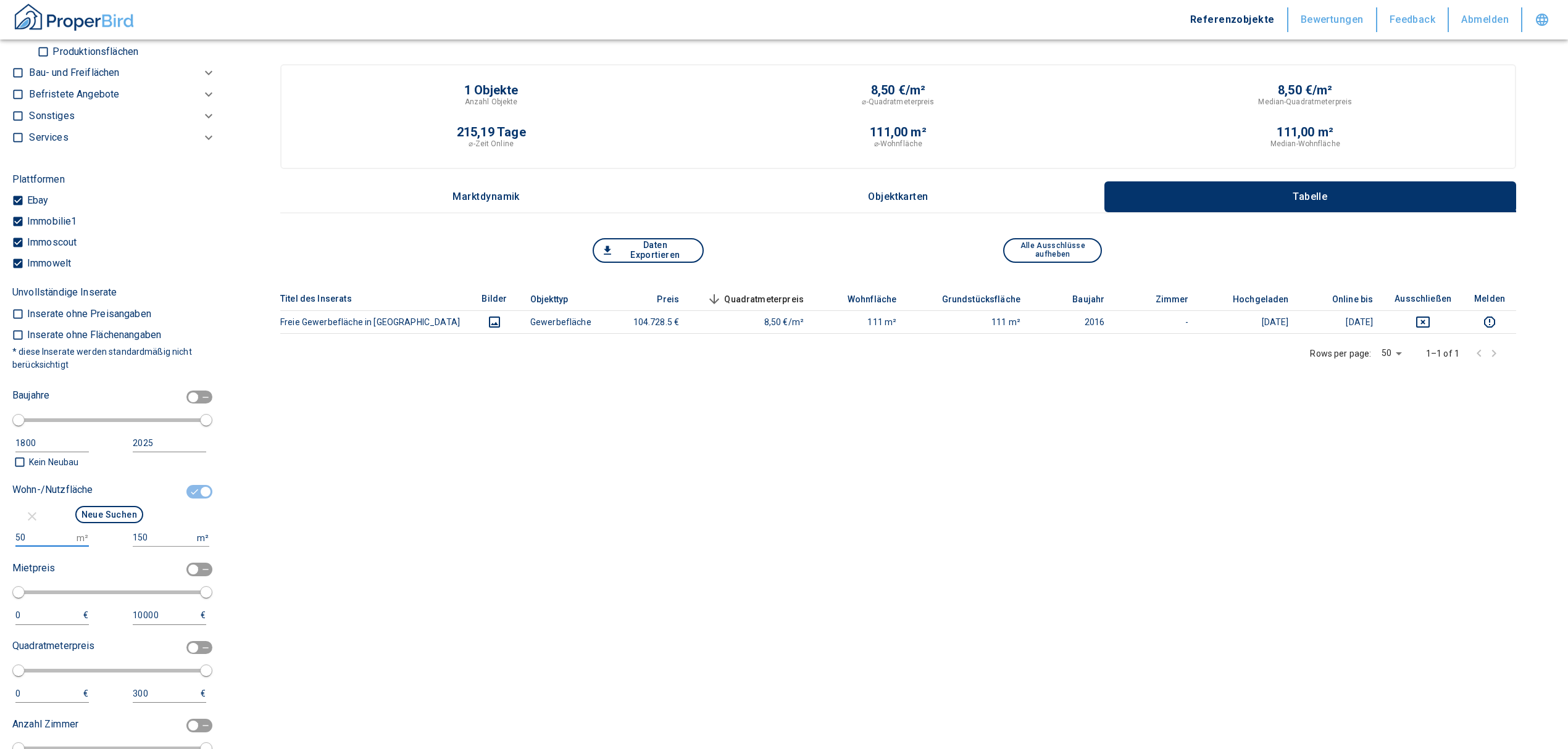
drag, startPoint x: 32, startPoint y: 533, endPoint x: 14, endPoint y: 531, distance: 18.1
click at [14, 531] on div "50 m² 150 m²" at bounding box center [109, 538] width 194 height 18
type input "500"
drag, startPoint x: 144, startPoint y: 532, endPoint x: 107, endPoint y: 523, distance: 38.1
click at [107, 523] on div "Wohn-/Nutzfläche Neue Suchen 500 m² 150 m² Wir tauschen ihre Eingaben für eine …" at bounding box center [109, 517] width 194 height 76
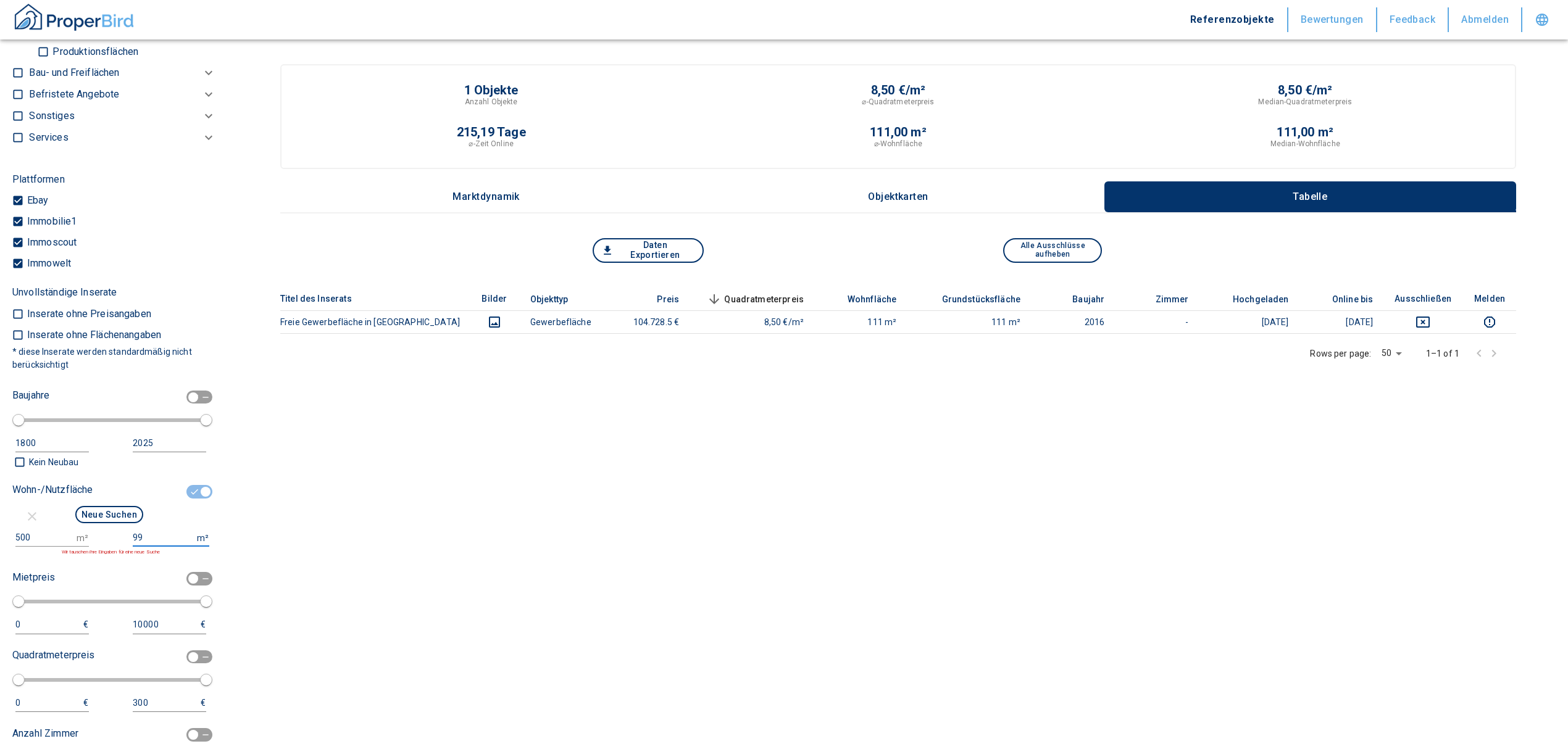
type input "999999999"
click at [109, 513] on button "Neue Suchen" at bounding box center [109, 514] width 68 height 17
type input "2020"
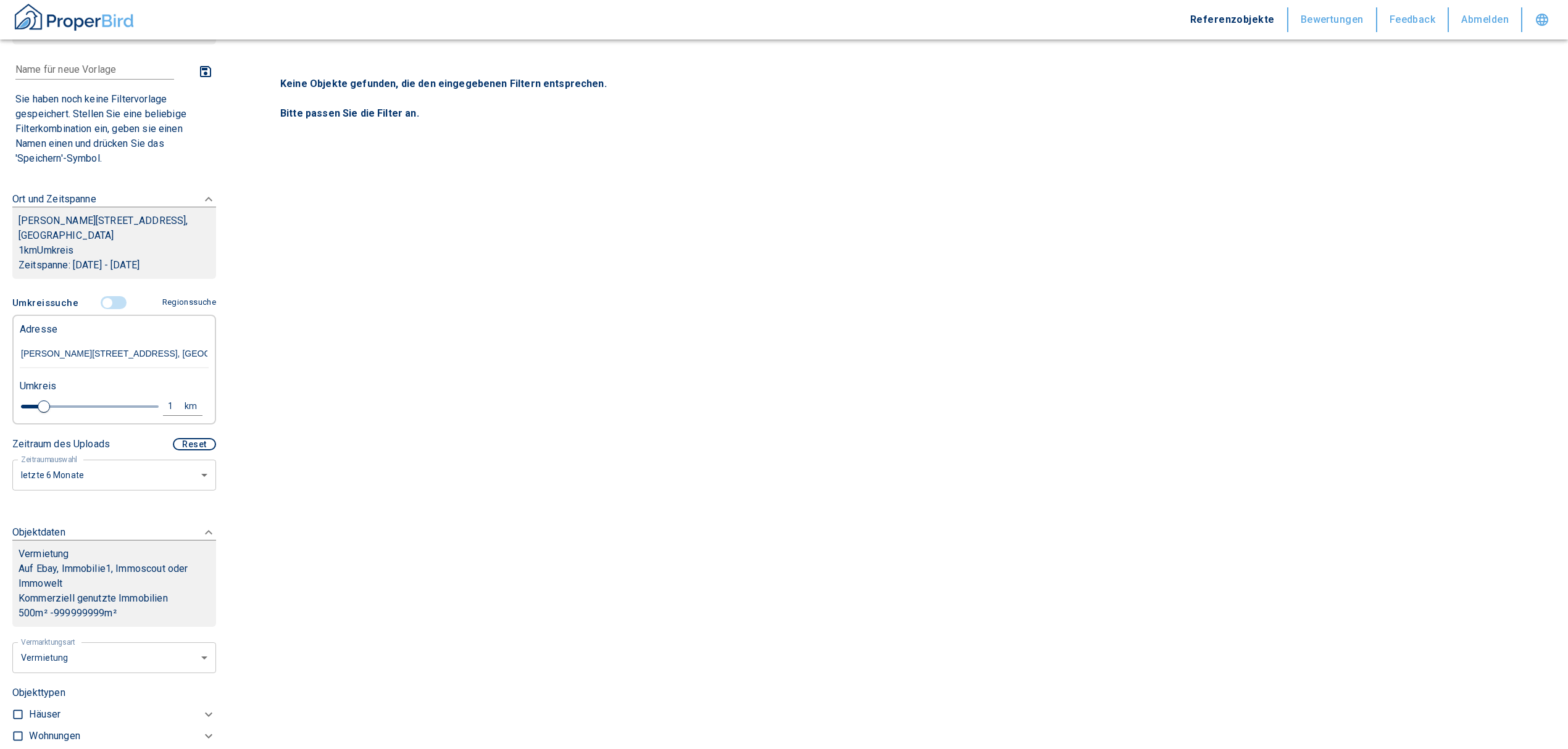
scroll to position [50, 0]
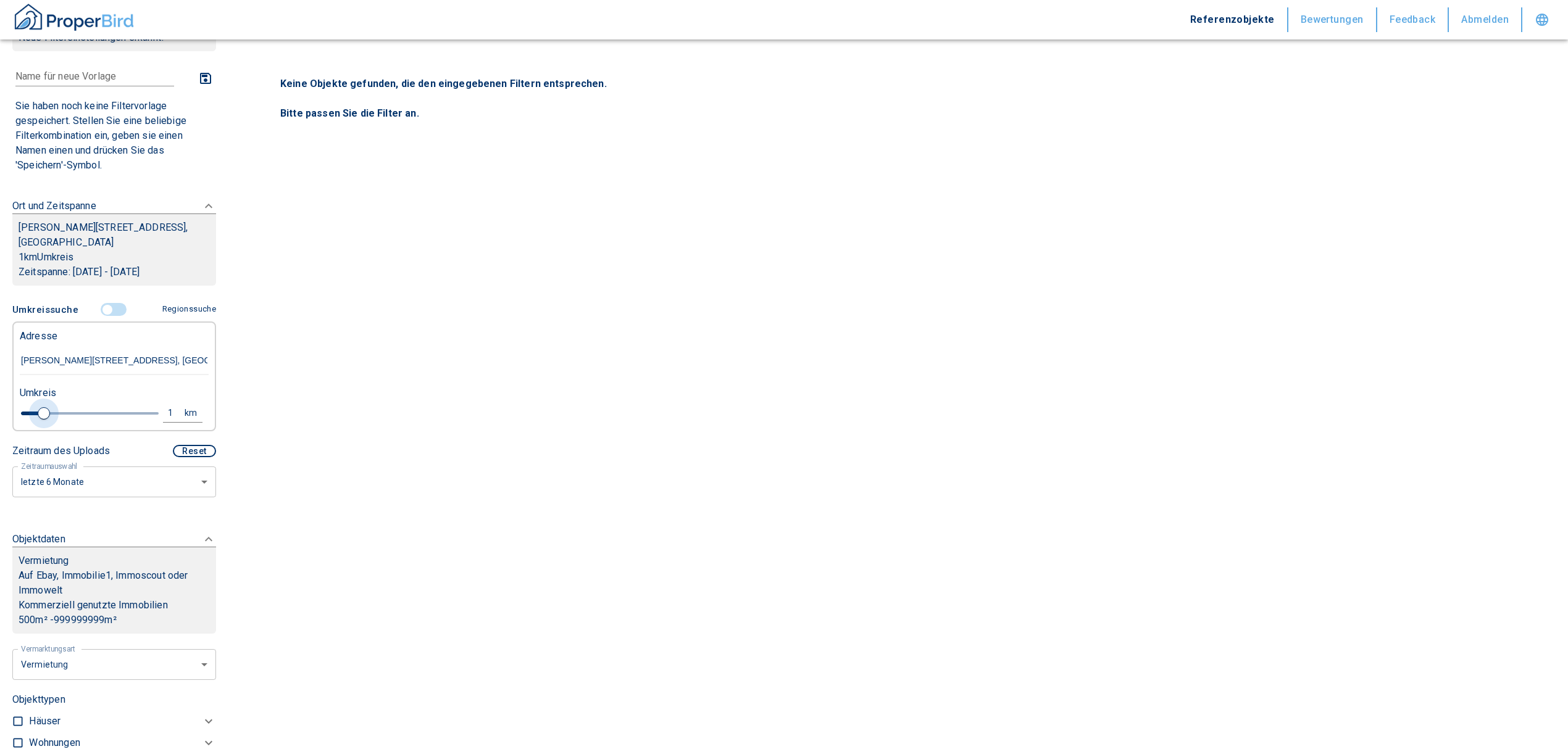
type input "1.2"
type input "2020"
type input "1.4"
type input "2020"
type input "1.8"
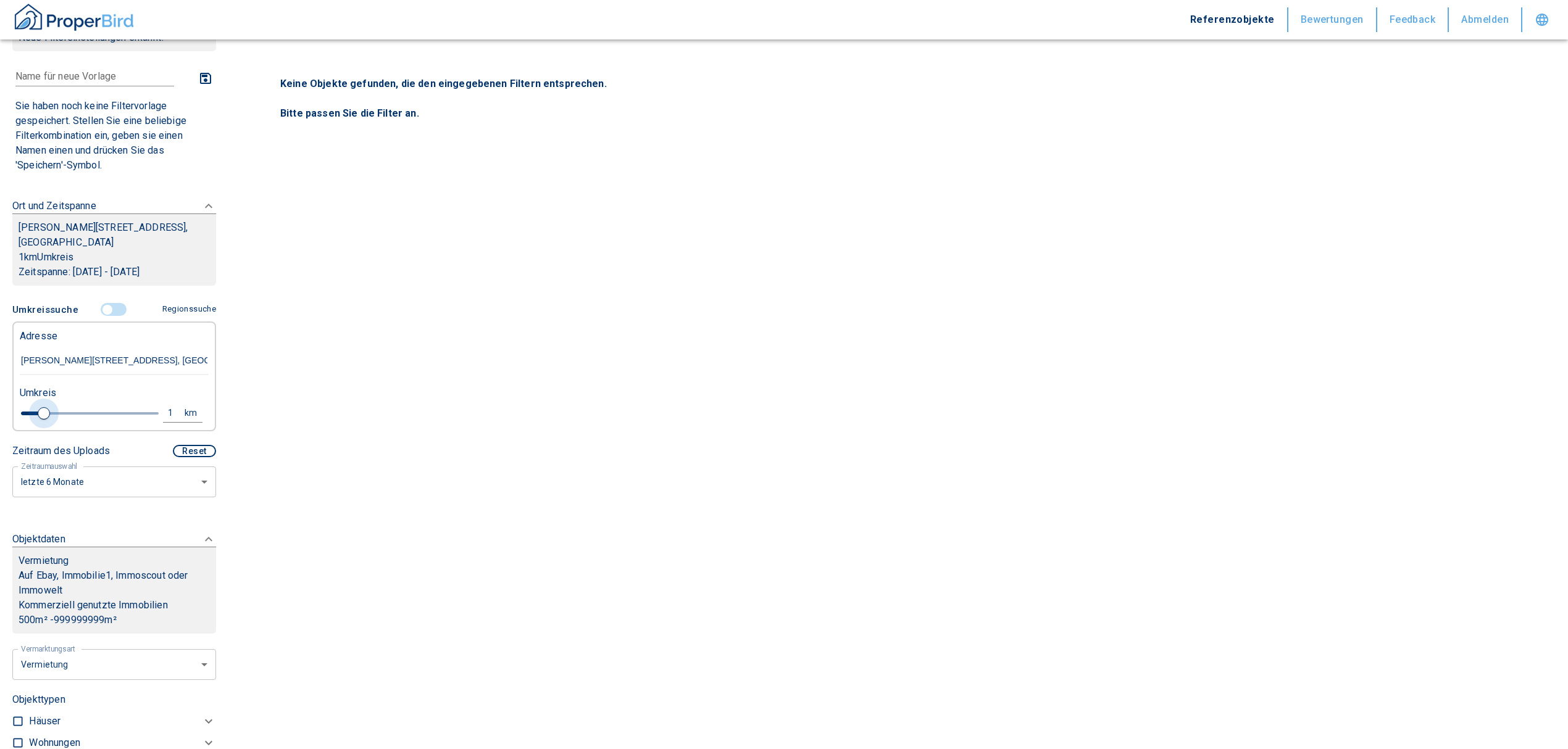
type input "2020"
type input "2.4"
type input "2020"
type input "3.4"
type input "2020"
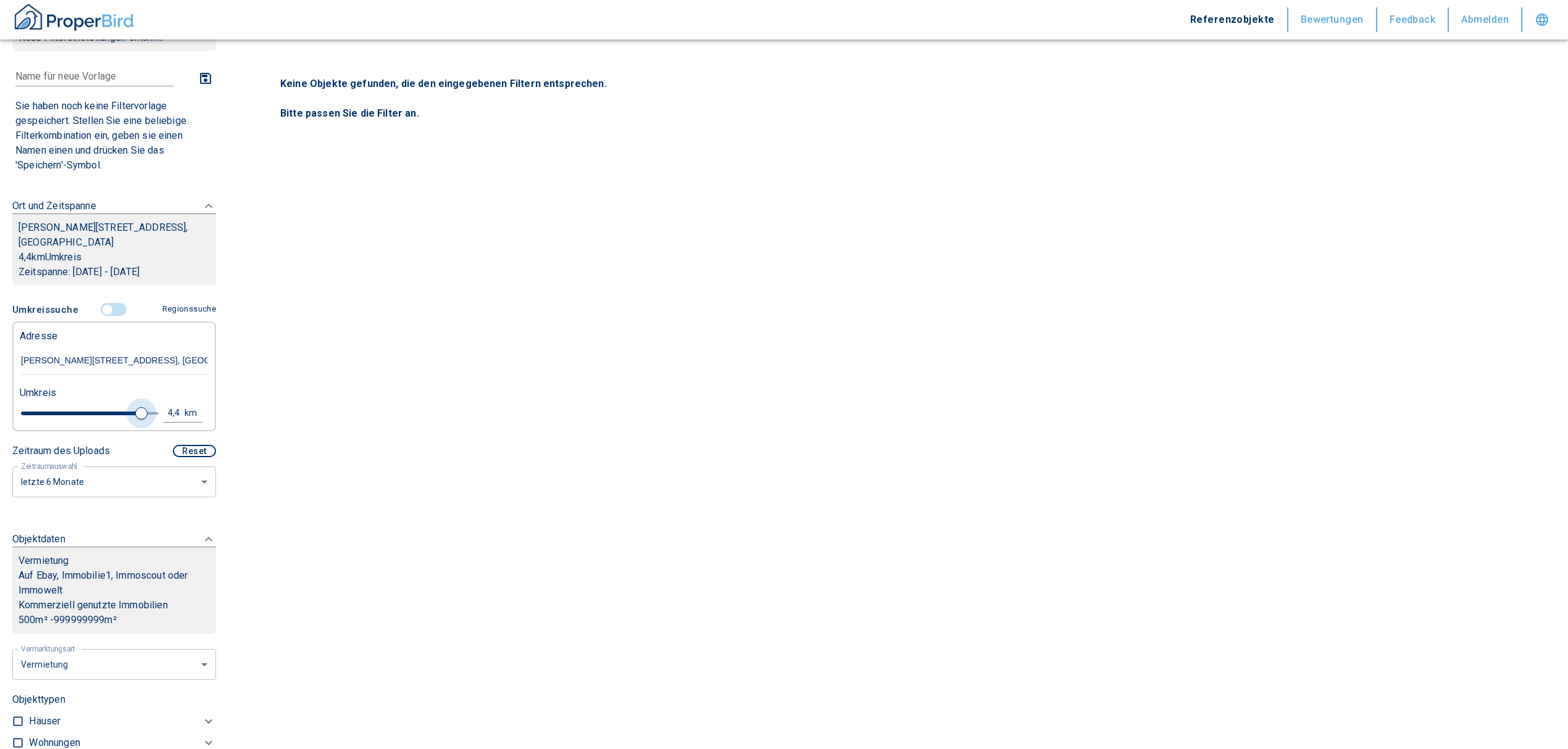
type input "4.4"
type input "2020"
type input "5"
drag, startPoint x: 40, startPoint y: 413, endPoint x: 166, endPoint y: 405, distance: 126.3
click at [166, 405] on div "5 km" at bounding box center [109, 414] width 189 height 21
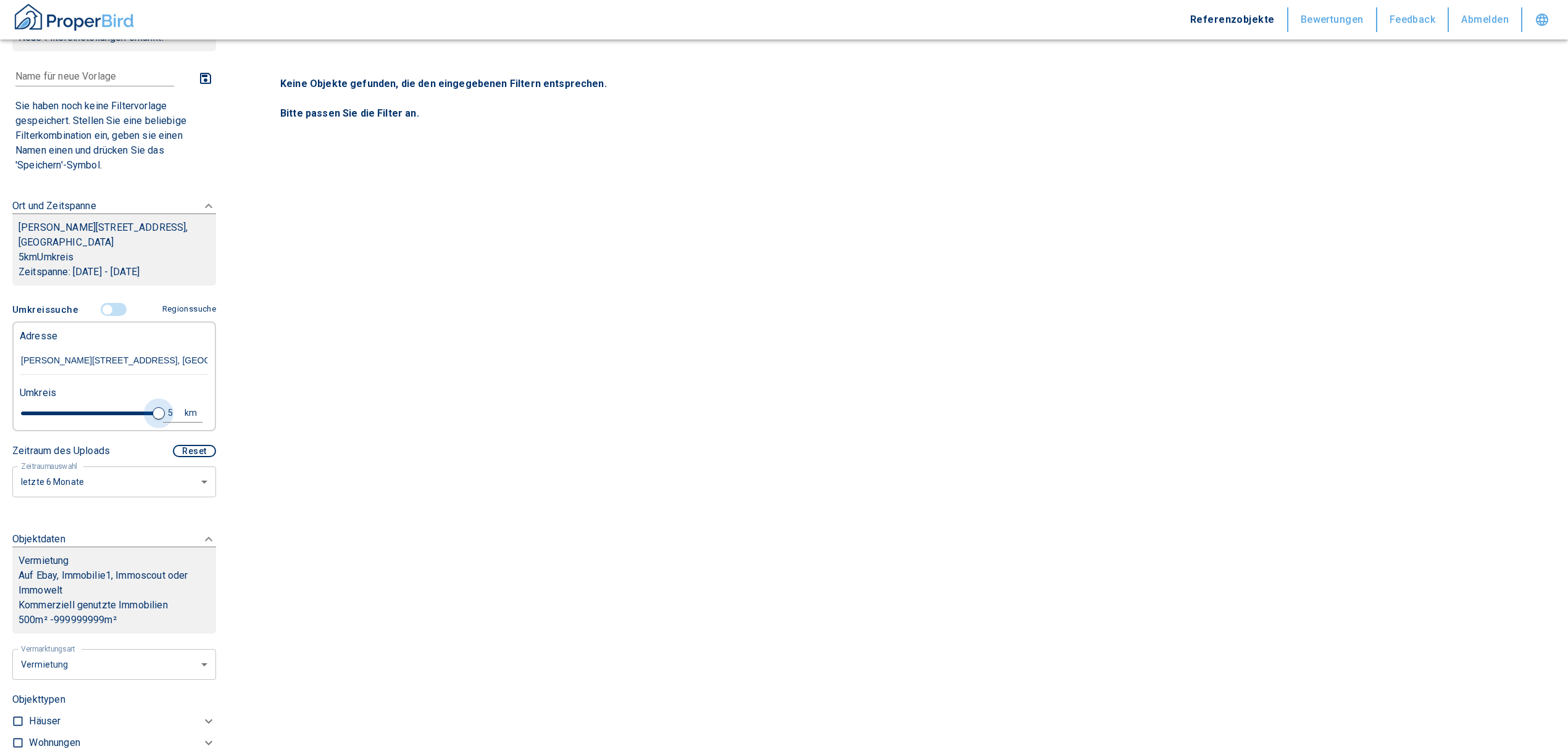
type input "2020"
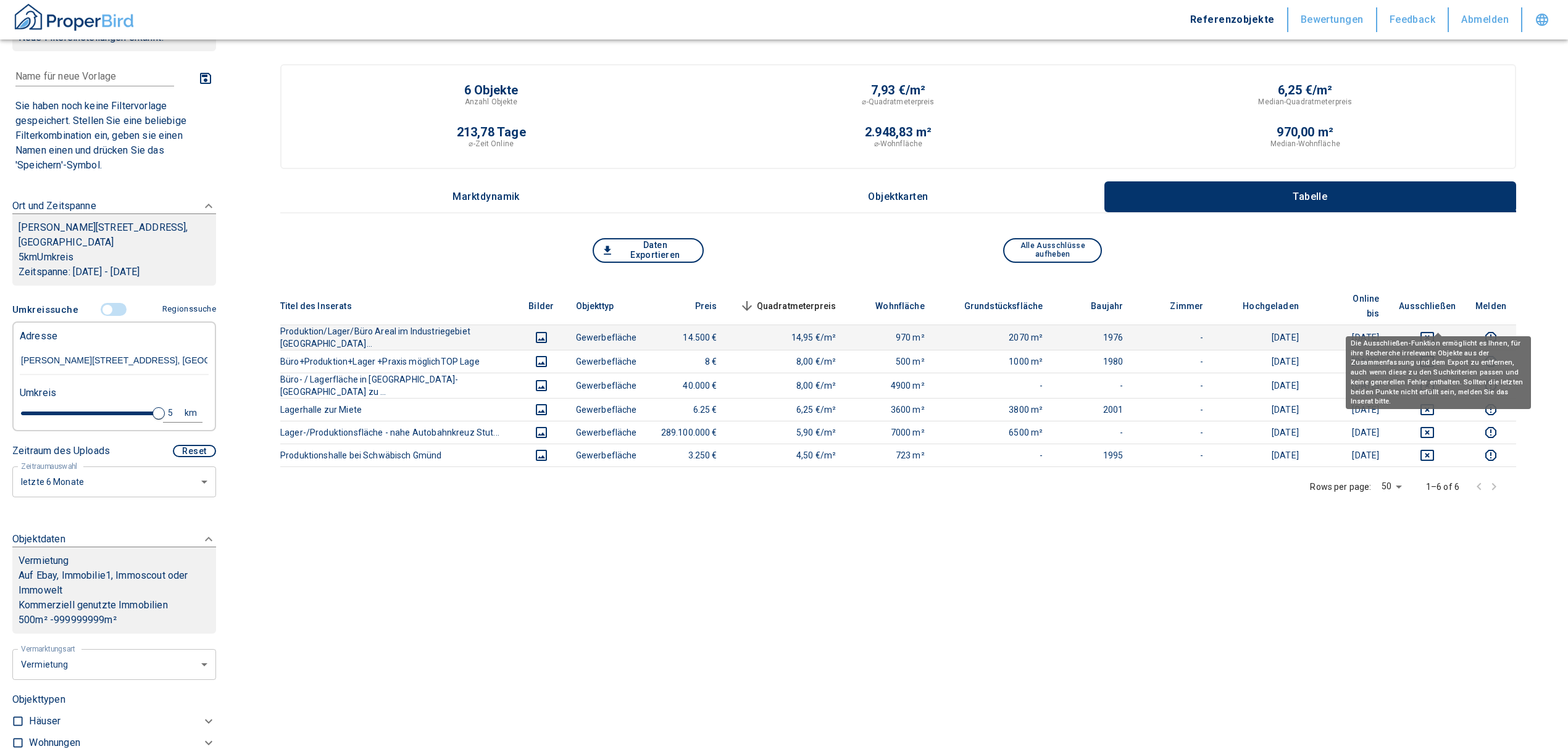
click at [1435, 330] on icon "deselect this listing" at bounding box center [1427, 337] width 15 height 15
